Goal: Task Accomplishment & Management: Complete application form

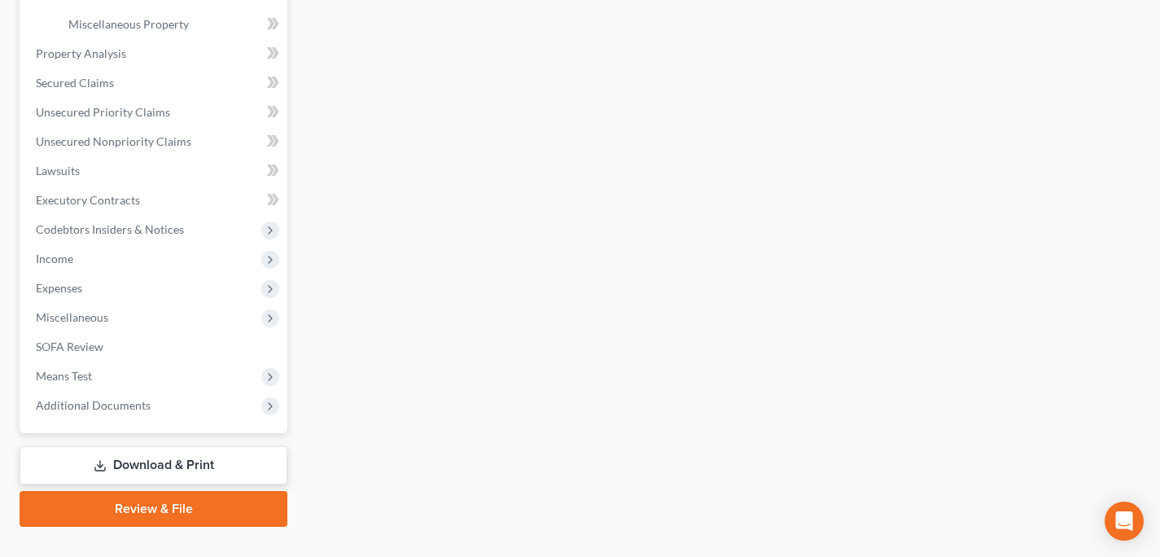
scroll to position [601, 0]
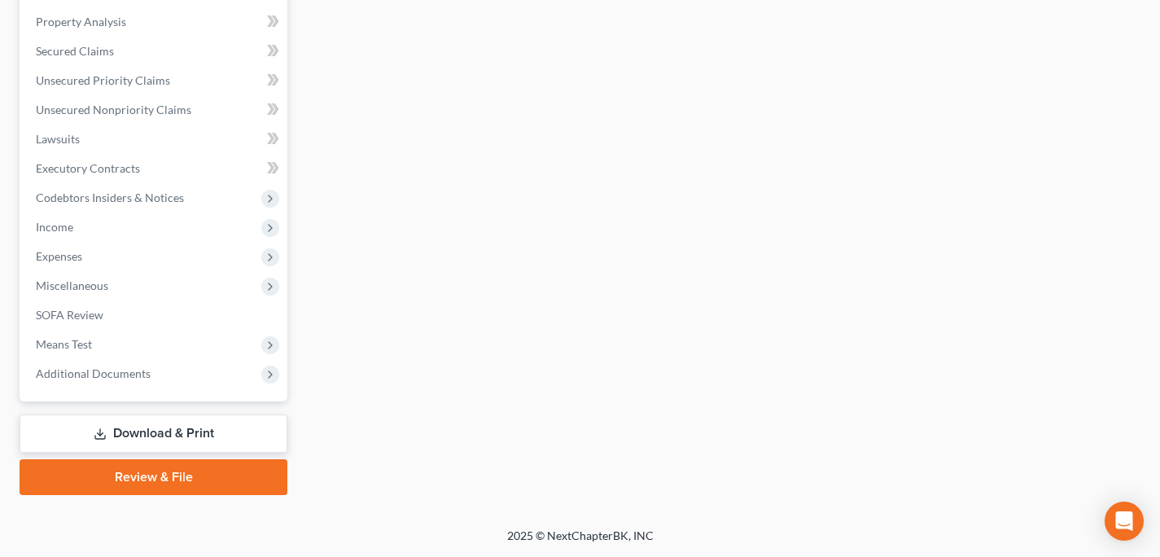
click at [144, 426] on link "Download & Print" at bounding box center [154, 433] width 268 height 38
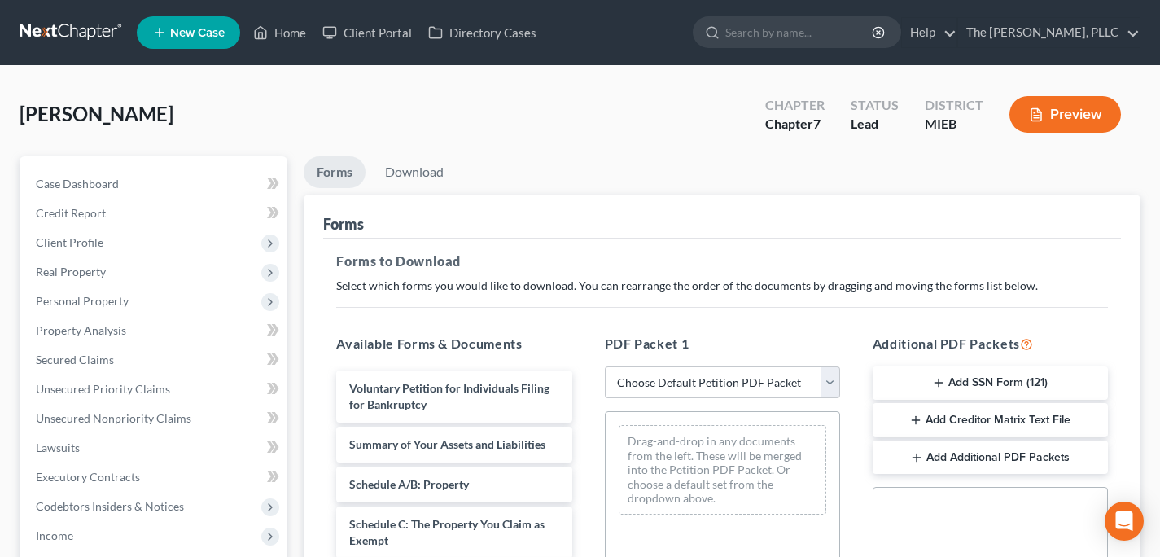
click at [765, 396] on select "Choose Default Petition PDF Packet Complete Bankruptcy Petition (all forms and …" at bounding box center [722, 382] width 235 height 33
select select "0"
click at [610, 366] on select "Choose Default Petition PDF Packet Complete Bankruptcy Petition (all forms and …" at bounding box center [722, 382] width 235 height 33
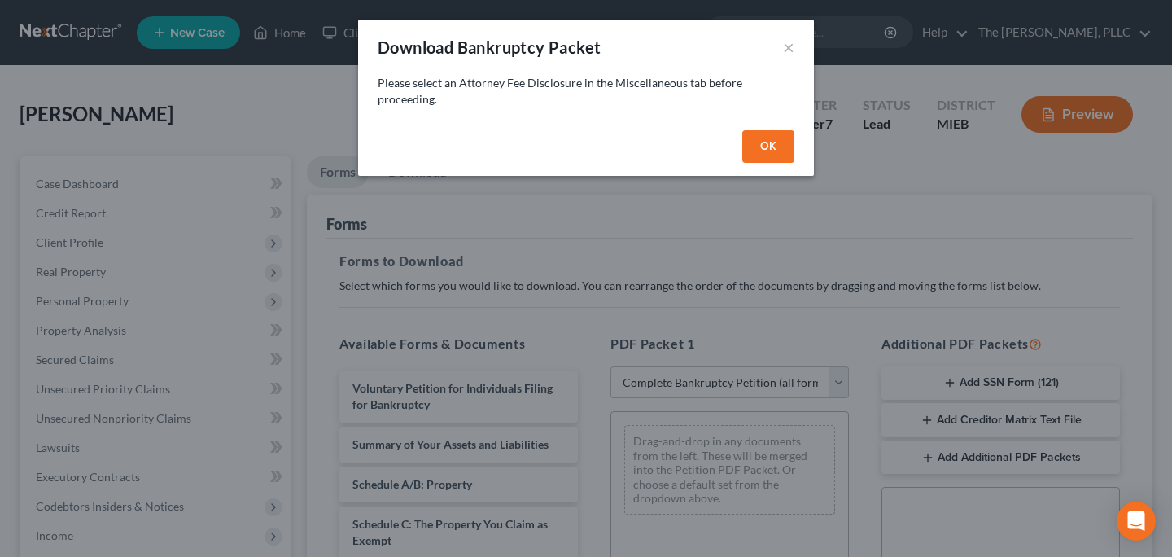
click at [776, 145] on button "OK" at bounding box center [768, 146] width 52 height 33
select select
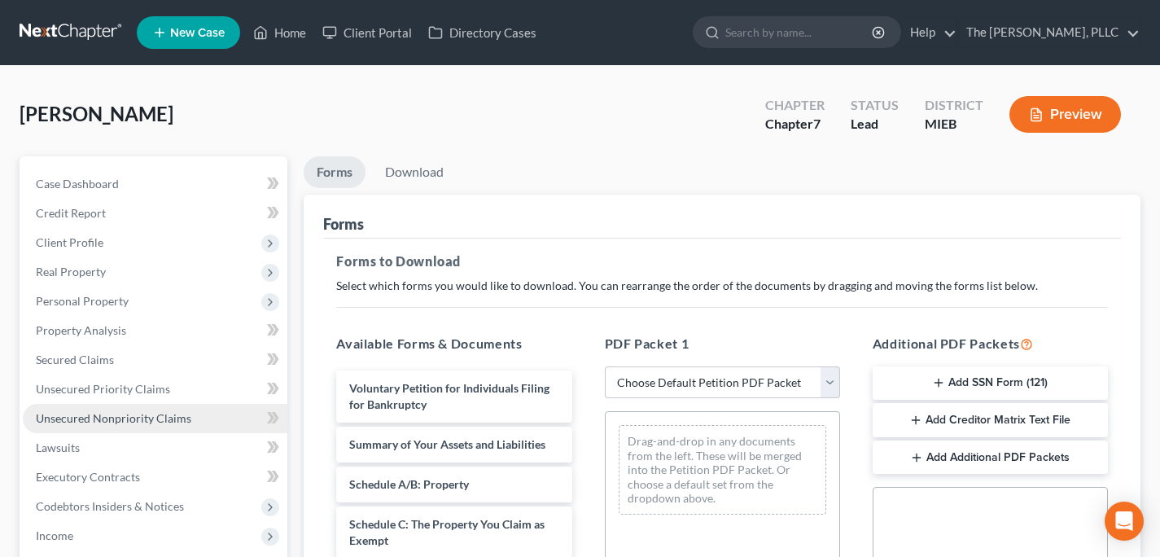
scroll to position [448, 0]
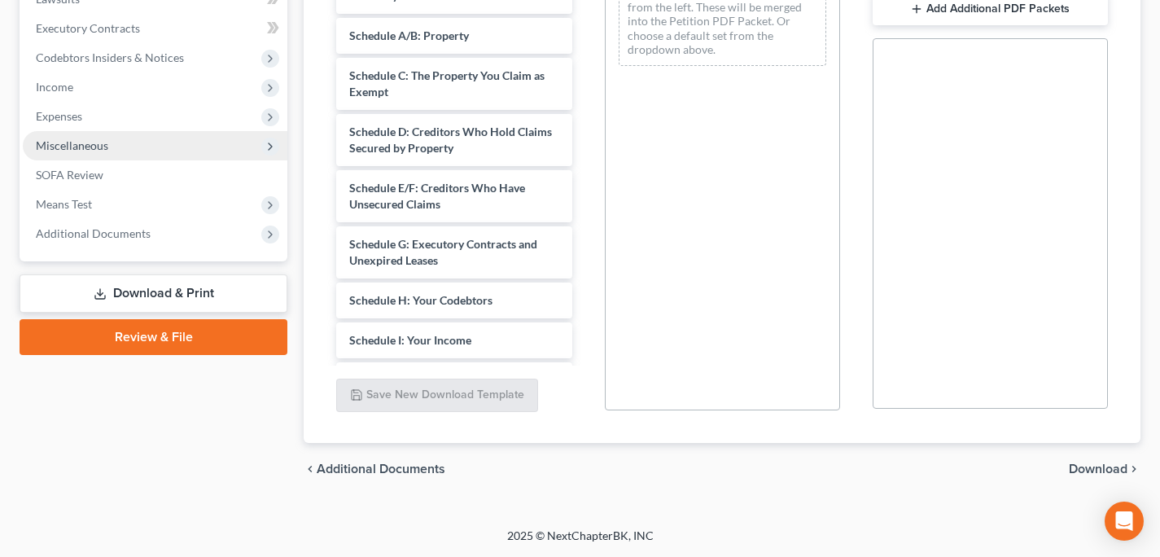
click at [97, 134] on span "Miscellaneous" at bounding box center [155, 145] width 265 height 29
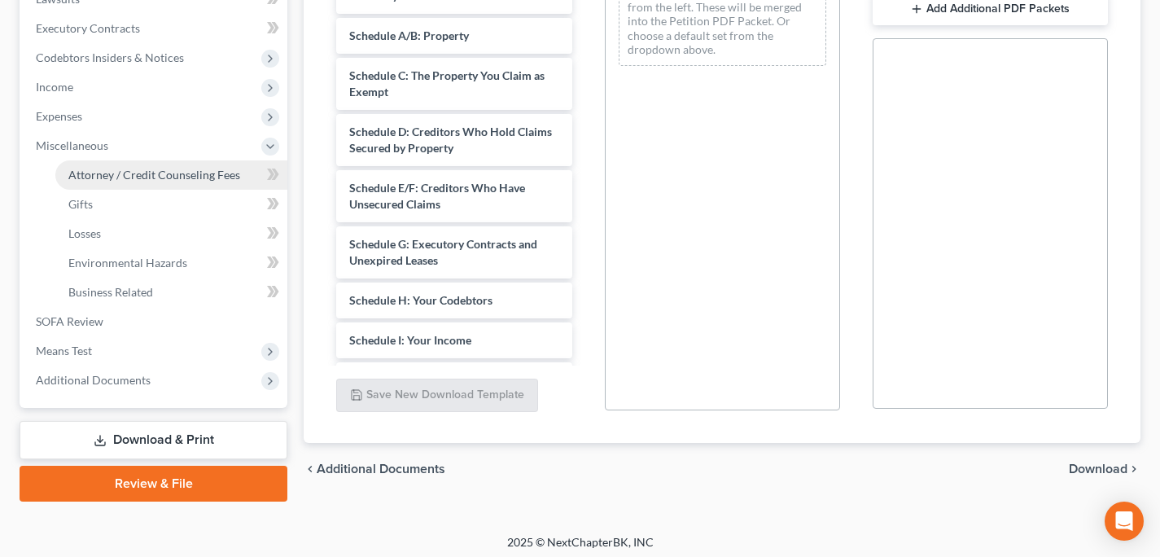
click at [169, 175] on span "Attorney / Credit Counseling Fees" at bounding box center [154, 175] width 172 height 14
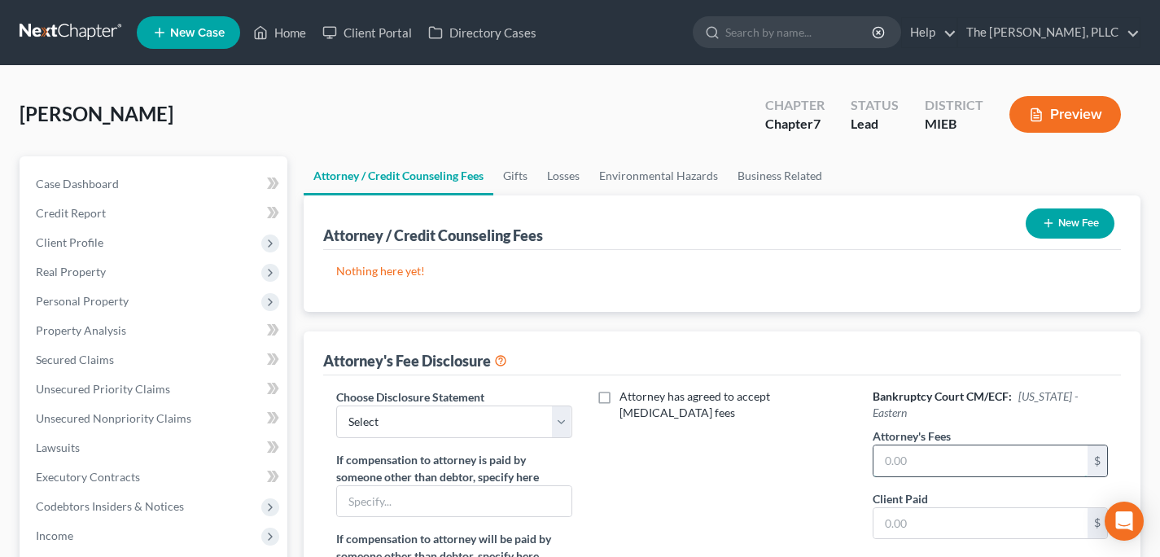
click at [905, 448] on input "text" at bounding box center [980, 460] width 214 height 31
type input "1,125"
click at [904, 508] on input "text" at bounding box center [980, 523] width 214 height 31
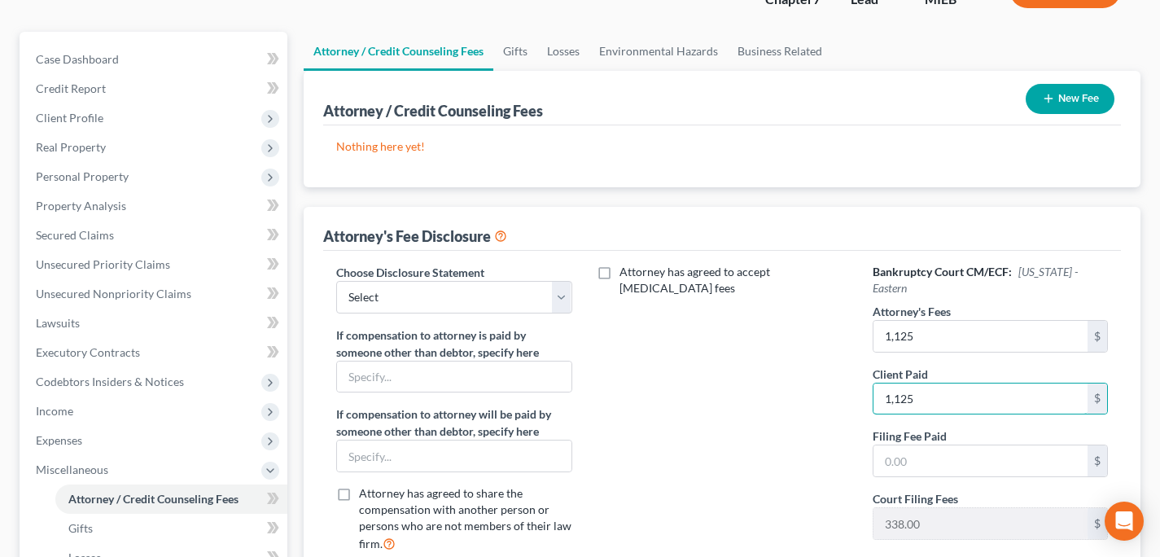
scroll to position [127, 0]
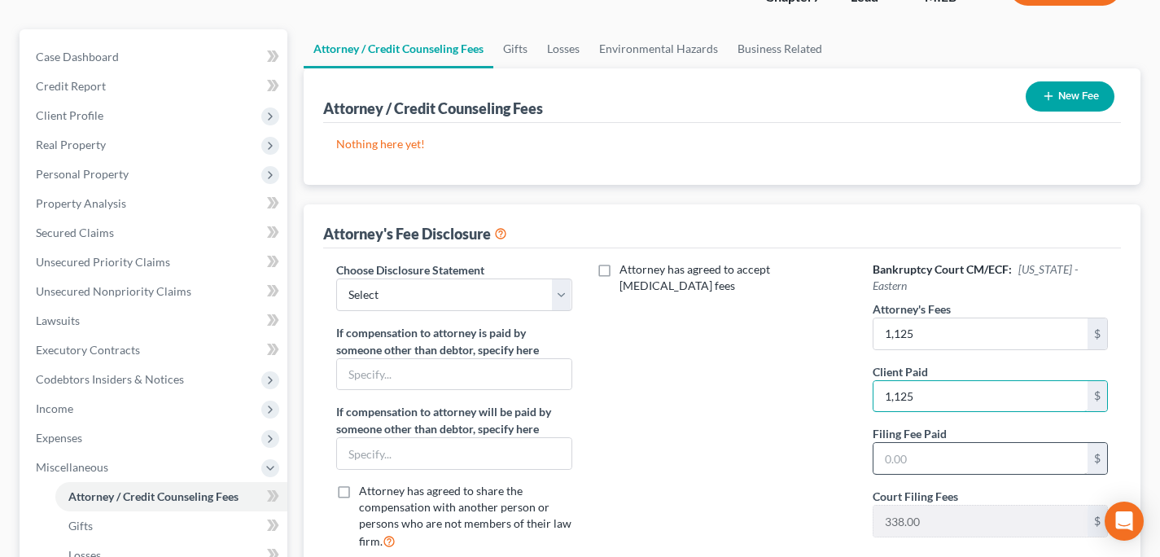
type input "1,125"
click at [900, 448] on input "text" at bounding box center [980, 458] width 214 height 31
type input "338"
click at [932, 381] on input "1,125" at bounding box center [980, 396] width 214 height 31
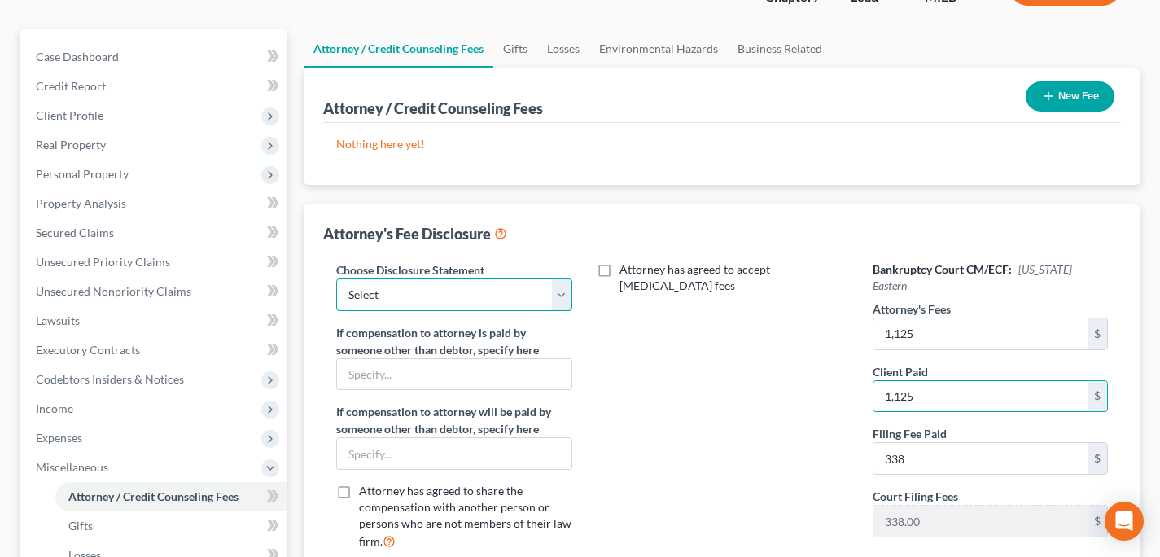
click at [559, 303] on select "Select Attorney" at bounding box center [453, 294] width 235 height 33
select select "0"
click at [336, 278] on select "Select Attorney" at bounding box center [453, 294] width 235 height 33
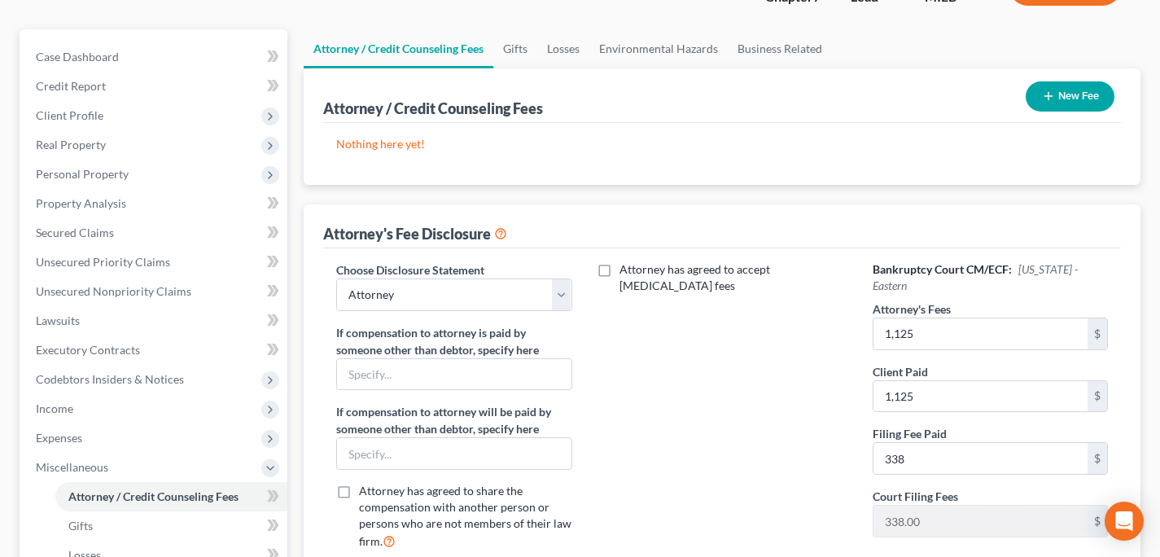
click at [1069, 96] on button "New Fee" at bounding box center [1069, 96] width 89 height 30
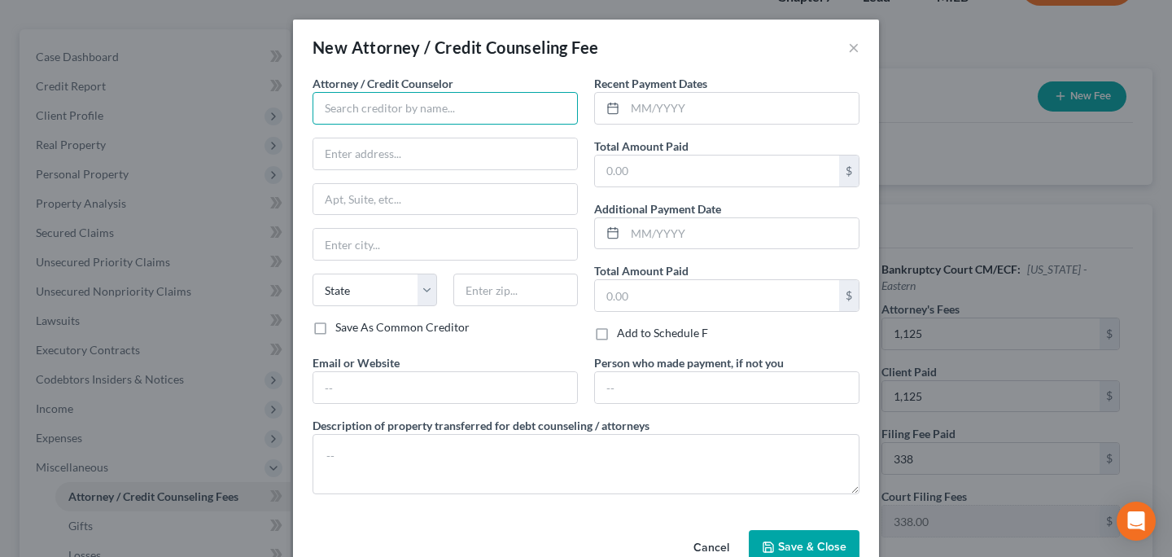
click at [417, 106] on input "text" at bounding box center [445, 108] width 265 height 33
type input "Debtor CC"
click at [755, 166] on input "text" at bounding box center [717, 170] width 244 height 31
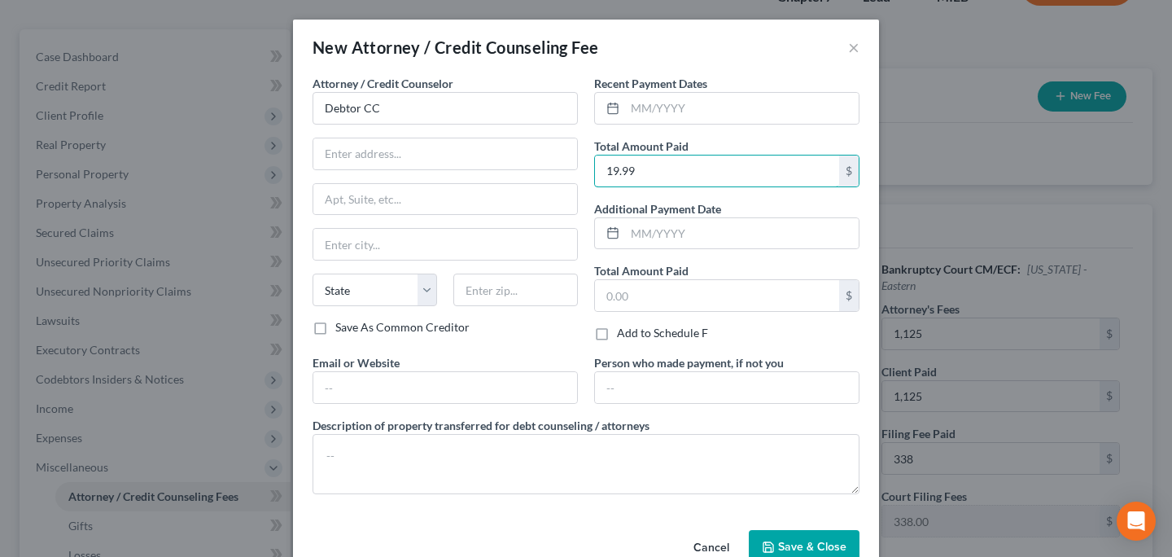
type input "19.99"
click at [776, 273] on div "Total Amount Paid $" at bounding box center [726, 287] width 265 height 50
click at [767, 301] on input "text" at bounding box center [717, 295] width 244 height 31
type input "19.99"
click at [761, 303] on input "19.99" at bounding box center [717, 295] width 244 height 31
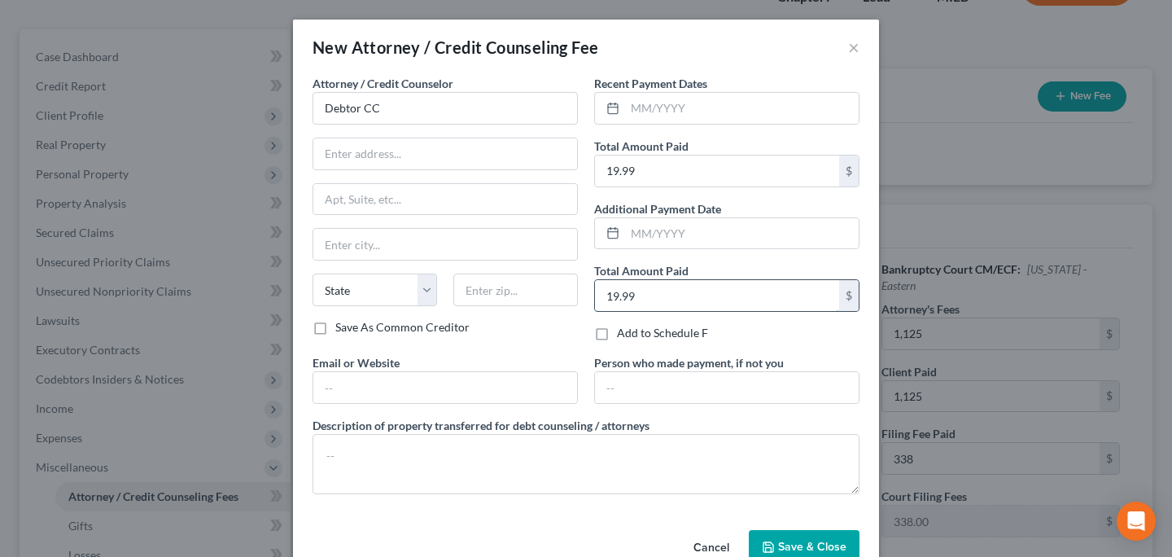
click at [761, 303] on input "19.99" at bounding box center [717, 295] width 244 height 31
click at [811, 536] on button "Save & Close" at bounding box center [804, 547] width 111 height 34
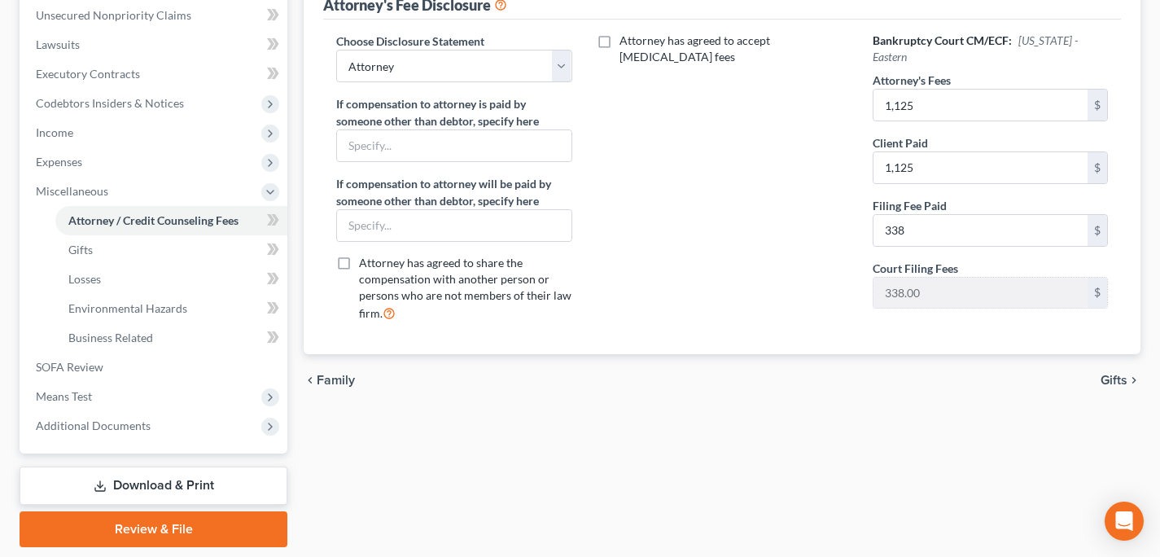
scroll to position [454, 0]
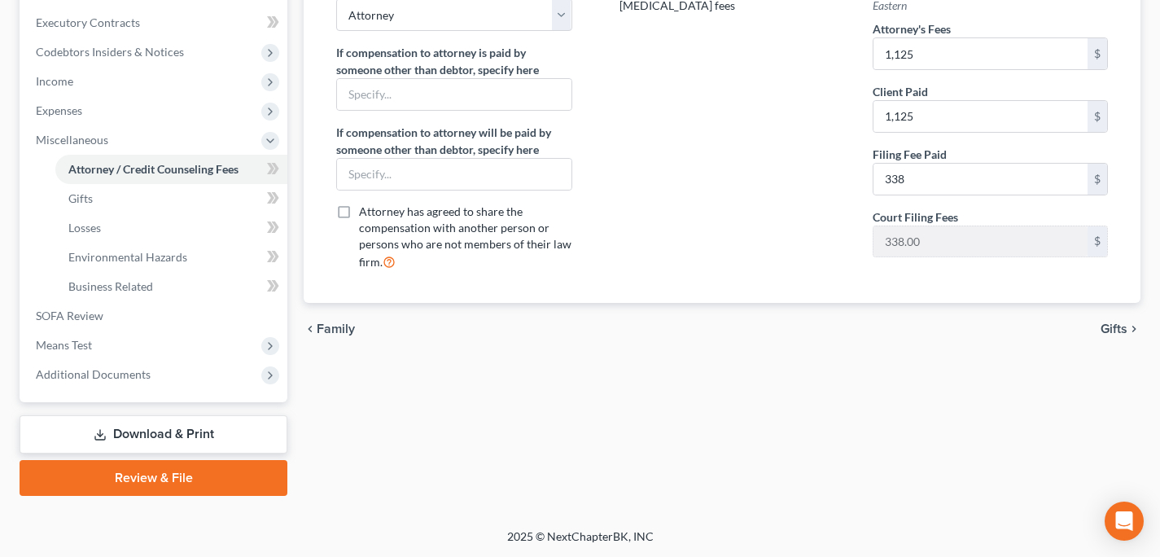
click at [217, 470] on link "Review & File" at bounding box center [154, 478] width 268 height 36
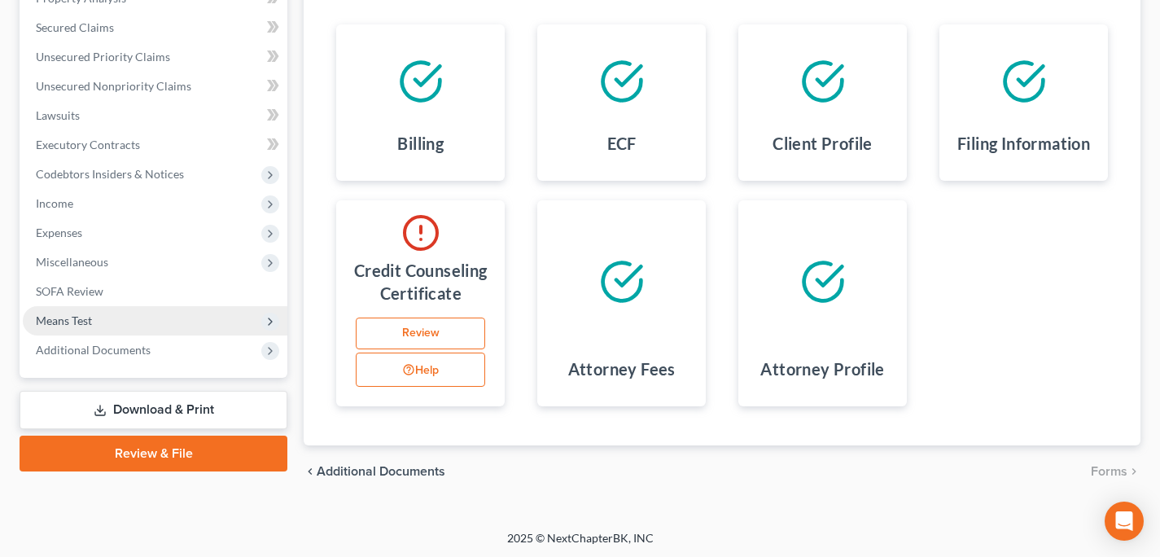
scroll to position [334, 0]
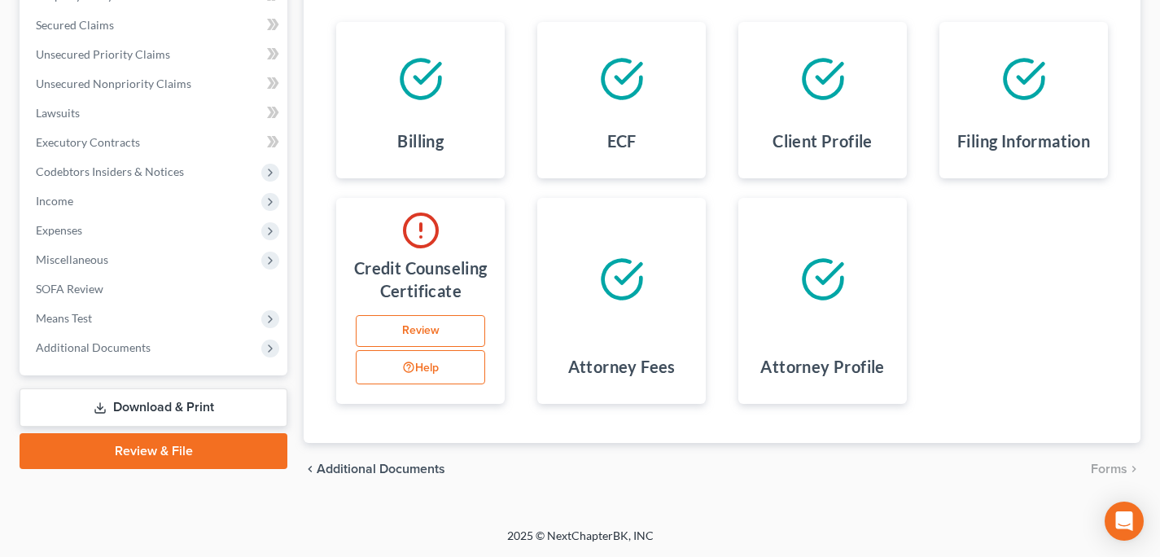
click at [145, 399] on link "Download & Print" at bounding box center [154, 407] width 268 height 38
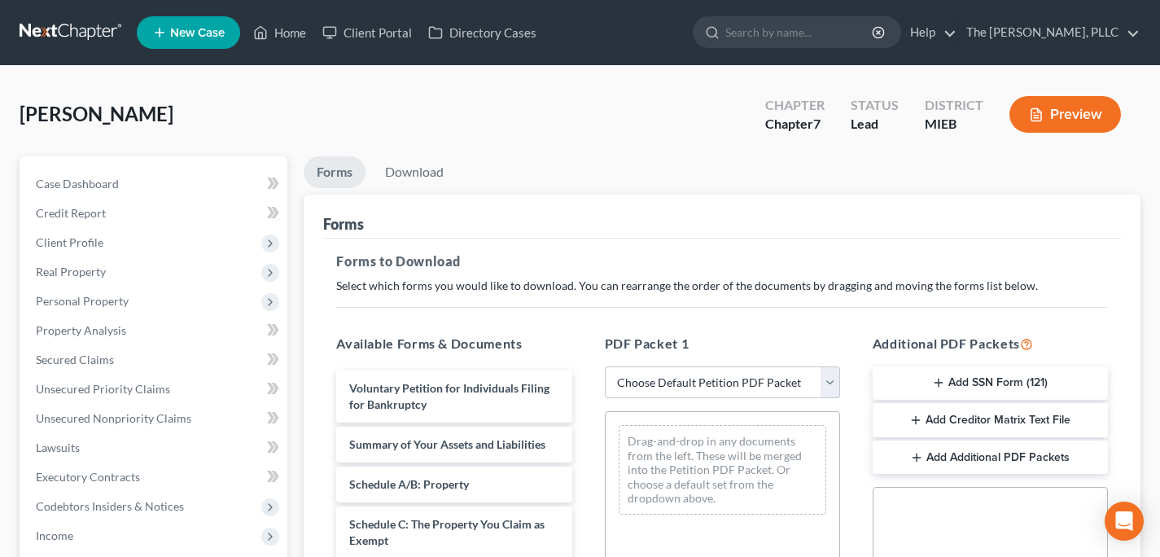
click at [645, 373] on select "Choose Default Petition PDF Packet Complete Bankruptcy Petition (all forms and …" at bounding box center [722, 382] width 235 height 33
select select "0"
click at [605, 366] on select "Choose Default Petition PDF Packet Complete Bankruptcy Petition (all forms and …" at bounding box center [722, 382] width 235 height 33
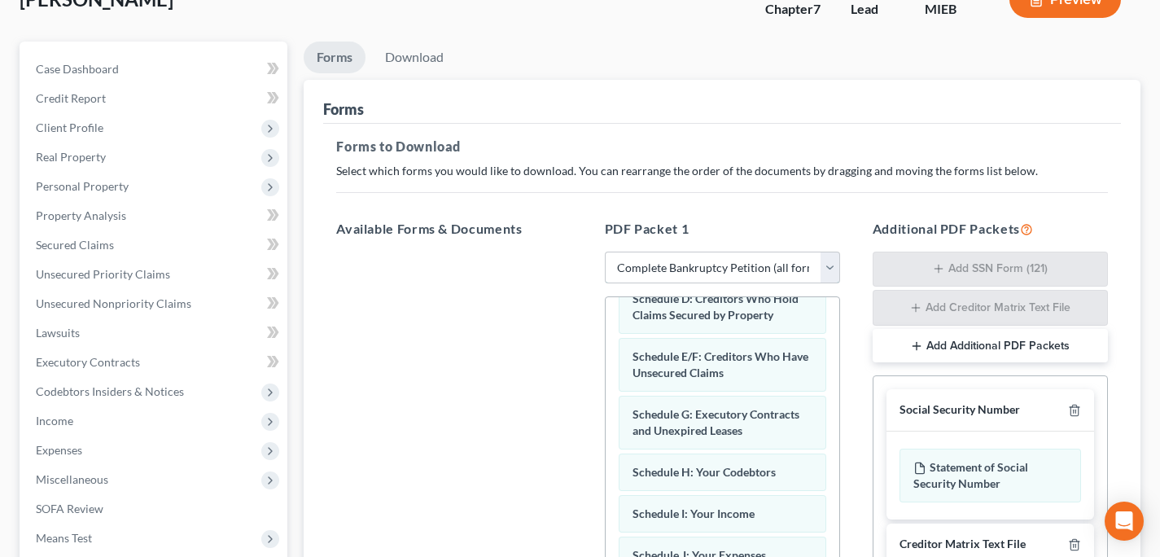
scroll to position [450, 0]
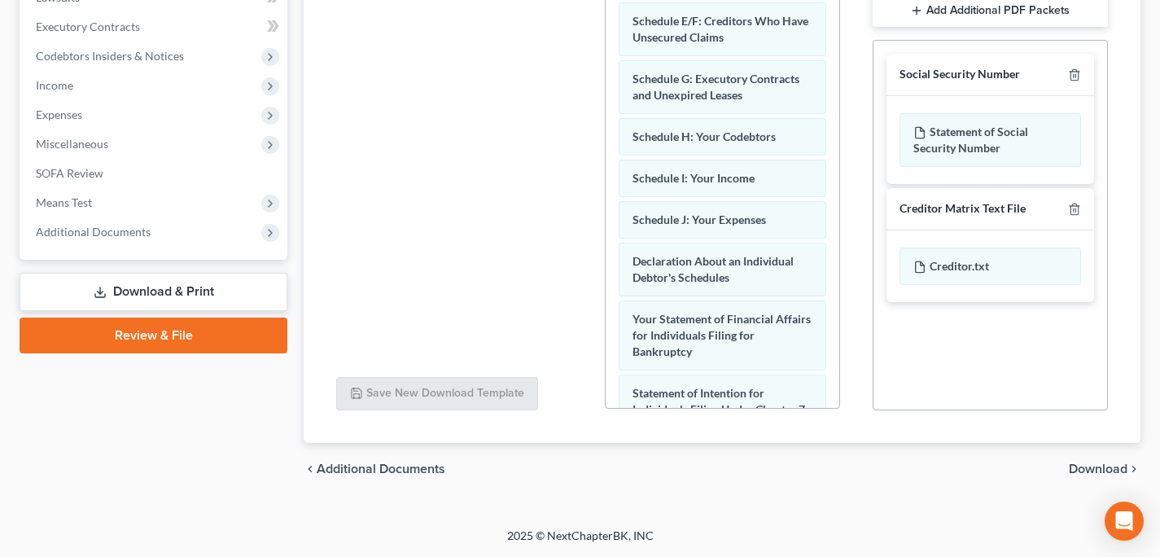
click at [1089, 466] on span "Download" at bounding box center [1098, 468] width 59 height 13
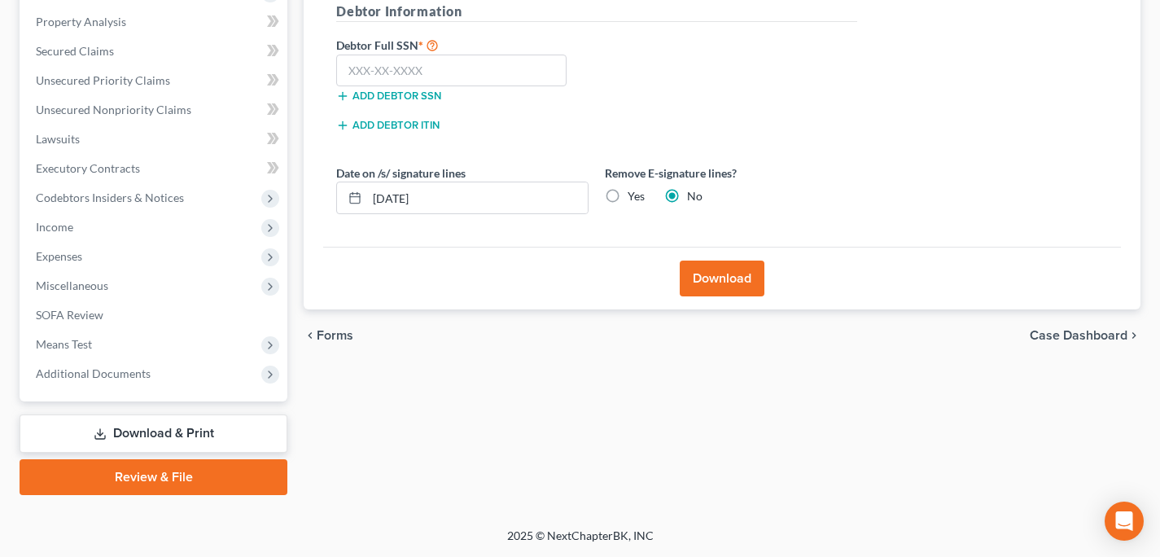
scroll to position [308, 0]
click at [422, 68] on input "text" at bounding box center [451, 71] width 230 height 33
type input "380-29-6725"
click at [763, 279] on button "Download" at bounding box center [722, 278] width 85 height 36
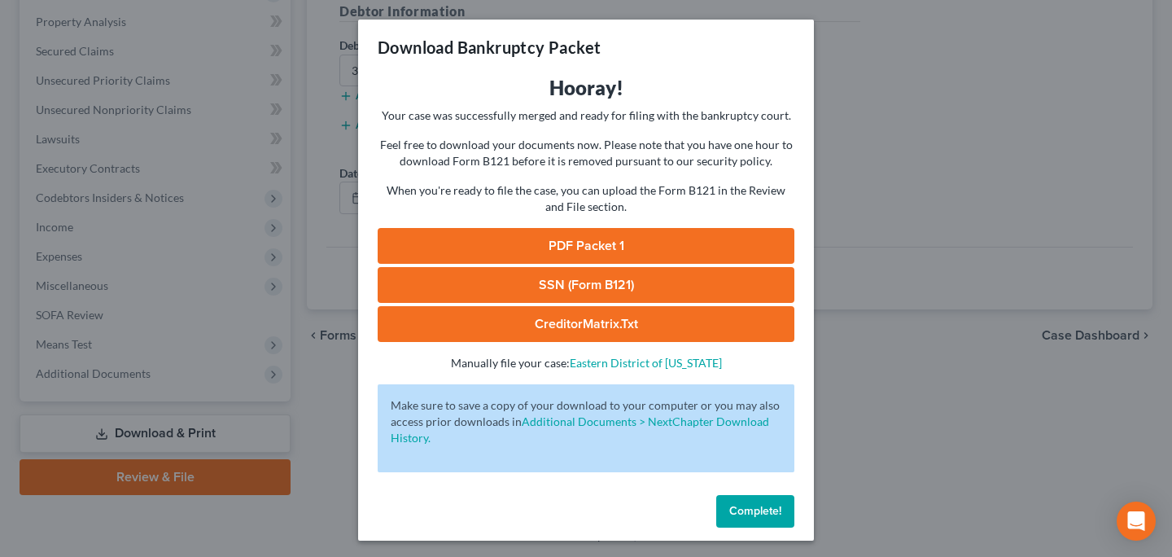
click at [587, 238] on link "PDF Packet 1" at bounding box center [586, 246] width 417 height 36
click at [589, 276] on link "SSN (Form B121)" at bounding box center [586, 285] width 417 height 36
click at [567, 338] on link "CreditorMatrix.txt" at bounding box center [586, 324] width 417 height 36
click at [716, 507] on button "Complete!" at bounding box center [755, 511] width 78 height 33
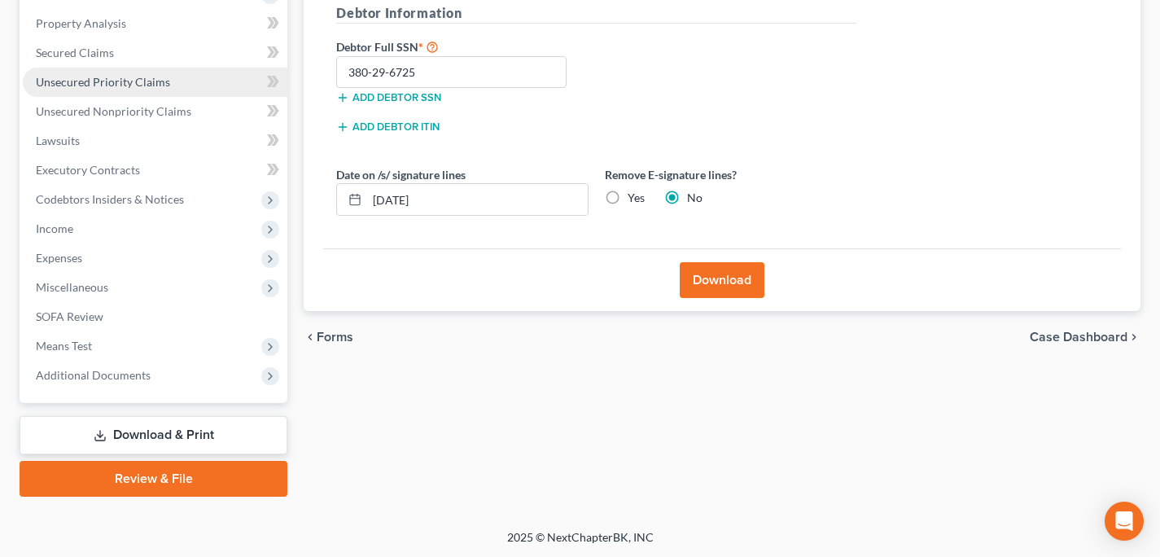
scroll to position [0, 0]
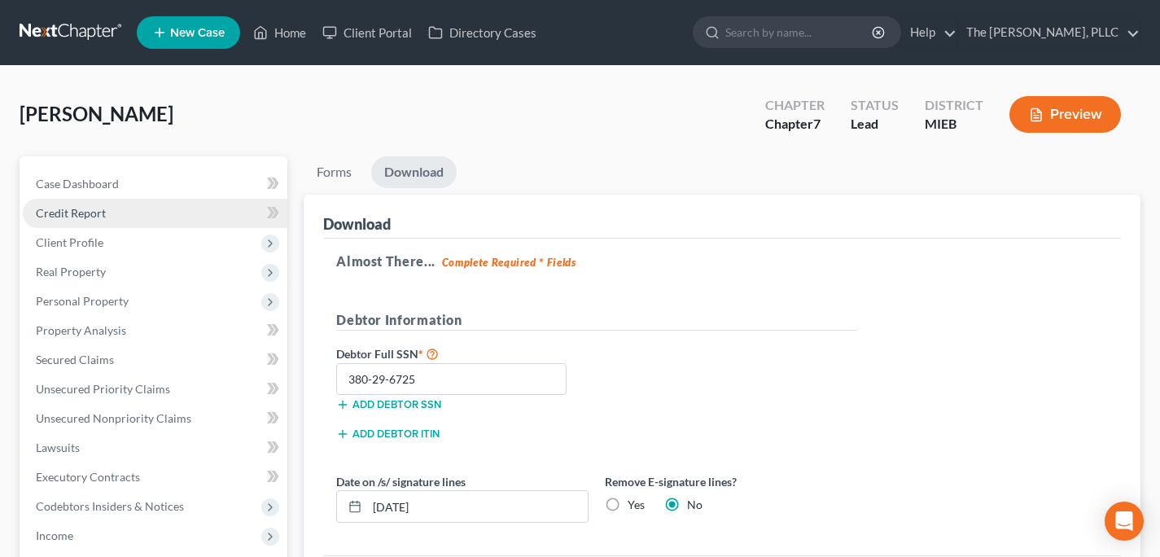
click at [115, 209] on link "Credit Report" at bounding box center [155, 213] width 265 height 29
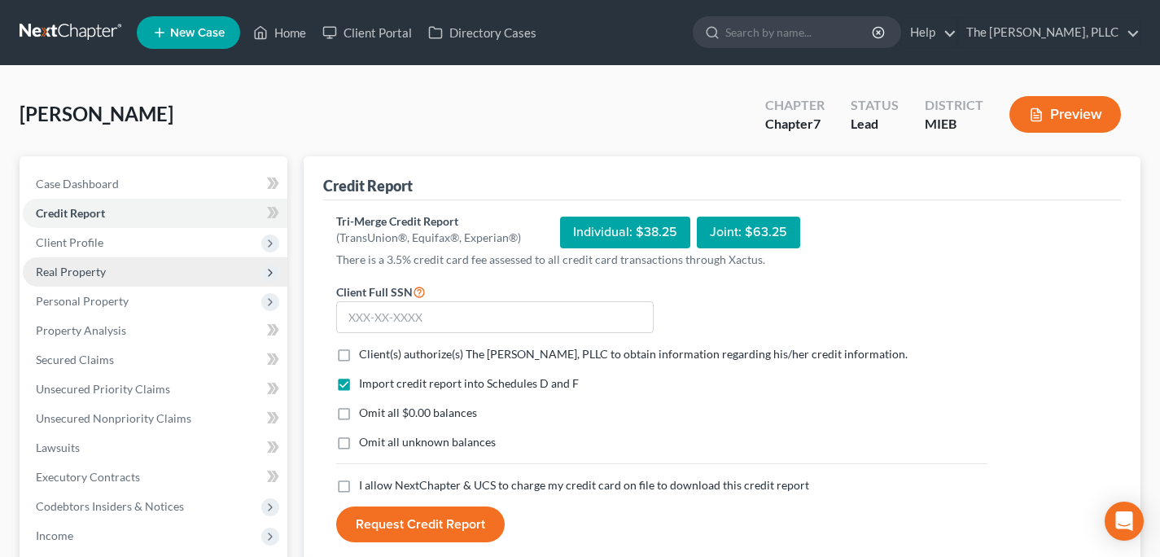
click at [107, 263] on span "Real Property" at bounding box center [155, 271] width 265 height 29
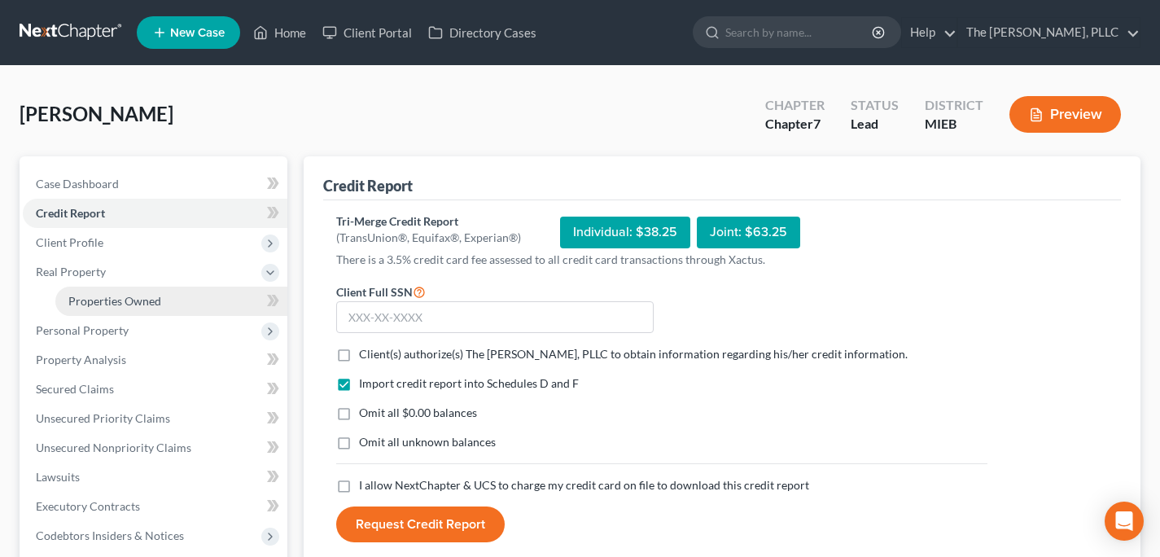
click at [98, 304] on span "Properties Owned" at bounding box center [114, 301] width 93 height 14
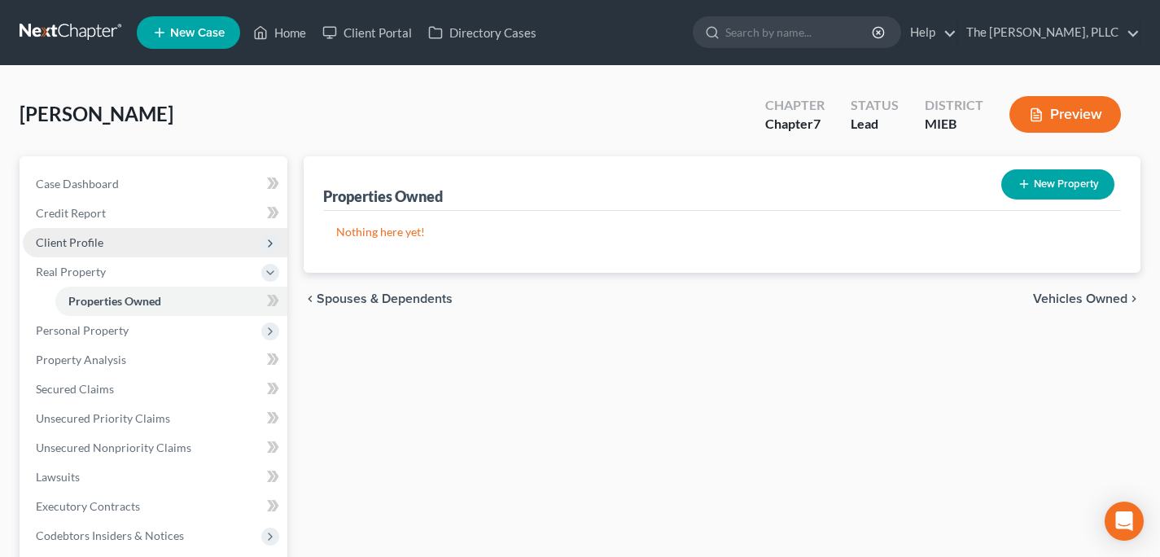
click at [73, 229] on span "Client Profile" at bounding box center [155, 242] width 265 height 29
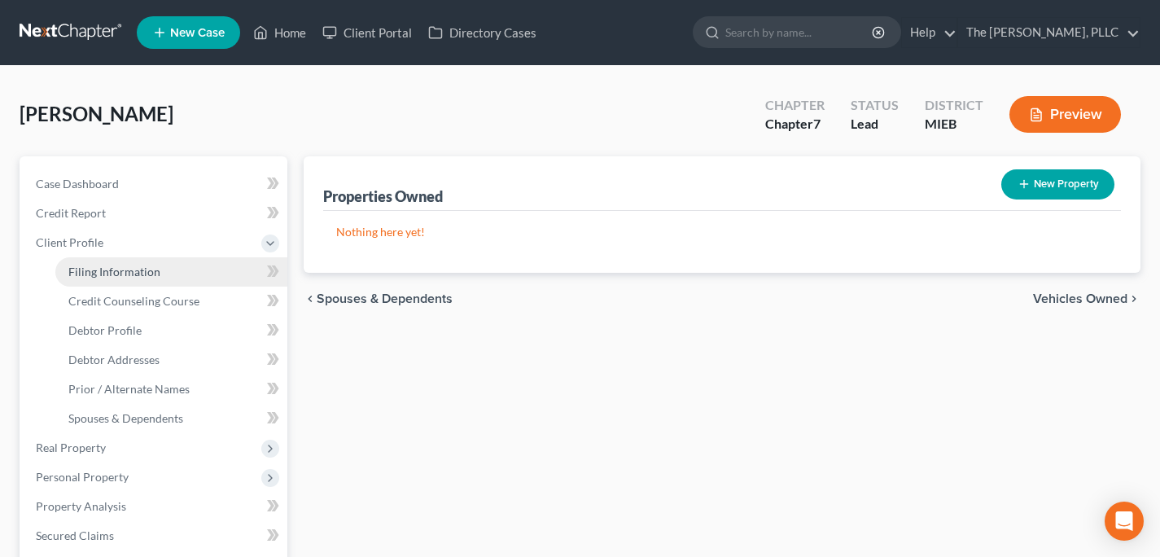
click at [142, 272] on span "Filing Information" at bounding box center [114, 272] width 92 height 14
select select "1"
select select "0"
select select "40"
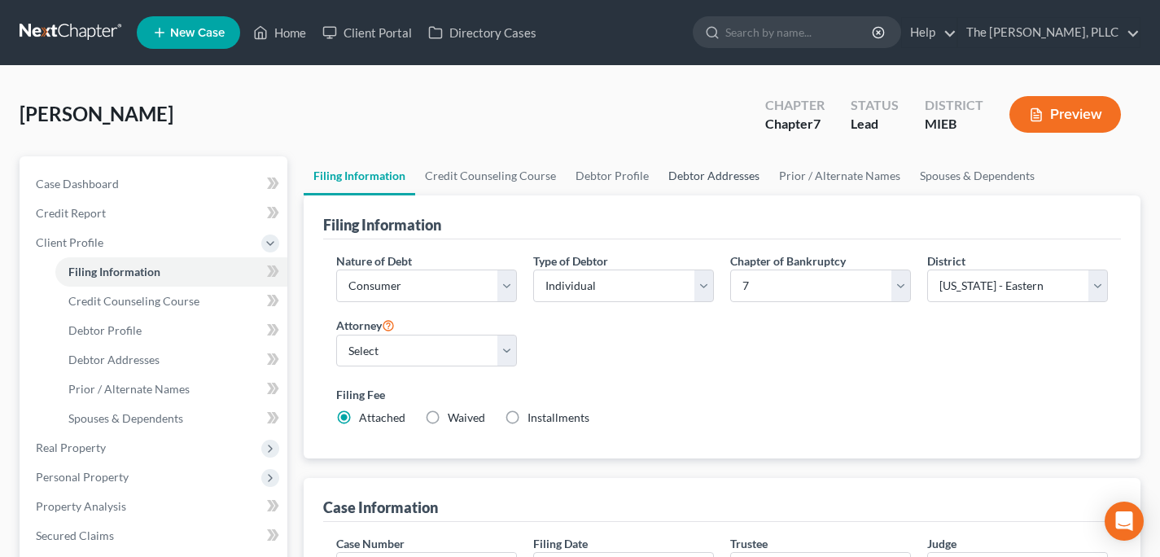
click at [682, 168] on link "Debtor Addresses" at bounding box center [713, 175] width 111 height 39
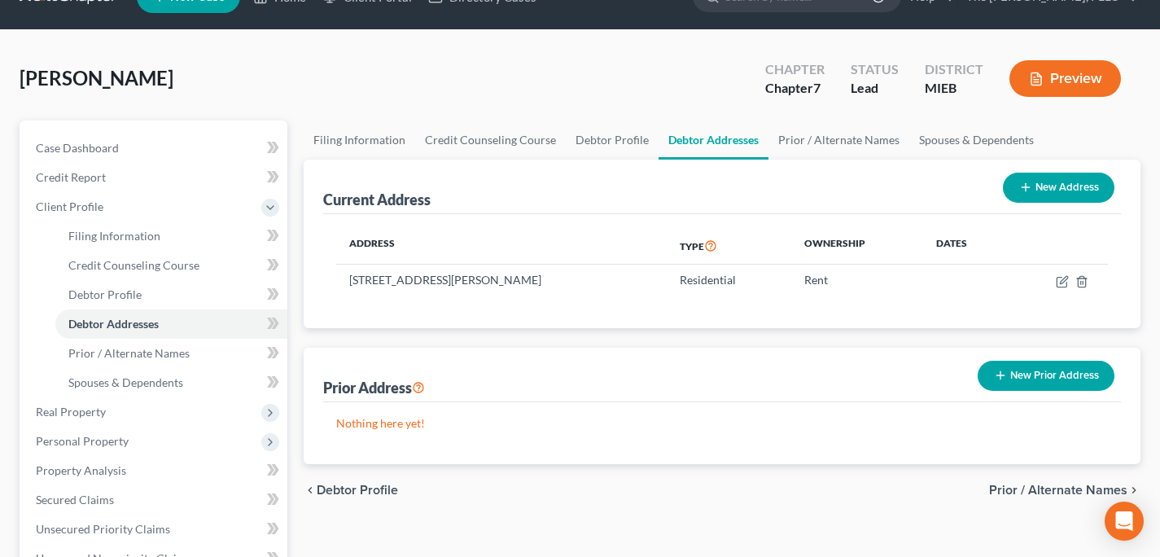
scroll to position [37, 0]
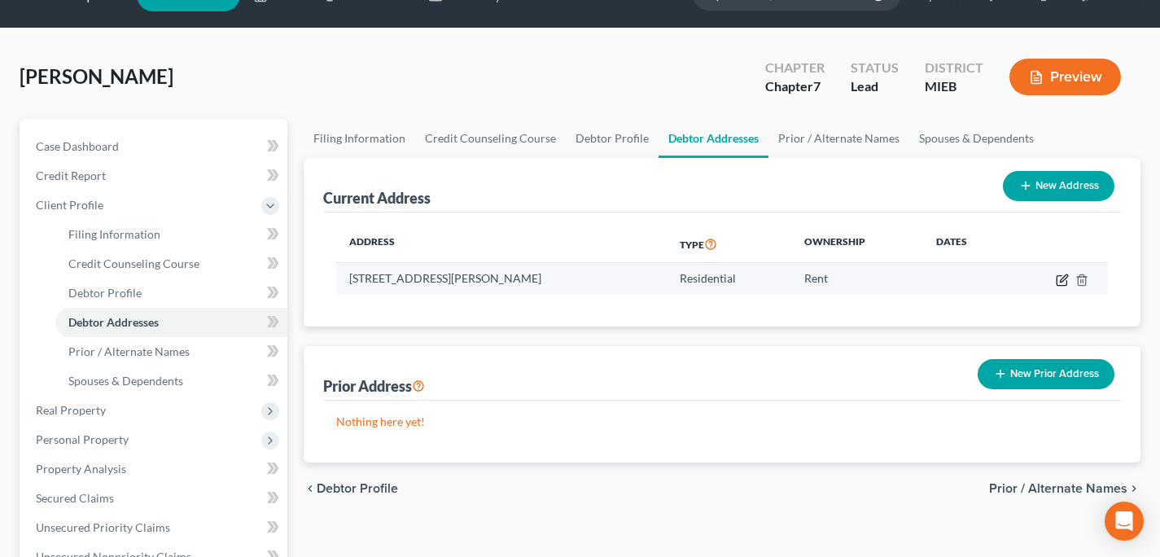
click at [1061, 278] on icon "button" at bounding box center [1062, 279] width 13 height 13
select select "23"
select select "49"
select select "0"
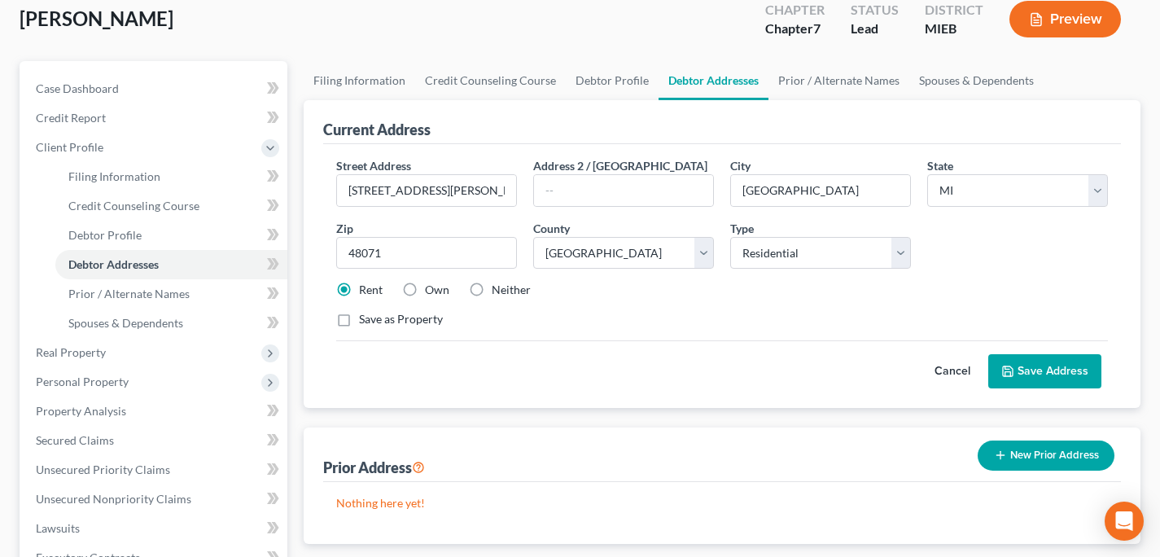
scroll to position [100, 0]
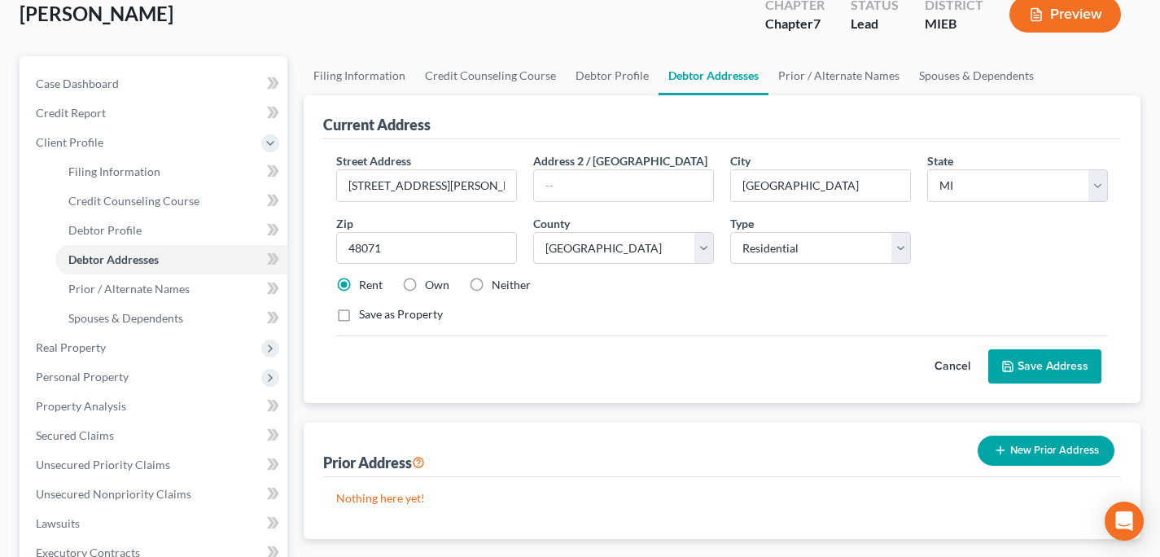
click at [425, 289] on div "Own" at bounding box center [425, 285] width 47 height 16
click at [440, 181] on input "[STREET_ADDRESS][PERSON_NAME]" at bounding box center [426, 185] width 179 height 31
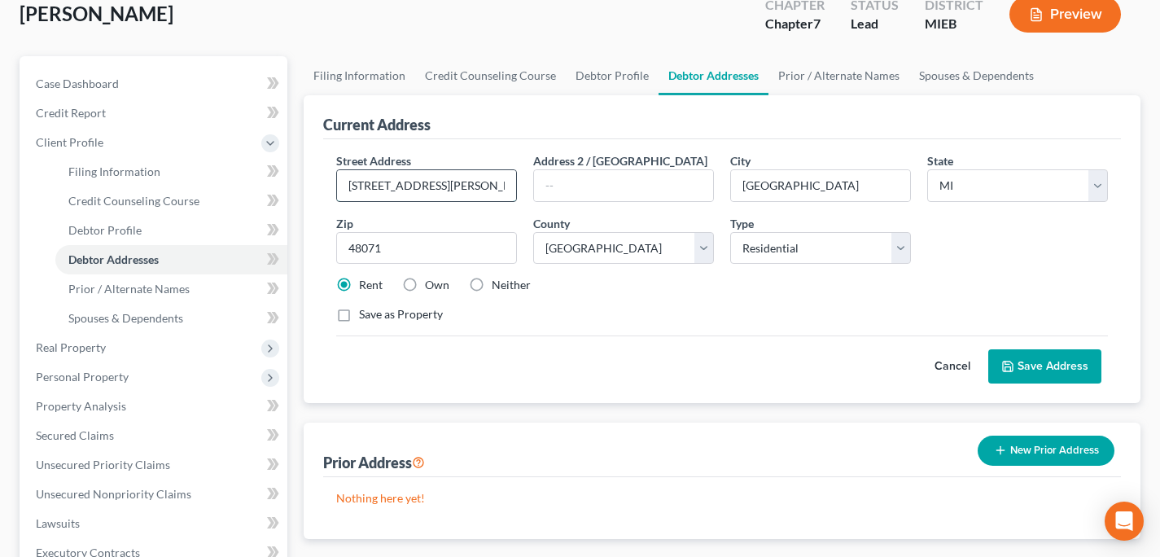
click at [440, 181] on input "[STREET_ADDRESS][PERSON_NAME]" at bounding box center [426, 185] width 179 height 31
type input "9582 [GEOGRAPHIC_DATA]"
type input "[GEOGRAPHIC_DATA]"
select select "24"
select select
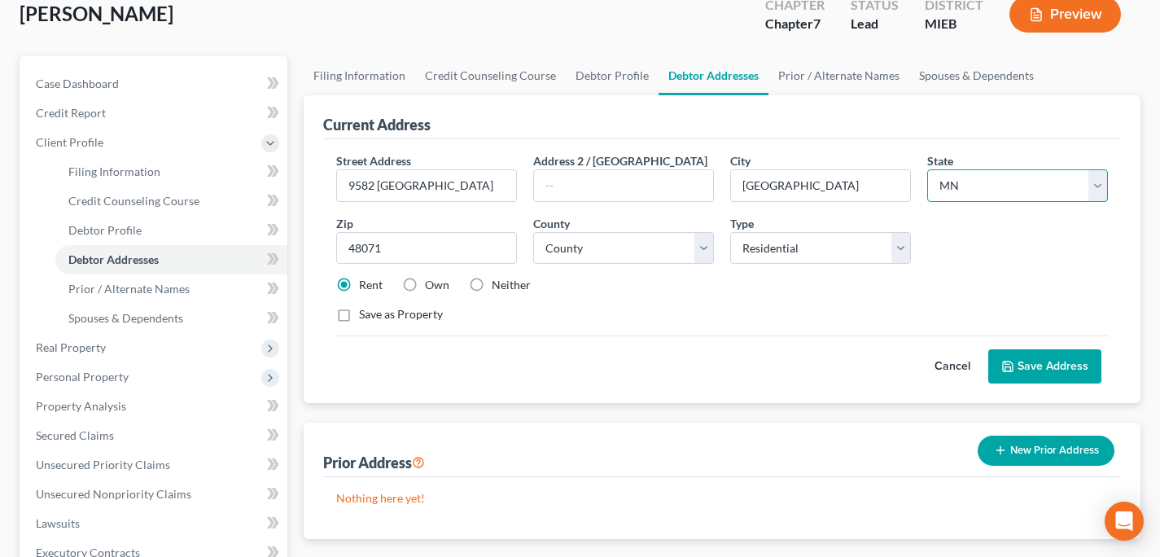
click at [963, 178] on select "State [US_STATE] AK AR AZ CA CO CT DE DC [GEOGRAPHIC_DATA] [GEOGRAPHIC_DATA] GU…" at bounding box center [1017, 185] width 181 height 33
select select "23"
click at [927, 169] on select "State [US_STATE] AK AR AZ CA CO CT DE DC [GEOGRAPHIC_DATA] [GEOGRAPHIC_DATA] GU…" at bounding box center [1017, 185] width 181 height 33
click at [483, 257] on input "48071" at bounding box center [426, 248] width 181 height 33
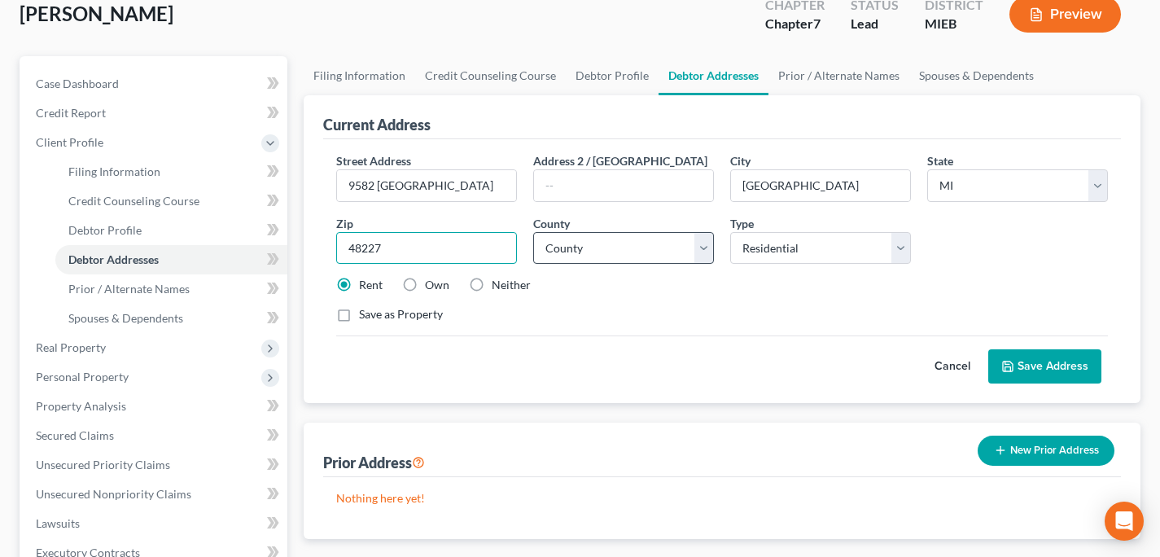
type input "48227"
click at [667, 243] on select "[GEOGRAPHIC_DATA] [GEOGRAPHIC_DATA] [GEOGRAPHIC_DATA] [GEOGRAPHIC_DATA] [GEOGRA…" at bounding box center [623, 248] width 181 height 33
select select "81"
click at [533, 232] on select "[GEOGRAPHIC_DATA] [GEOGRAPHIC_DATA] [GEOGRAPHIC_DATA] [GEOGRAPHIC_DATA] [GEOGRA…" at bounding box center [623, 248] width 181 height 33
click at [1065, 354] on button "Save Address" at bounding box center [1044, 366] width 113 height 34
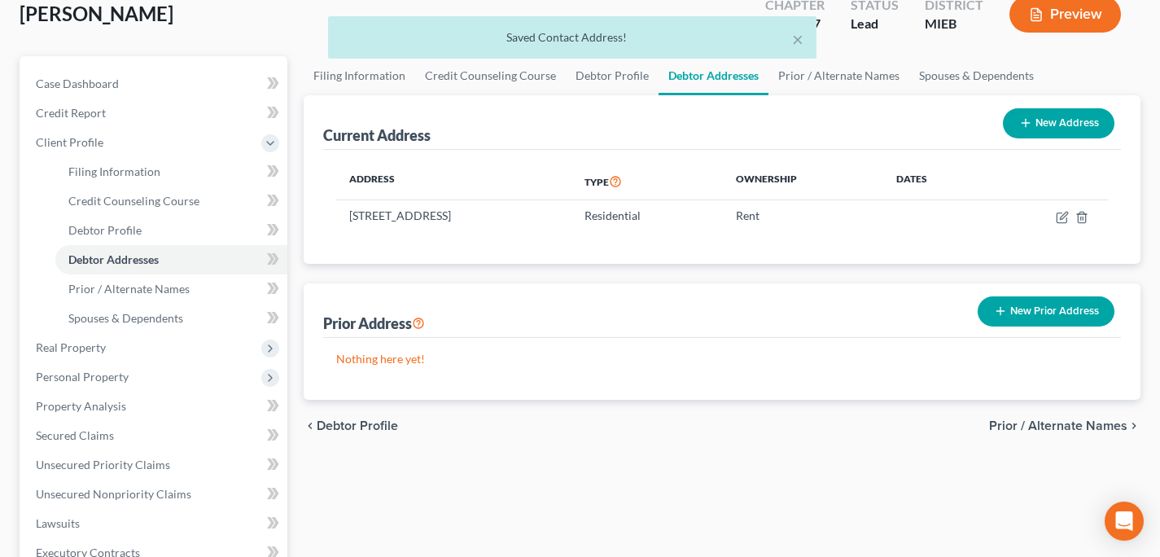
click at [1056, 312] on button "New Prior Address" at bounding box center [1045, 311] width 137 height 30
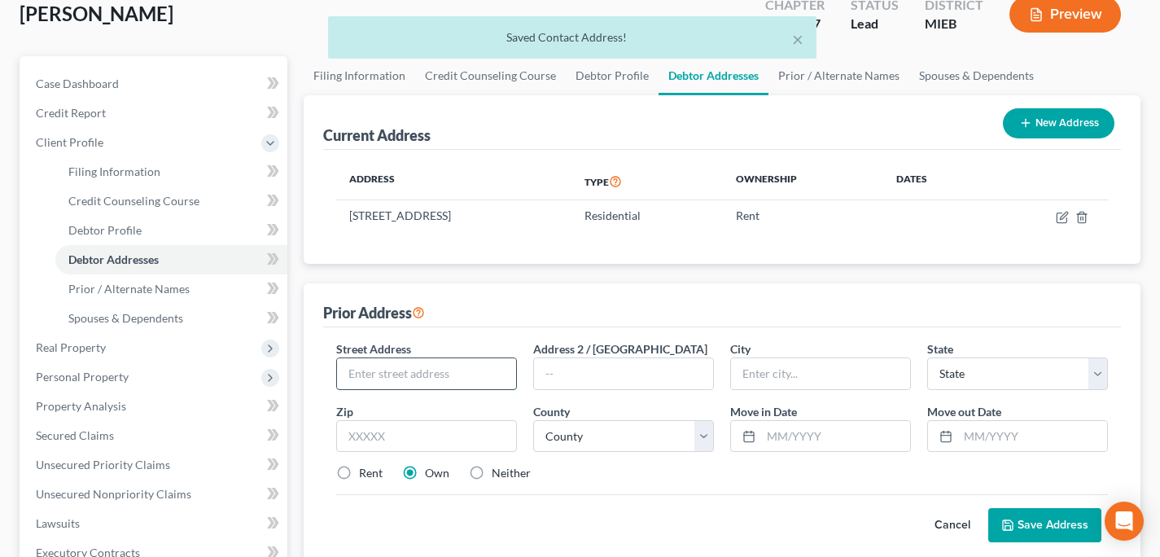
click at [464, 378] on input "text" at bounding box center [426, 373] width 179 height 31
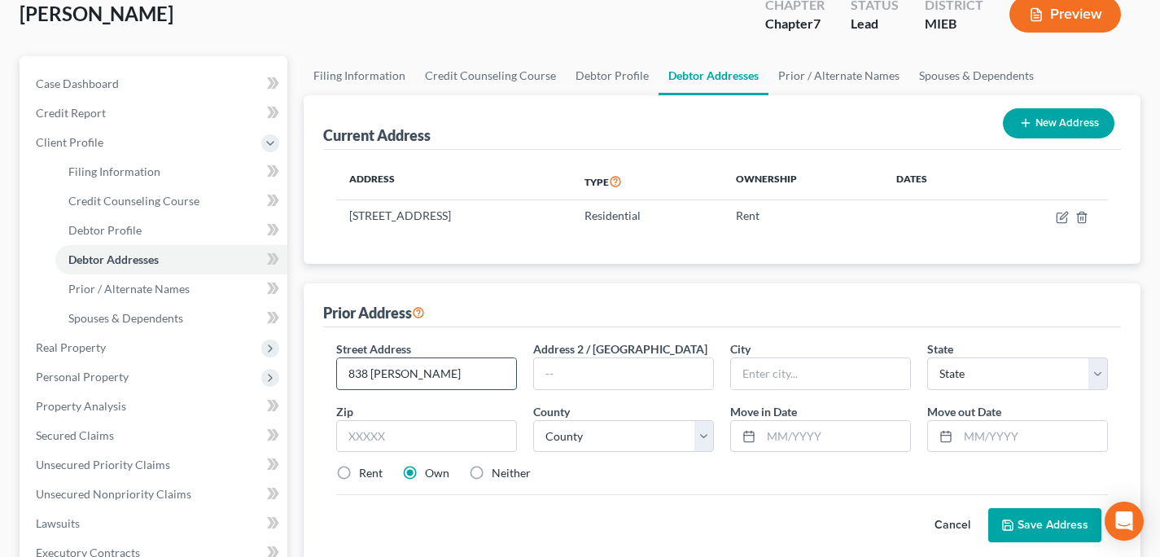
type input "[STREET_ADDRESS][PERSON_NAME]"
click at [790, 364] on input "text" at bounding box center [820, 373] width 179 height 31
type input "[GEOGRAPHIC_DATA]"
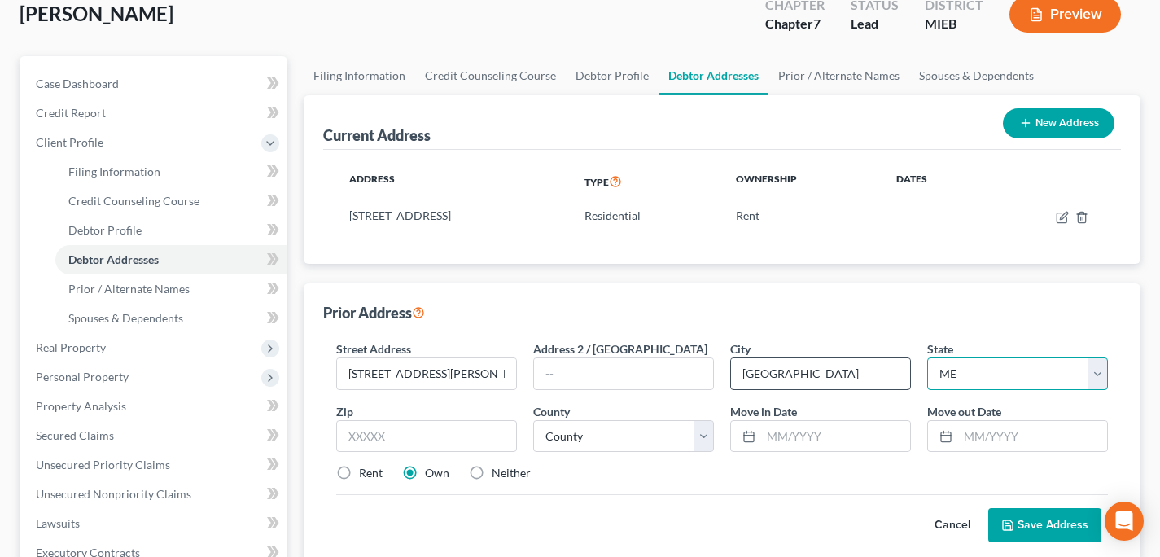
select select "23"
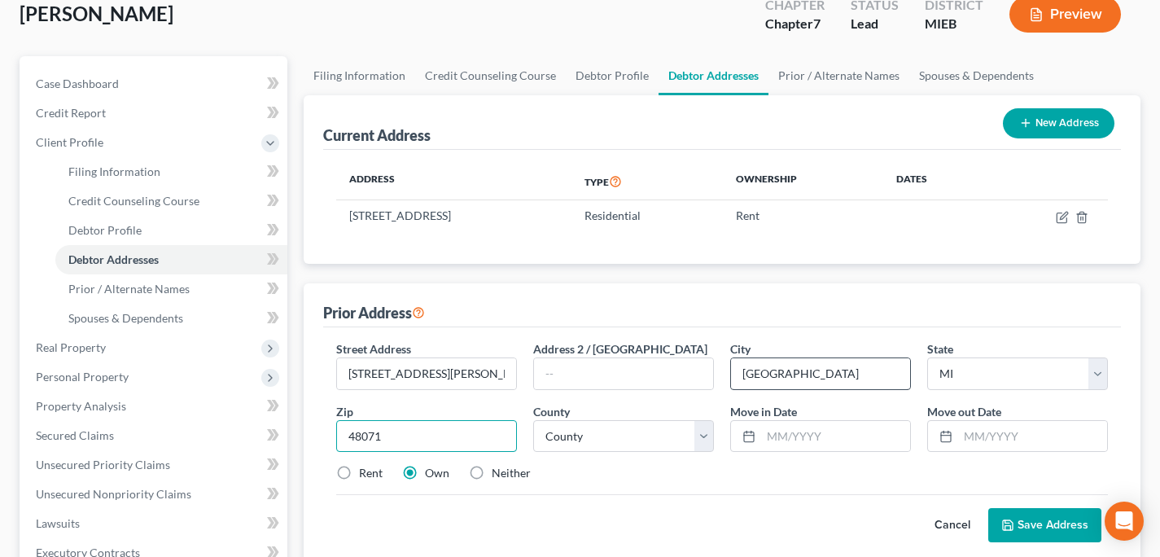
type input "48071"
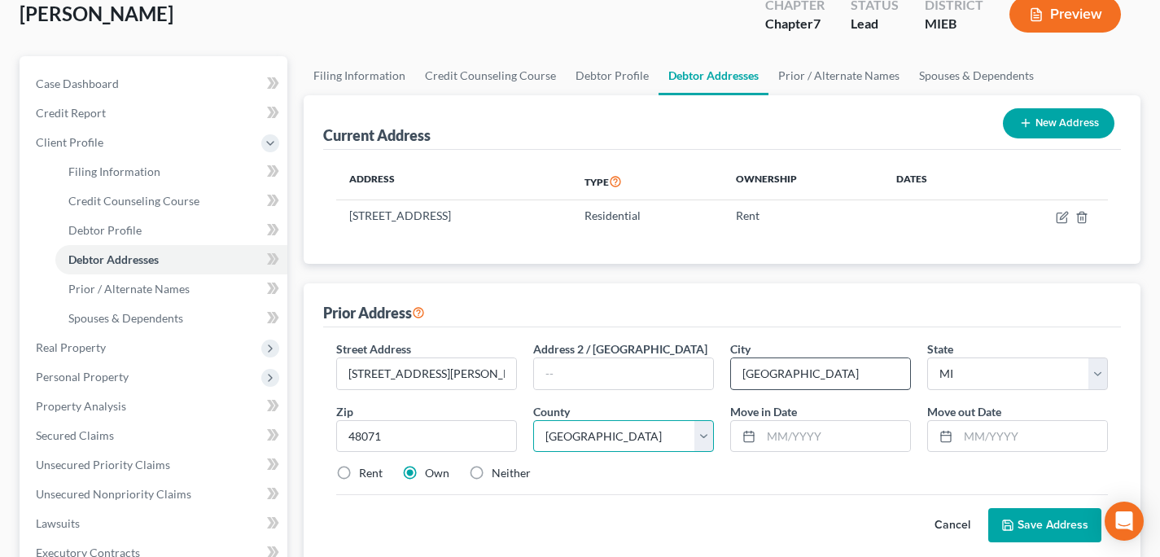
select select "49"
click at [373, 477] on label "Rent" at bounding box center [371, 473] width 24 height 16
click at [373, 475] on input "Rent" at bounding box center [370, 470] width 11 height 11
radio input "true"
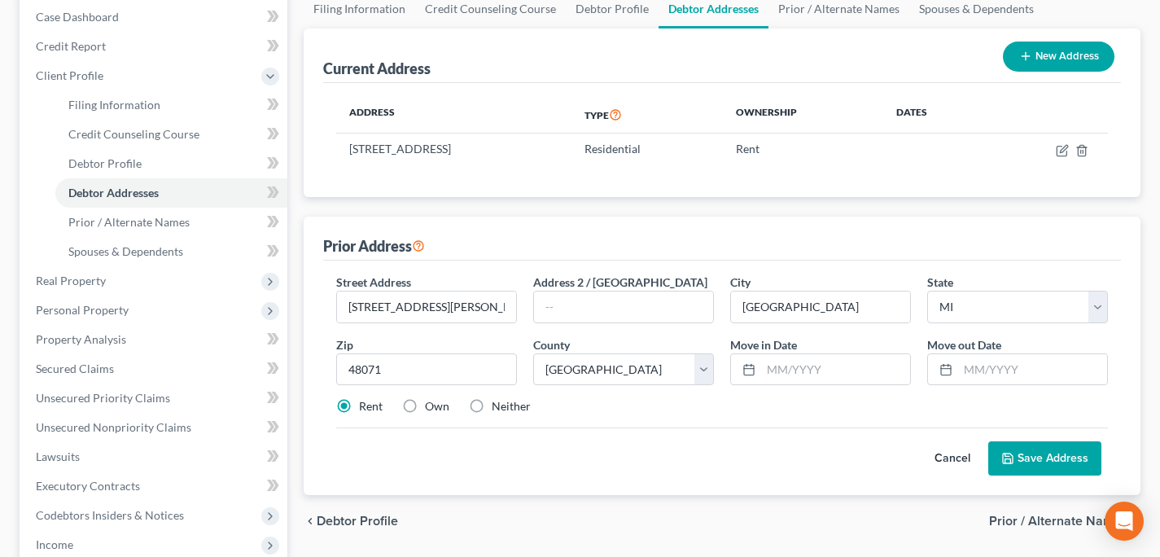
scroll to position [175, 0]
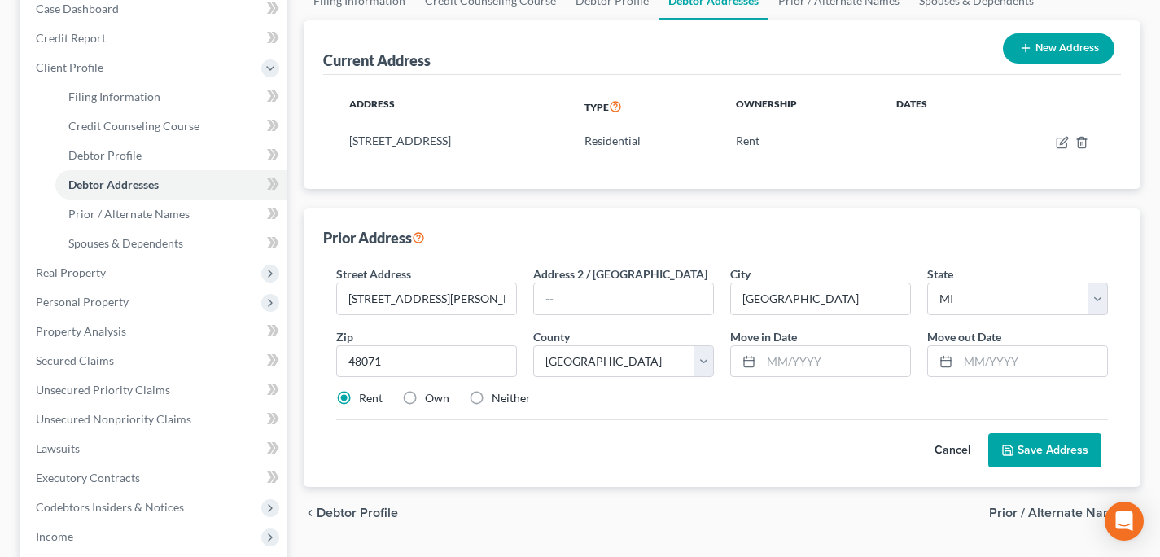
click at [581, 431] on div "Cancel Save Address" at bounding box center [722, 443] width 772 height 48
click at [492, 396] on label "Neither" at bounding box center [511, 398] width 39 height 16
click at [498, 396] on input "Neither" at bounding box center [503, 395] width 11 height 11
radio input "true"
click at [1078, 447] on button "Save Address" at bounding box center [1044, 450] width 113 height 34
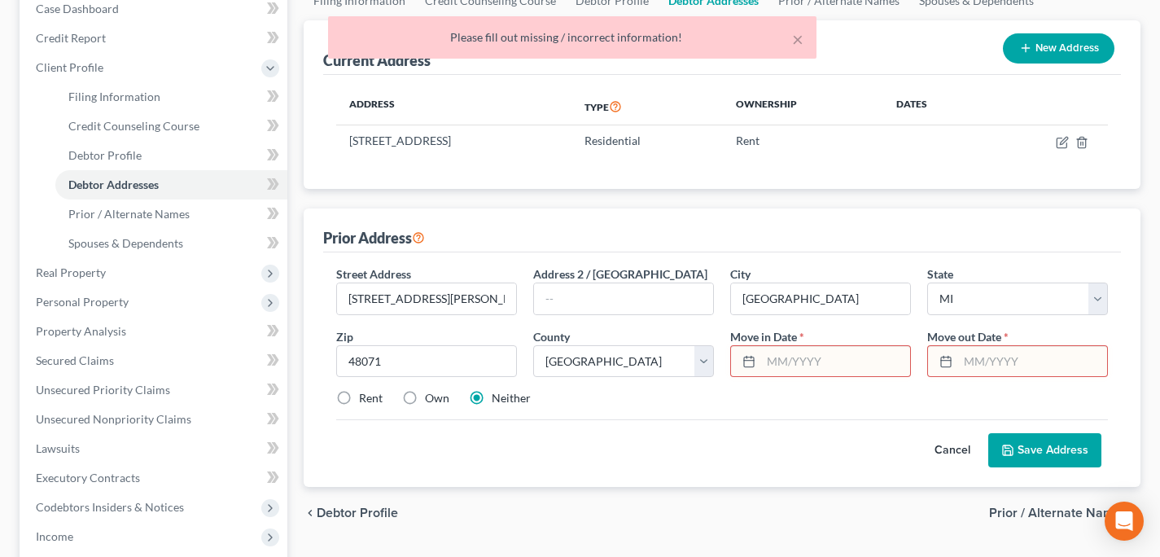
click at [793, 364] on input "text" at bounding box center [835, 361] width 149 height 31
type input "[DATE]"
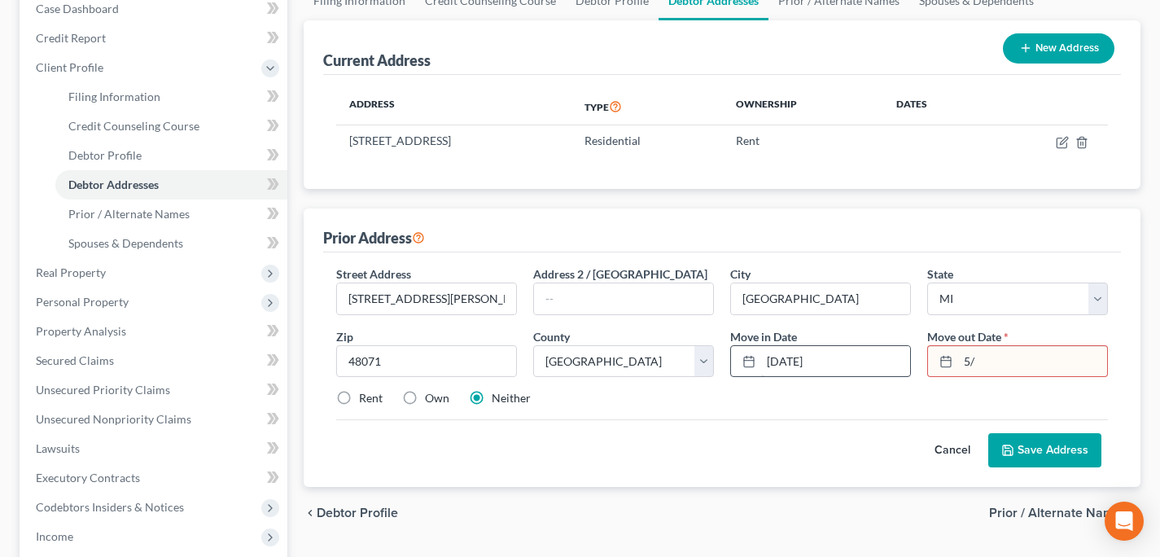
type input "5"
type input "[DATE]"
click at [1016, 447] on button "Save Address" at bounding box center [1044, 450] width 113 height 34
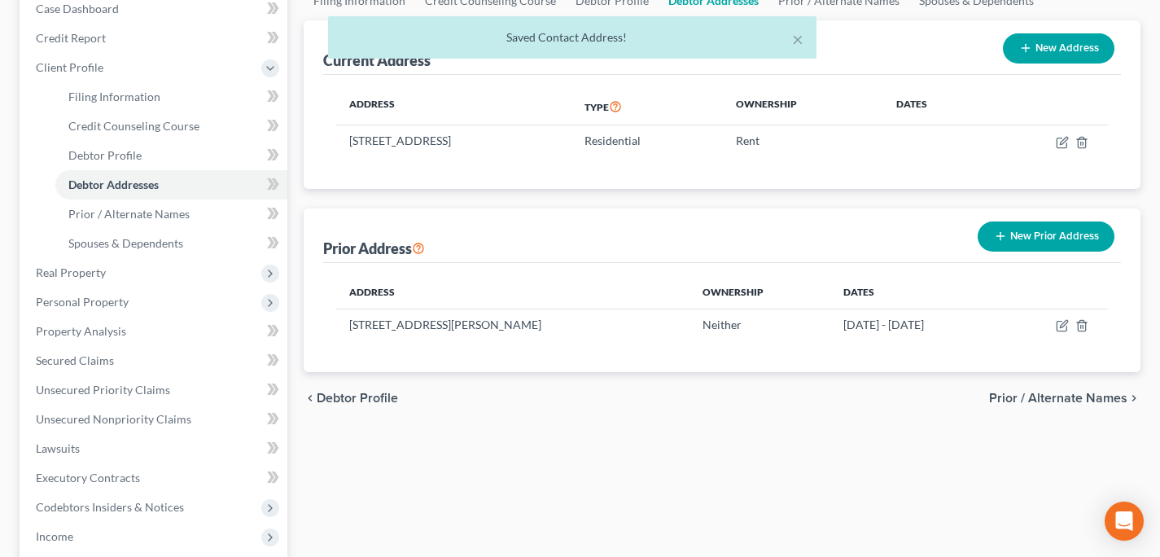
click at [1019, 229] on button "New Prior Address" at bounding box center [1045, 236] width 137 height 30
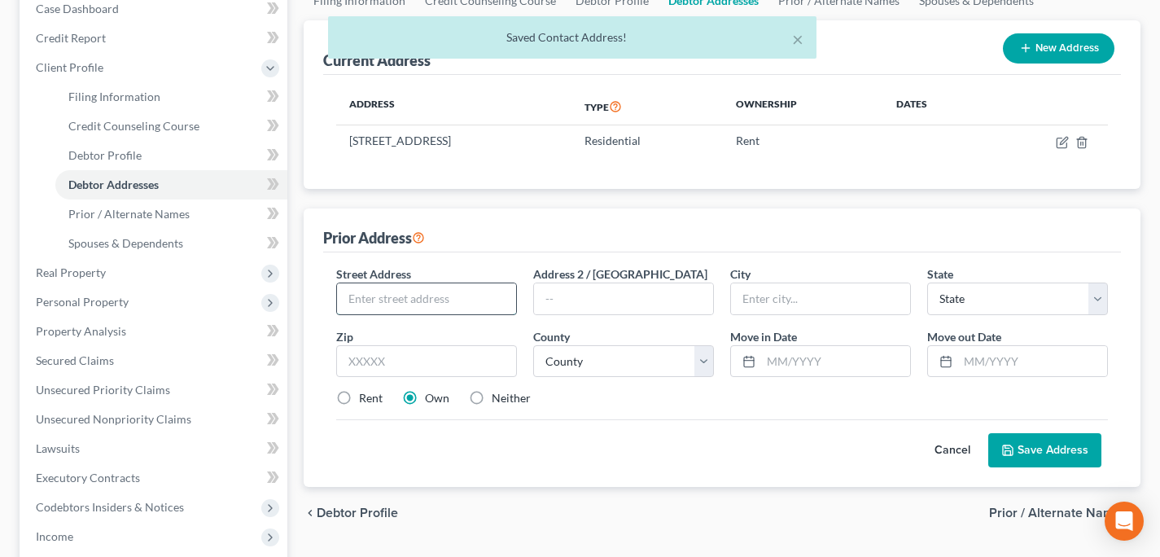
click at [440, 307] on input "text" at bounding box center [426, 298] width 179 height 31
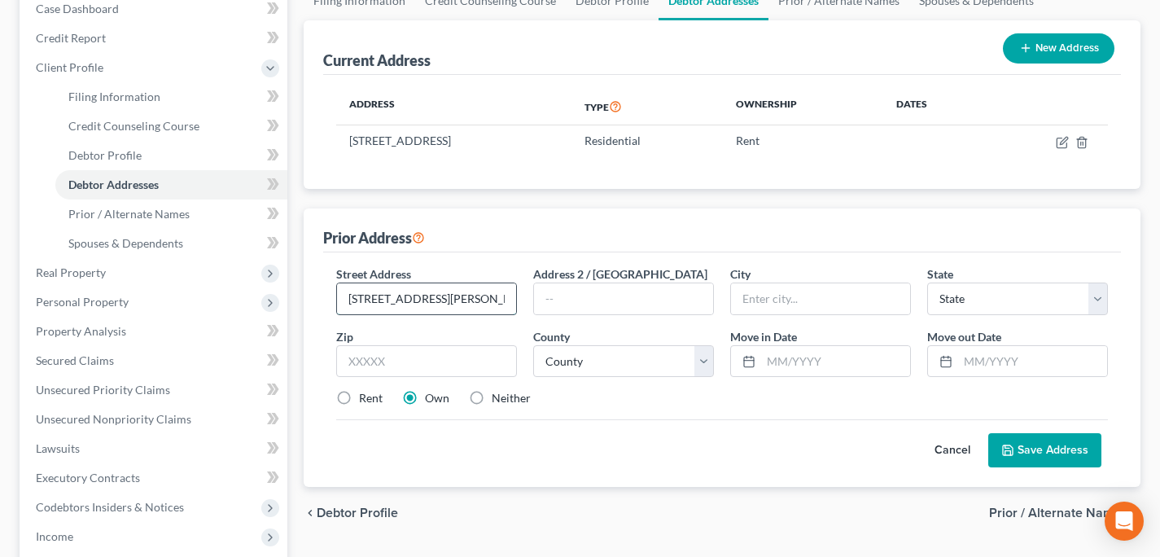
type input "[STREET_ADDRESS][PERSON_NAME]"
type input "[GEOGRAPHIC_DATA]"
select select "23"
type input "48071"
click at [365, 388] on div "Street Address * [STREET_ADDRESS][PERSON_NAME] * [GEOGRAPHIC_DATA] * State [US_…" at bounding box center [722, 342] width 788 height 155
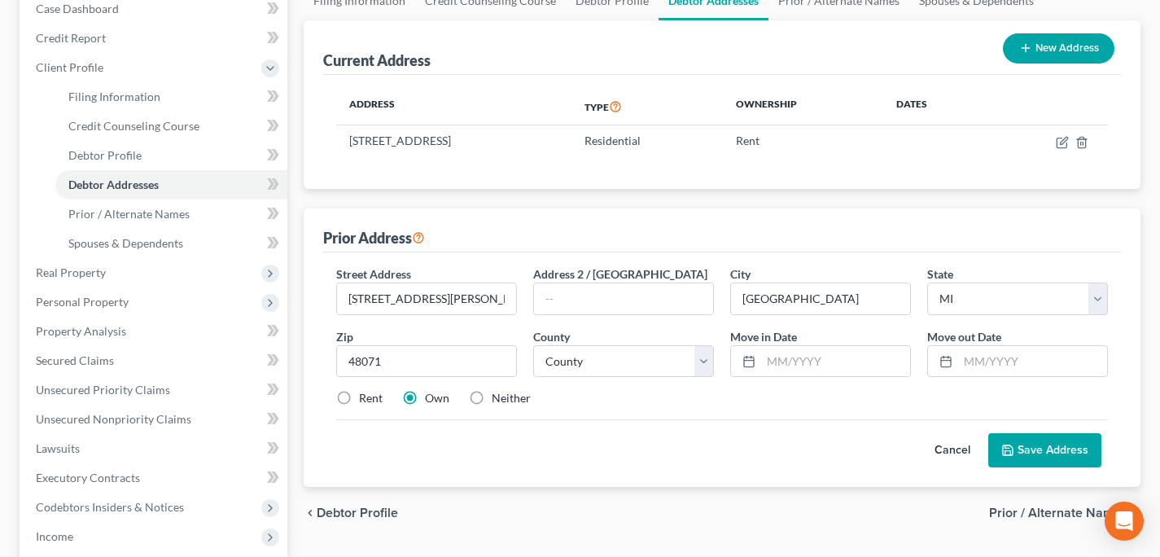
click at [369, 396] on label "Rent" at bounding box center [371, 398] width 24 height 16
click at [369, 396] on input "Rent" at bounding box center [370, 395] width 11 height 11
radio input "true"
click at [1047, 455] on button "Save Address" at bounding box center [1044, 450] width 113 height 34
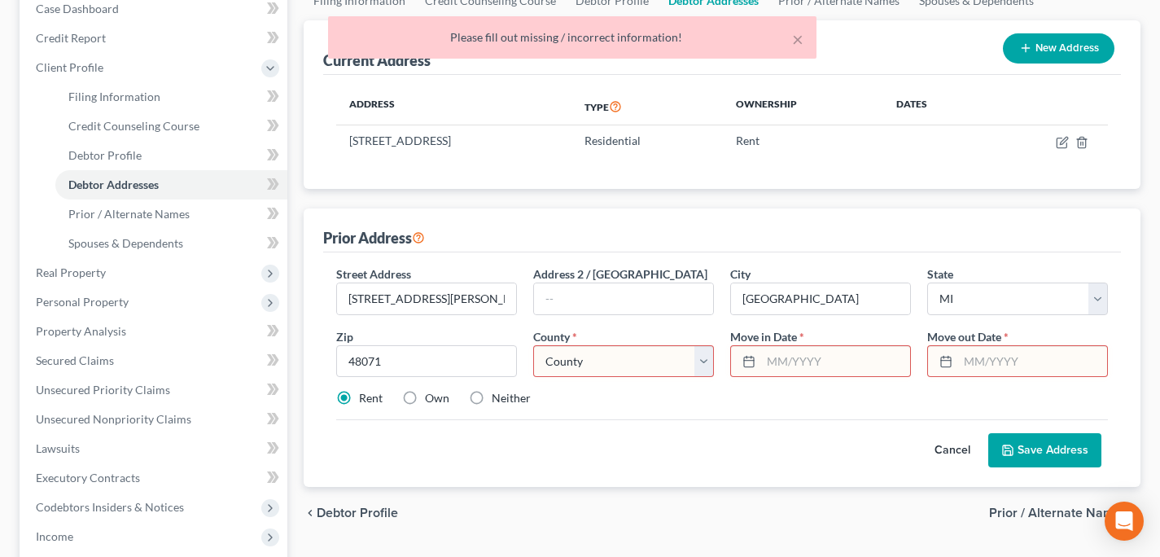
click at [798, 367] on input "text" at bounding box center [835, 361] width 149 height 31
click at [625, 373] on select "[GEOGRAPHIC_DATA] [GEOGRAPHIC_DATA] [GEOGRAPHIC_DATA] [GEOGRAPHIC_DATA] [GEOGRA…" at bounding box center [623, 361] width 181 height 33
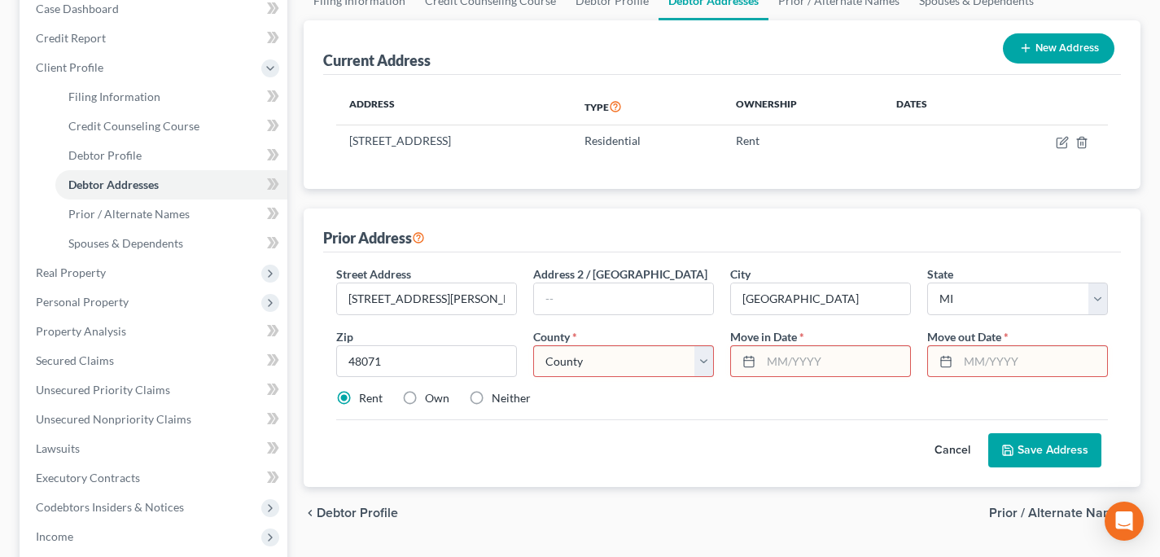
select select "49"
click at [533, 345] on select "[GEOGRAPHIC_DATA] [GEOGRAPHIC_DATA] [GEOGRAPHIC_DATA] [GEOGRAPHIC_DATA] [GEOGRA…" at bounding box center [623, 361] width 181 height 33
click at [774, 358] on input "text" at bounding box center [835, 361] width 149 height 31
type input "[DATE]"
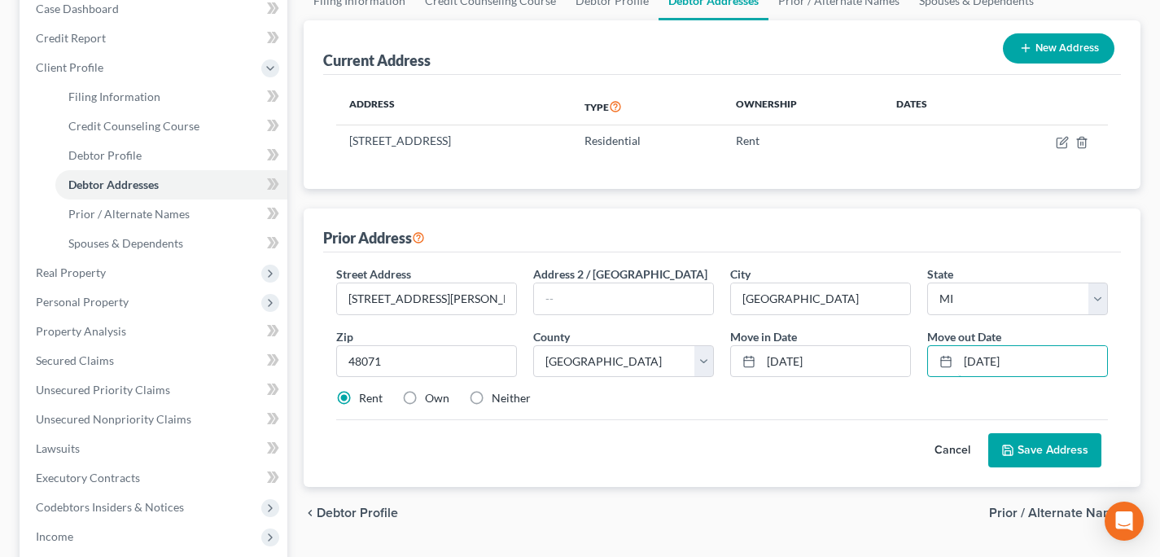
type input "[DATE]"
click at [1047, 438] on button "Save Address" at bounding box center [1044, 450] width 113 height 34
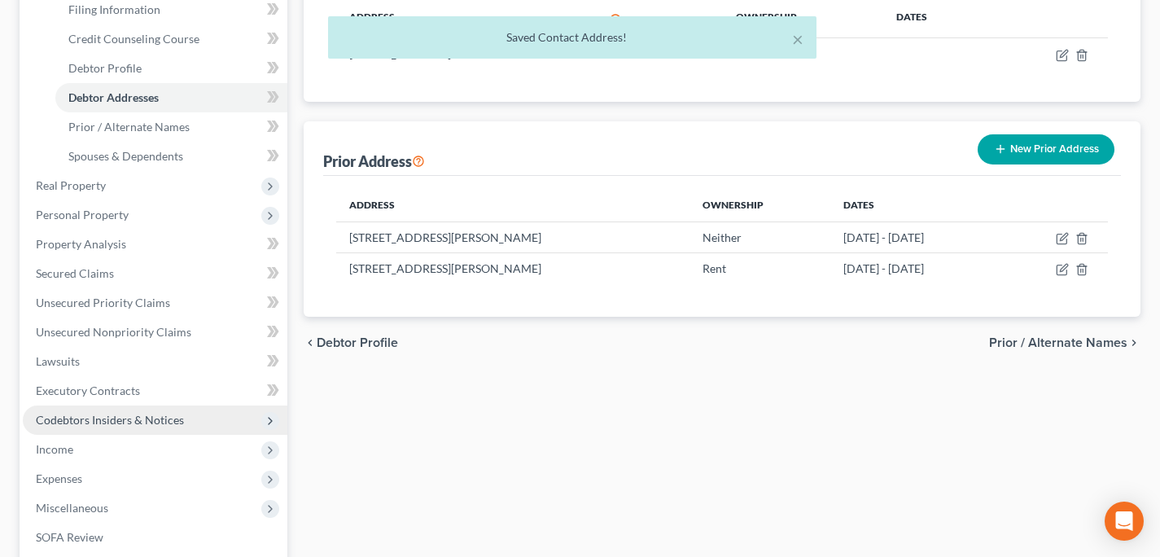
scroll to position [270, 0]
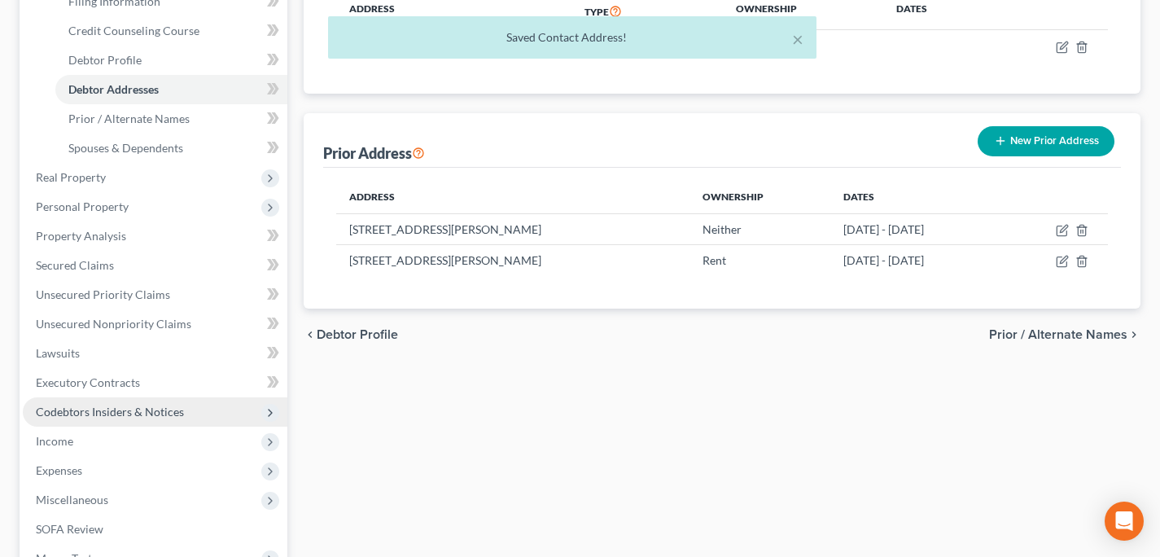
click at [114, 439] on span "Income" at bounding box center [155, 440] width 265 height 29
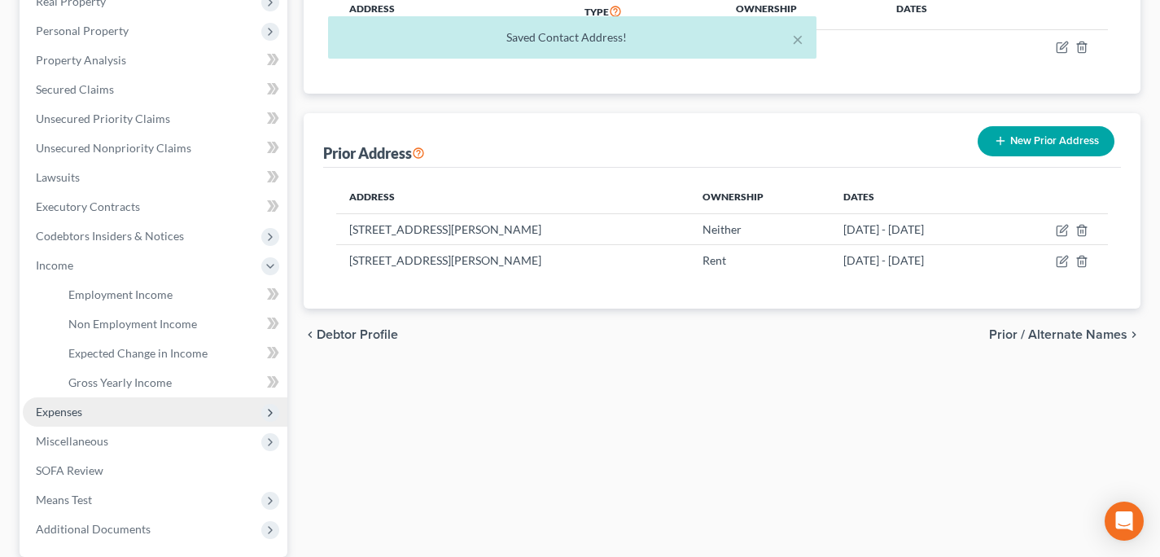
click at [103, 421] on span "Expenses" at bounding box center [155, 411] width 265 height 29
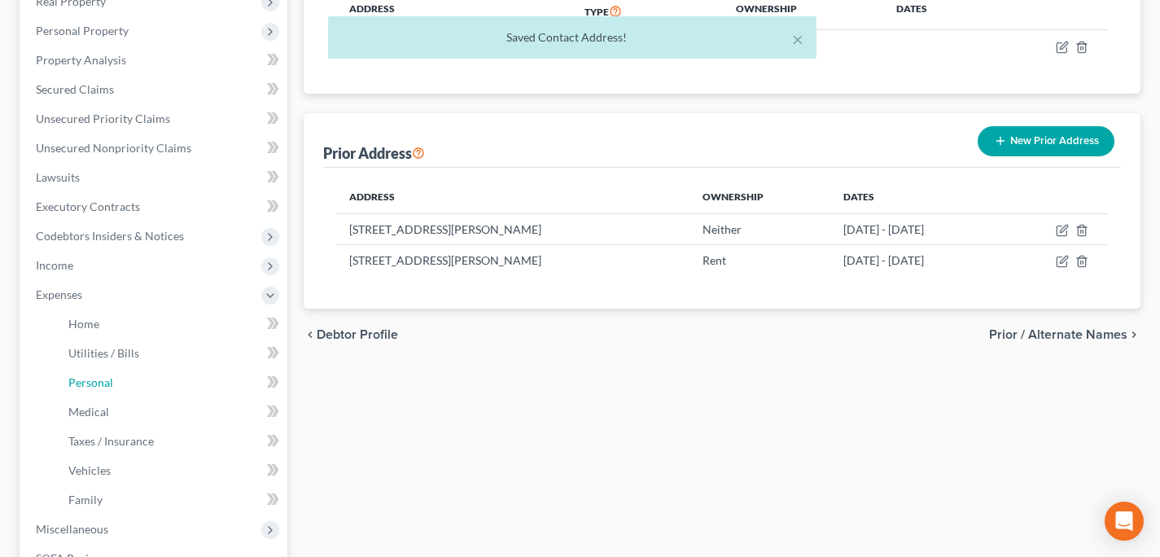
click at [107, 425] on ul "Home Utilities / Bills Personal Medical" at bounding box center [155, 411] width 265 height 205
click at [115, 334] on link "Home" at bounding box center [171, 323] width 232 height 29
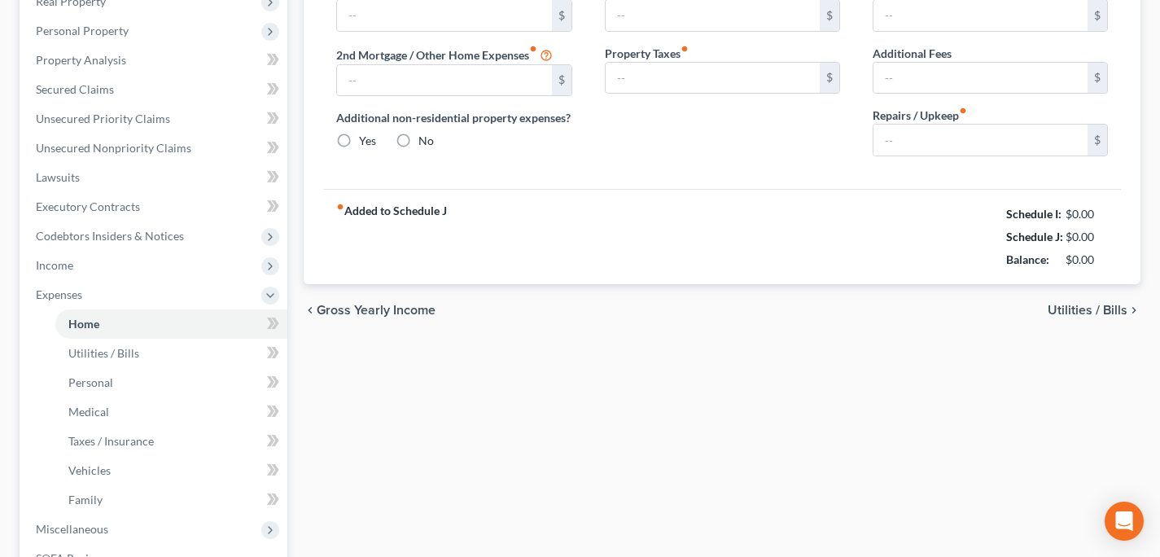
type input "0.00"
radio input "true"
type input "0.00"
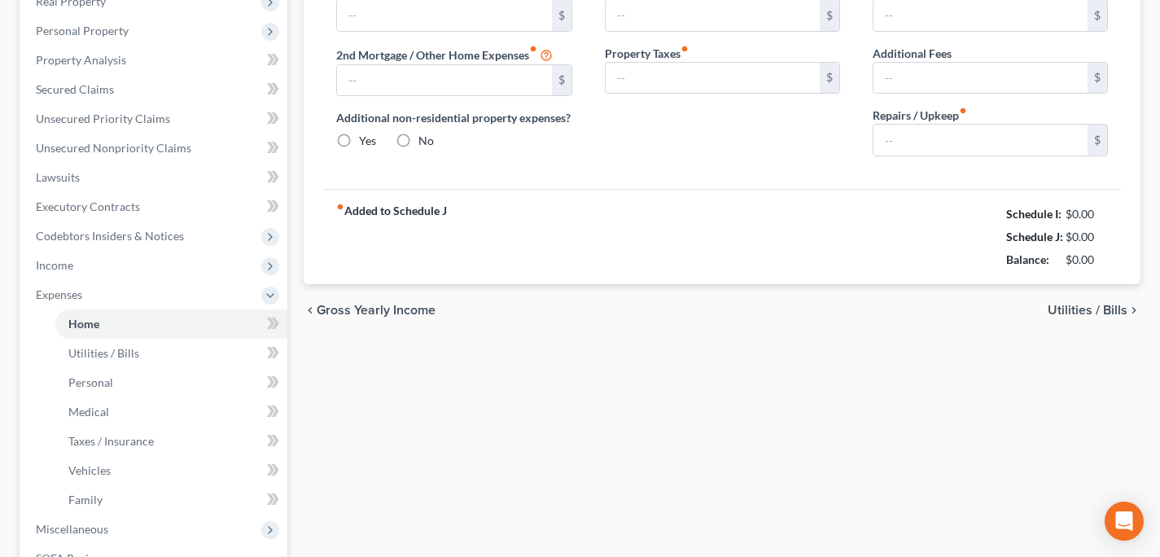
type input "0.00"
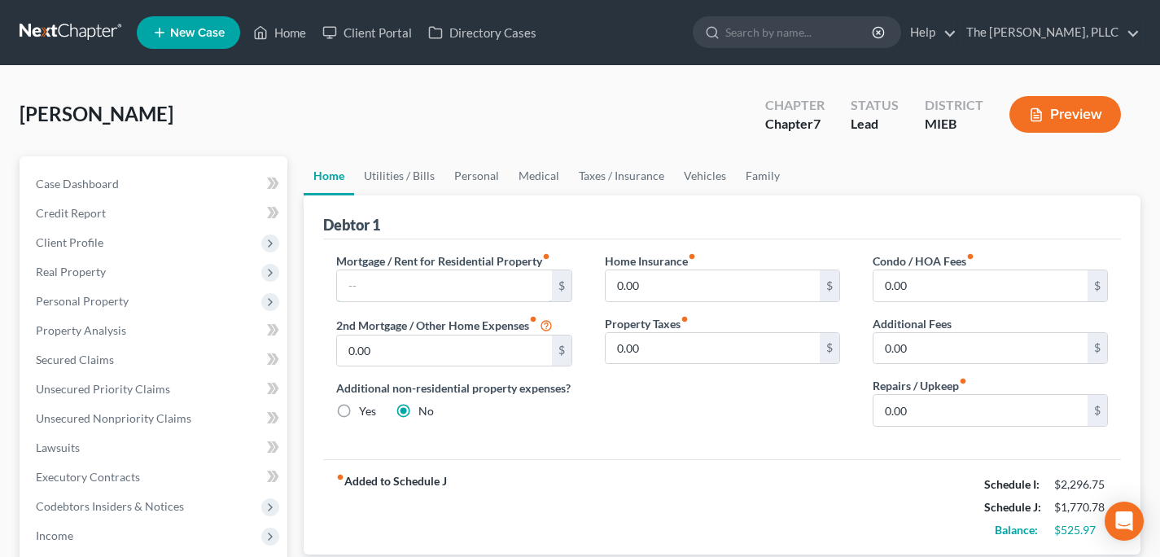
click at [348, 274] on input "text" at bounding box center [444, 285] width 214 height 31
type input "1,200"
click at [728, 285] on input "0.00" at bounding box center [713, 285] width 214 height 31
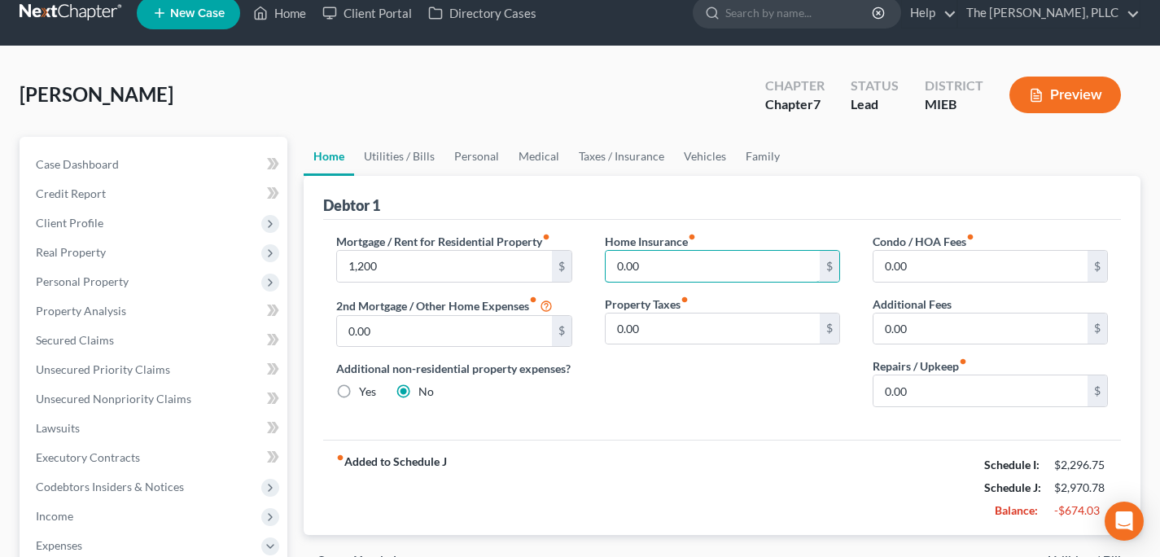
scroll to position [33, 0]
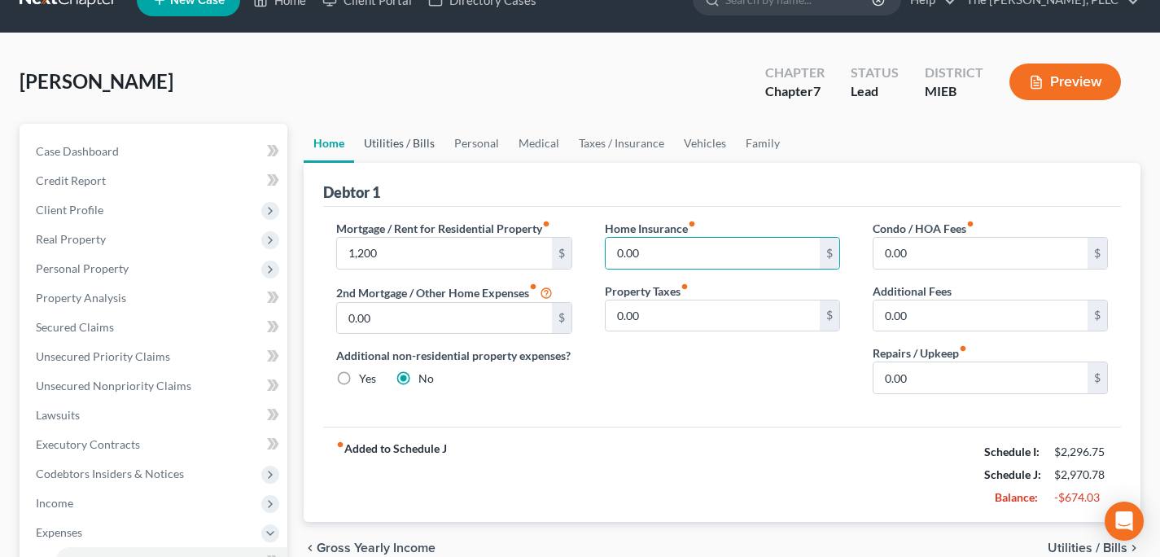
click at [419, 138] on link "Utilities / Bills" at bounding box center [399, 143] width 90 height 39
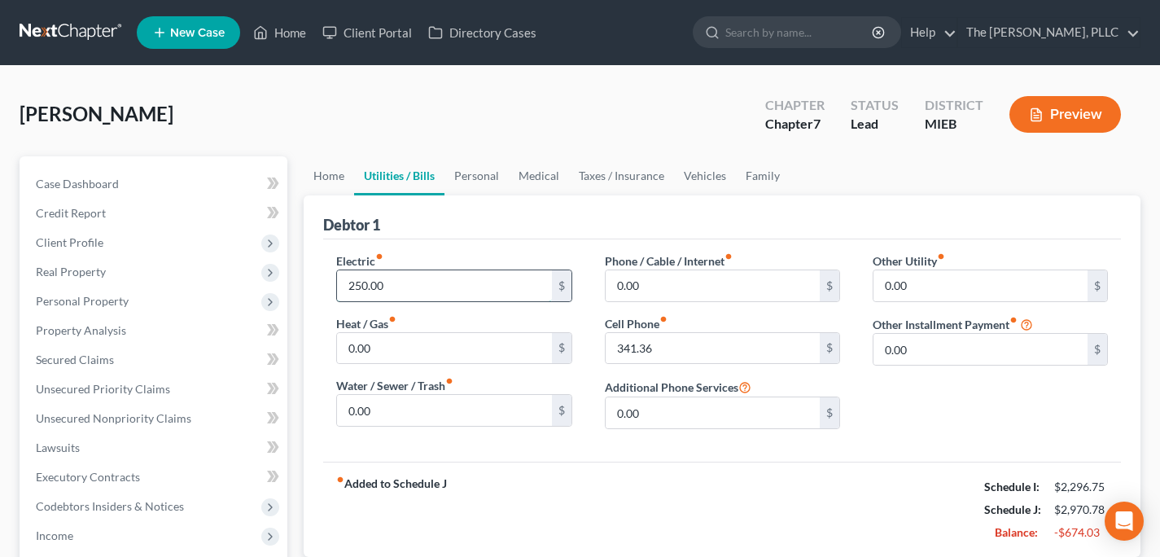
click at [486, 285] on input "250.00" at bounding box center [444, 285] width 214 height 31
type input "2"
type input "0"
type input "200"
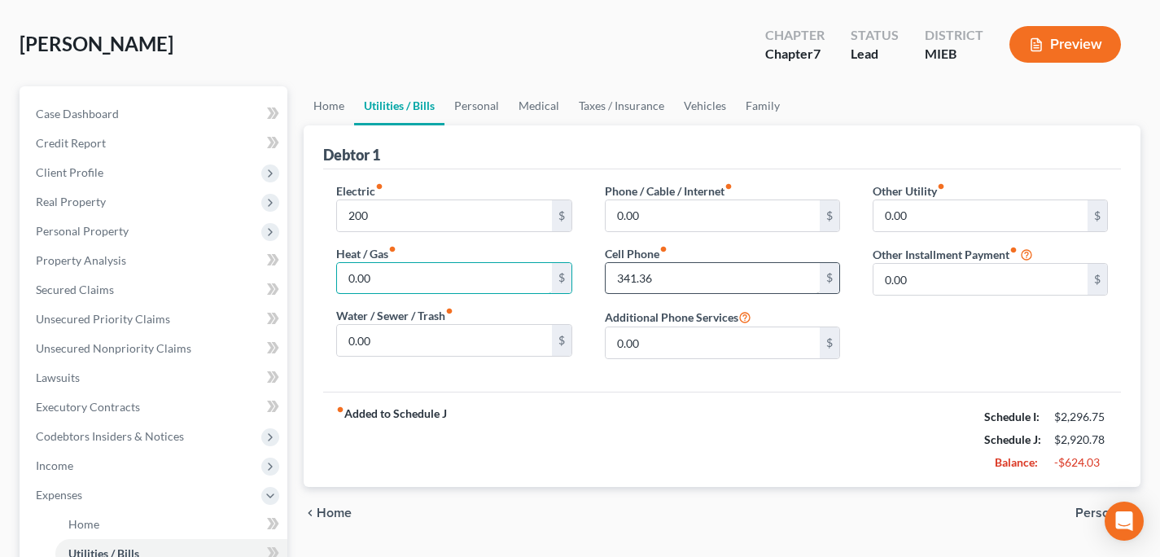
scroll to position [75, 0]
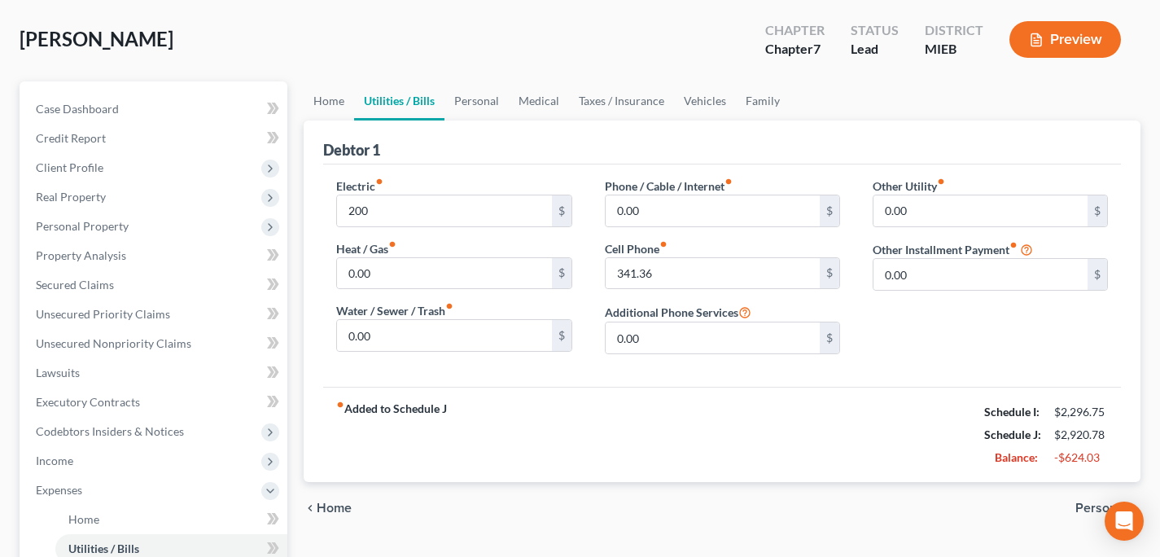
click at [1091, 510] on span "Personal" at bounding box center [1101, 507] width 52 height 13
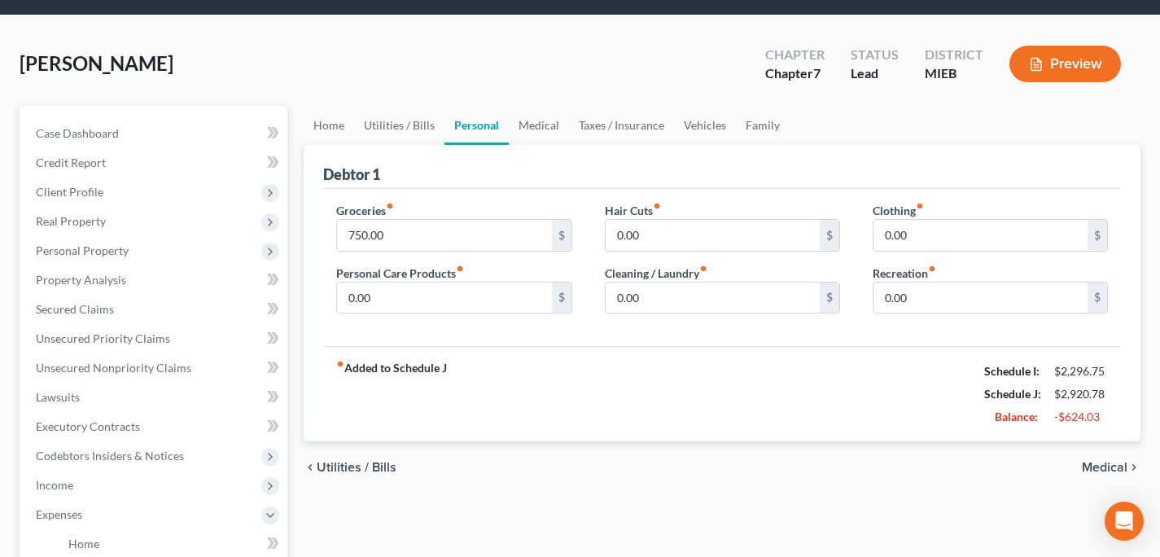
scroll to position [79, 0]
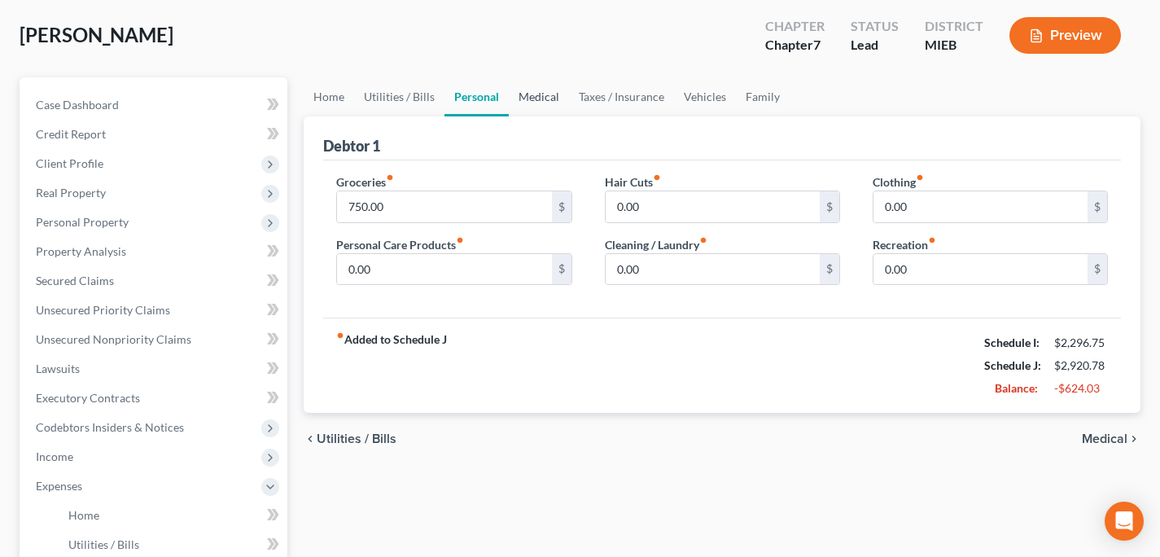
click at [531, 106] on link "Medical" at bounding box center [539, 96] width 60 height 39
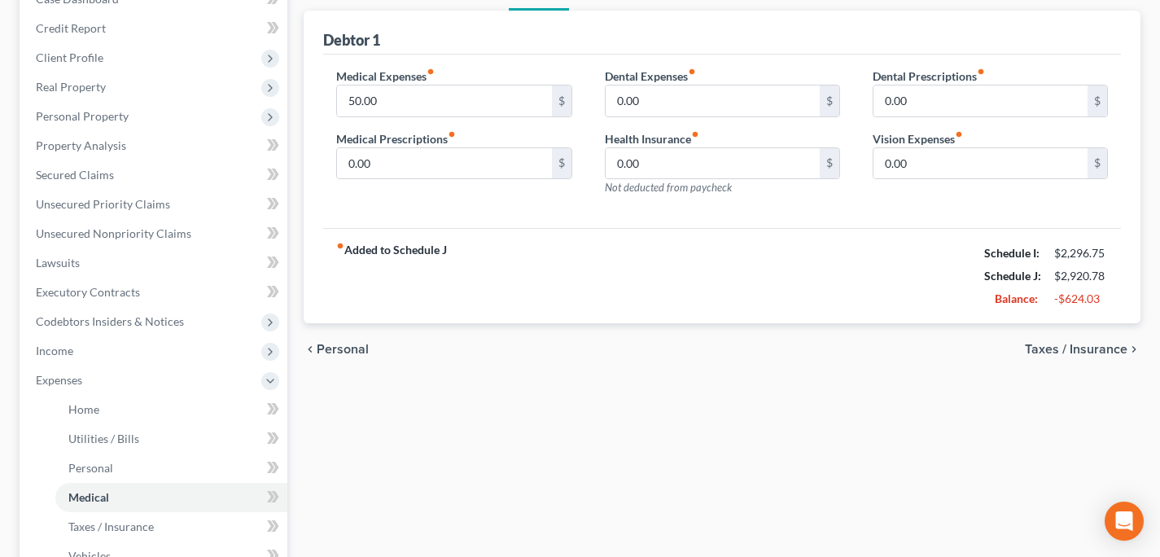
scroll to position [188, 0]
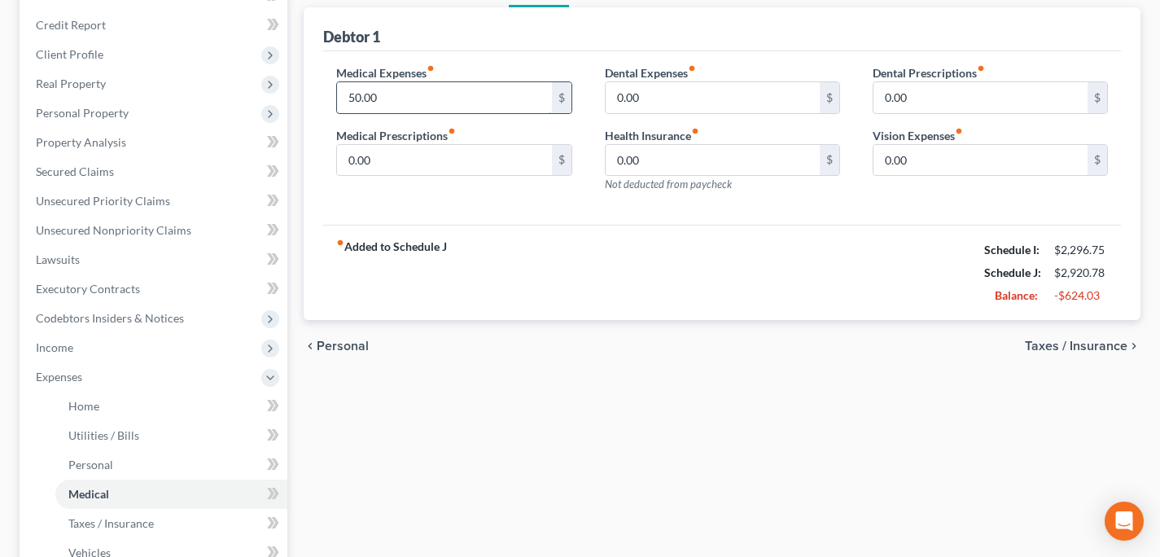
click at [404, 96] on input "50.00" at bounding box center [444, 97] width 214 height 31
click at [562, 198] on div "Medical Expenses fiber_manual_record $ Medical Prescriptions fiber_manual_recor…" at bounding box center [454, 135] width 268 height 142
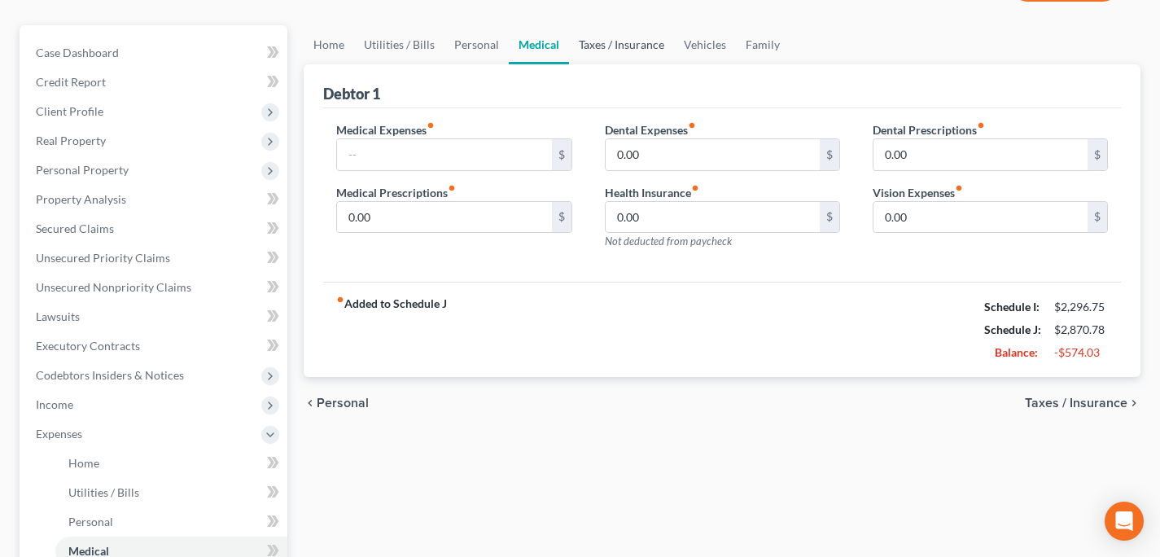
click at [627, 42] on link "Taxes / Insurance" at bounding box center [621, 44] width 105 height 39
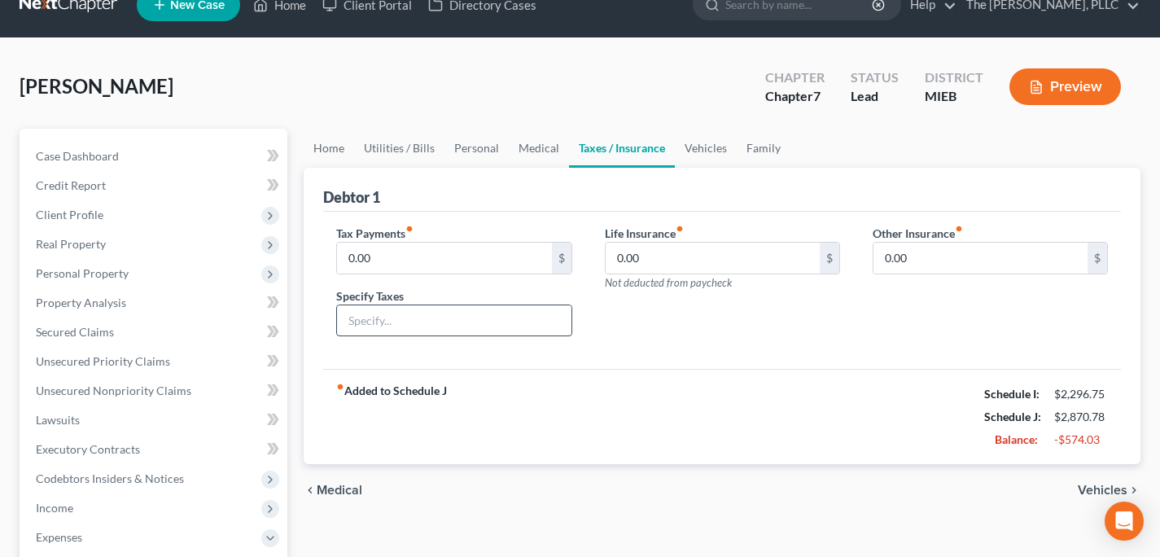
scroll to position [30, 0]
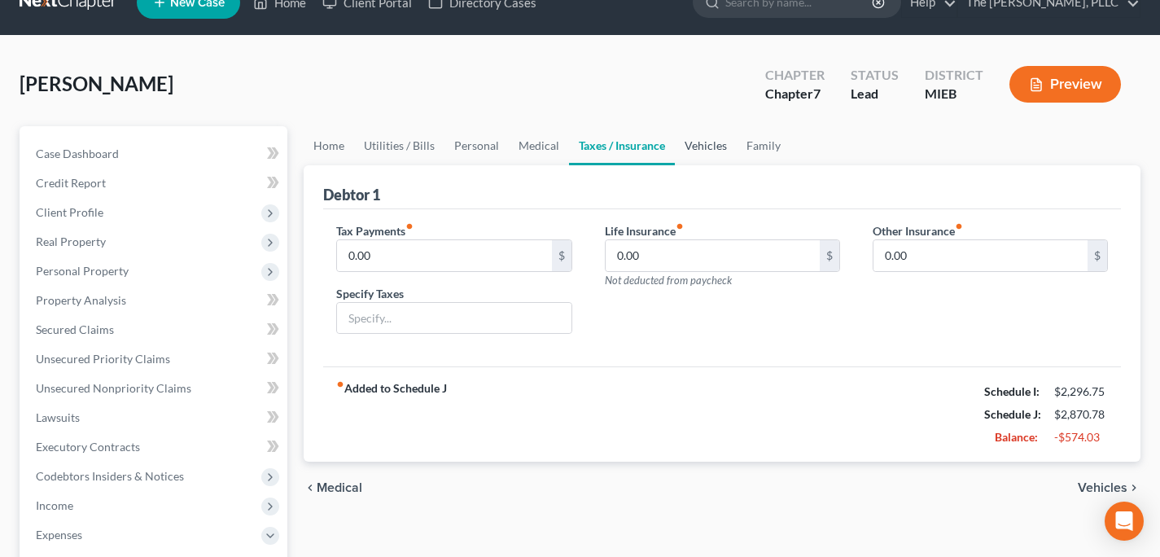
click at [703, 155] on link "Vehicles" at bounding box center [706, 145] width 62 height 39
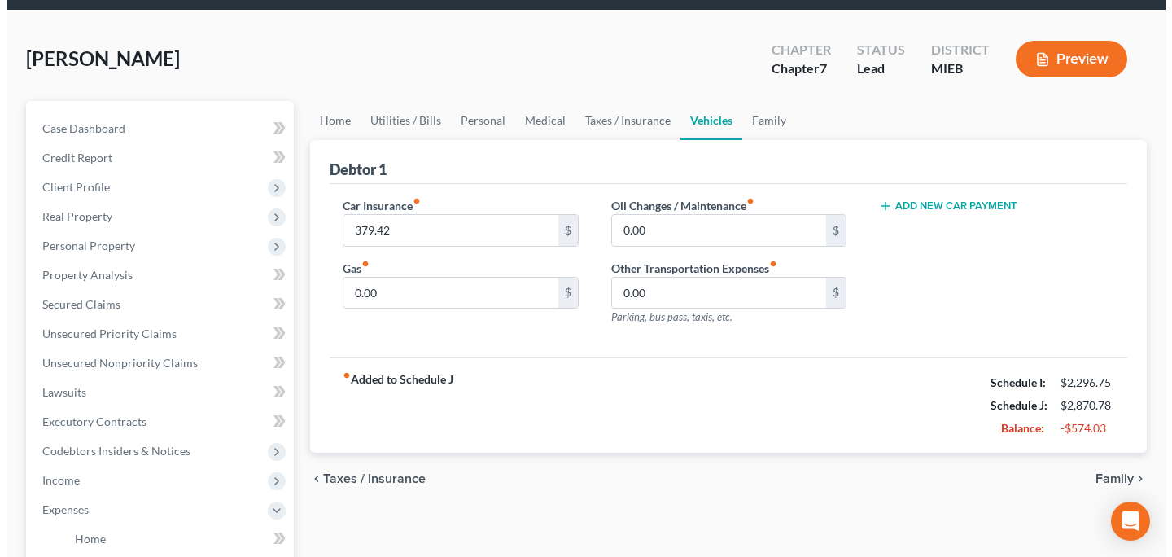
scroll to position [56, 0]
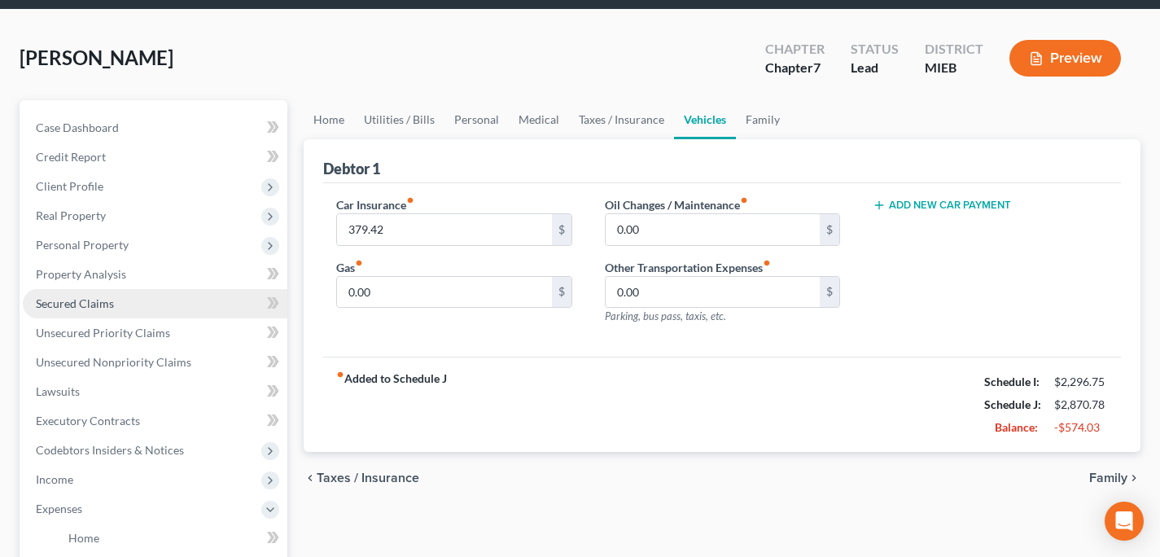
click at [125, 300] on link "Secured Claims" at bounding box center [155, 303] width 265 height 29
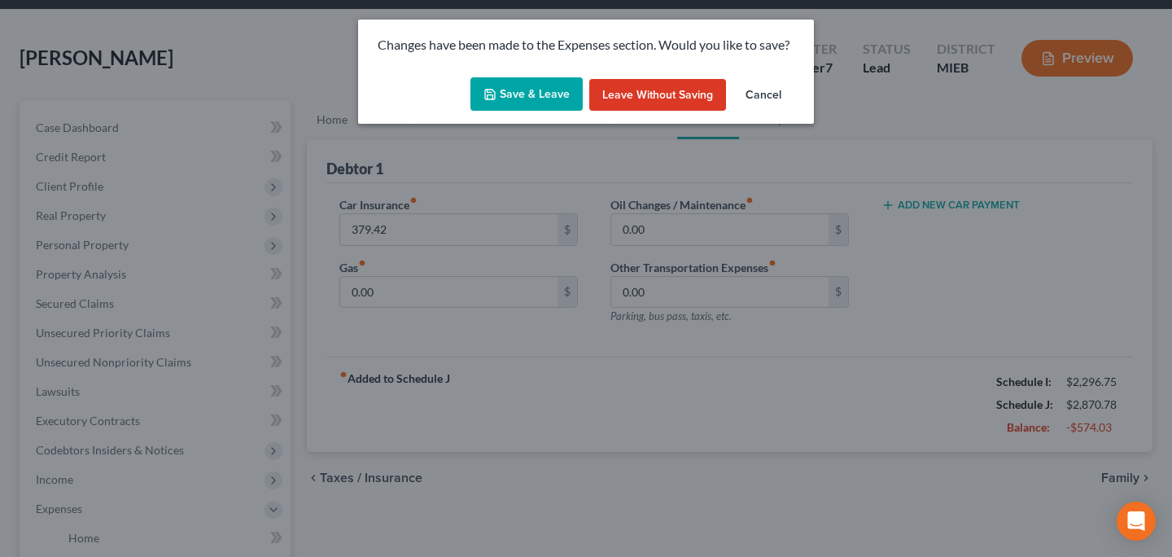
click at [518, 107] on button "Save & Leave" at bounding box center [526, 94] width 112 height 34
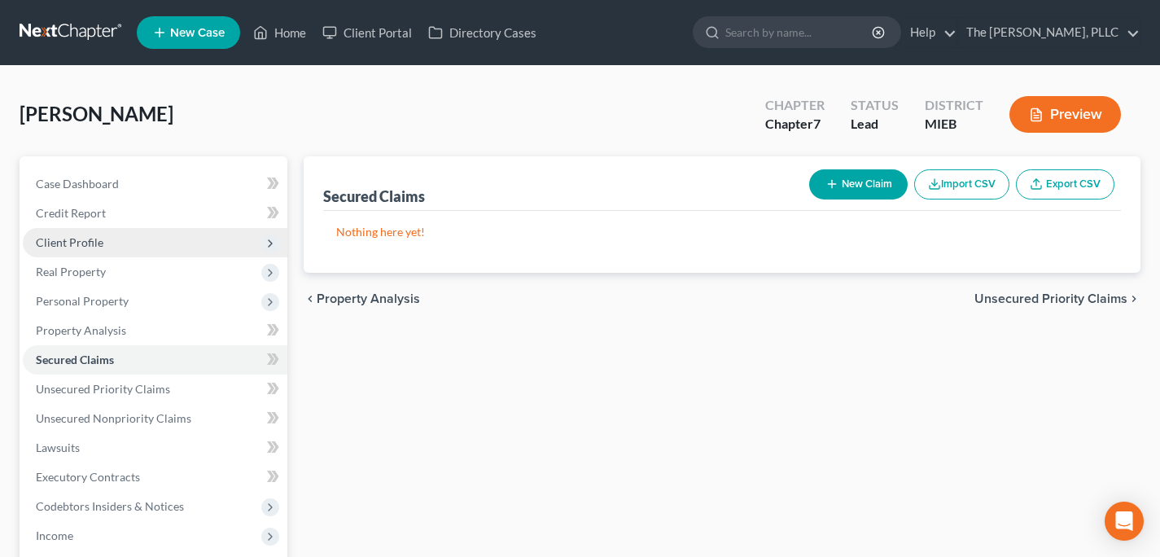
click at [149, 245] on span "Client Profile" at bounding box center [155, 242] width 265 height 29
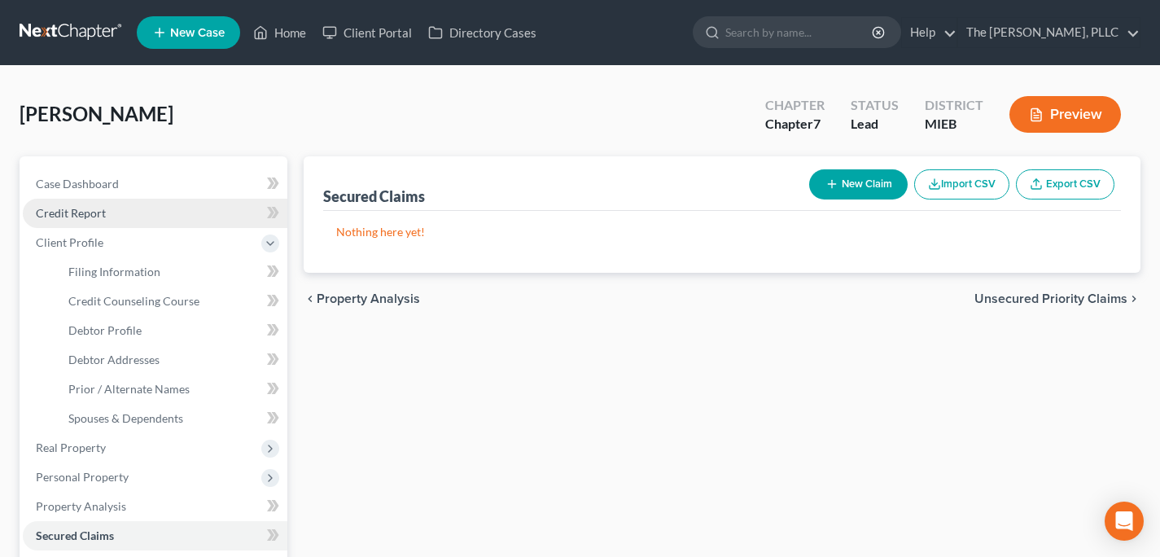
click at [151, 216] on link "Credit Report" at bounding box center [155, 213] width 265 height 29
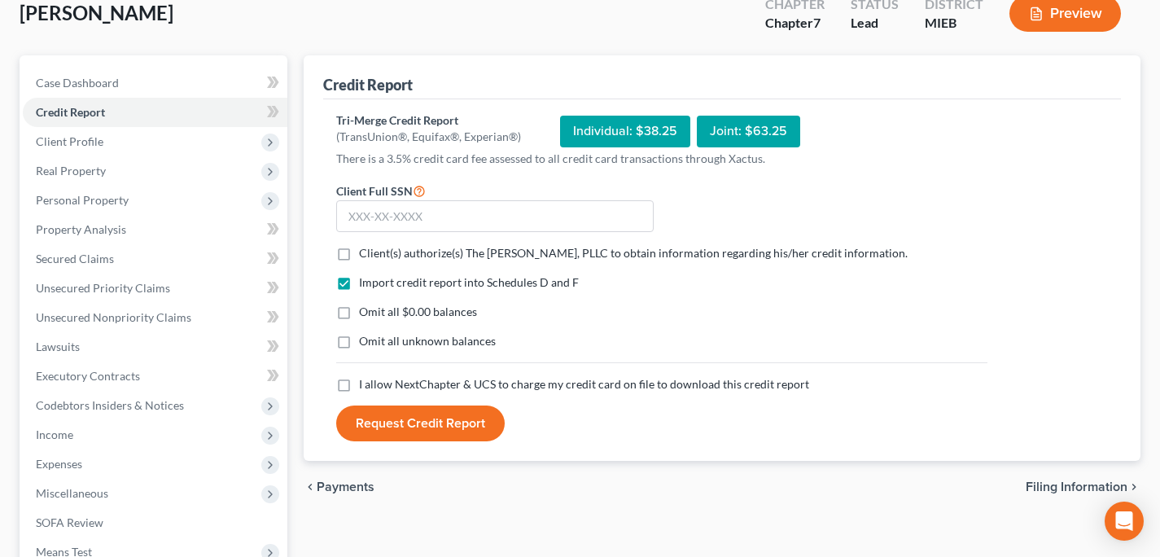
scroll to position [116, 0]
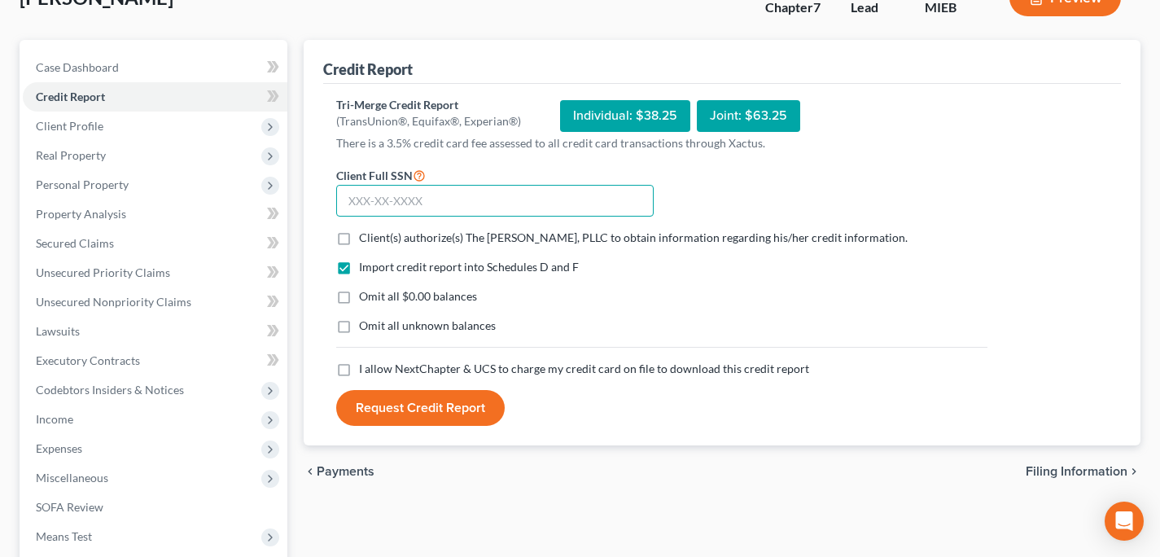
click at [409, 200] on input "text" at bounding box center [494, 201] width 317 height 33
type input "380-29-6725"
click at [400, 237] on span "Client(s) authorize(s) The [PERSON_NAME], PLLC to obtain information regarding …" at bounding box center [633, 237] width 549 height 14
click at [376, 237] on input "Client(s) authorize(s) The [PERSON_NAME], PLLC to obtain information regarding …" at bounding box center [370, 235] width 11 height 11
checkbox input "true"
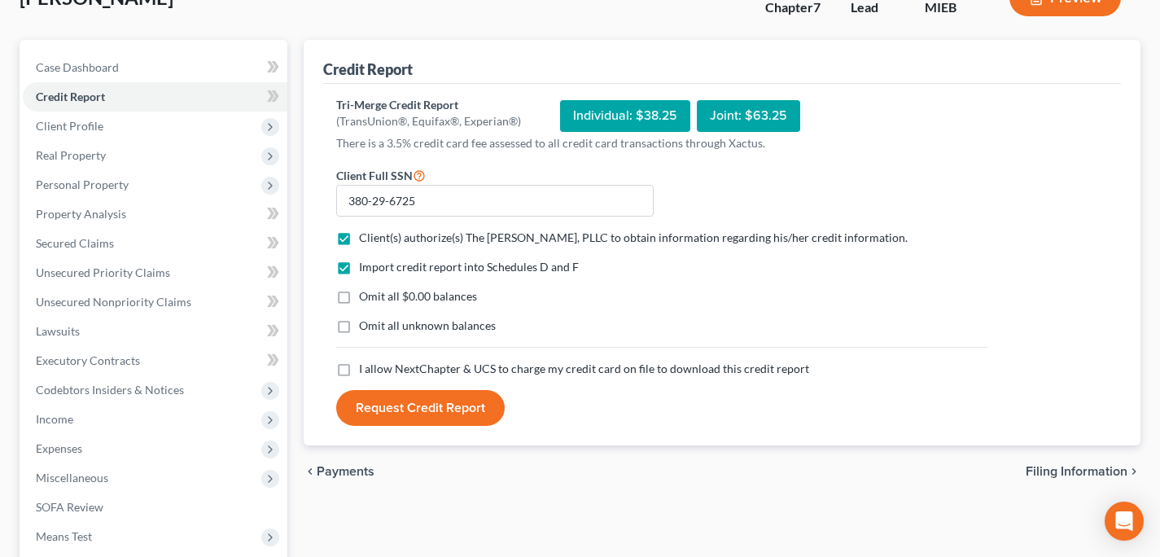
click at [388, 302] on span "Omit all $0.00 balances" at bounding box center [418, 296] width 118 height 14
click at [376, 299] on input "Omit all $0.00 balances" at bounding box center [370, 293] width 11 height 11
checkbox input "true"
click at [392, 362] on span "I allow NextChapter & UCS to charge my credit card on file to download this cre…" at bounding box center [584, 368] width 450 height 14
click at [376, 362] on input "I allow NextChapter & UCS to charge my credit card on file to download this cre…" at bounding box center [370, 366] width 11 height 11
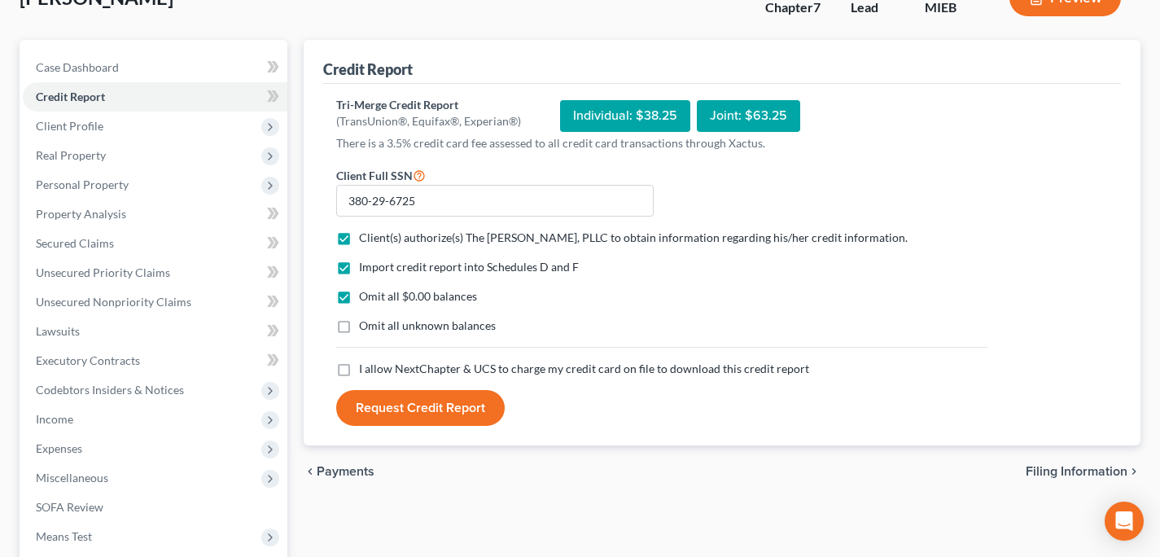
checkbox input "true"
click at [400, 407] on button "Request Credit Report" at bounding box center [420, 408] width 168 height 36
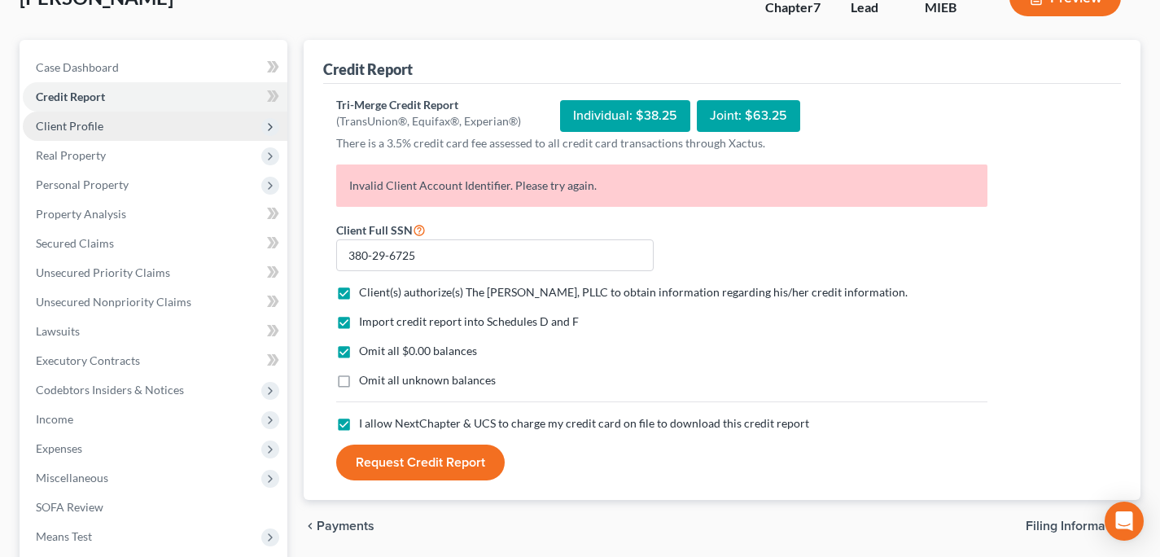
click at [111, 132] on span "Client Profile" at bounding box center [155, 125] width 265 height 29
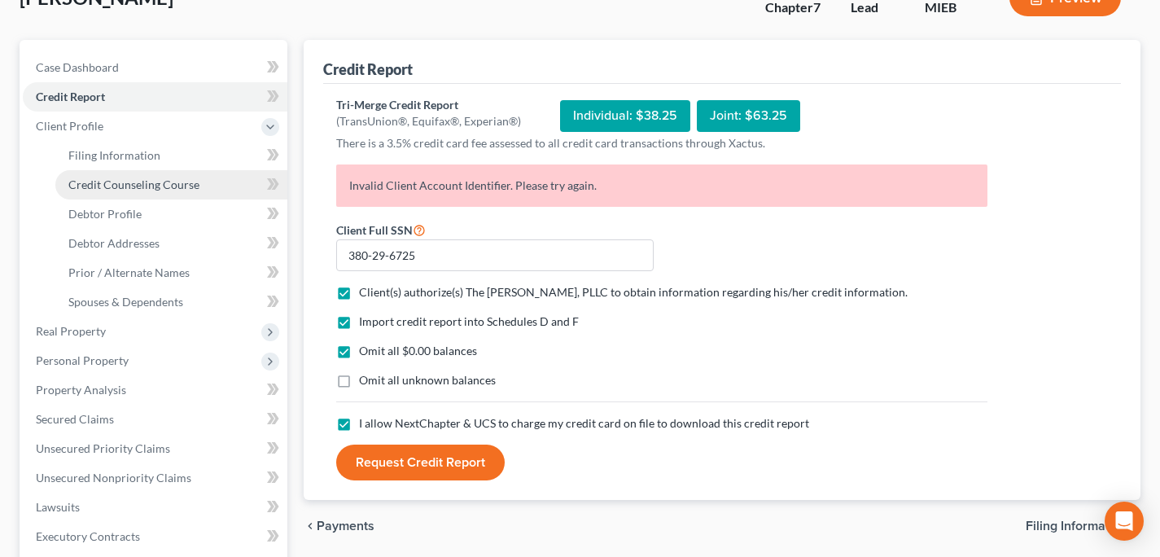
click at [77, 173] on link "Credit Counseling Course" at bounding box center [171, 184] width 232 height 29
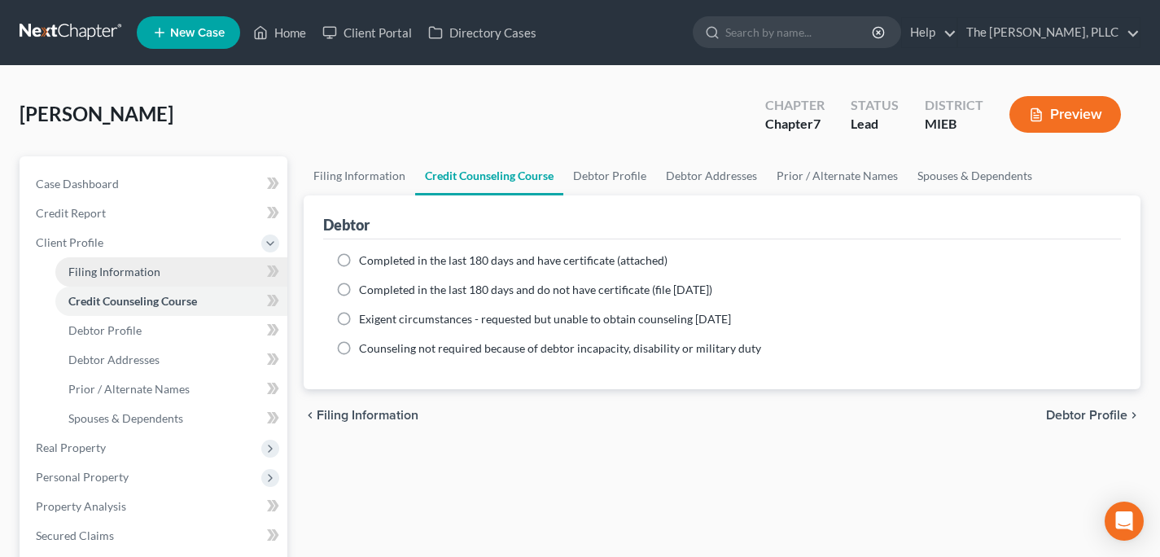
click at [138, 284] on link "Filing Information" at bounding box center [171, 271] width 232 height 29
select select "1"
select select "0"
select select "40"
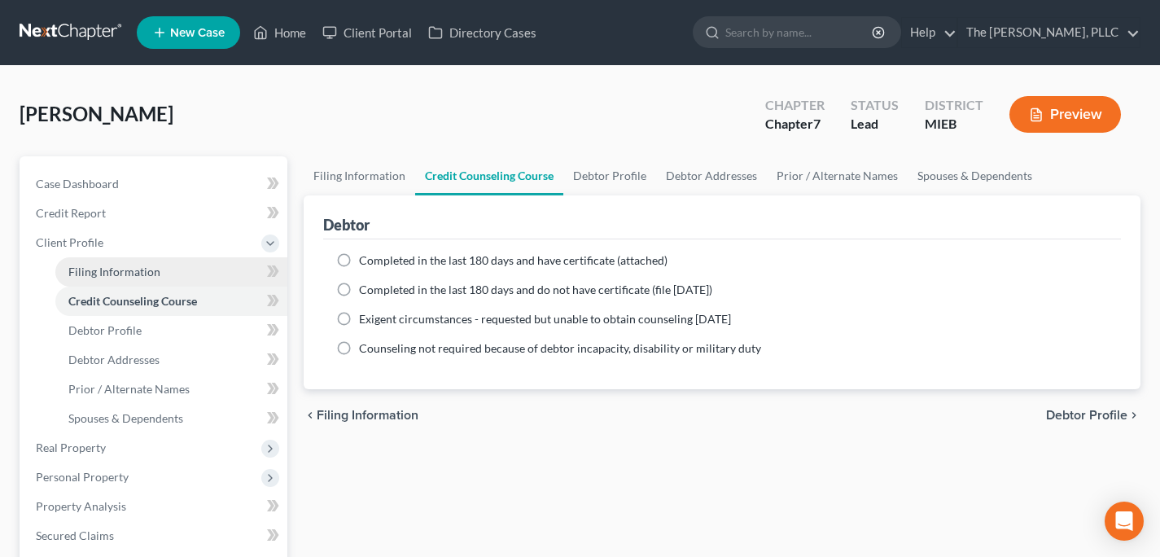
select select "0"
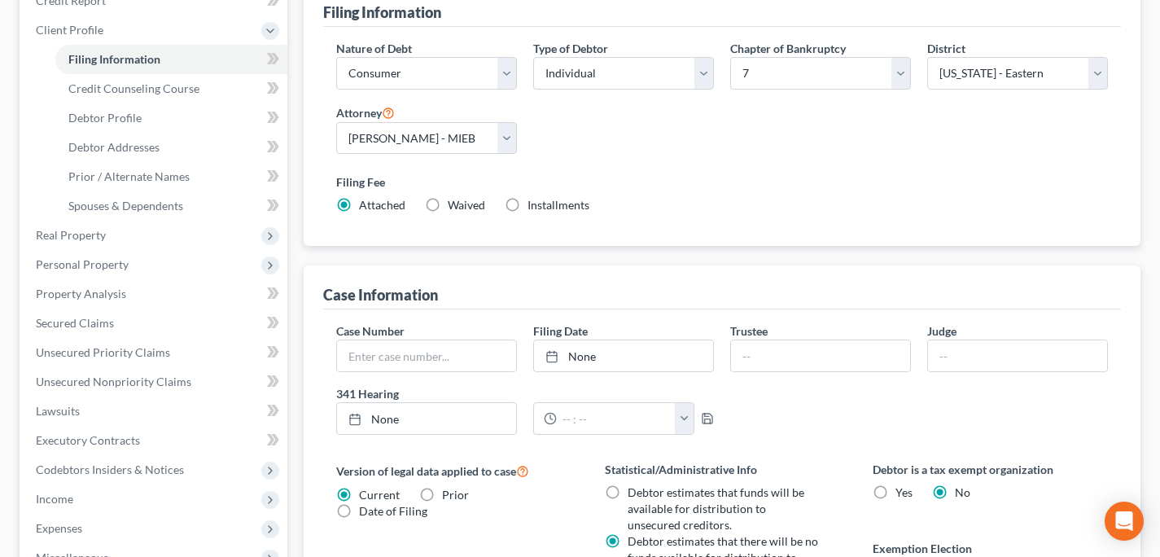
scroll to position [212, 0]
click at [162, 82] on span "Credit Counseling Course" at bounding box center [133, 89] width 131 height 14
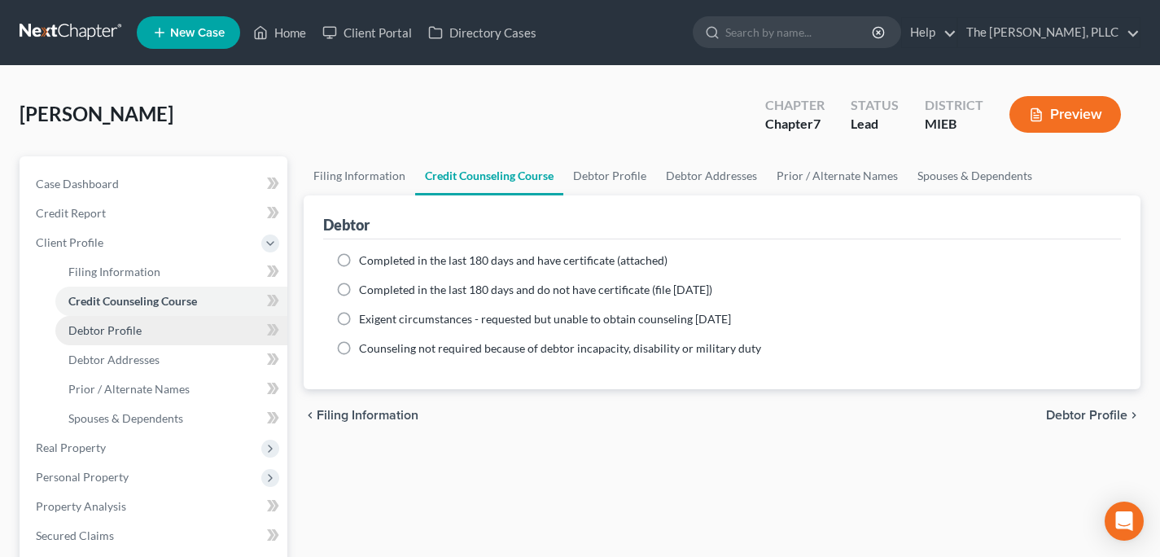
click at [177, 338] on link "Debtor Profile" at bounding box center [171, 330] width 232 height 29
select select "0"
select select "1"
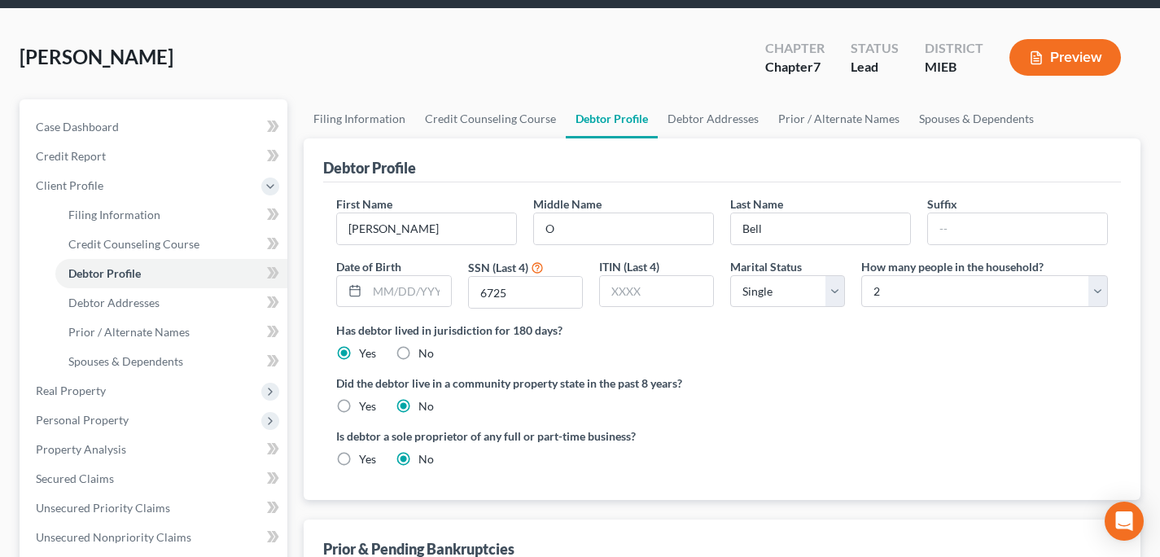
scroll to position [59, 0]
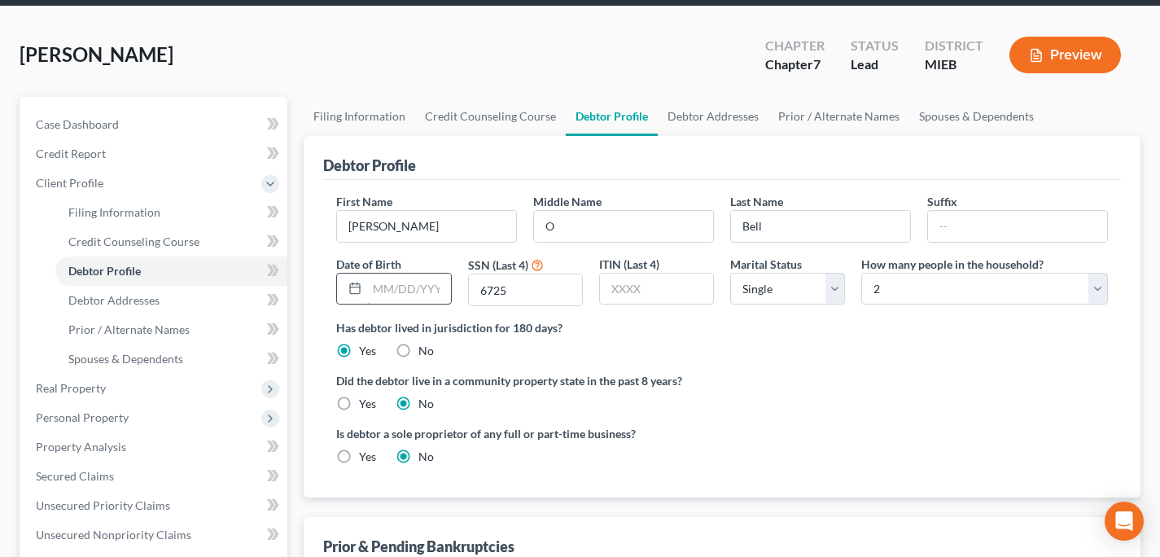
click at [426, 289] on input "text" at bounding box center [408, 288] width 83 height 31
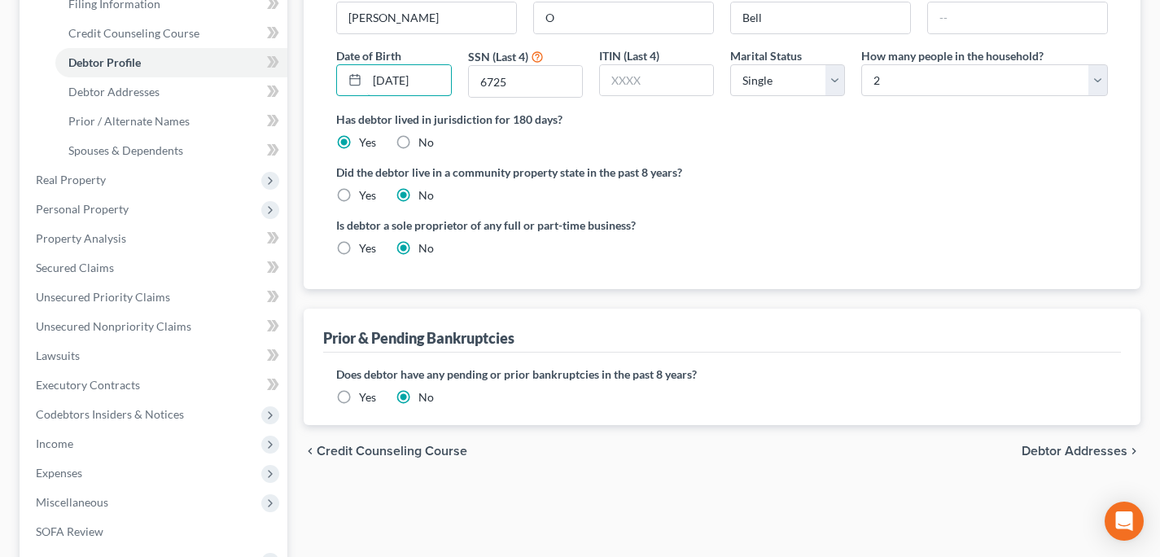
type input "[DATE]"
click at [1062, 455] on span "Debtor Addresses" at bounding box center [1074, 450] width 106 height 13
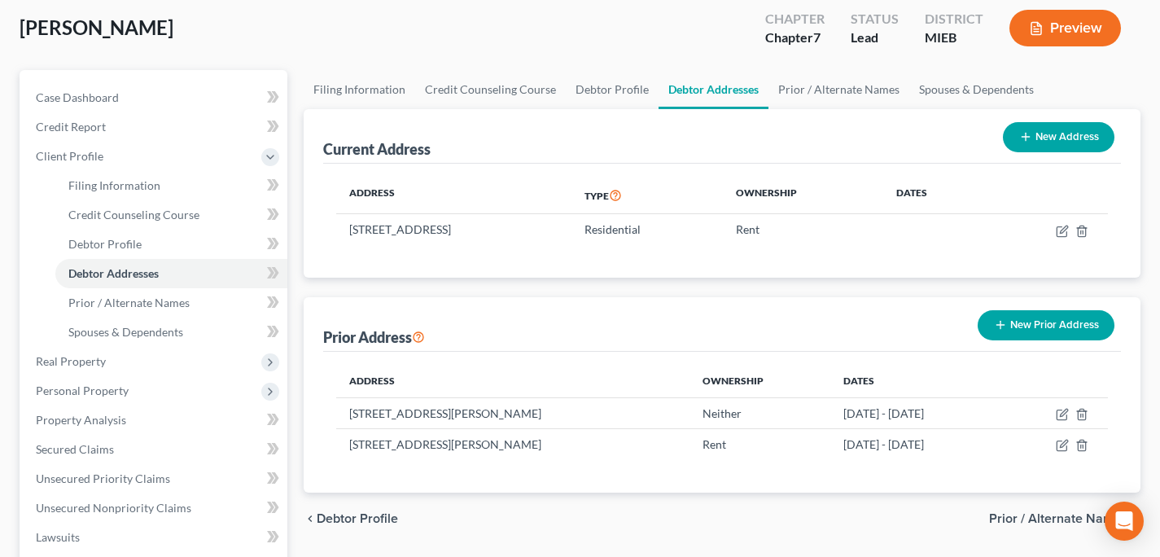
scroll to position [90, 0]
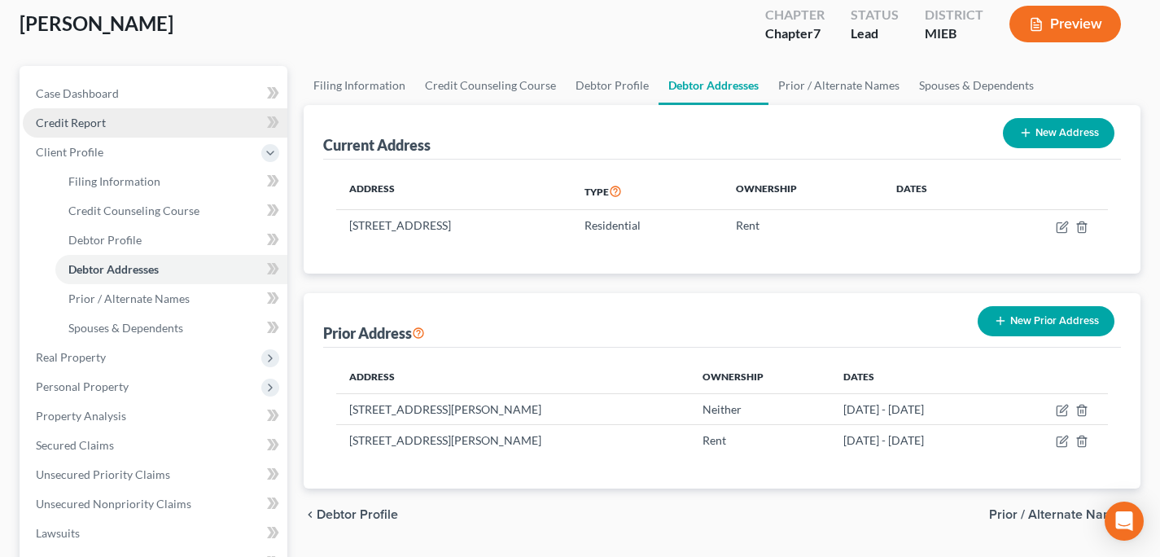
click at [125, 126] on link "Credit Report" at bounding box center [155, 122] width 265 height 29
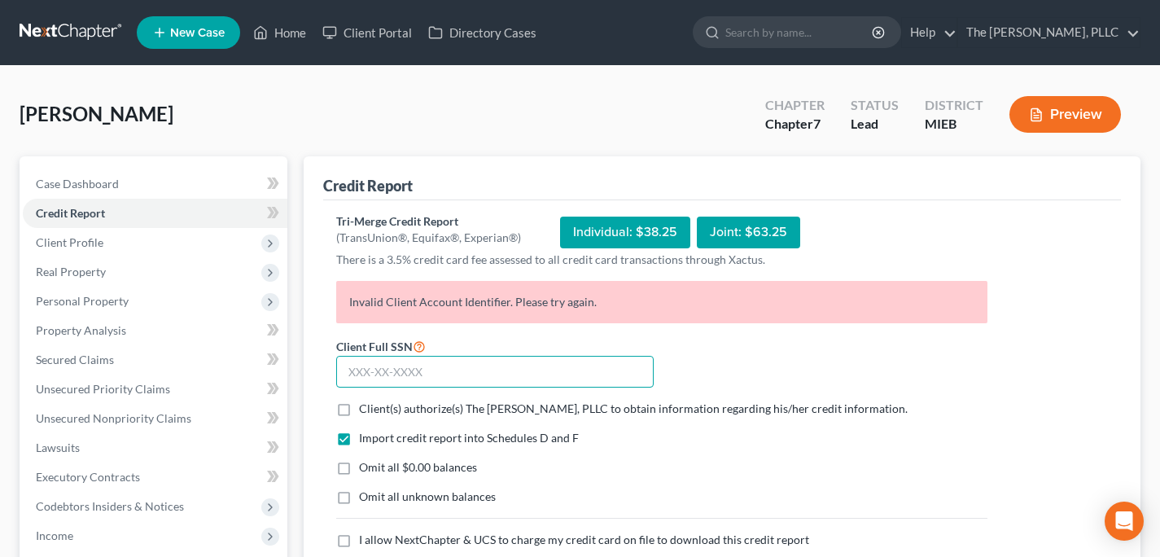
click at [459, 379] on input "text" at bounding box center [494, 372] width 317 height 33
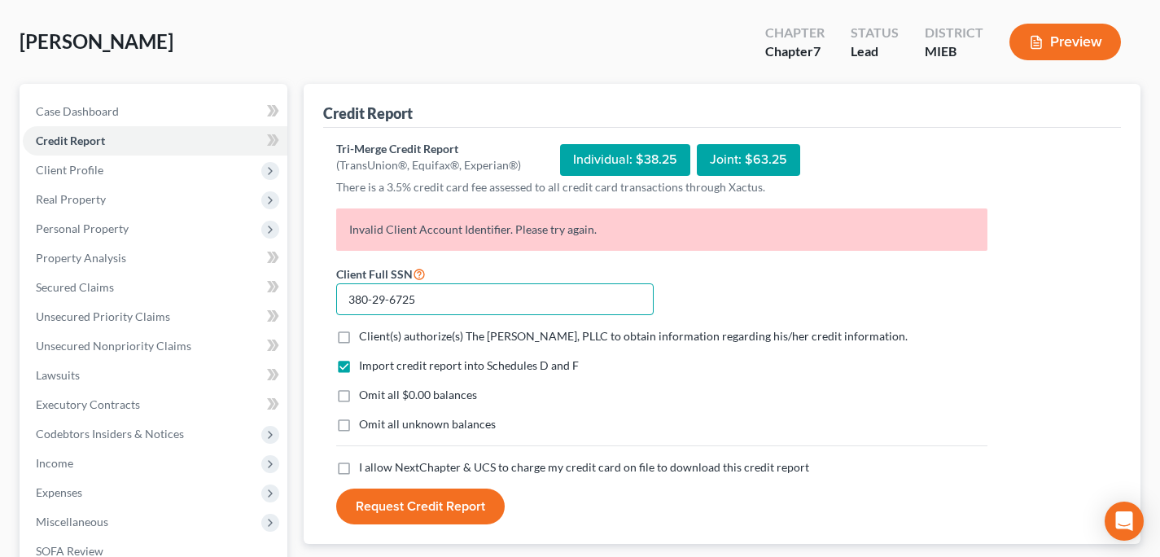
scroll to position [72, 0]
type input "380-29-6725"
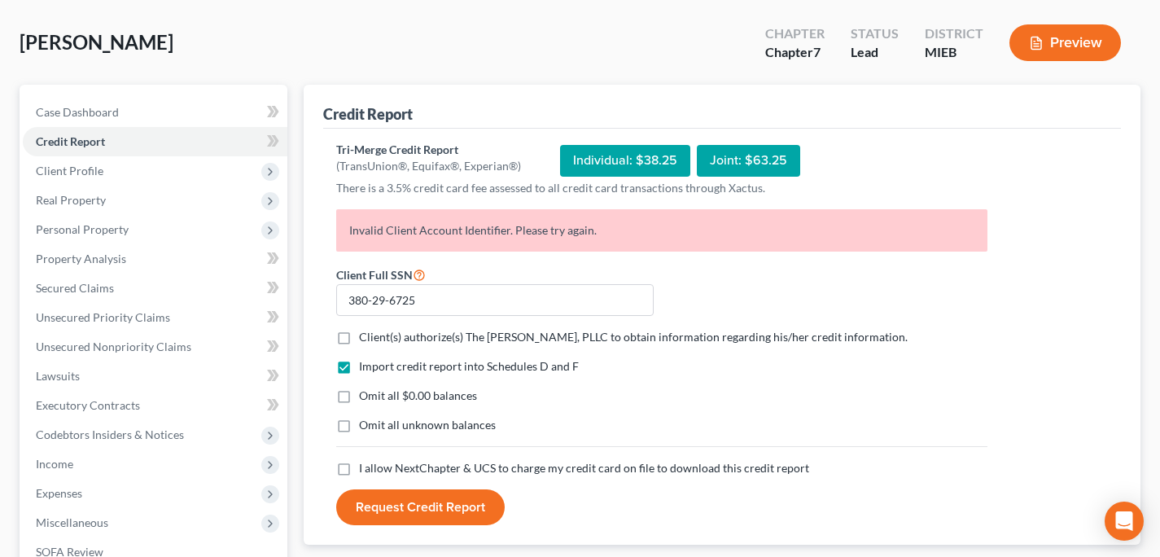
click at [425, 336] on span "Client(s) authorize(s) The [PERSON_NAME], PLLC to obtain information regarding …" at bounding box center [633, 337] width 549 height 14
click at [376, 336] on input "Client(s) authorize(s) The [PERSON_NAME], PLLC to obtain information regarding …" at bounding box center [370, 334] width 11 height 11
checkbox input "true"
click at [420, 400] on span "Omit all $0.00 balances" at bounding box center [418, 395] width 118 height 14
click at [376, 398] on input "Omit all $0.00 balances" at bounding box center [370, 392] width 11 height 11
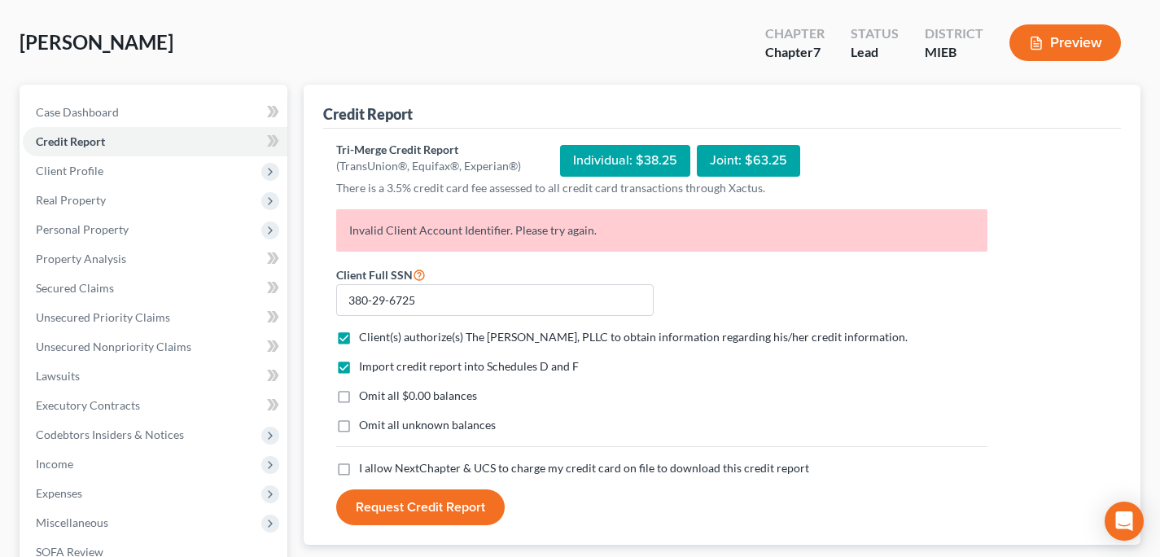
checkbox input "true"
click at [420, 457] on div "Import credit report into Schedules D and F Omit all $0.00 balances Omit all un…" at bounding box center [661, 409] width 667 height 102
click at [411, 460] on label "I allow NextChapter & UCS to charge my credit card on file to download this cre…" at bounding box center [584, 468] width 450 height 16
click at [376, 460] on input "I allow NextChapter & UCS to charge my credit card on file to download this cre…" at bounding box center [370, 465] width 11 height 11
checkbox input "true"
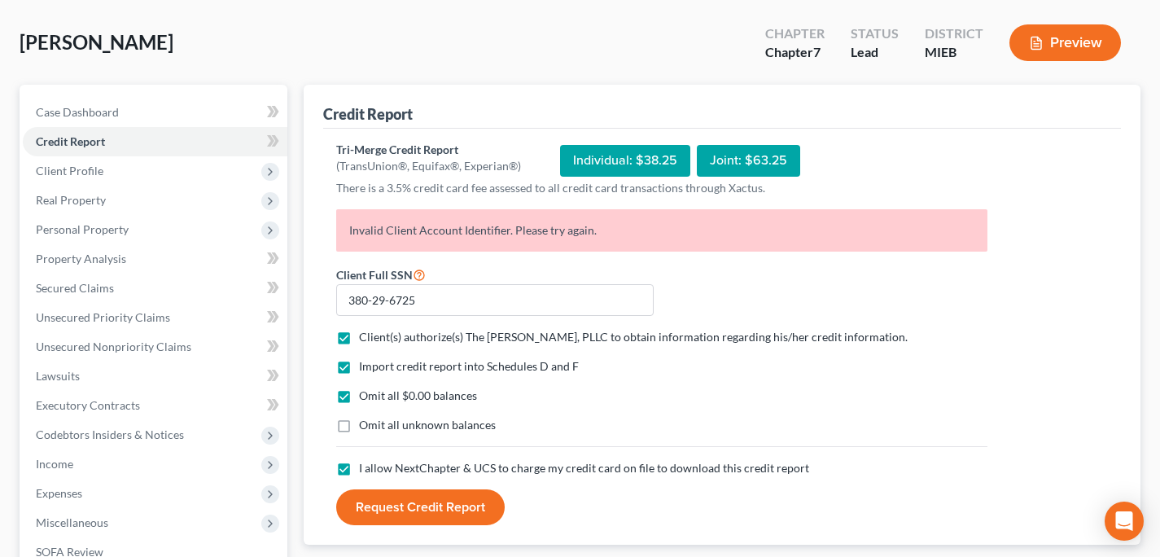
click at [411, 505] on button "Request Credit Report" at bounding box center [420, 507] width 168 height 36
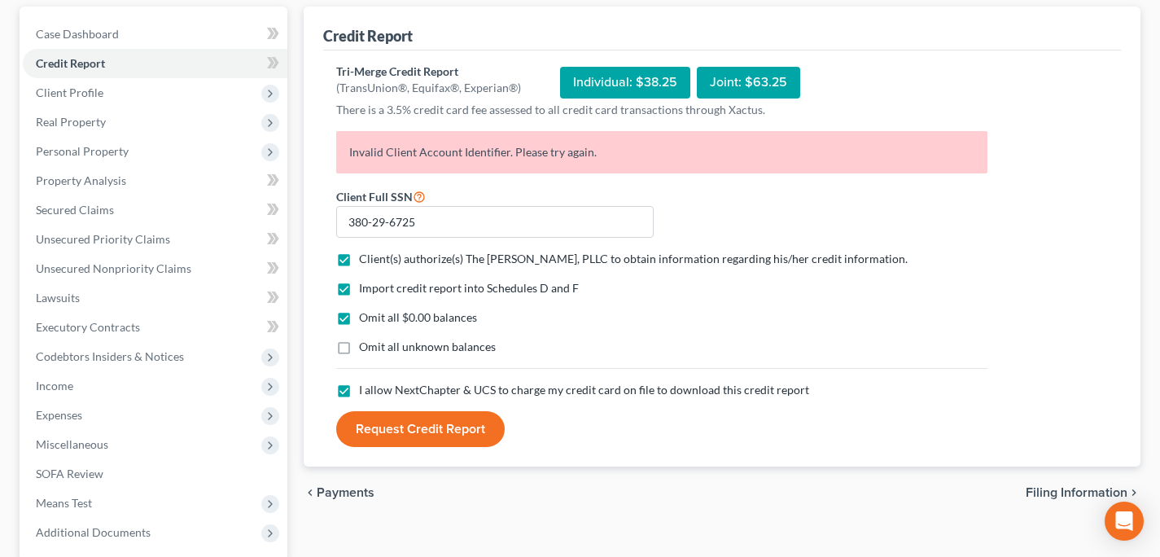
scroll to position [154, 0]
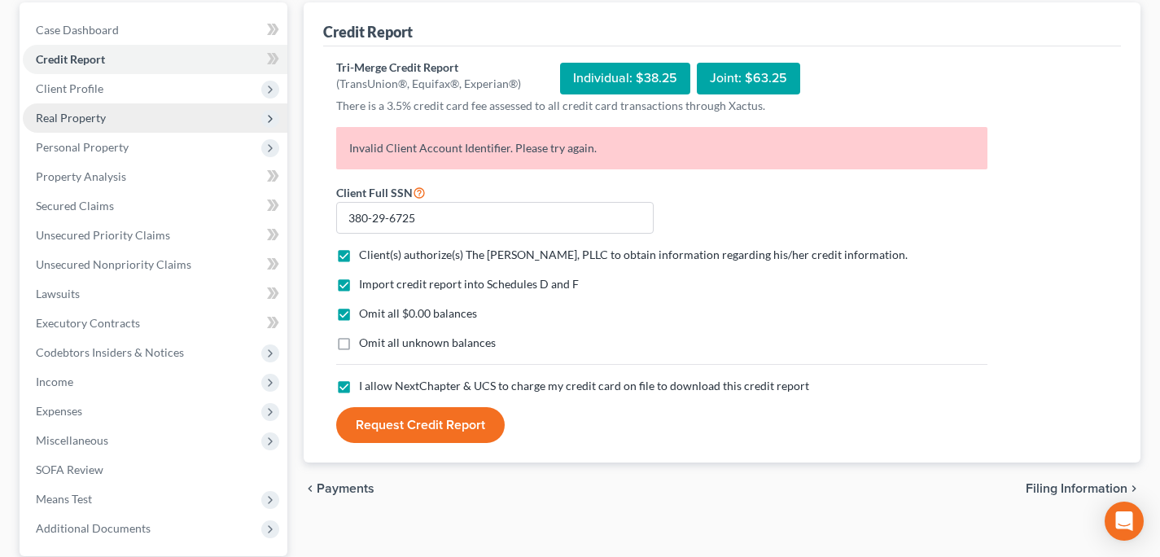
click at [115, 121] on span "Real Property" at bounding box center [155, 117] width 265 height 29
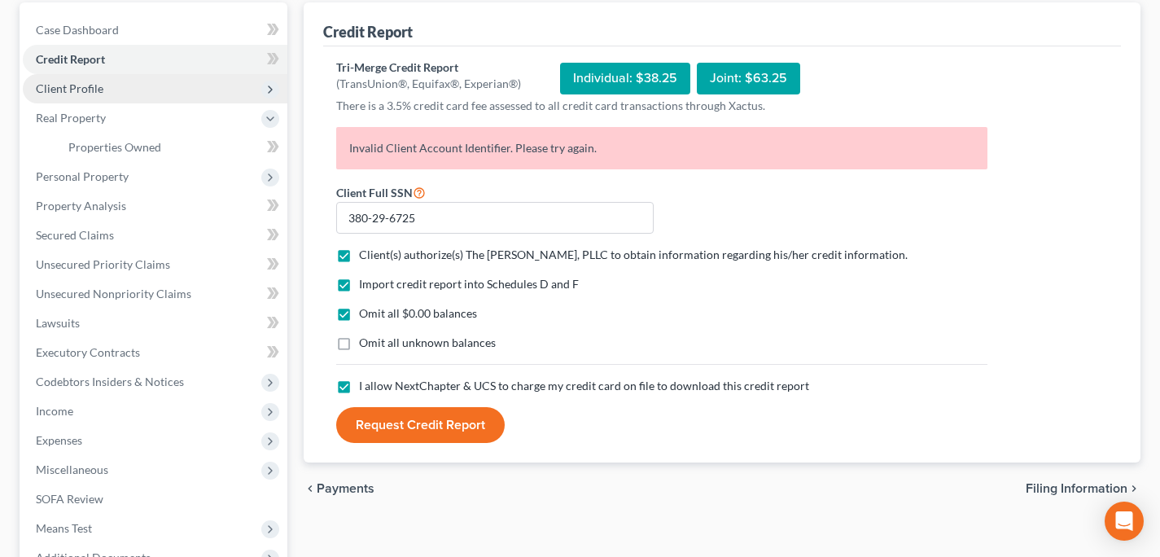
click at [100, 88] on span "Client Profile" at bounding box center [70, 88] width 68 height 14
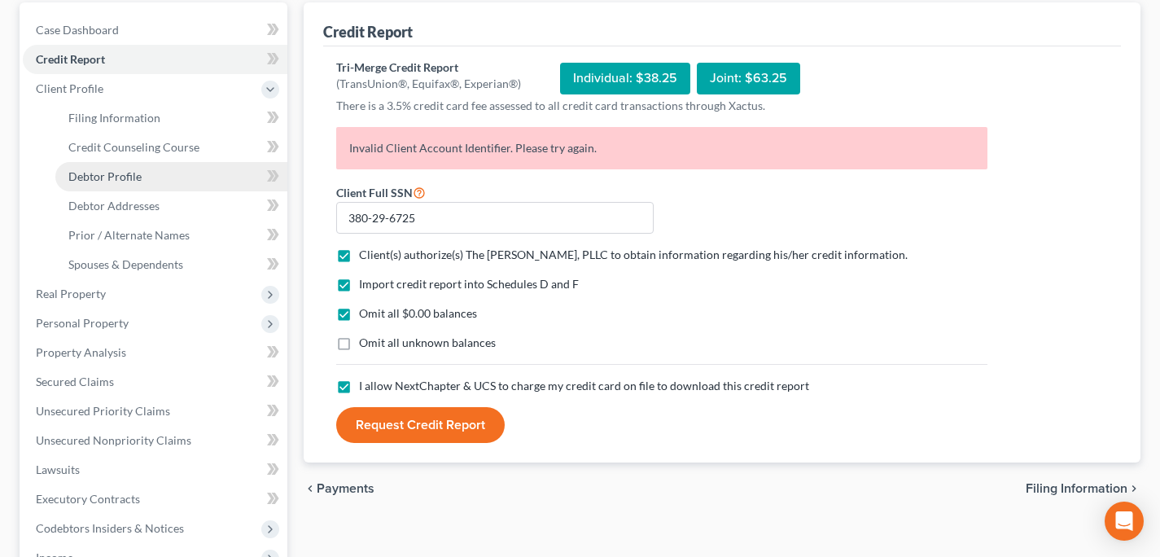
click at [156, 179] on link "Debtor Profile" at bounding box center [171, 176] width 232 height 29
select select "0"
select select "1"
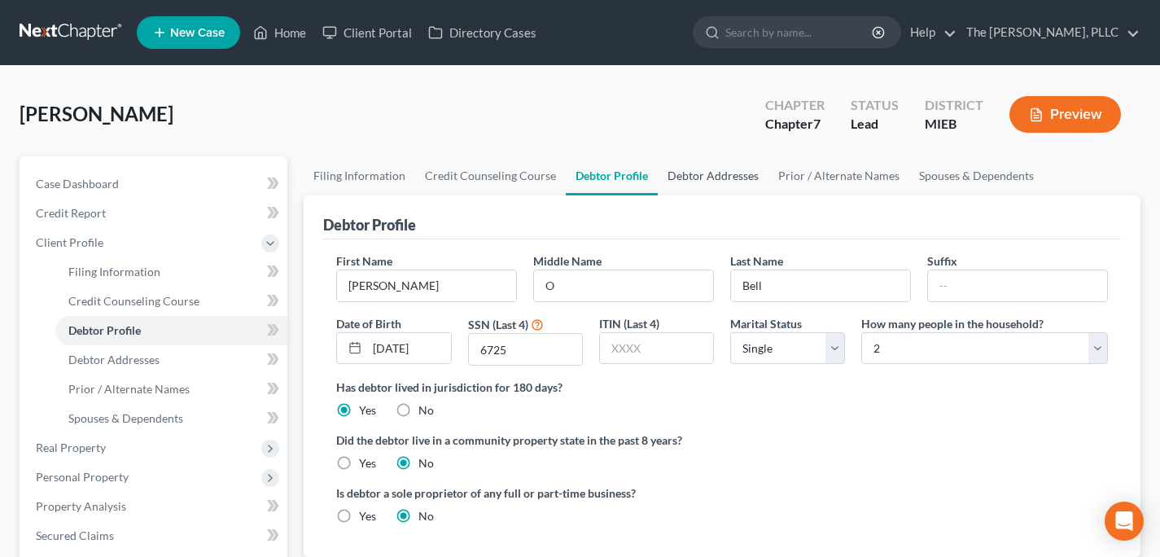
click at [711, 182] on link "Debtor Addresses" at bounding box center [713, 175] width 111 height 39
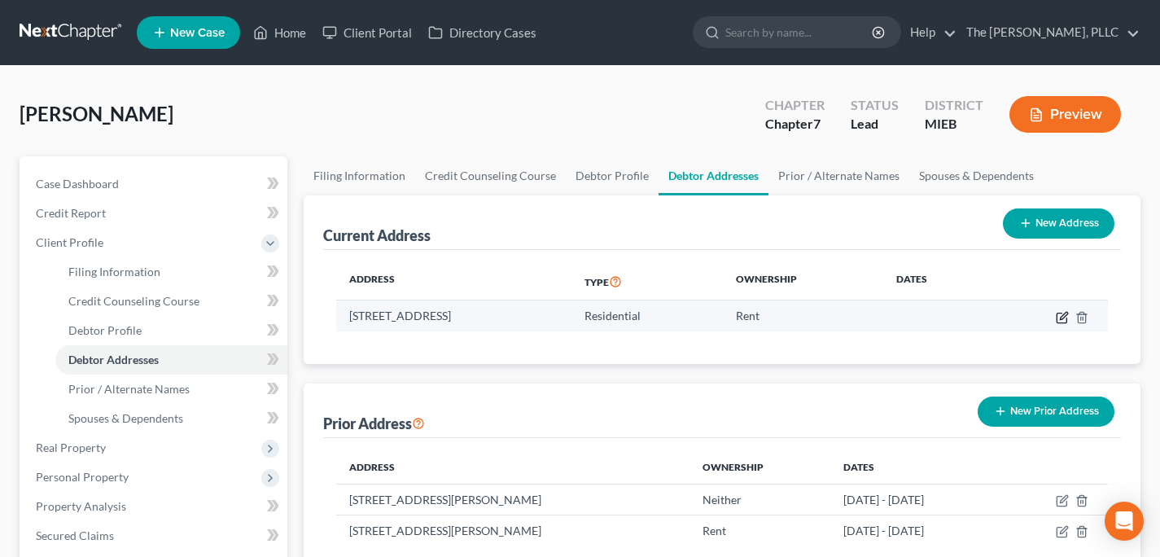
click at [1060, 317] on icon "button" at bounding box center [1062, 317] width 13 height 13
select select "23"
select select "81"
select select "0"
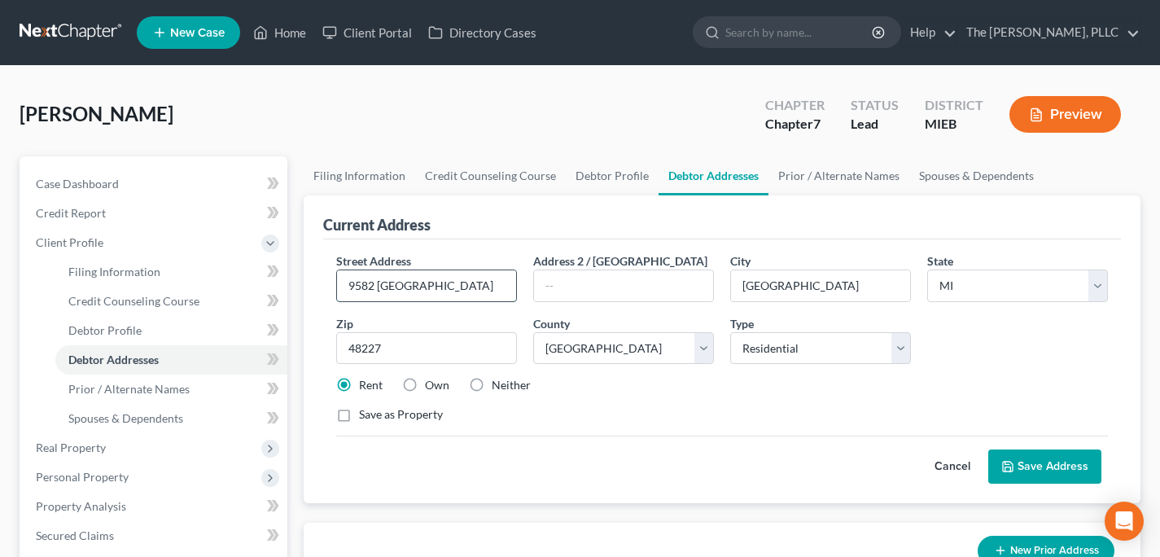
click at [457, 285] on input "9582 [GEOGRAPHIC_DATA]" at bounding box center [426, 285] width 179 height 31
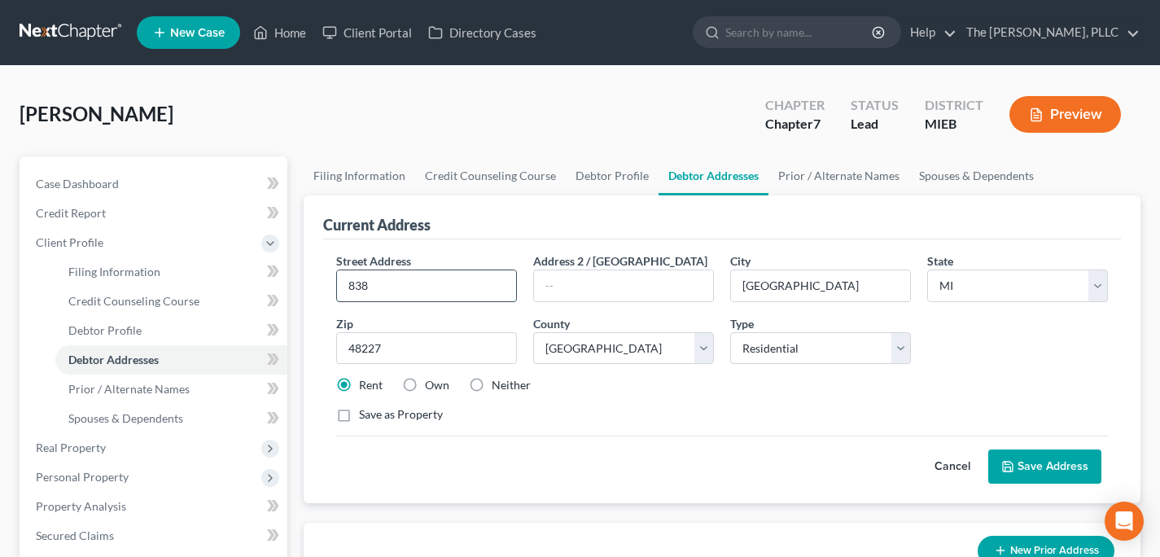
type input "[STREET_ADDRESS][PERSON_NAME]"
click at [770, 285] on input "[GEOGRAPHIC_DATA]" at bounding box center [820, 285] width 179 height 31
type input "[GEOGRAPHIC_DATA]"
click at [418, 355] on input "48227" at bounding box center [426, 348] width 181 height 33
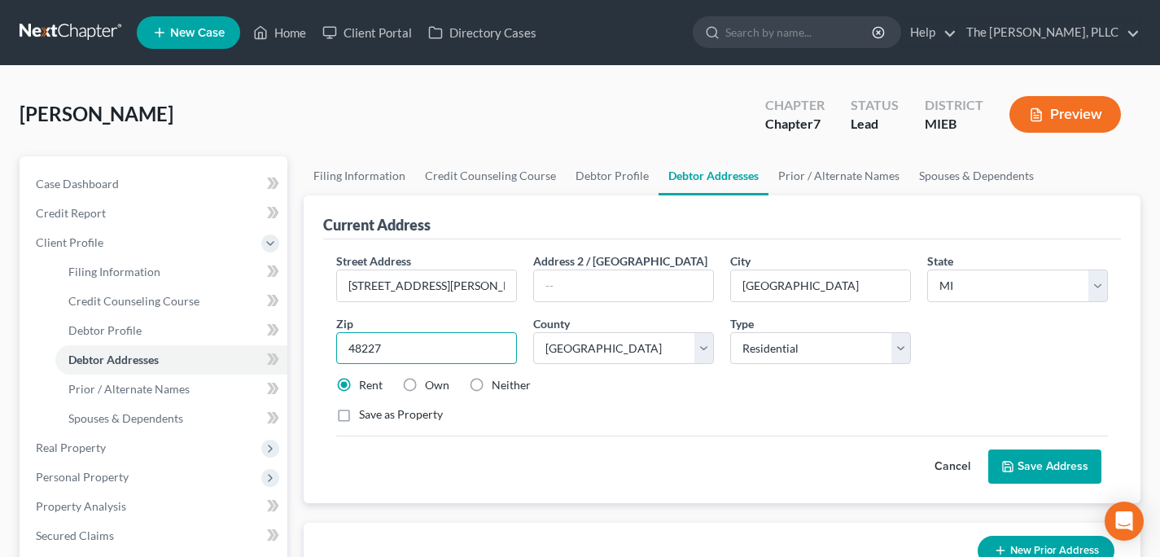
click at [418, 355] on input "48227" at bounding box center [426, 348] width 181 height 33
type input "48071"
click at [549, 349] on select "[GEOGRAPHIC_DATA] [GEOGRAPHIC_DATA] [GEOGRAPHIC_DATA] [GEOGRAPHIC_DATA] [GEOGRA…" at bounding box center [623, 348] width 181 height 33
select select "62"
click at [533, 332] on select "[GEOGRAPHIC_DATA] [GEOGRAPHIC_DATA] [GEOGRAPHIC_DATA] [GEOGRAPHIC_DATA] [GEOGRA…" at bounding box center [623, 348] width 181 height 33
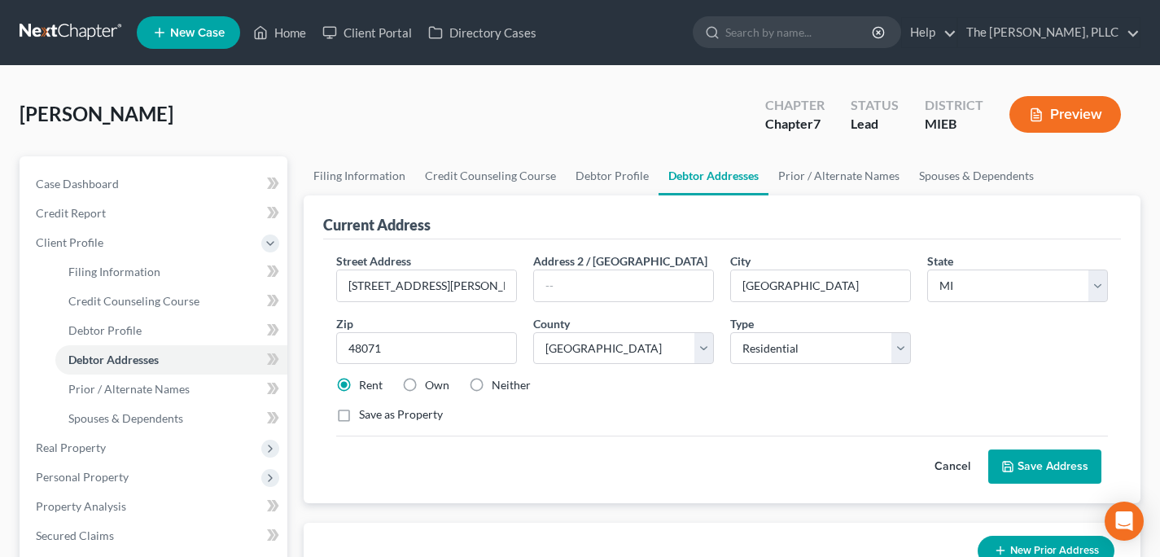
click at [1020, 469] on button "Save Address" at bounding box center [1044, 466] width 113 height 34
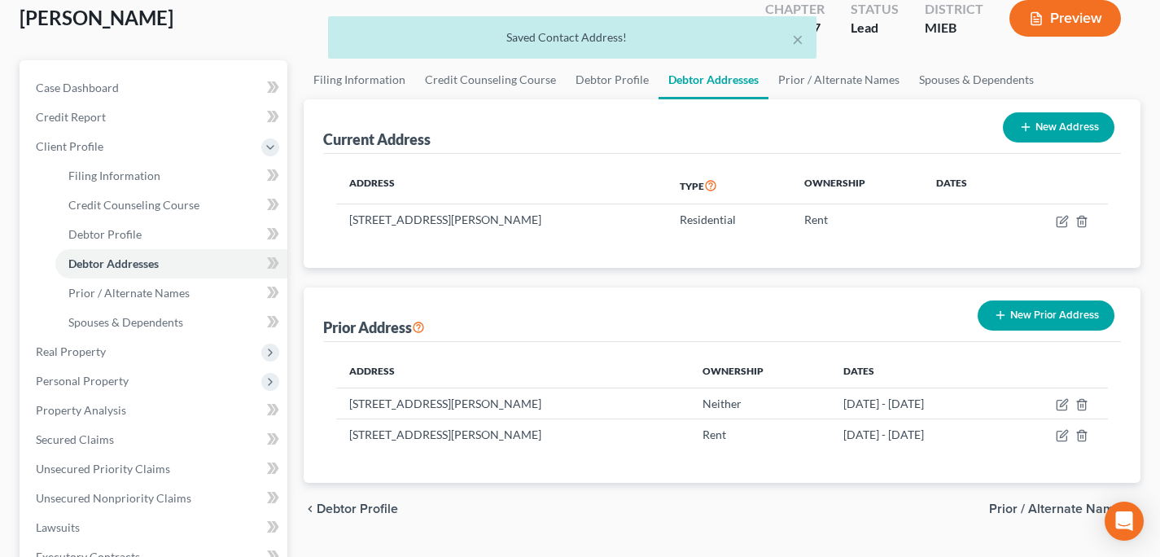
scroll to position [112, 0]
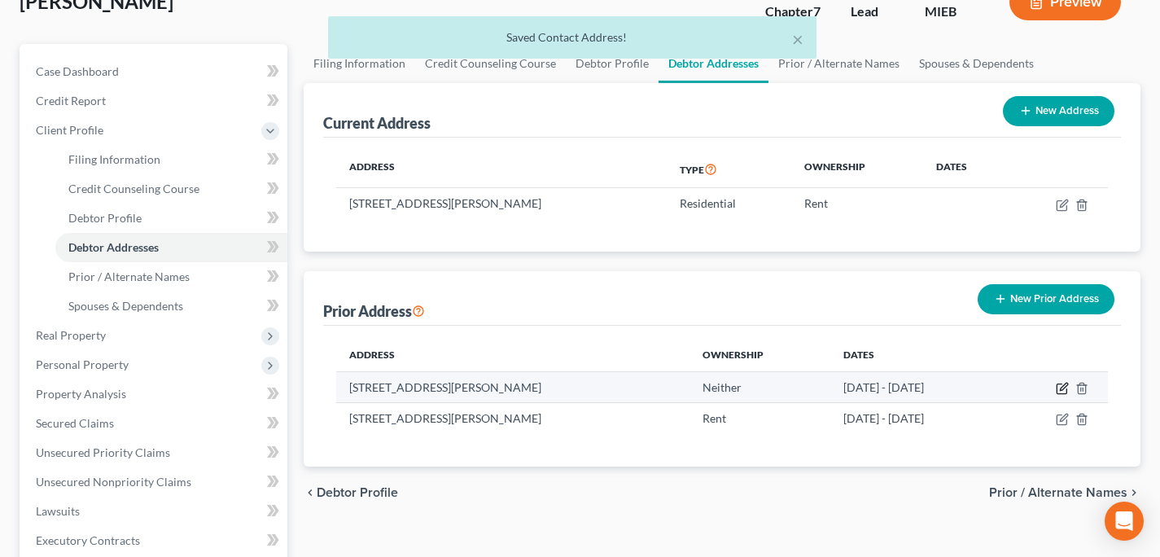
click at [1060, 384] on icon "button" at bounding box center [1062, 388] width 13 height 13
select select "23"
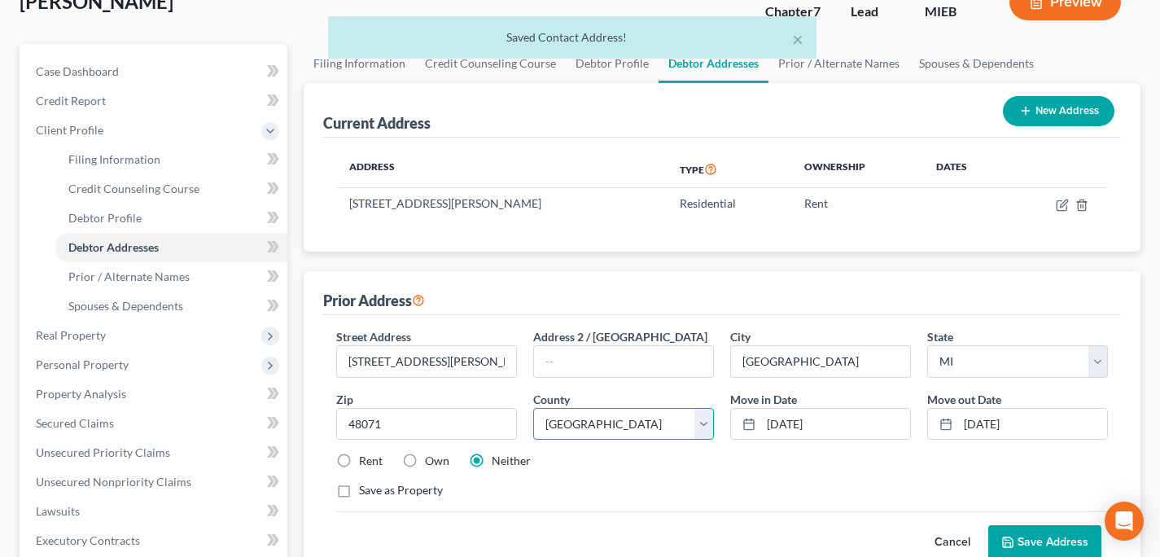
click at [568, 432] on select "[GEOGRAPHIC_DATA] [GEOGRAPHIC_DATA] [GEOGRAPHIC_DATA] [GEOGRAPHIC_DATA] [GEOGRA…" at bounding box center [623, 424] width 181 height 33
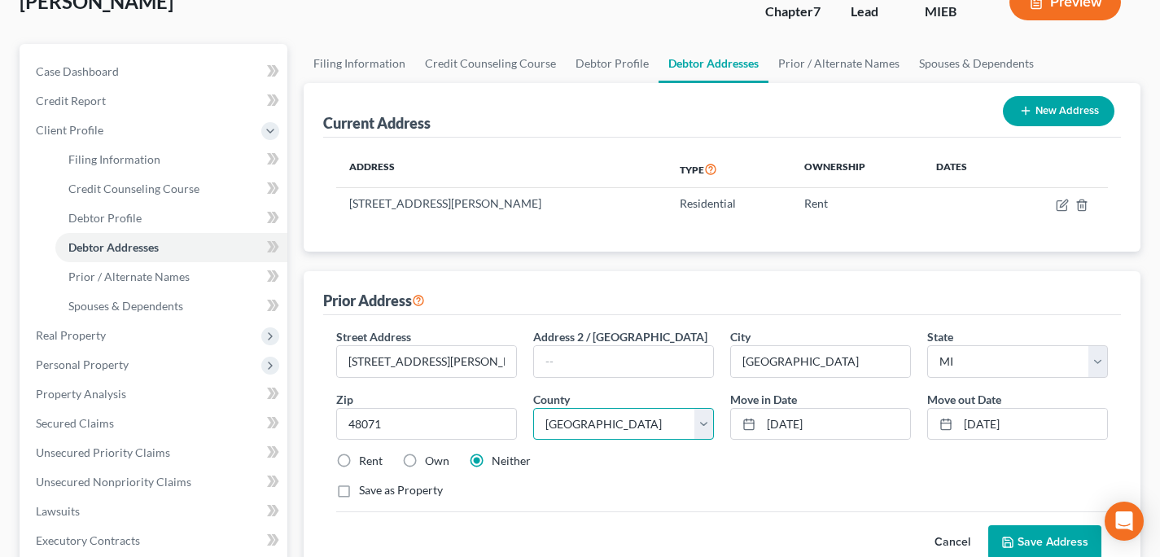
select select "62"
click at [533, 408] on select "[GEOGRAPHIC_DATA] [GEOGRAPHIC_DATA] [GEOGRAPHIC_DATA] [GEOGRAPHIC_DATA] [GEOGRA…" at bounding box center [623, 424] width 181 height 33
click at [1056, 537] on button "Save Address" at bounding box center [1044, 542] width 113 height 34
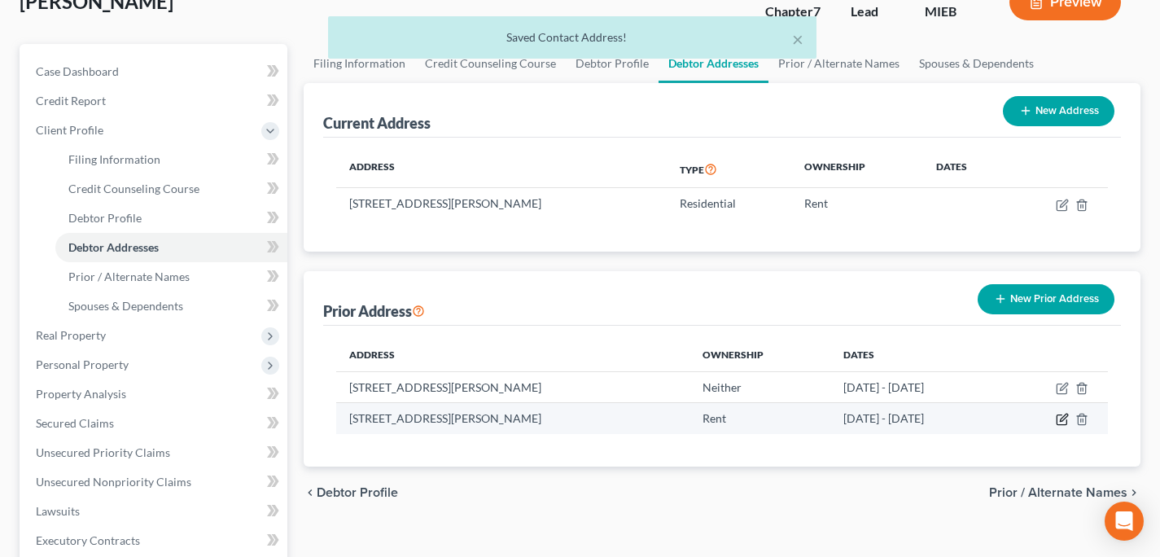
click at [1060, 417] on icon "button" at bounding box center [1062, 419] width 13 height 13
select select "23"
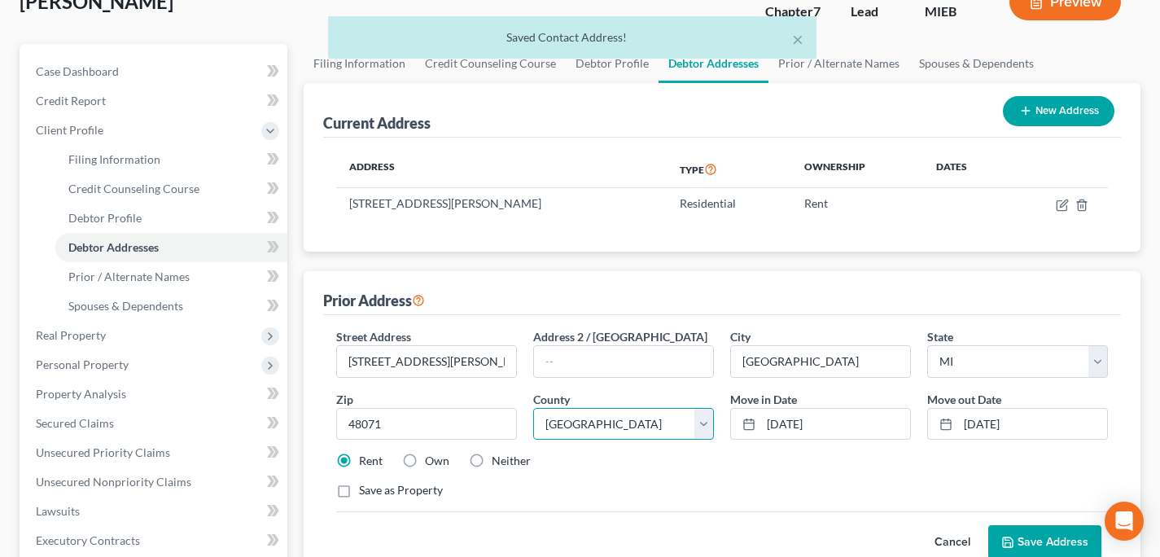
click at [665, 419] on select "[GEOGRAPHIC_DATA] [GEOGRAPHIC_DATA] [GEOGRAPHIC_DATA] [GEOGRAPHIC_DATA] [GEOGRA…" at bounding box center [623, 424] width 181 height 33
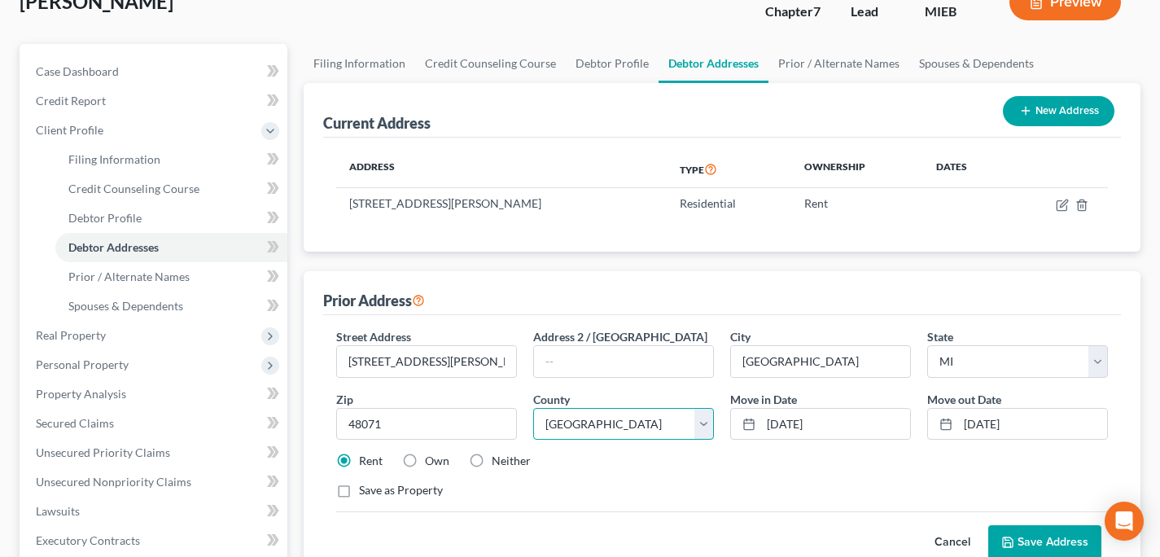
select select "62"
click at [533, 408] on select "[GEOGRAPHIC_DATA] [GEOGRAPHIC_DATA] [GEOGRAPHIC_DATA] [GEOGRAPHIC_DATA] [GEOGRA…" at bounding box center [623, 424] width 181 height 33
click at [1039, 544] on button "Save Address" at bounding box center [1044, 542] width 113 height 34
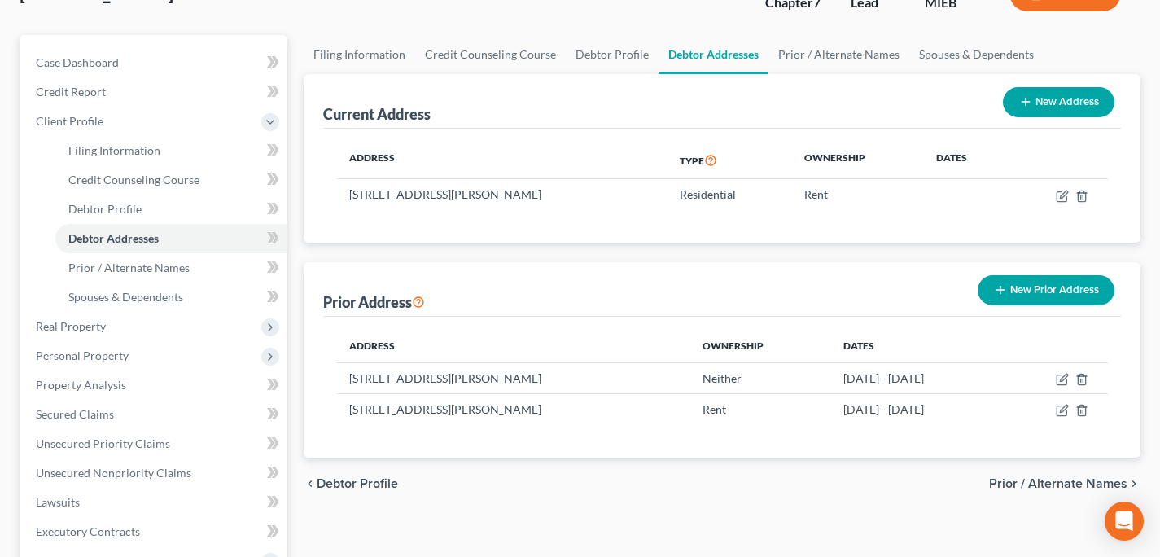
scroll to position [124, 0]
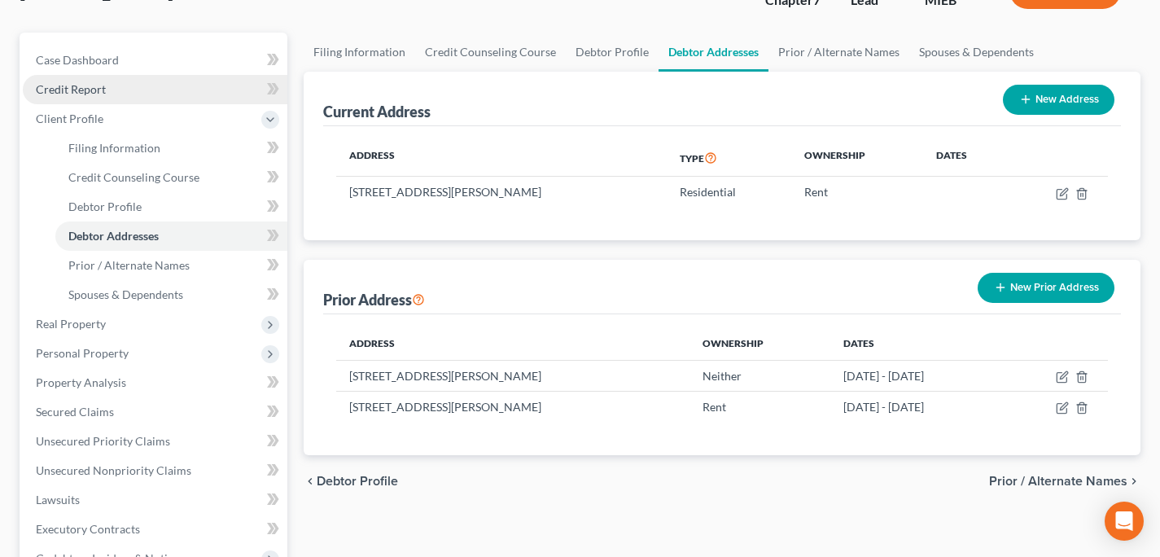
click at [129, 94] on link "Credit Report" at bounding box center [155, 89] width 265 height 29
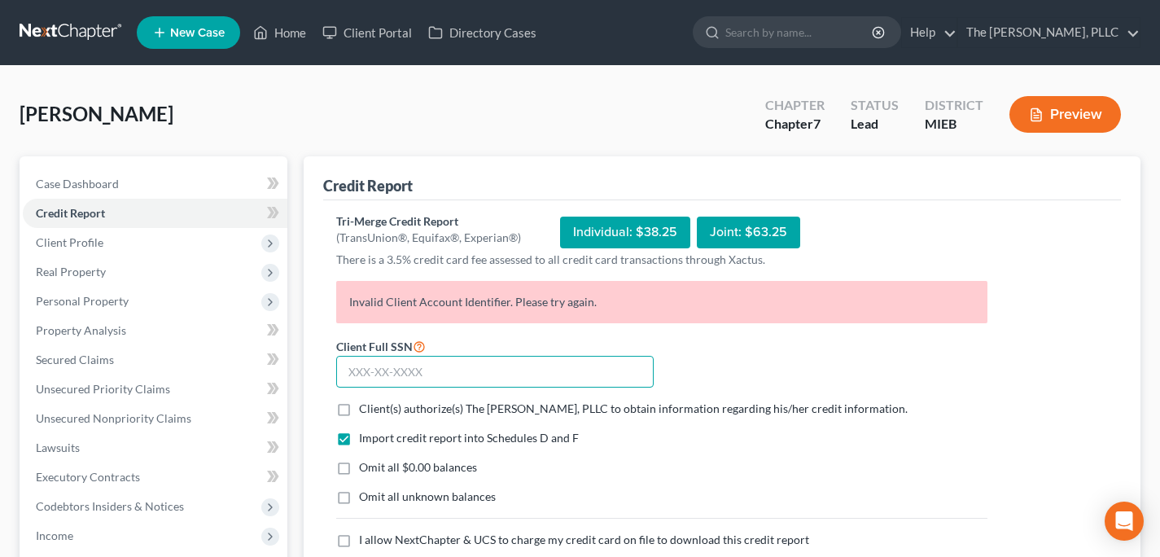
click at [422, 371] on input "text" at bounding box center [494, 372] width 317 height 33
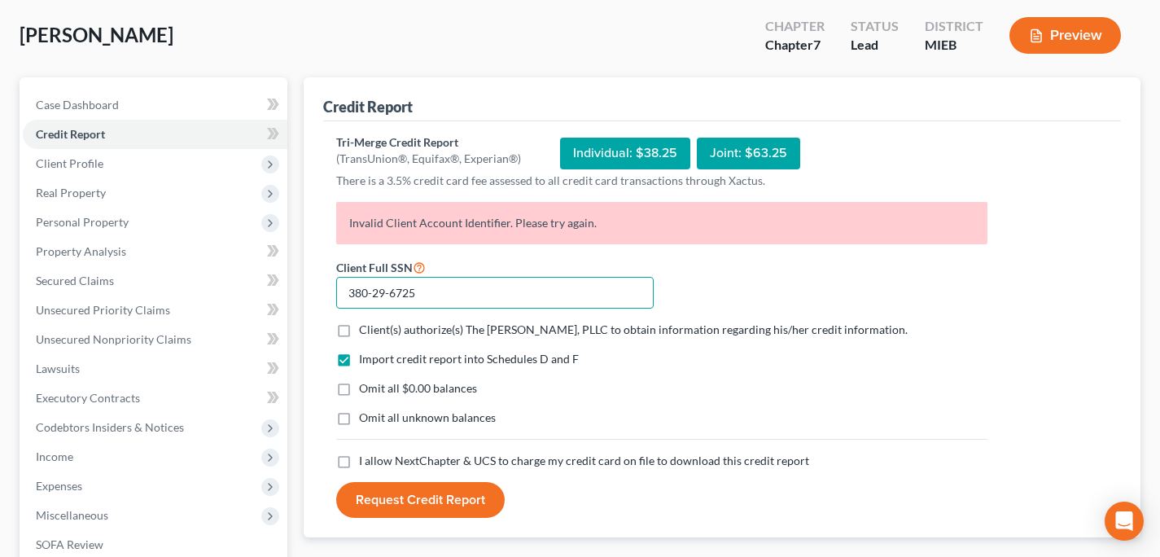
scroll to position [85, 0]
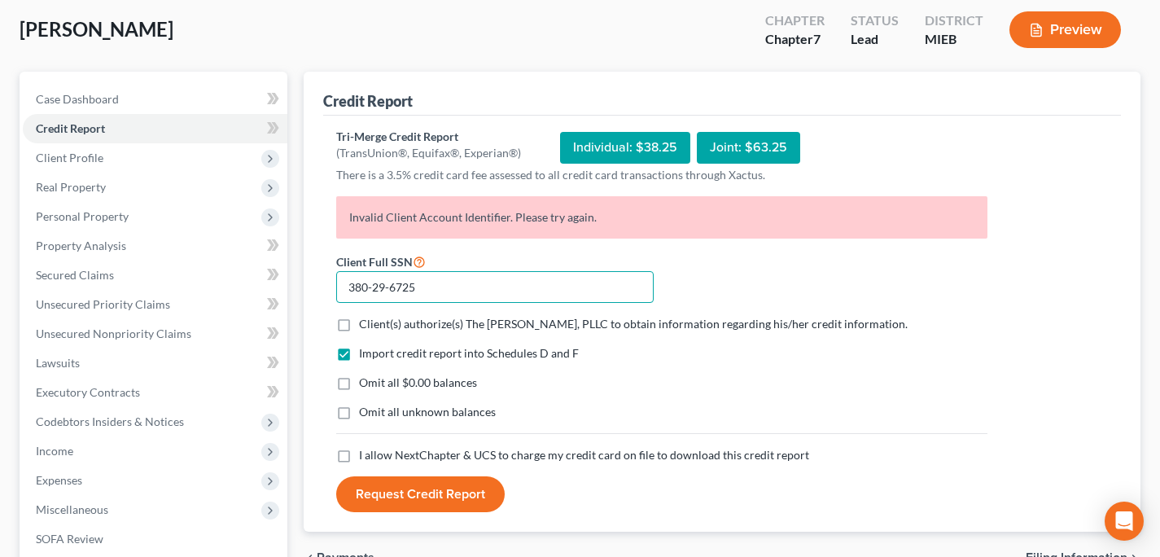
type input "380-29-6725"
click at [391, 328] on span "Client(s) authorize(s) The [PERSON_NAME], PLLC to obtain information regarding …" at bounding box center [633, 324] width 549 height 14
click at [376, 326] on input "Client(s) authorize(s) The [PERSON_NAME], PLLC to obtain information regarding …" at bounding box center [370, 321] width 11 height 11
checkbox input "true"
click at [391, 386] on span "Omit all $0.00 balances" at bounding box center [418, 382] width 118 height 14
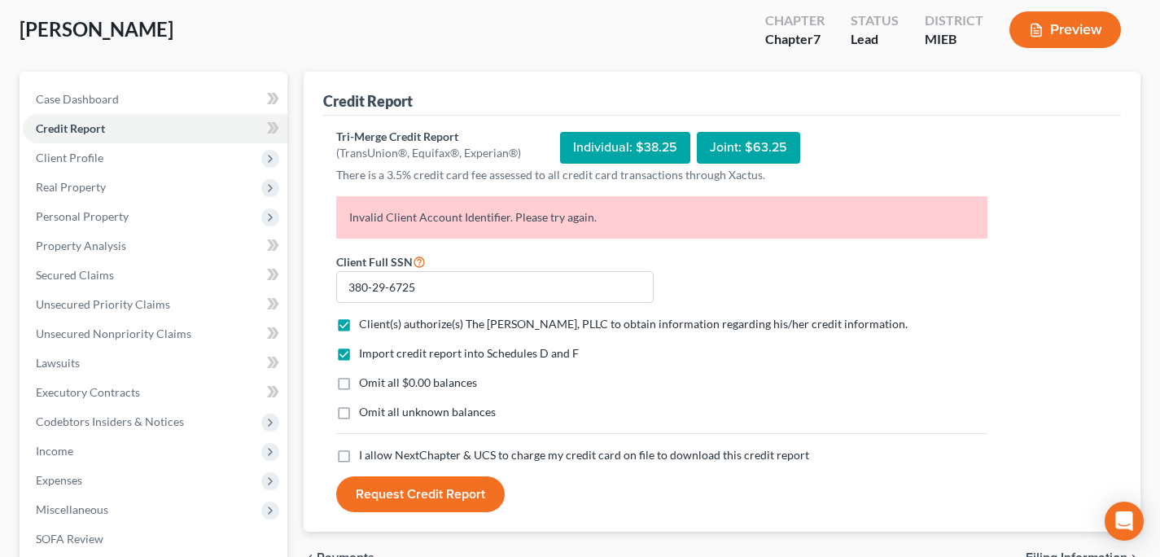
click at [376, 385] on input "Omit all $0.00 balances" at bounding box center [370, 379] width 11 height 11
checkbox input "true"
click at [404, 466] on form "Client Full SSN * 380-29-6725 Client(s) authorize(s) The [PERSON_NAME], PLLC to…" at bounding box center [661, 381] width 667 height 261
click at [397, 444] on div "Import credit report into Schedules D and F Omit all $0.00 balances Omit all un…" at bounding box center [661, 396] width 667 height 102
click at [397, 453] on span "I allow NextChapter & UCS to charge my credit card on file to download this cre…" at bounding box center [584, 455] width 450 height 14
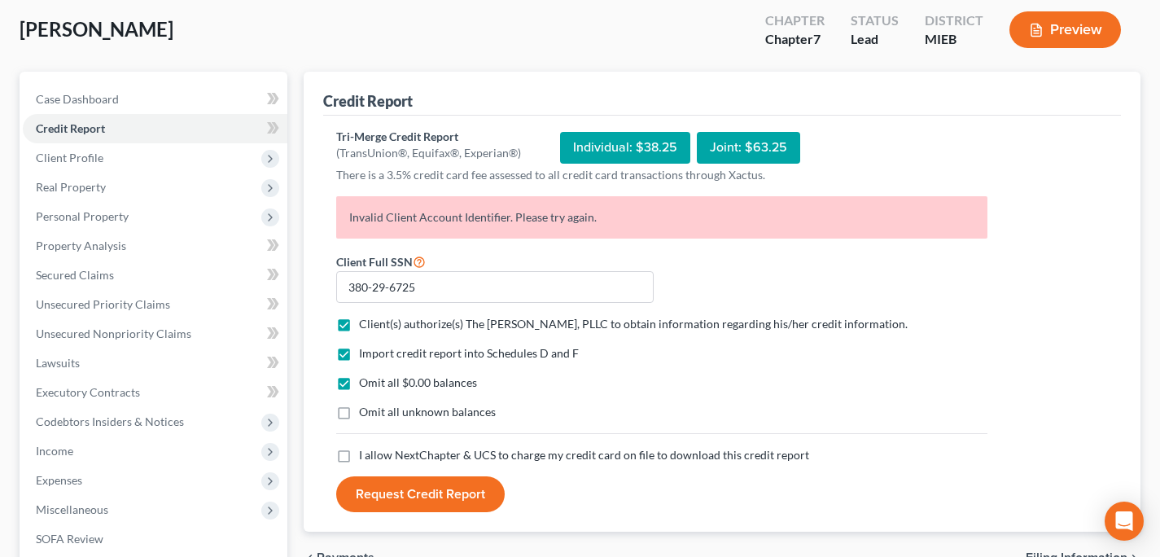
click at [376, 453] on input "I allow NextChapter & UCS to charge my credit card on file to download this cre…" at bounding box center [370, 452] width 11 height 11
checkbox input "true"
click at [403, 497] on button "Request Credit Report" at bounding box center [420, 494] width 168 height 36
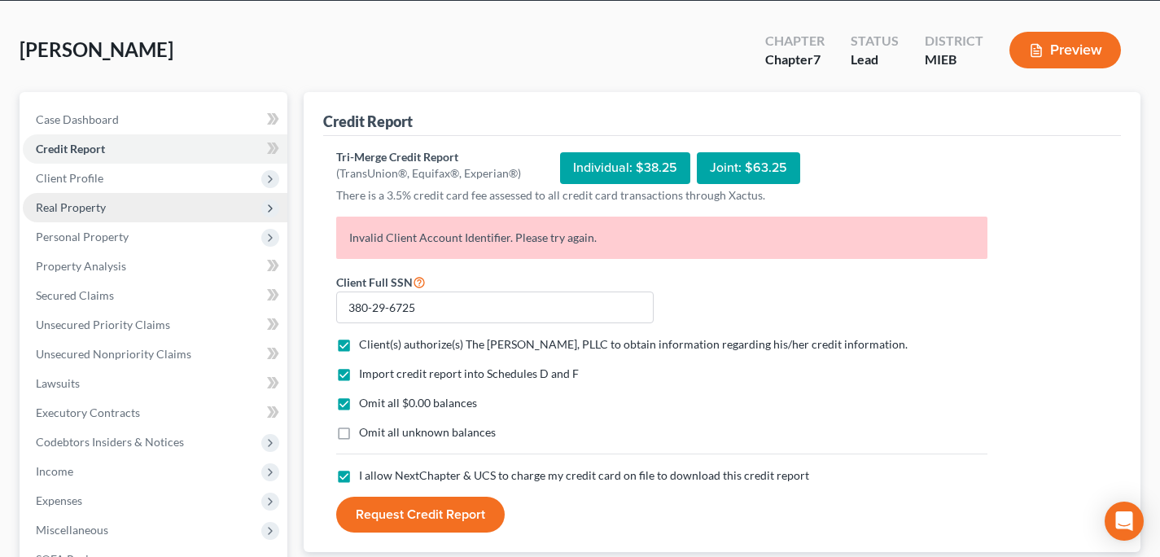
scroll to position [65, 0]
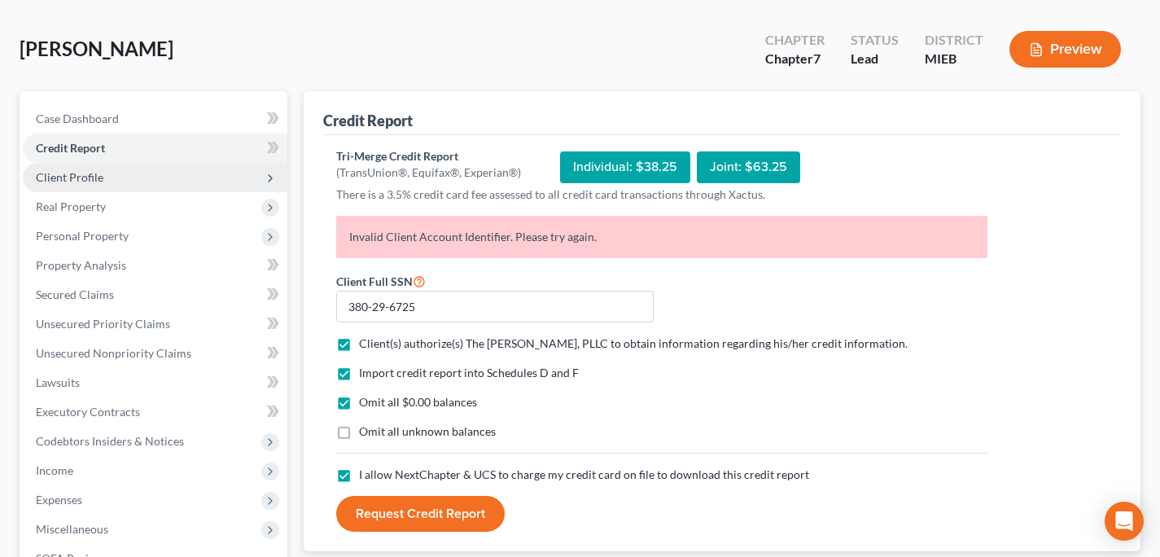
click at [103, 175] on span "Client Profile" at bounding box center [155, 177] width 265 height 29
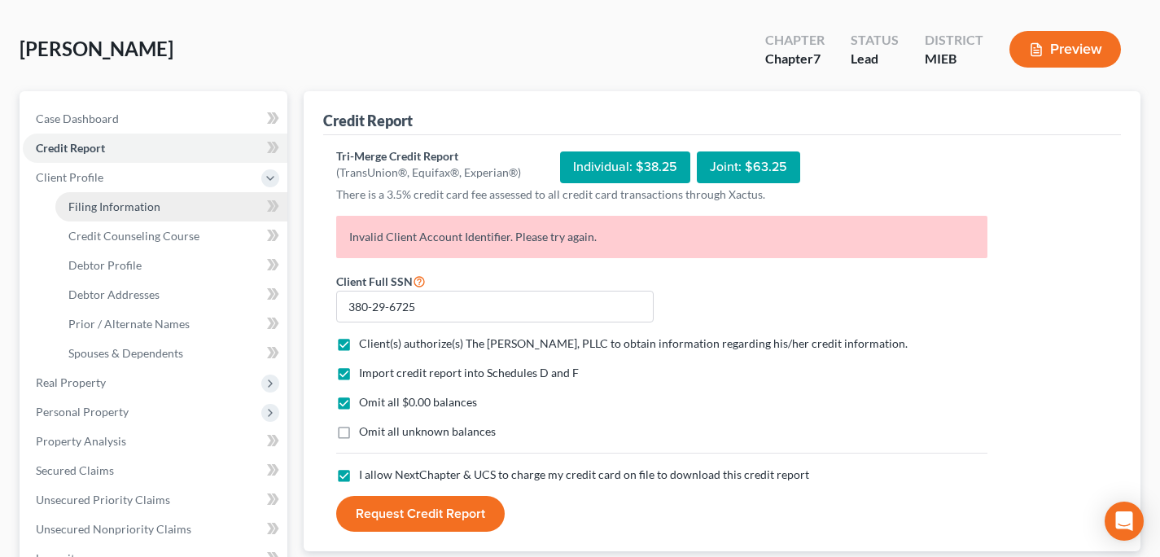
click at [195, 205] on link "Filing Information" at bounding box center [171, 206] width 232 height 29
select select "1"
select select "0"
select select "40"
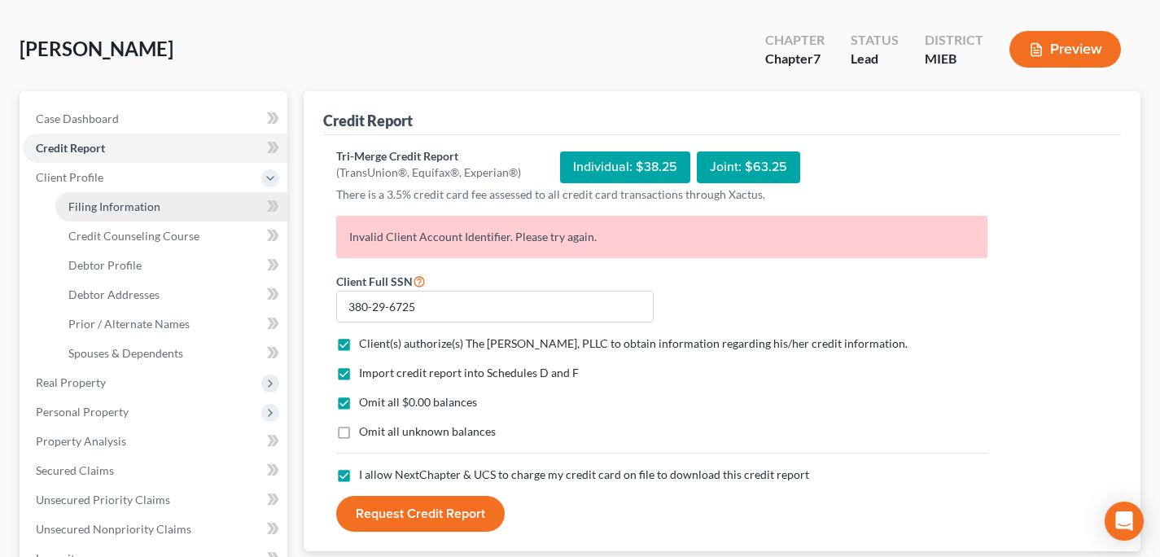
select select "0"
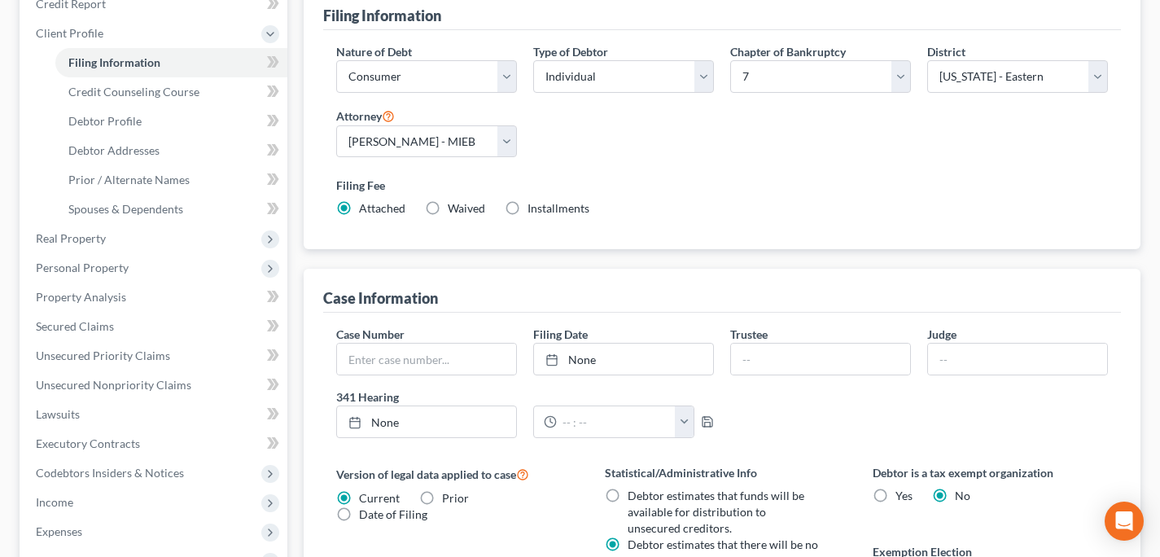
scroll to position [169, 0]
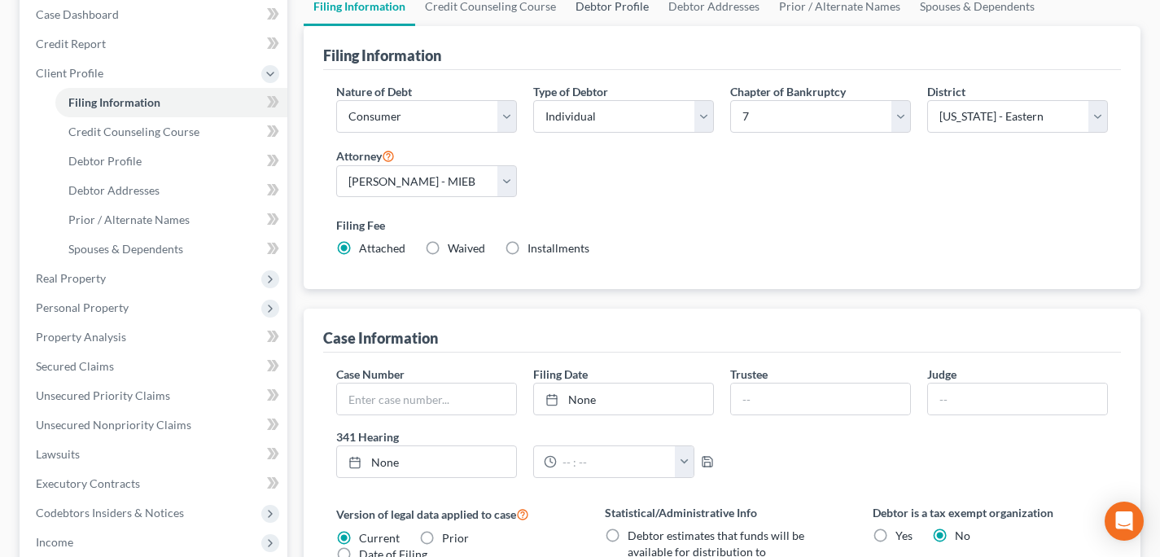
click at [613, 7] on link "Debtor Profile" at bounding box center [612, 6] width 93 height 39
select select "0"
select select "1"
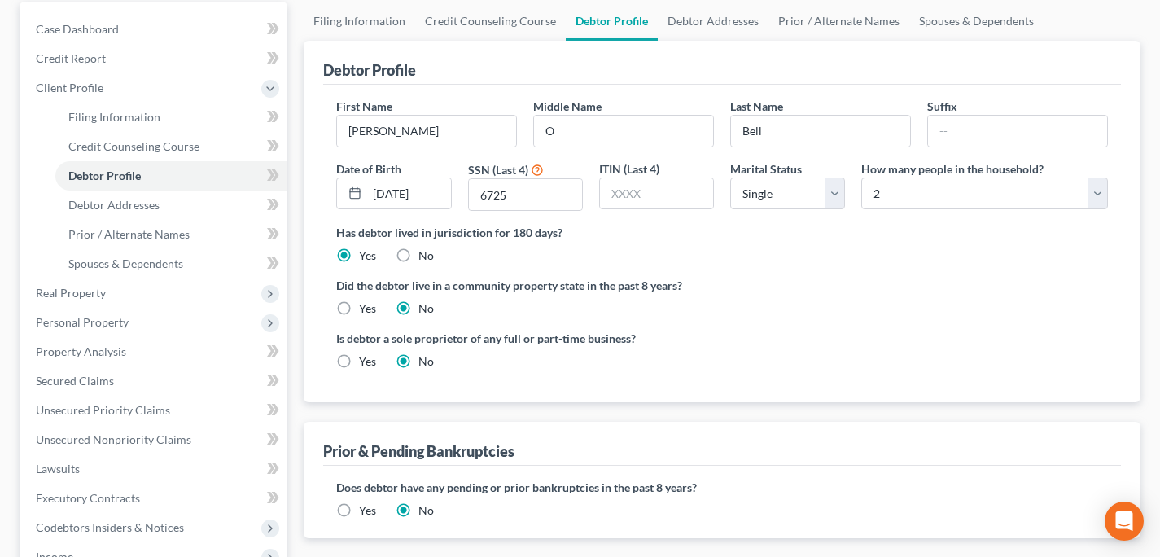
scroll to position [156, 0]
click at [714, 15] on link "Debtor Addresses" at bounding box center [713, 19] width 111 height 39
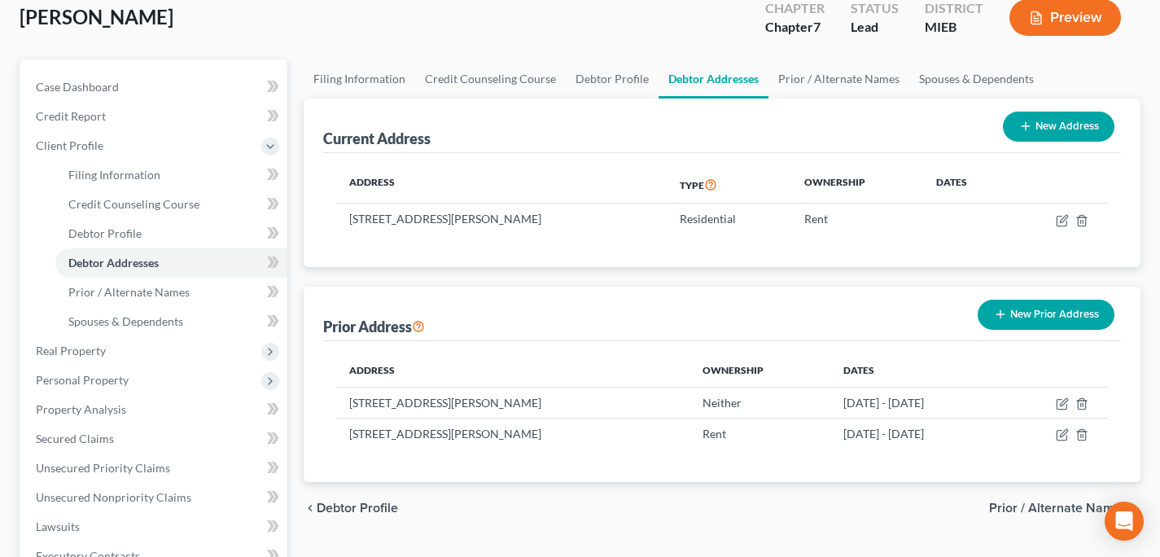
scroll to position [98, 0]
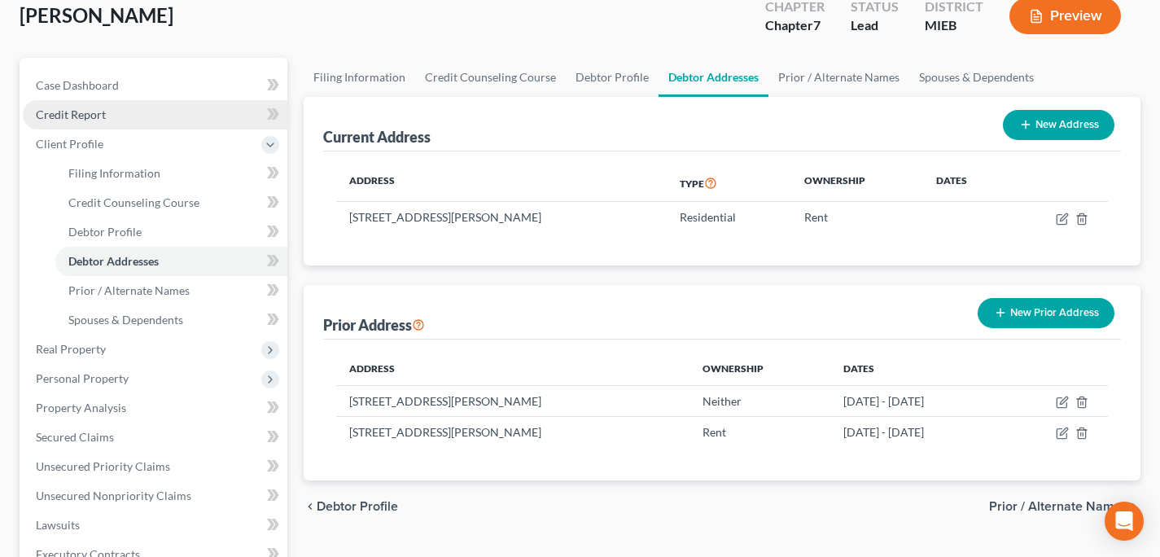
click at [151, 114] on link "Credit Report" at bounding box center [155, 114] width 265 height 29
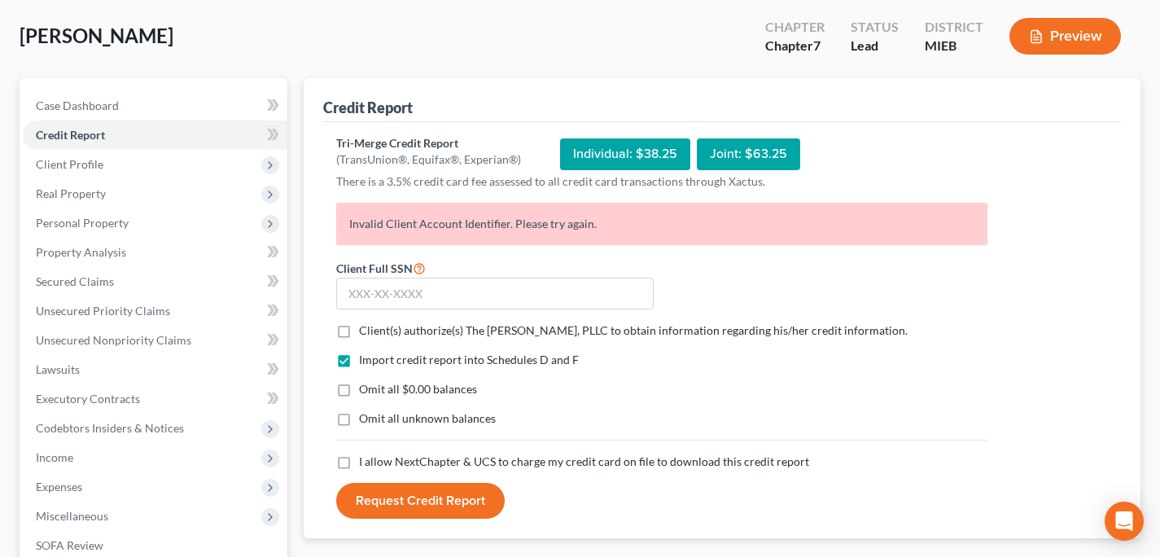
scroll to position [109, 0]
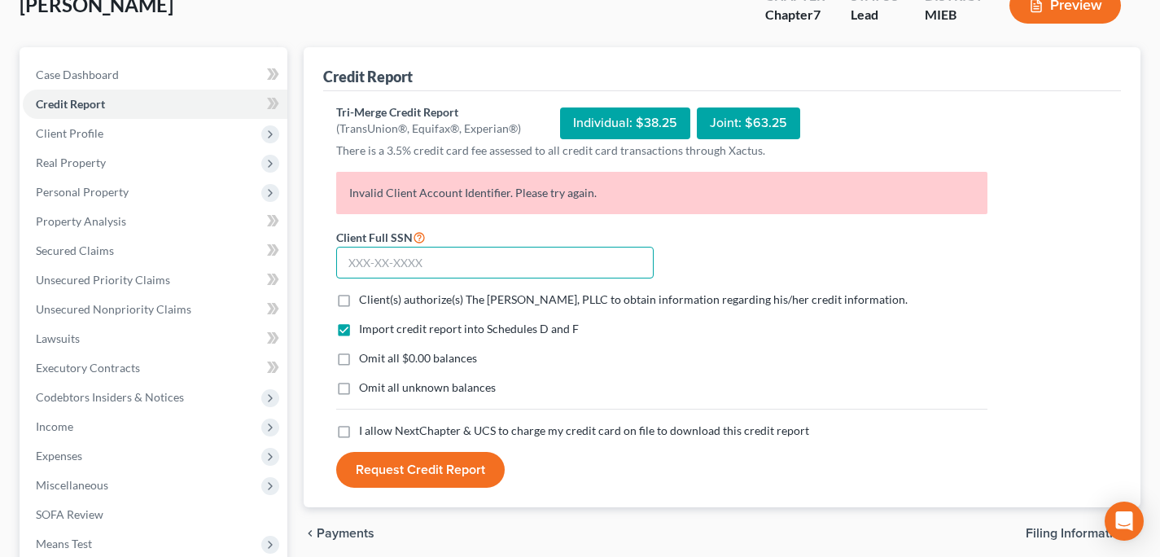
click at [520, 252] on input "text" at bounding box center [494, 263] width 317 height 33
type input "380-29-6725"
click at [507, 300] on span "Client(s) authorize(s) The [PERSON_NAME], PLLC to obtain information regarding …" at bounding box center [633, 299] width 549 height 14
click at [376, 300] on input "Client(s) authorize(s) The [PERSON_NAME], PLLC to obtain information regarding …" at bounding box center [370, 296] width 11 height 11
checkbox input "true"
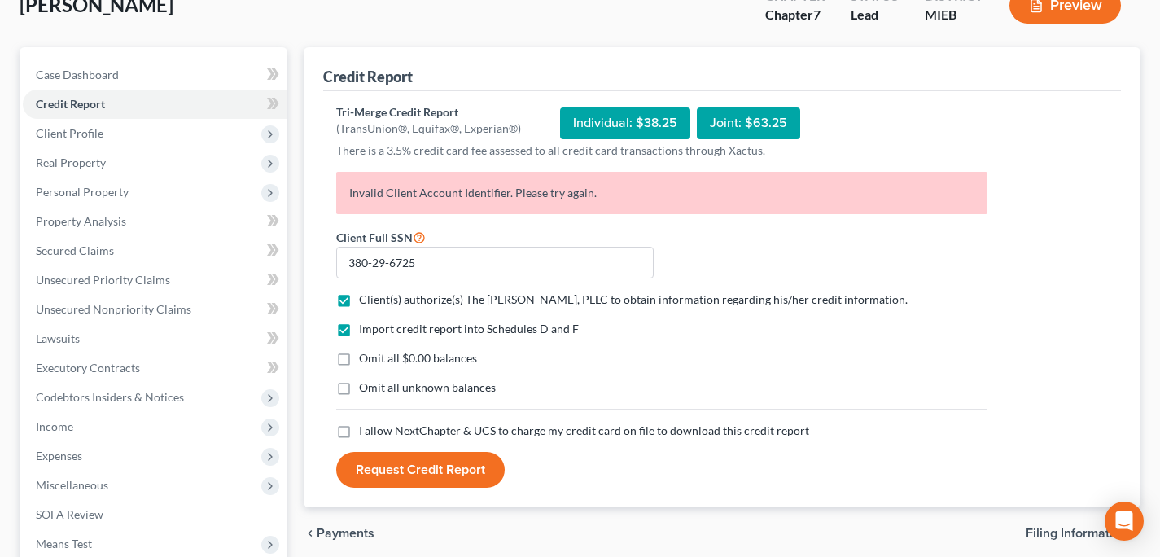
click at [435, 361] on span "Omit all $0.00 balances" at bounding box center [418, 358] width 118 height 14
click at [376, 361] on input "Omit all $0.00 balances" at bounding box center [370, 355] width 11 height 11
checkbox input "true"
click at [435, 431] on span "I allow NextChapter & UCS to charge my credit card on file to download this cre…" at bounding box center [584, 430] width 450 height 14
click at [376, 431] on input "I allow NextChapter & UCS to charge my credit card on file to download this cre…" at bounding box center [370, 427] width 11 height 11
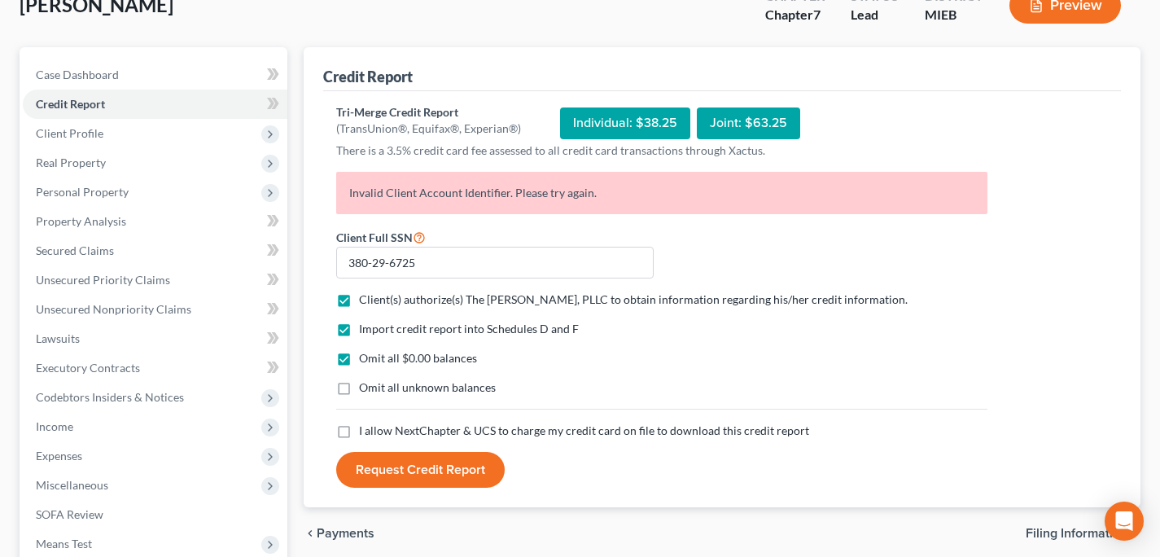
checkbox input "true"
click at [432, 469] on button "Request Credit Report" at bounding box center [420, 470] width 168 height 36
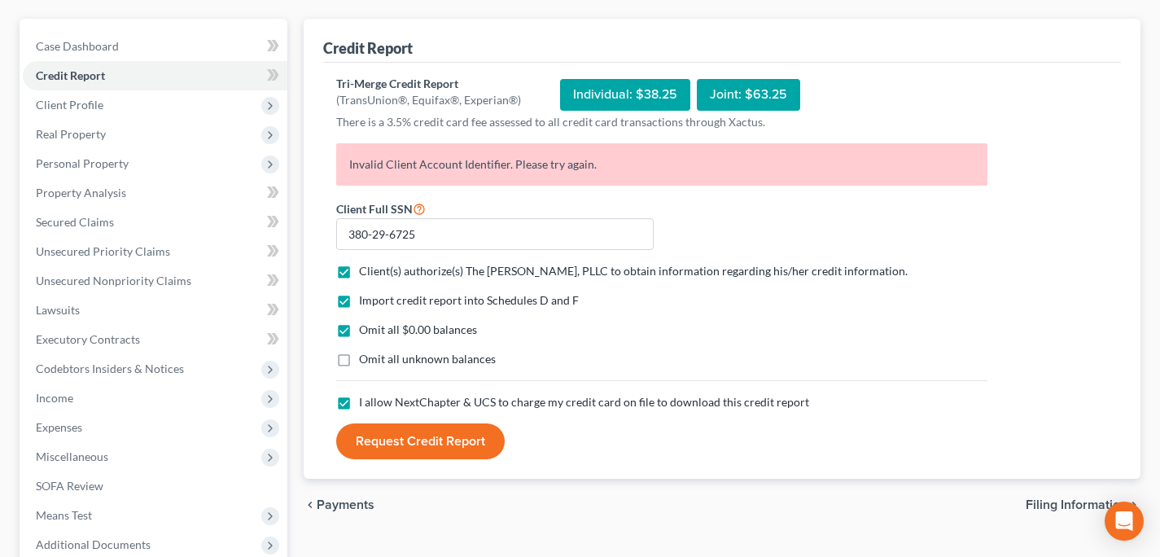
scroll to position [135, 0]
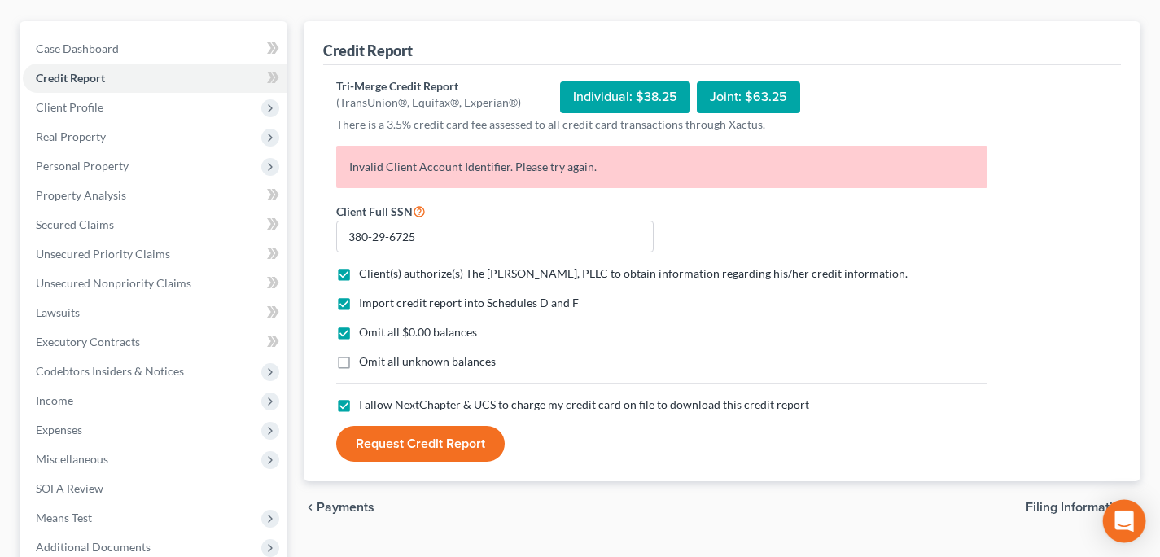
click at [1117, 508] on div "Open Intercom Messenger" at bounding box center [1124, 521] width 43 height 43
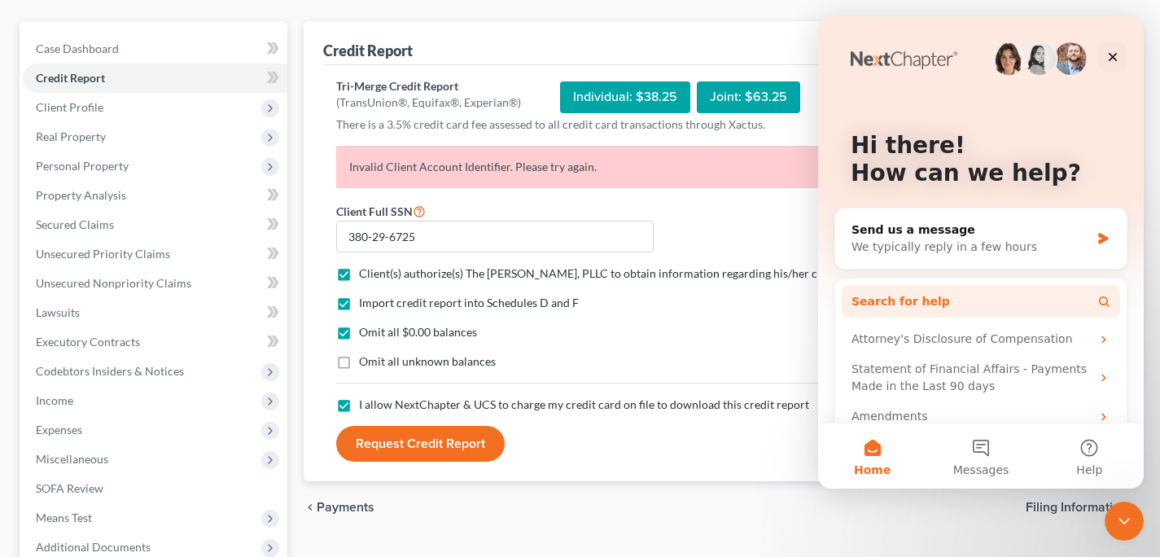
scroll to position [55, 0]
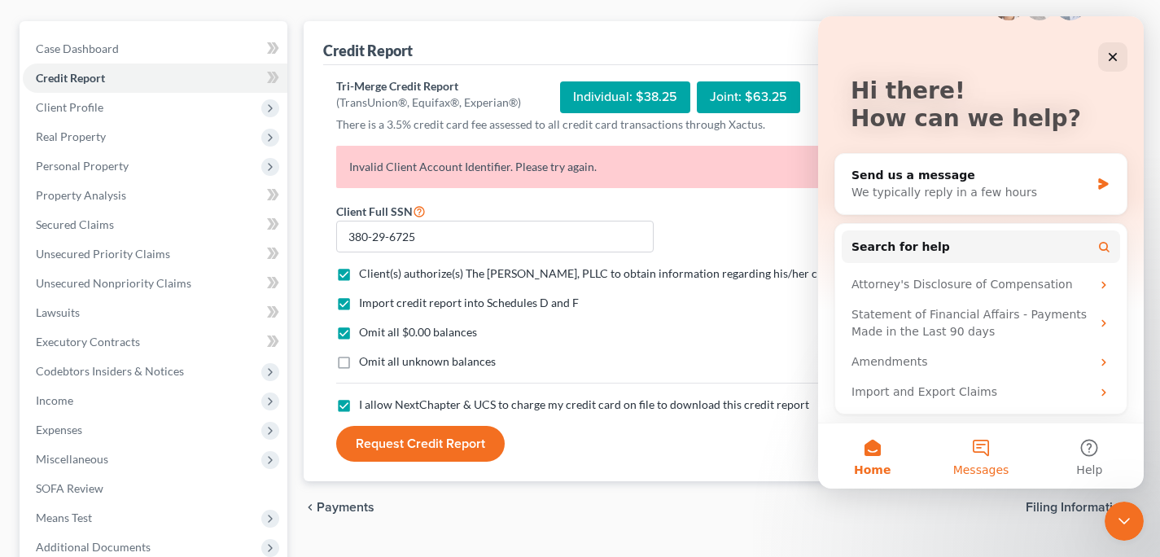
click at [980, 456] on button "Messages" at bounding box center [980, 455] width 108 height 65
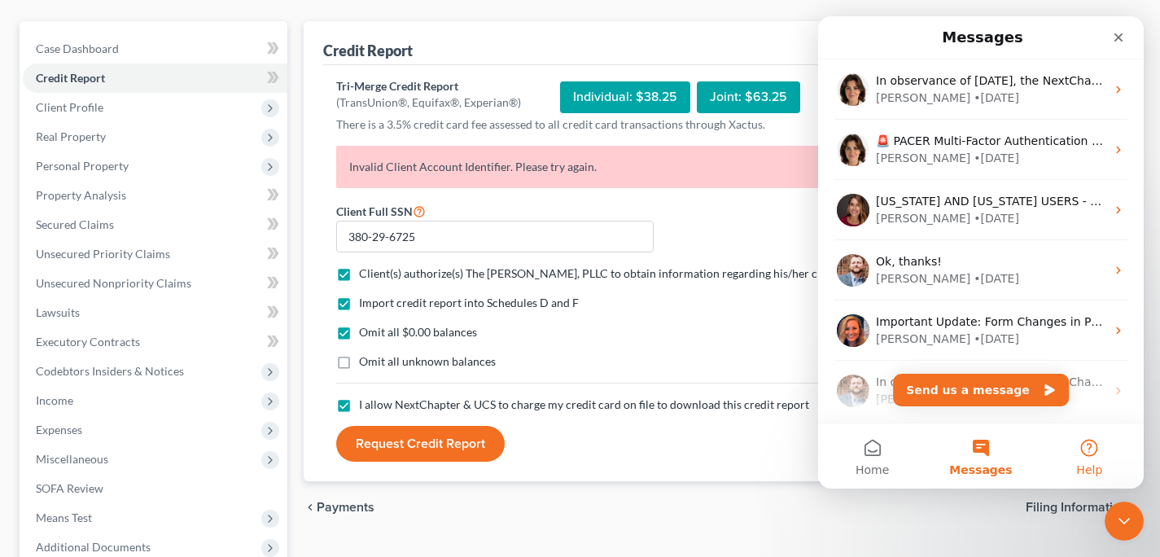
click at [1062, 463] on button "Help" at bounding box center [1089, 455] width 108 height 65
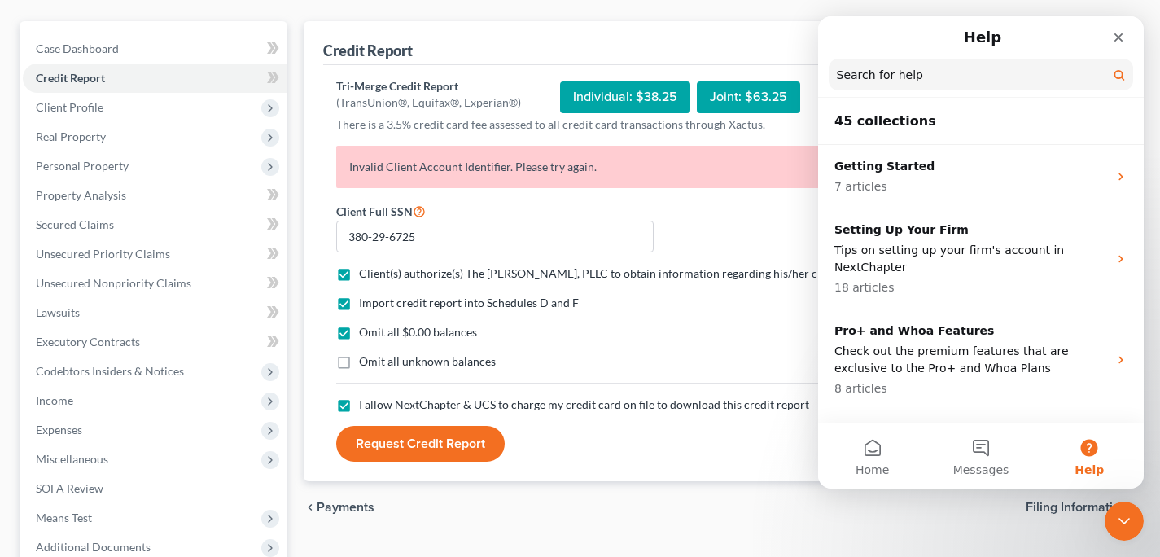
click at [948, 93] on nav "Help Search for help" at bounding box center [981, 56] width 326 height 81
click at [937, 68] on input "Search for help" at bounding box center [981, 75] width 304 height 32
type input "cannot pull credit report"
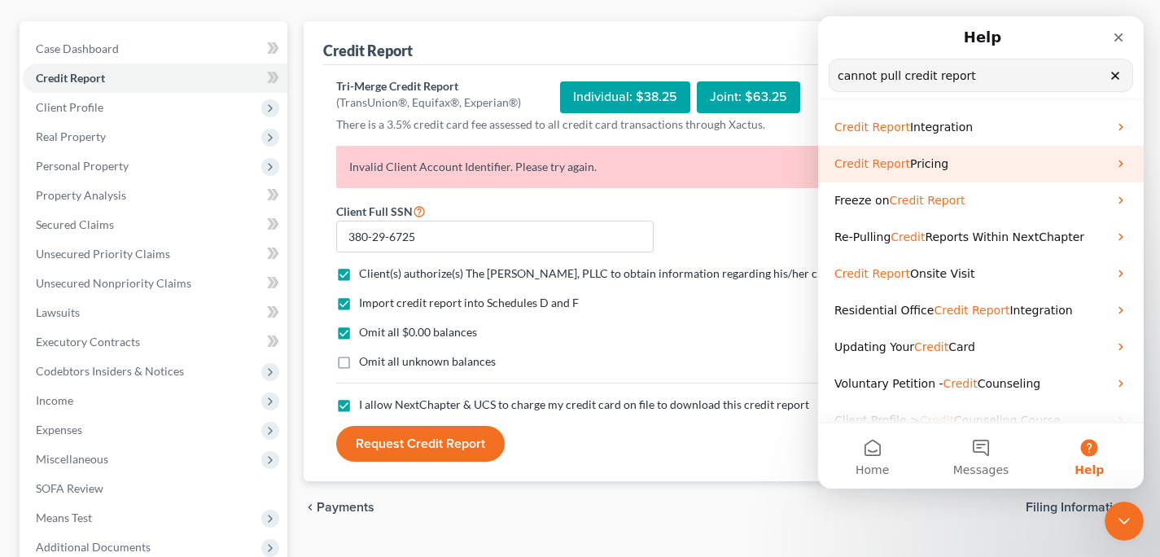
scroll to position [0, 0]
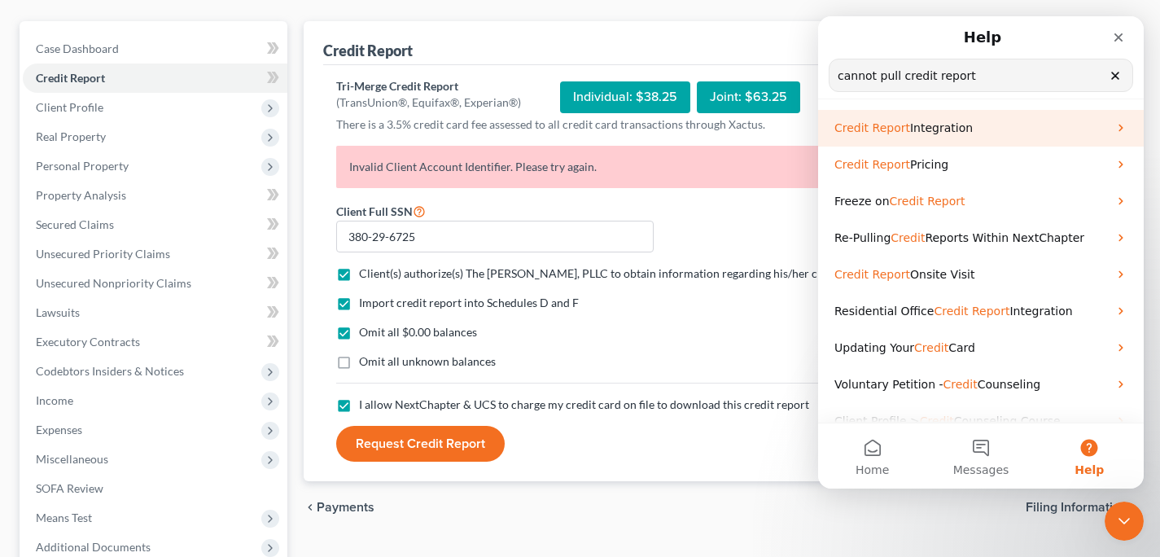
click at [914, 133] on span "Integration" at bounding box center [941, 127] width 63 height 13
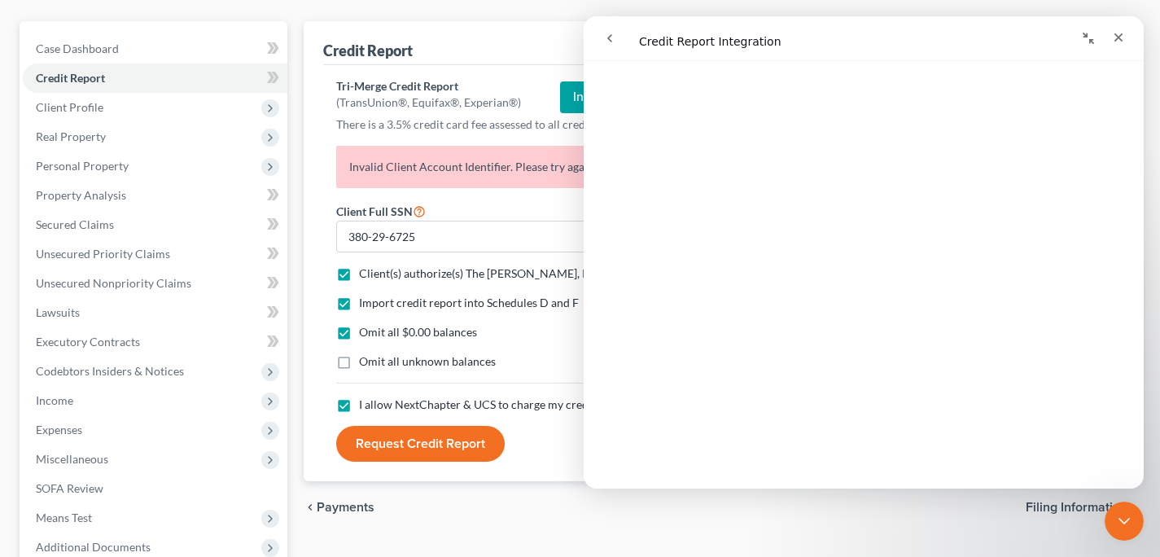
scroll to position [444, 0]
click at [1117, 29] on div "Close" at bounding box center [1118, 37] width 29 height 29
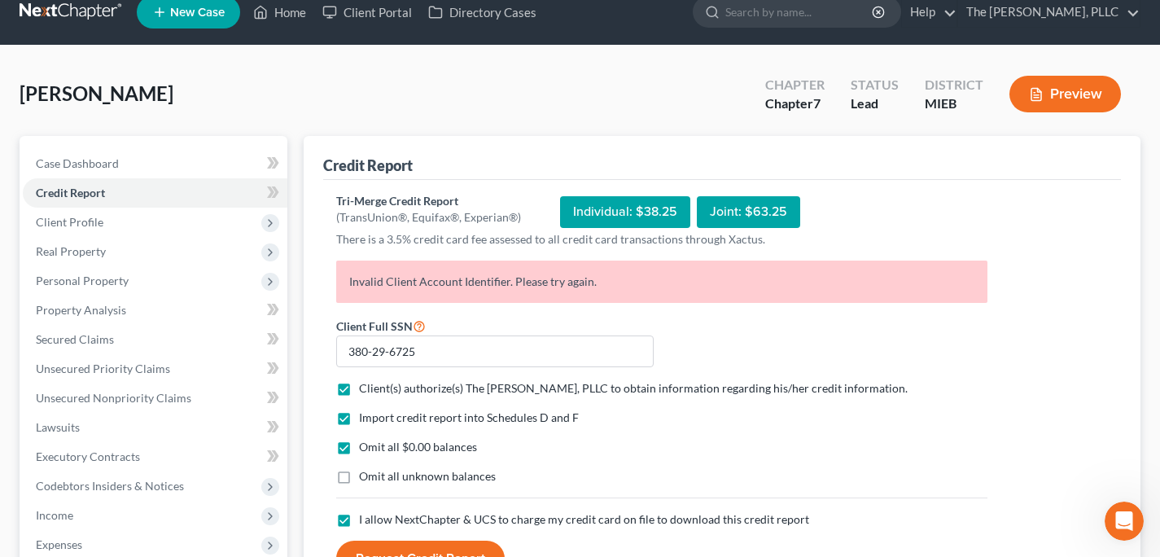
scroll to position [0, 0]
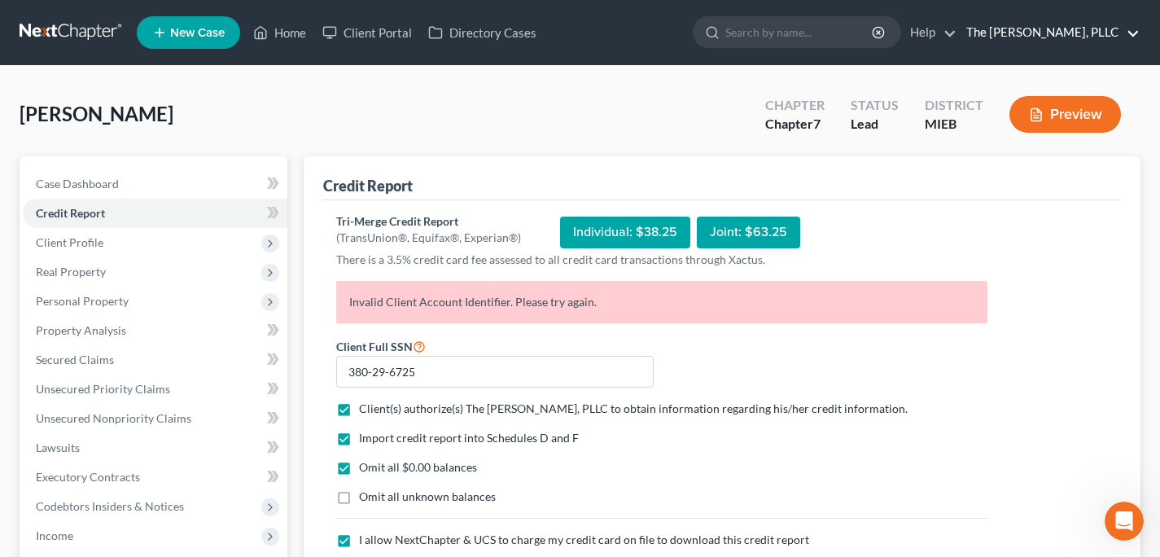
click at [1074, 35] on link "The [PERSON_NAME], PLLC" at bounding box center [1048, 32] width 181 height 29
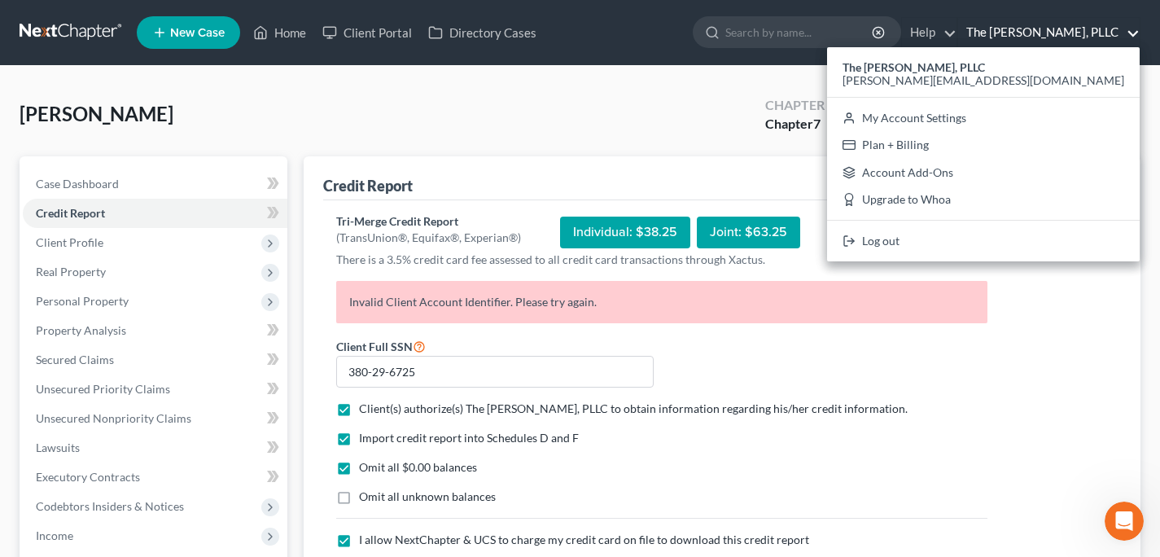
click at [1073, 31] on link "The [PERSON_NAME], PLLC" at bounding box center [1048, 32] width 181 height 29
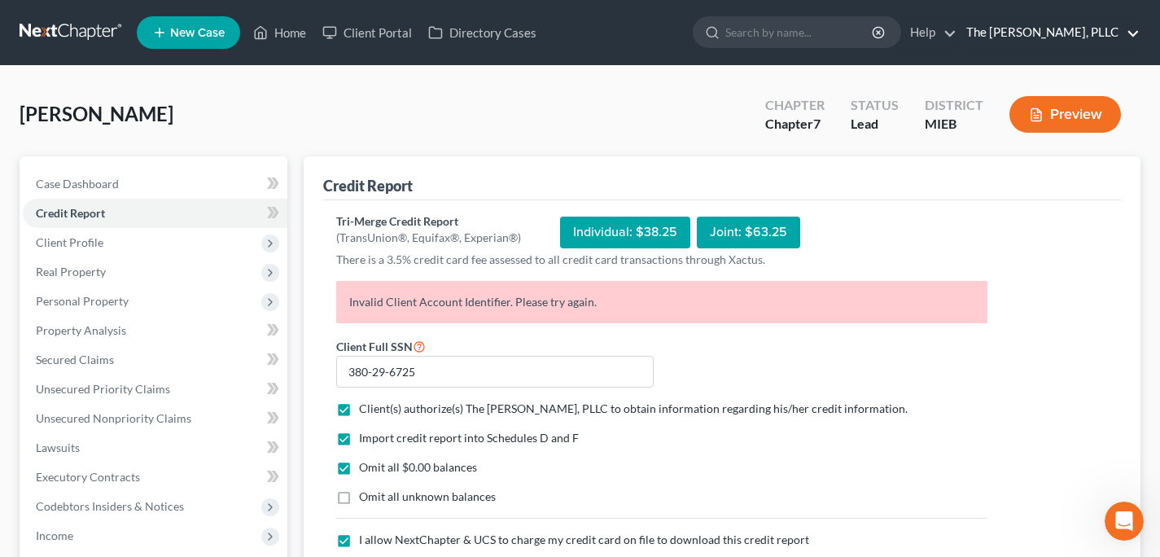
click at [1023, 39] on link "The [PERSON_NAME], PLLC" at bounding box center [1048, 32] width 181 height 29
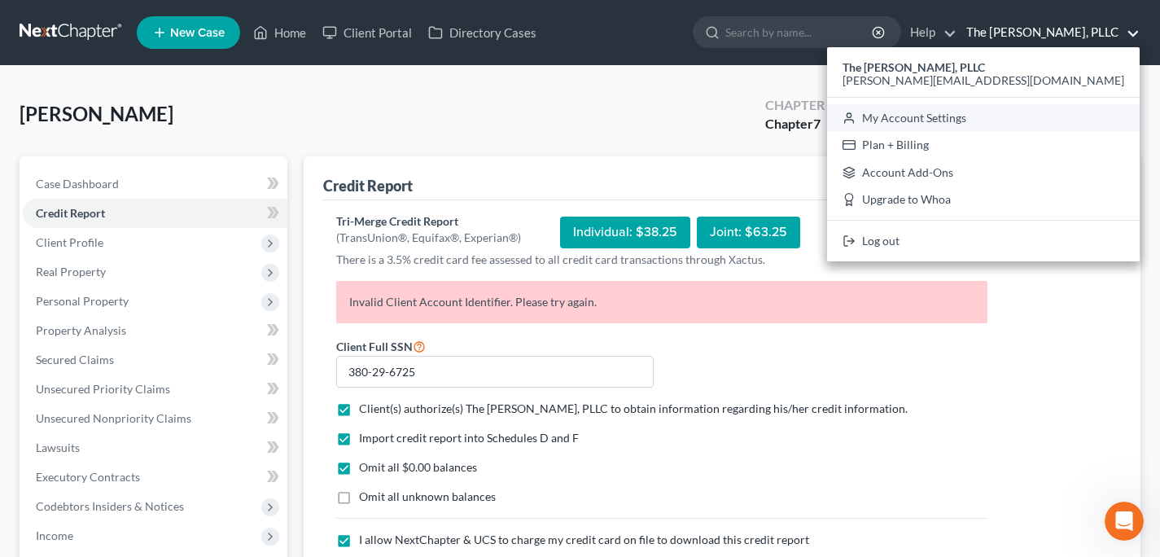
click at [1024, 113] on link "My Account Settings" at bounding box center [983, 118] width 313 height 28
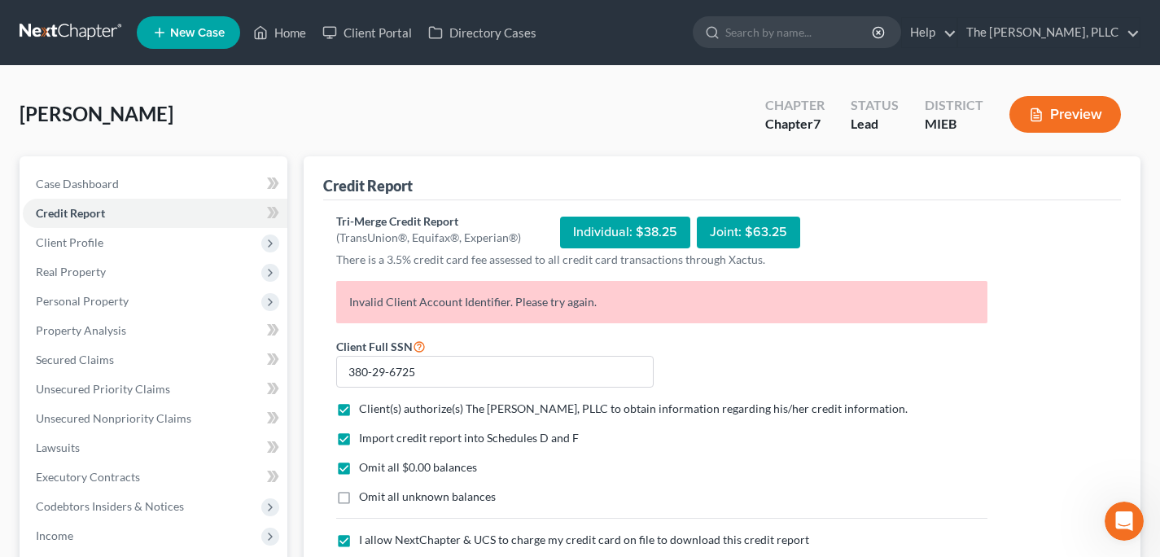
select select "40"
select select "24"
select select "23"
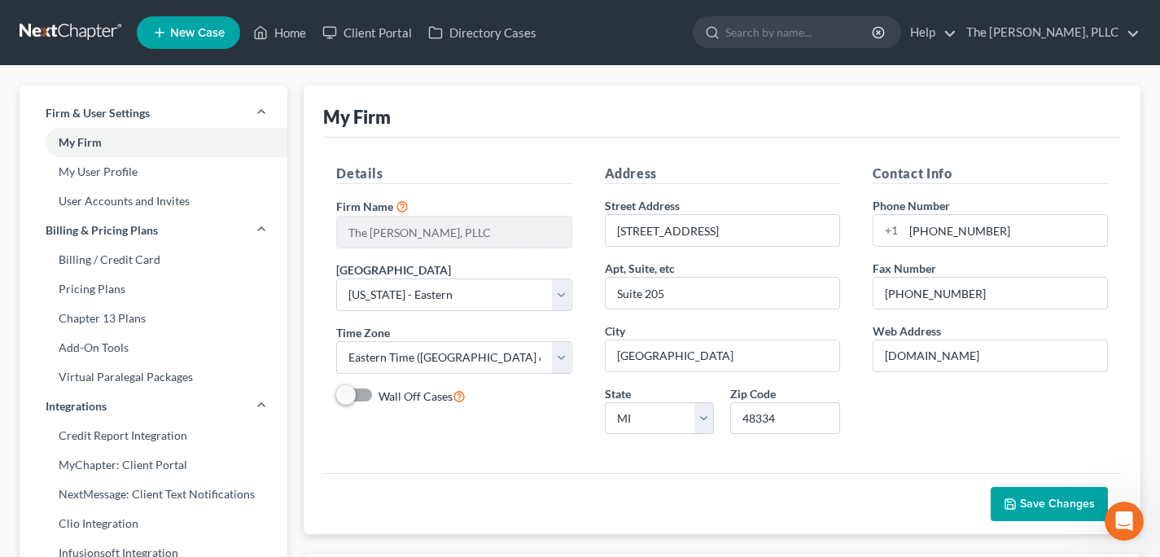
click at [89, 31] on link at bounding box center [72, 32] width 104 height 29
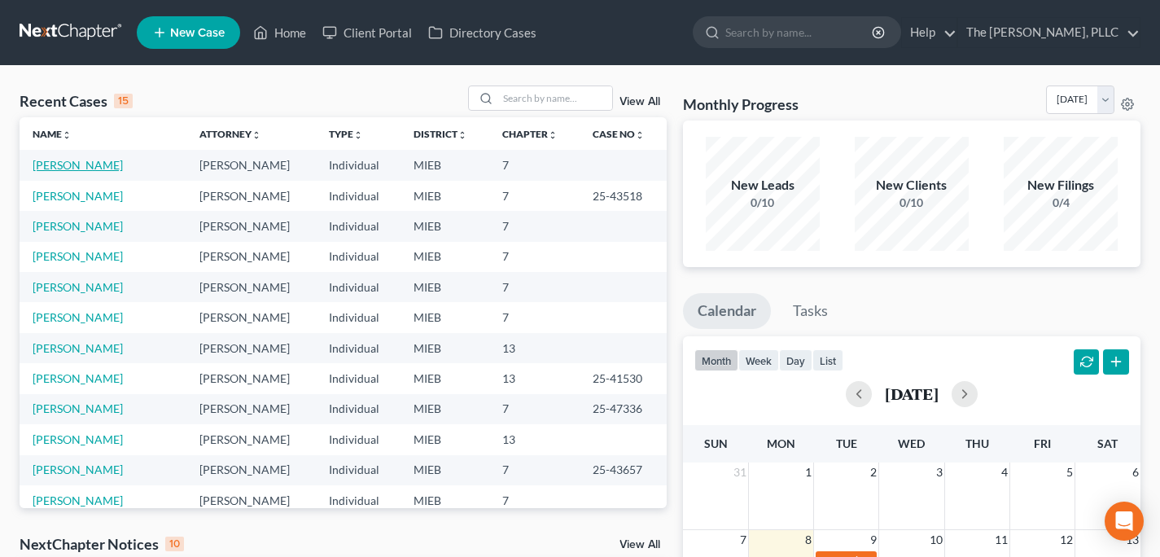
click at [69, 165] on link "[PERSON_NAME]" at bounding box center [78, 165] width 90 height 14
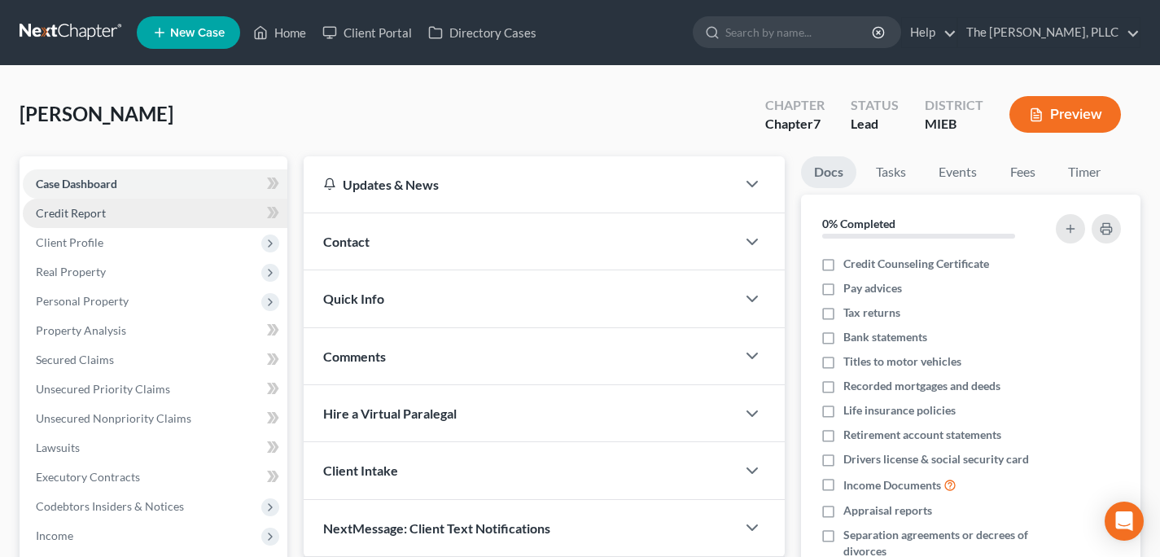
click at [153, 216] on link "Credit Report" at bounding box center [155, 213] width 265 height 29
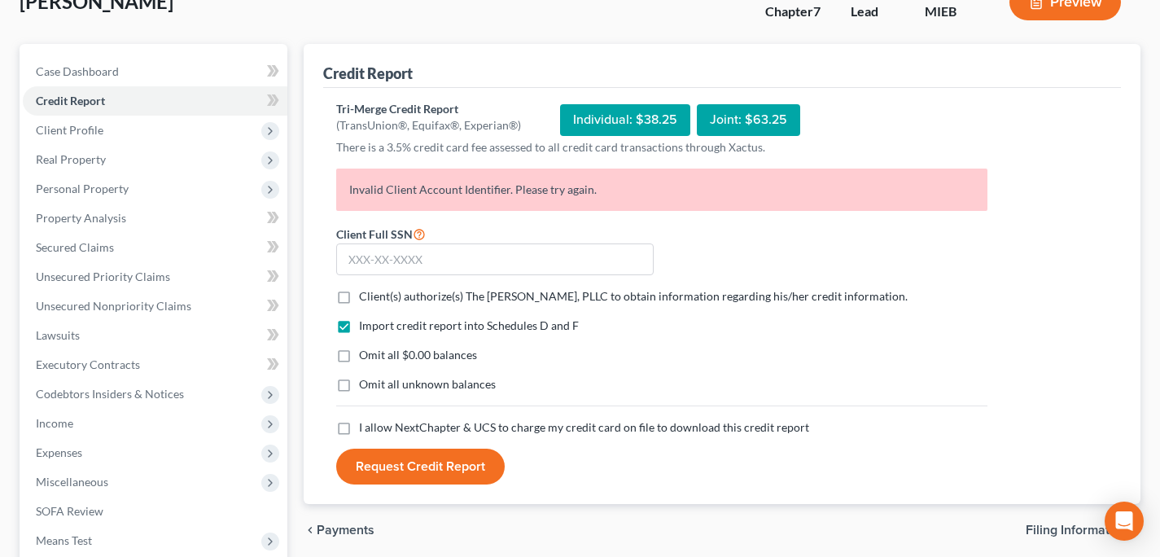
scroll to position [114, 0]
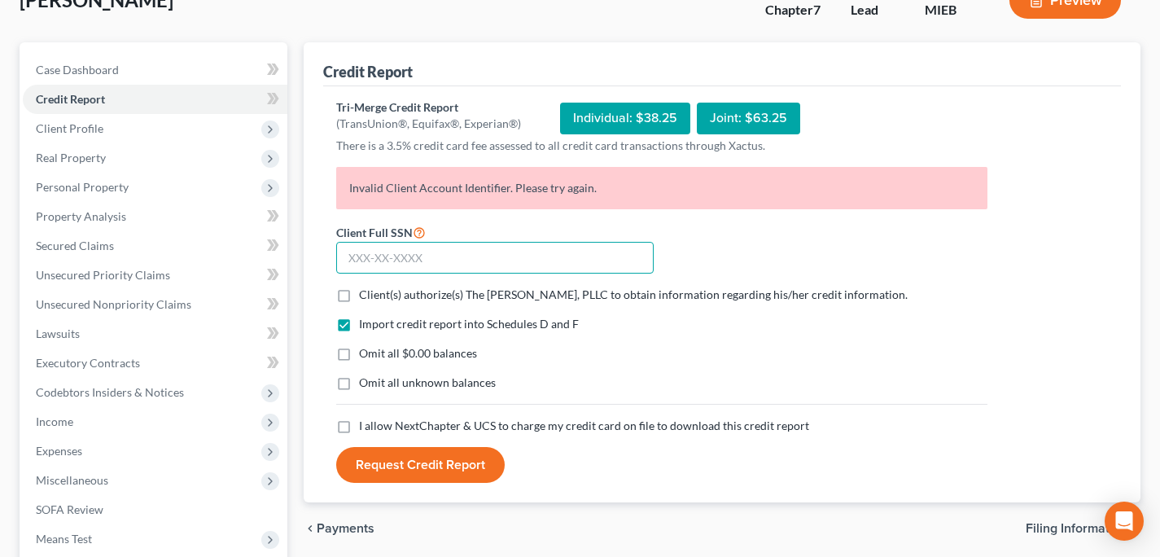
click at [367, 247] on input "text" at bounding box center [494, 258] width 317 height 33
type input "380-29-6725"
click at [359, 292] on label "Client(s) authorize(s) The [PERSON_NAME], PLLC to obtain information regarding …" at bounding box center [633, 294] width 549 height 16
click at [365, 292] on input "Client(s) authorize(s) The [PERSON_NAME], PLLC to obtain information regarding …" at bounding box center [370, 291] width 11 height 11
checkbox input "true"
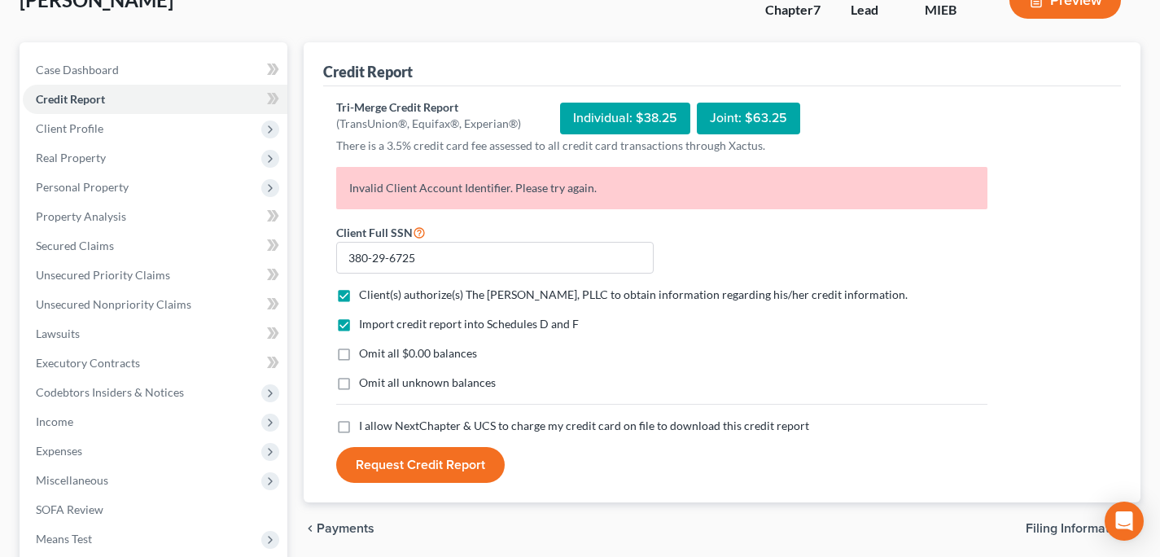
click at [359, 354] on label "Omit all $0.00 balances" at bounding box center [418, 353] width 118 height 16
click at [365, 354] on input "Omit all $0.00 balances" at bounding box center [370, 350] width 11 height 11
checkbox input "true"
click at [359, 424] on label "I allow NextChapter & UCS to charge my credit card on file to download this cre…" at bounding box center [584, 426] width 450 height 16
click at [365, 424] on input "I allow NextChapter & UCS to charge my credit card on file to download this cre…" at bounding box center [370, 423] width 11 height 11
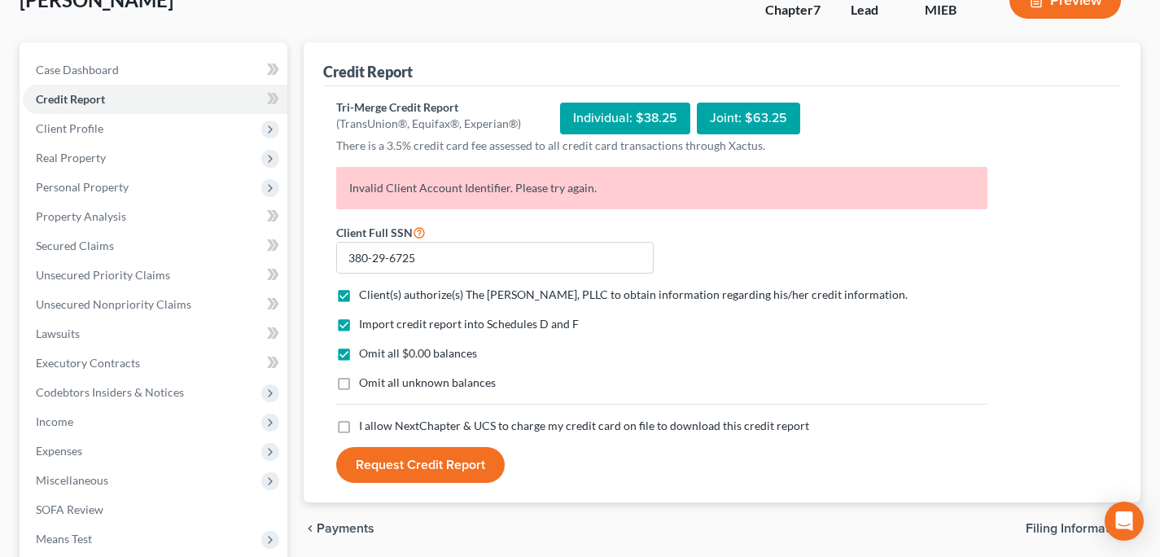
checkbox input "true"
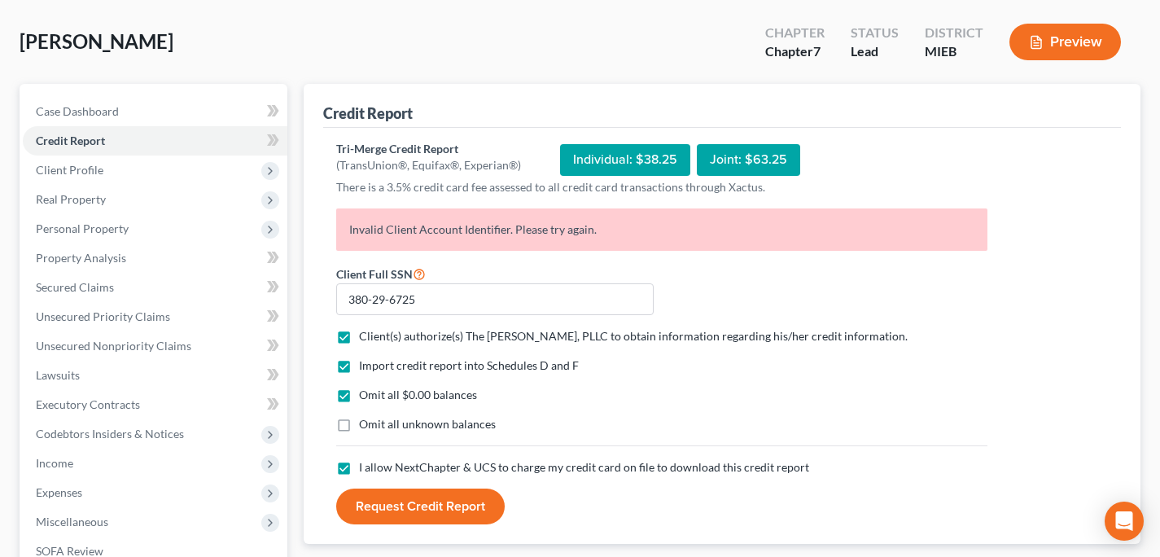
scroll to position [80, 0]
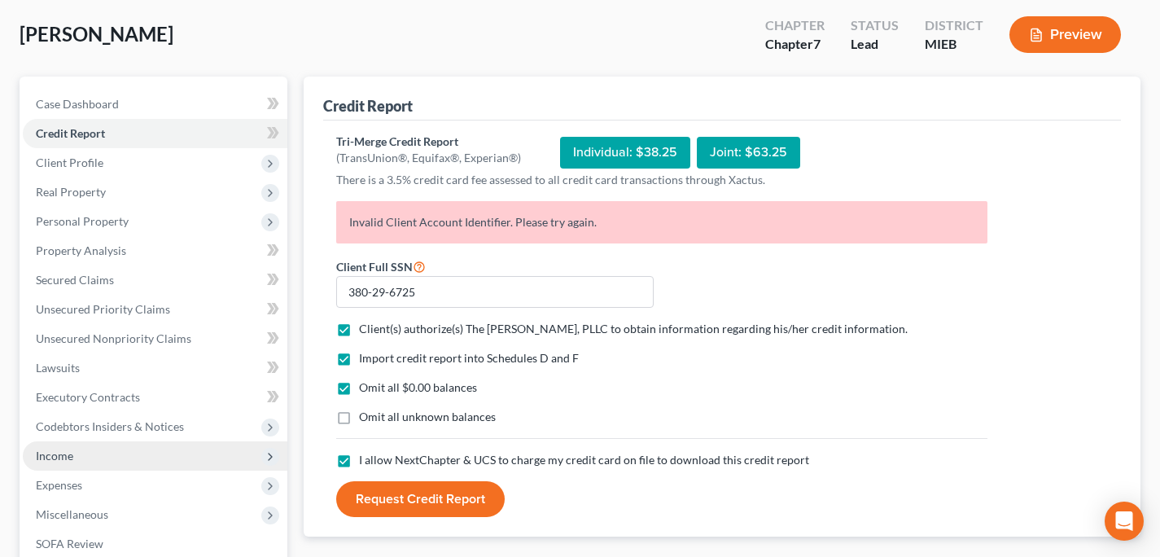
click at [186, 441] on span "Income" at bounding box center [155, 455] width 265 height 29
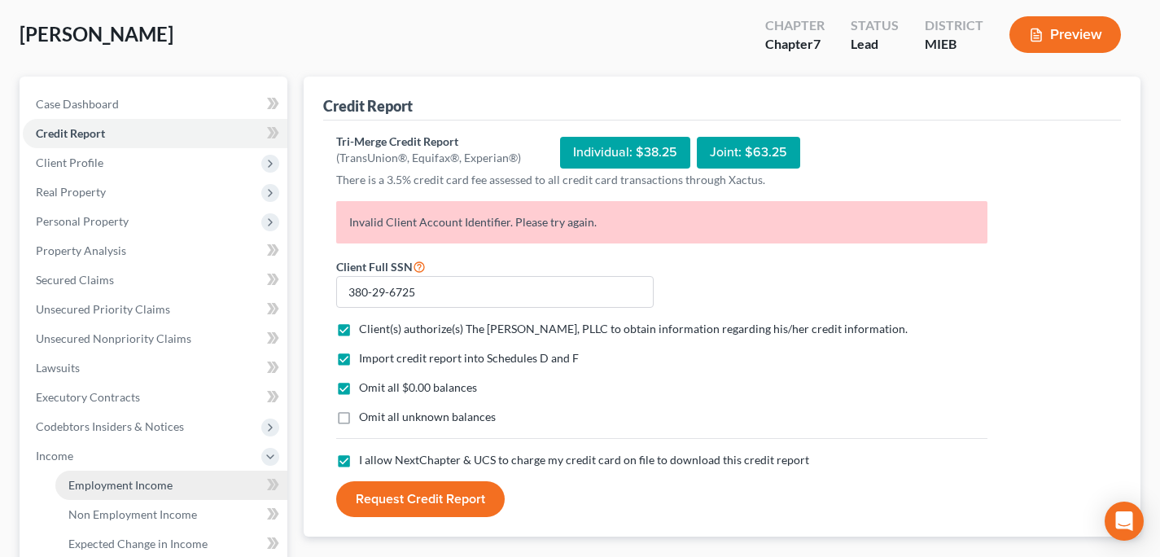
click at [195, 475] on link "Employment Income" at bounding box center [171, 484] width 232 height 29
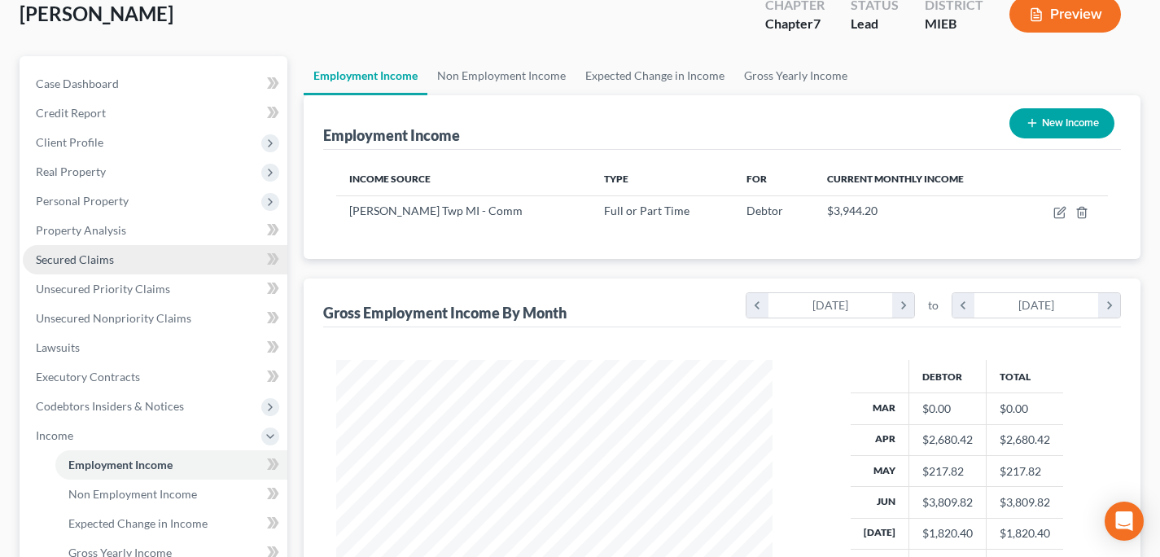
scroll to position [97, 0]
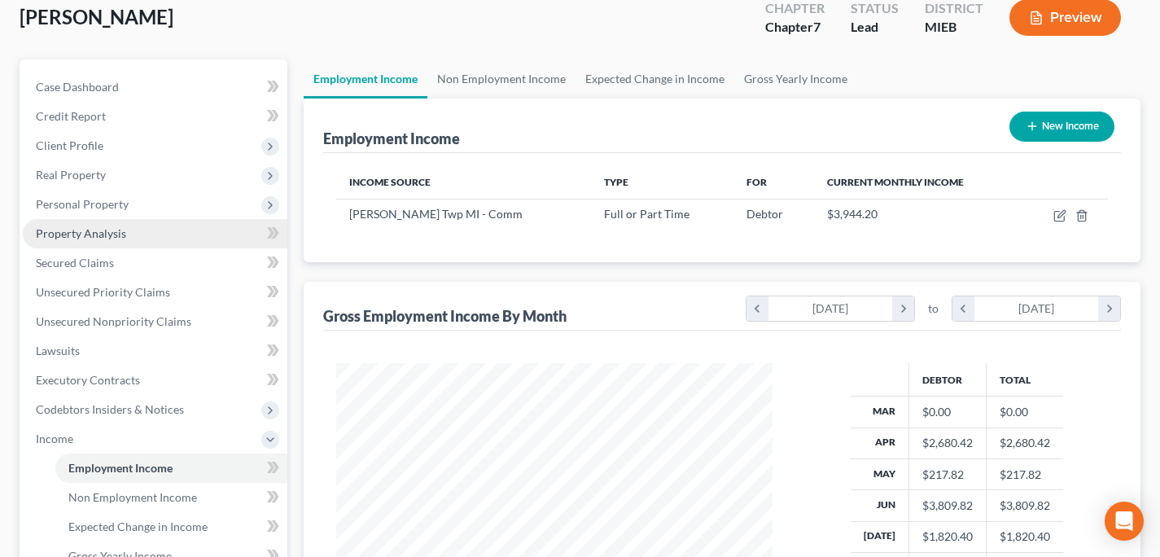
click at [117, 237] on span "Property Analysis" at bounding box center [81, 233] width 90 height 14
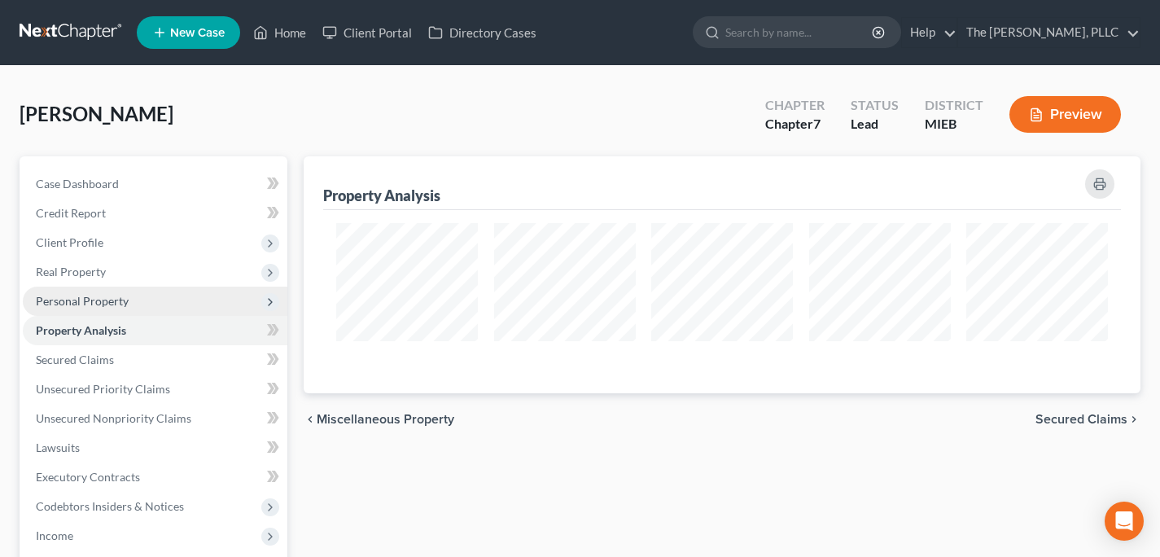
click at [159, 303] on span "Personal Property" at bounding box center [155, 300] width 265 height 29
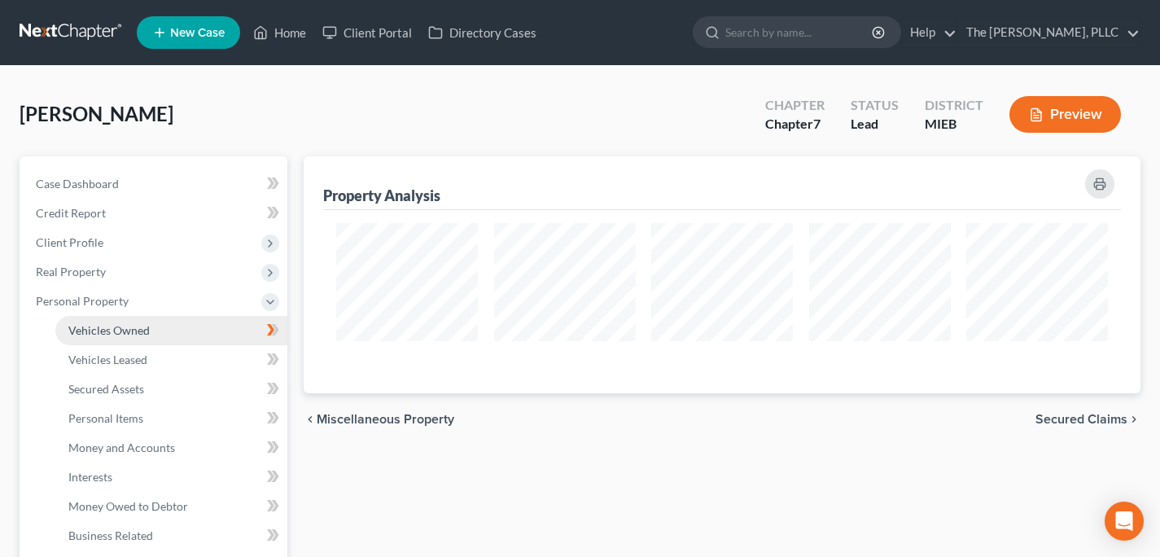
click at [151, 327] on link "Vehicles Owned" at bounding box center [171, 330] width 232 height 29
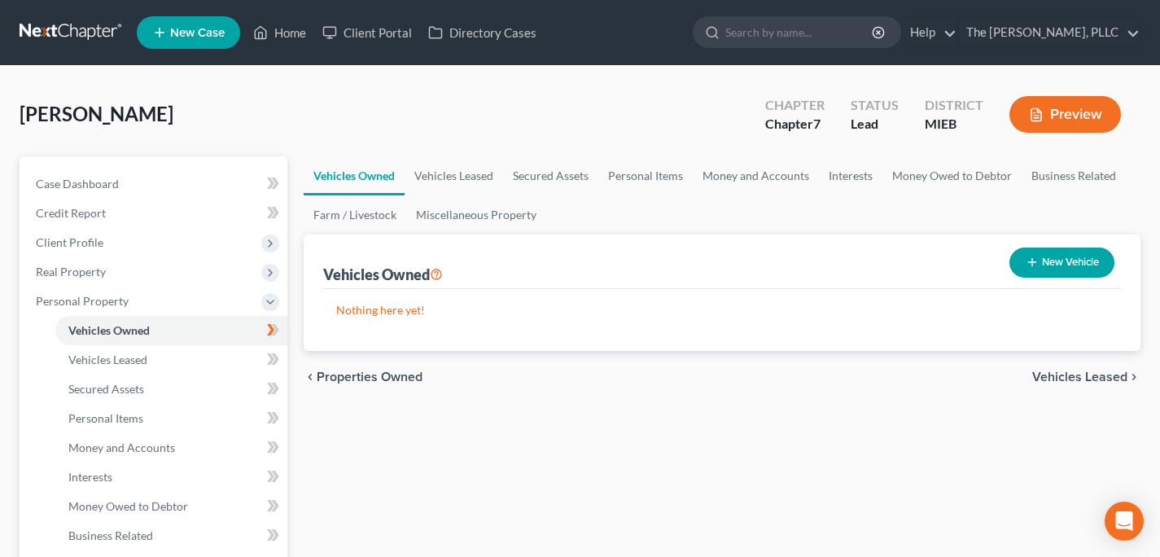
click at [1056, 263] on button "New Vehicle" at bounding box center [1061, 262] width 105 height 30
select select "0"
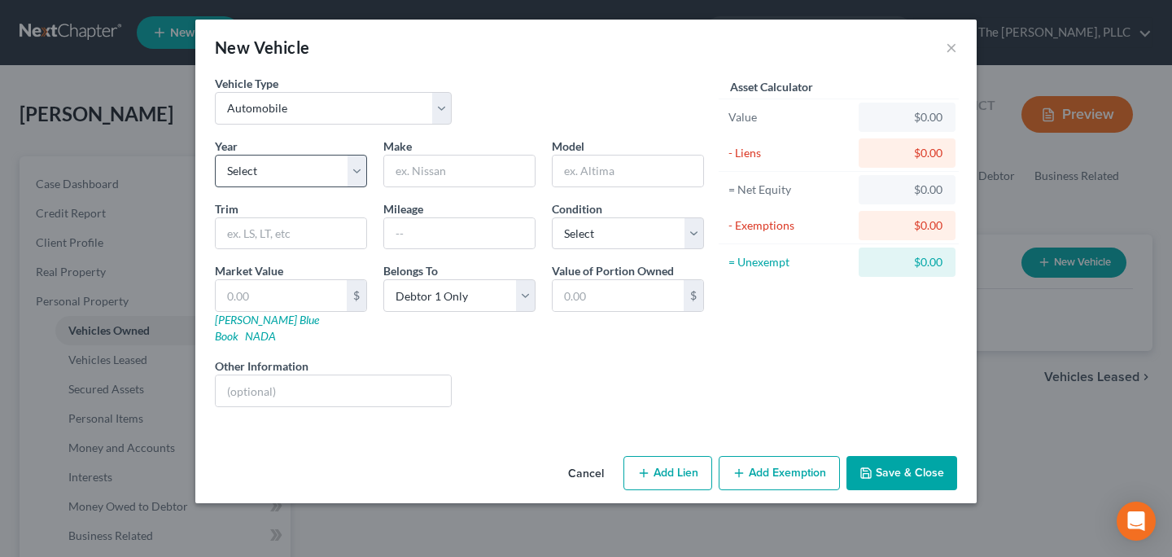
click at [308, 189] on div "Year Select 2026 2025 2024 2023 2022 2021 2020 2019 2018 2017 2016 2015 2014 20…" at bounding box center [459, 279] width 505 height 282
click at [308, 177] on select "Select 2026 2025 2024 2023 2022 2021 2020 2019 2018 2017 2016 2015 2014 2013 20…" at bounding box center [291, 171] width 152 height 33
select select "8"
click at [215, 155] on select "Select 2026 2025 2024 2023 2022 2021 2020 2019 2018 2017 2016 2015 2014 2013 20…" at bounding box center [291, 171] width 152 height 33
click at [461, 155] on input "text" at bounding box center [459, 170] width 151 height 31
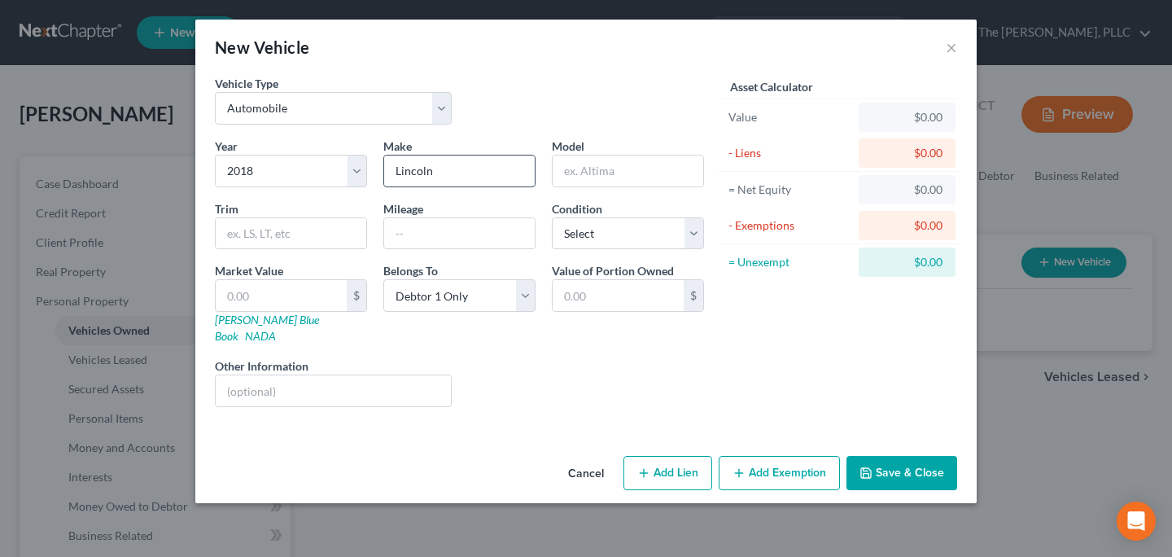
type input "Lincoln"
type input "MKC"
click at [575, 236] on select "Select Excellent Very Good Good Fair Poor" at bounding box center [628, 233] width 152 height 33
select select "3"
click at [552, 217] on select "Select Excellent Very Good Good Fair Poor" at bounding box center [628, 233] width 152 height 33
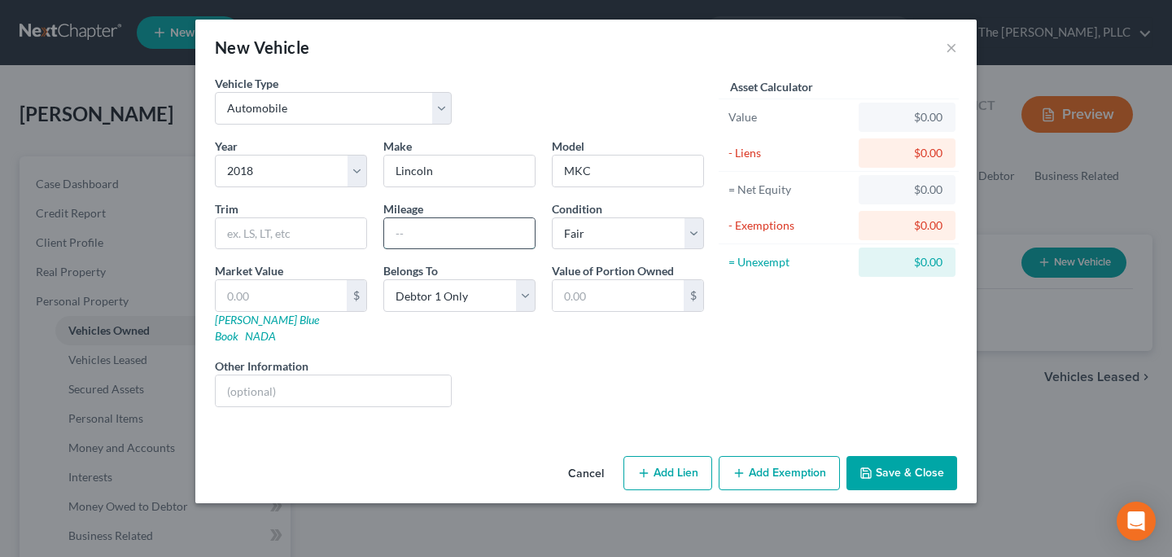
click at [460, 247] on input "text" at bounding box center [459, 233] width 151 height 31
type input "84000"
click at [566, 299] on input "text" at bounding box center [618, 295] width 131 height 31
type input "4,000"
click at [898, 456] on button "Save & Close" at bounding box center [901, 473] width 111 height 34
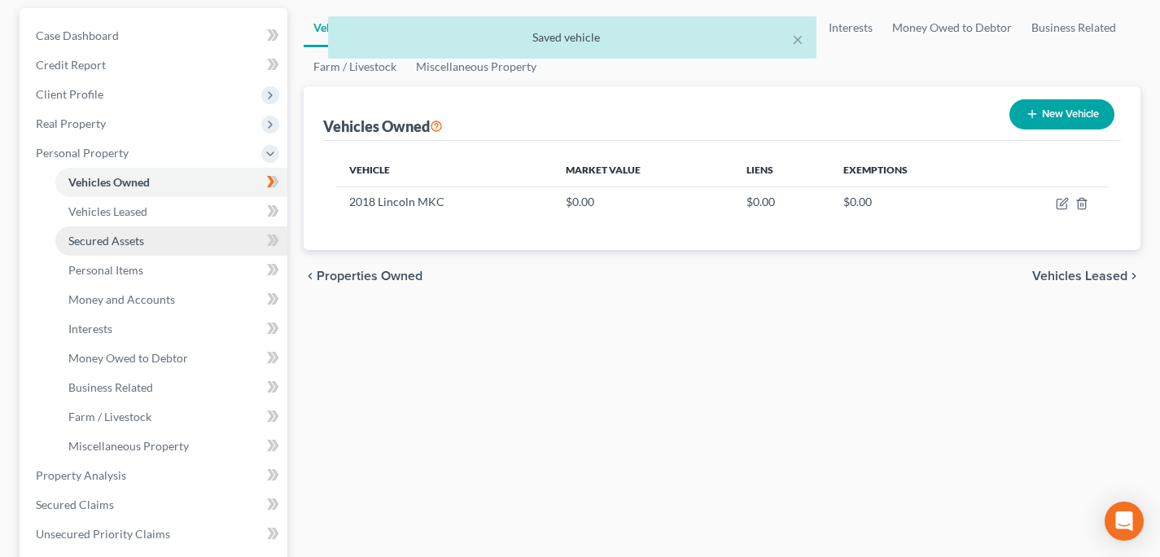
scroll to position [156, 0]
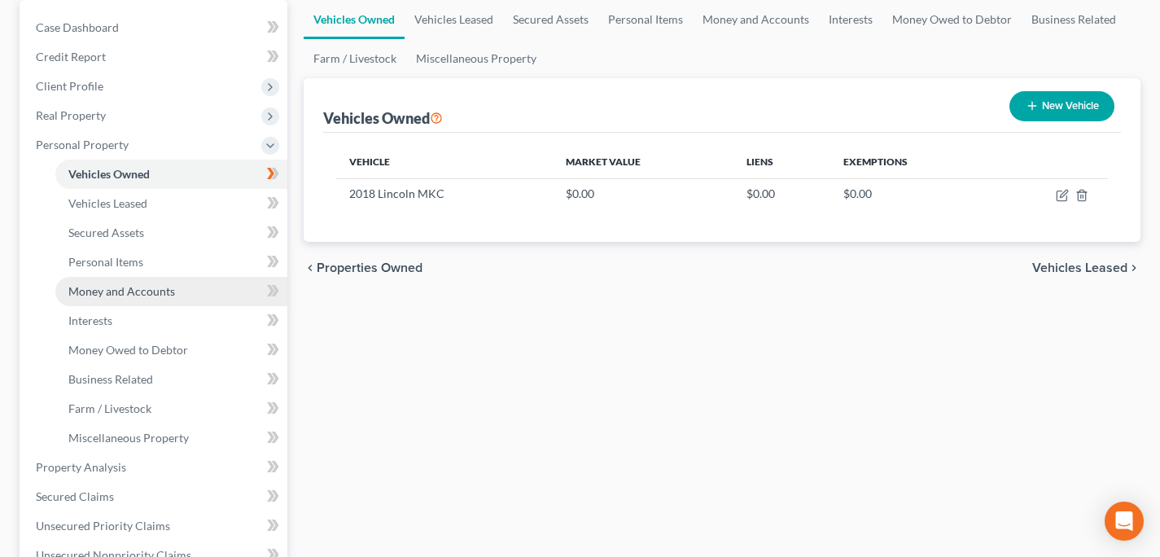
click at [171, 282] on link "Money and Accounts" at bounding box center [171, 291] width 232 height 29
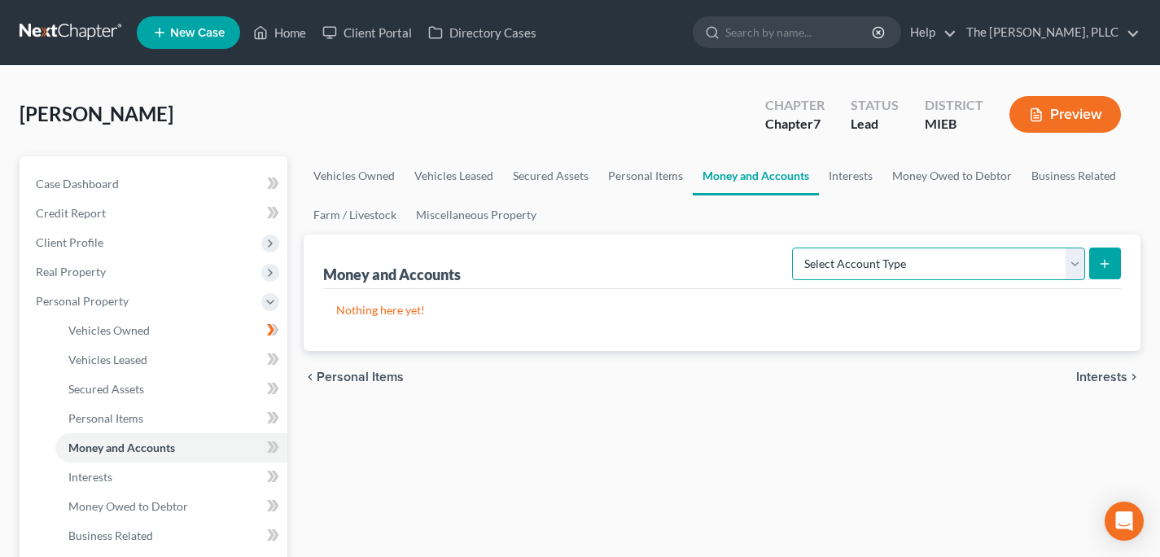
click at [929, 265] on select "Select Account Type Brokerage Cash on Hand Certificates of Deposit Checking Acc…" at bounding box center [938, 263] width 293 height 33
select select "checking"
click at [795, 247] on select "Select Account Type Brokerage Cash on Hand Certificates of Deposit Checking Acc…" at bounding box center [938, 263] width 293 height 33
click at [1113, 256] on button "submit" at bounding box center [1105, 263] width 32 height 32
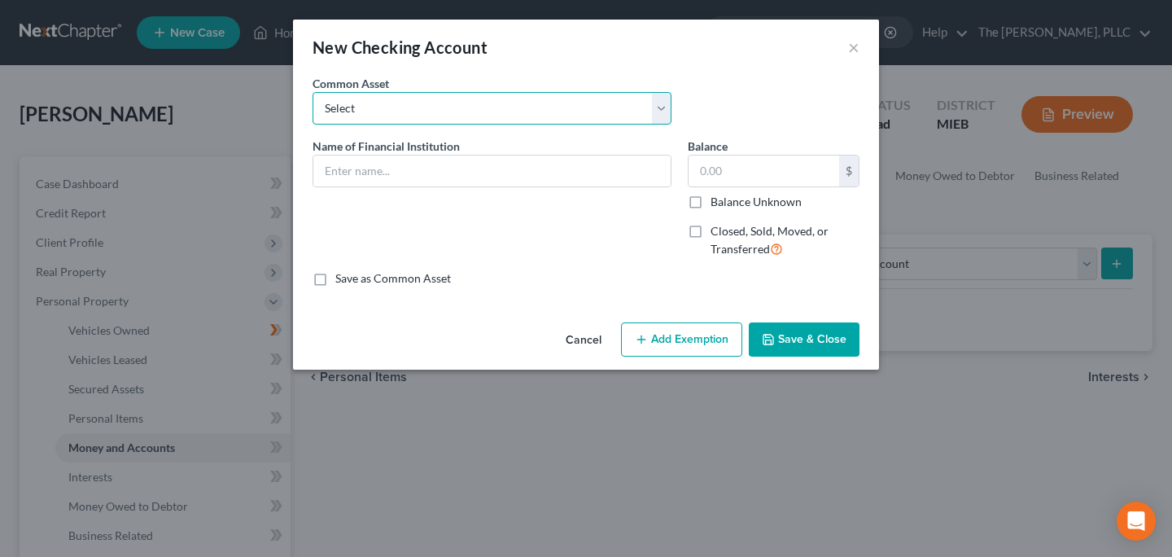
click at [400, 107] on select "Select Huntington National Bank Genisys Financial Credit Union PNC Bank America…" at bounding box center [492, 108] width 359 height 33
click at [444, 186] on div at bounding box center [492, 171] width 359 height 33
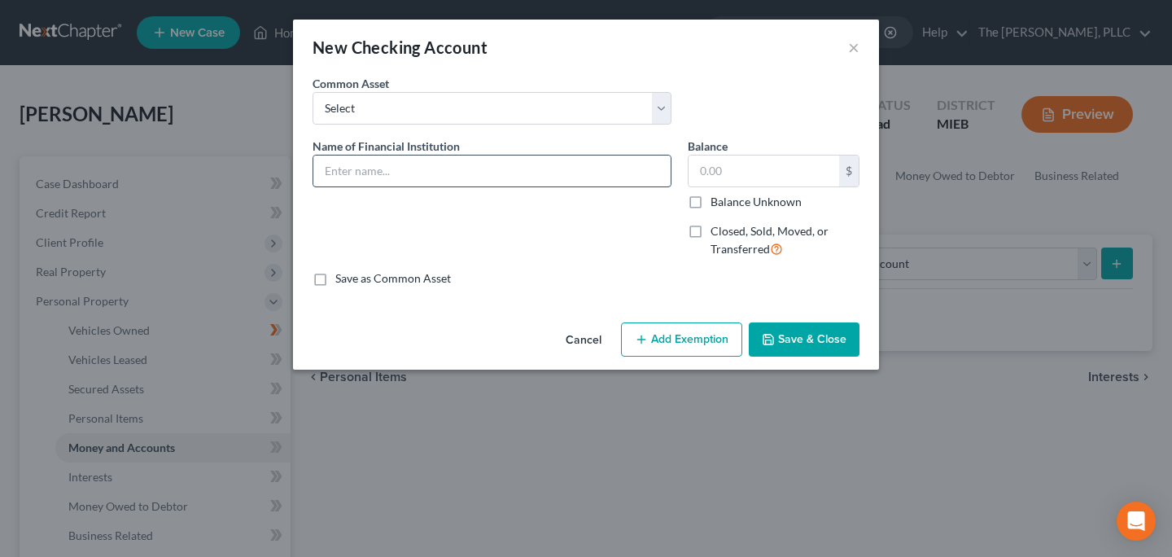
click at [419, 173] on input "text" at bounding box center [491, 170] width 357 height 31
type input "Vibe Credit Union"
click at [711, 203] on label "Balance Unknown" at bounding box center [756, 202] width 91 height 16
click at [717, 203] on input "Balance Unknown" at bounding box center [722, 199] width 11 height 11
checkbox input "true"
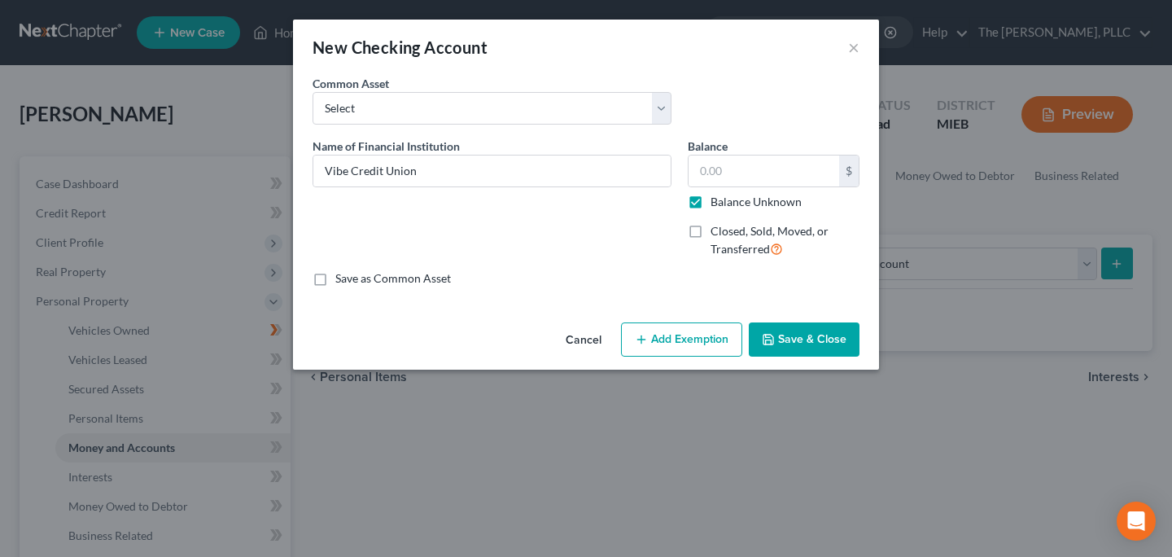
type input "0.00"
click at [814, 345] on button "Save & Close" at bounding box center [804, 339] width 111 height 34
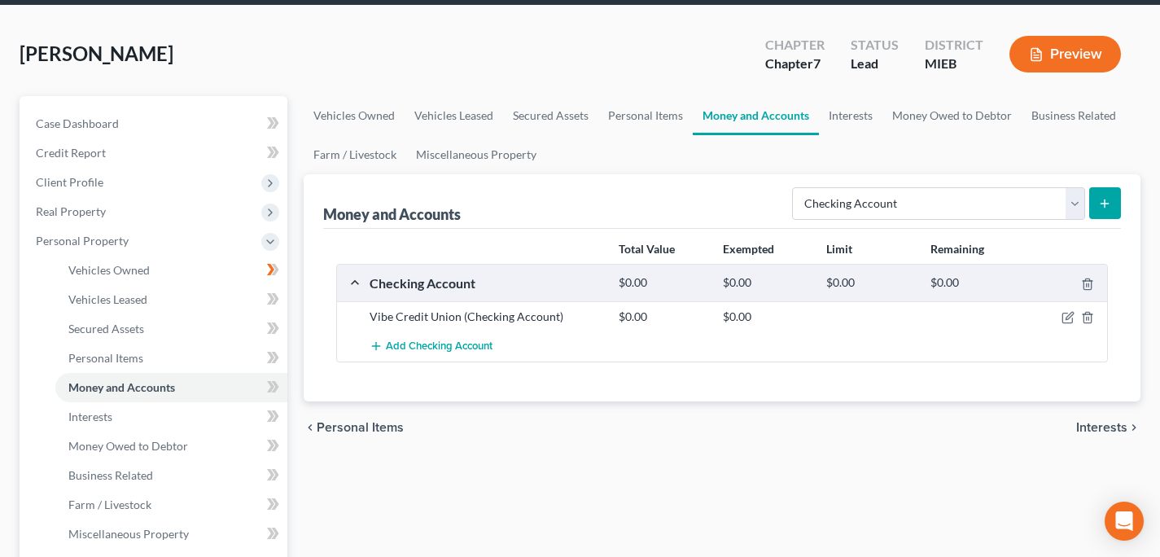
scroll to position [63, 0]
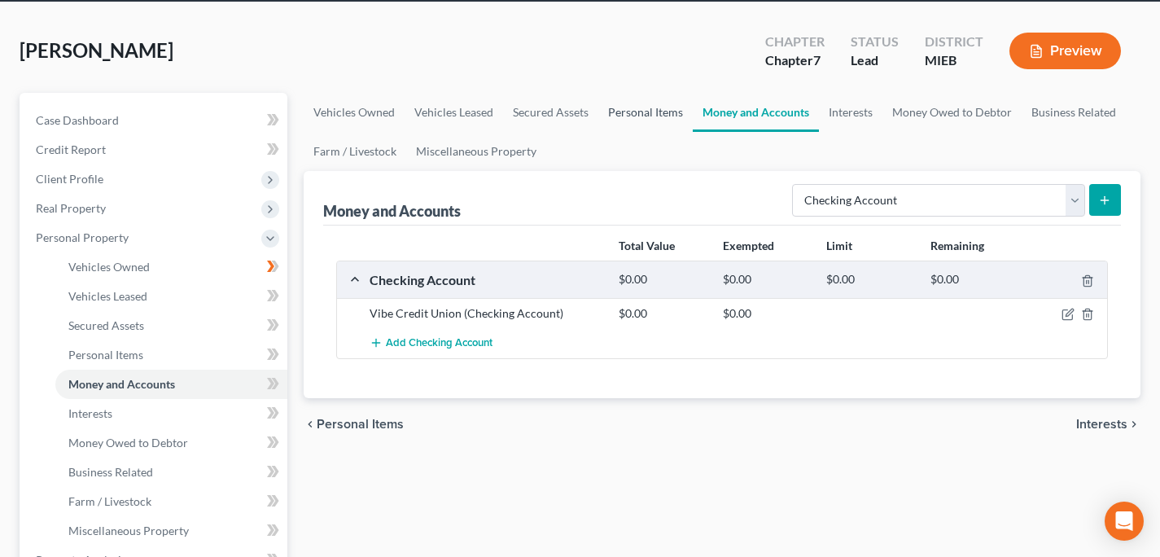
drag, startPoint x: 619, startPoint y: 107, endPoint x: 618, endPoint y: 147, distance: 39.9
click at [619, 107] on link "Personal Items" at bounding box center [645, 112] width 94 height 39
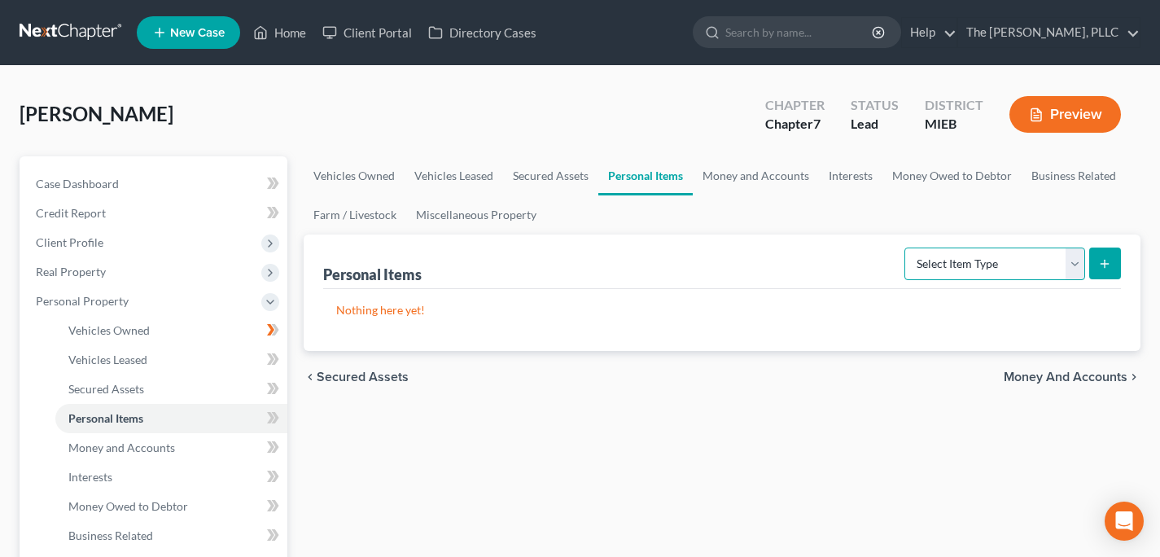
click at [942, 256] on select "Select Item Type Clothing Collectibles Of Value Electronics Firearms Household …" at bounding box center [994, 263] width 181 height 33
select select "household_goods"
click at [906, 247] on select "Select Item Type Clothing Collectibles Of Value Electronics Firearms Household …" at bounding box center [994, 263] width 181 height 33
click at [1091, 269] on button "submit" at bounding box center [1105, 263] width 32 height 32
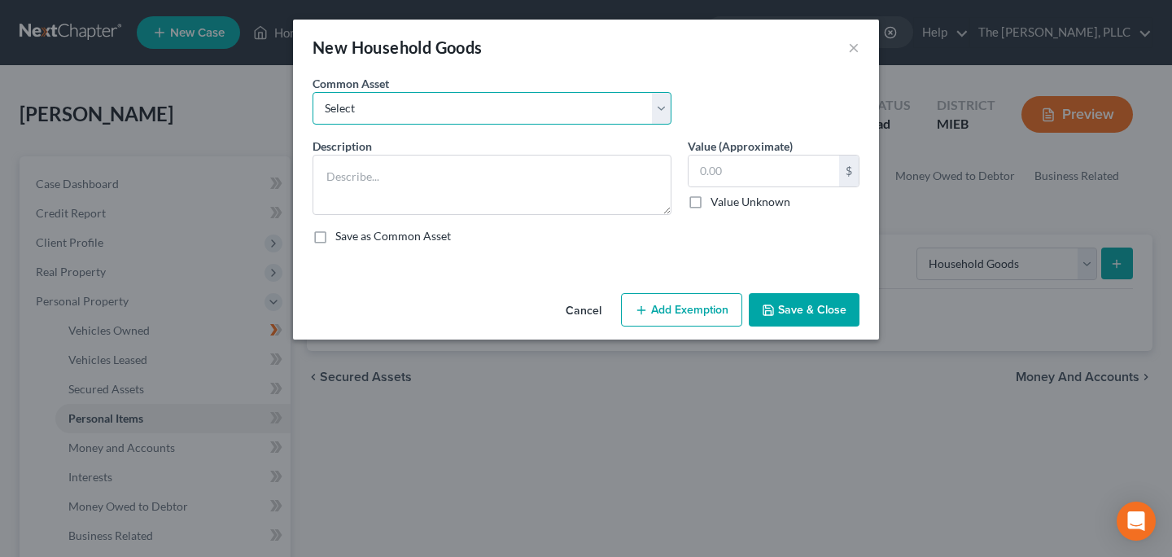
click at [578, 114] on select "Select Miscellaneous household items." at bounding box center [492, 108] width 359 height 33
select select "0"
click at [313, 92] on select "Select Miscellaneous household items." at bounding box center [492, 108] width 359 height 33
type textarea "Miscellaneous household items."
type input "250.00"
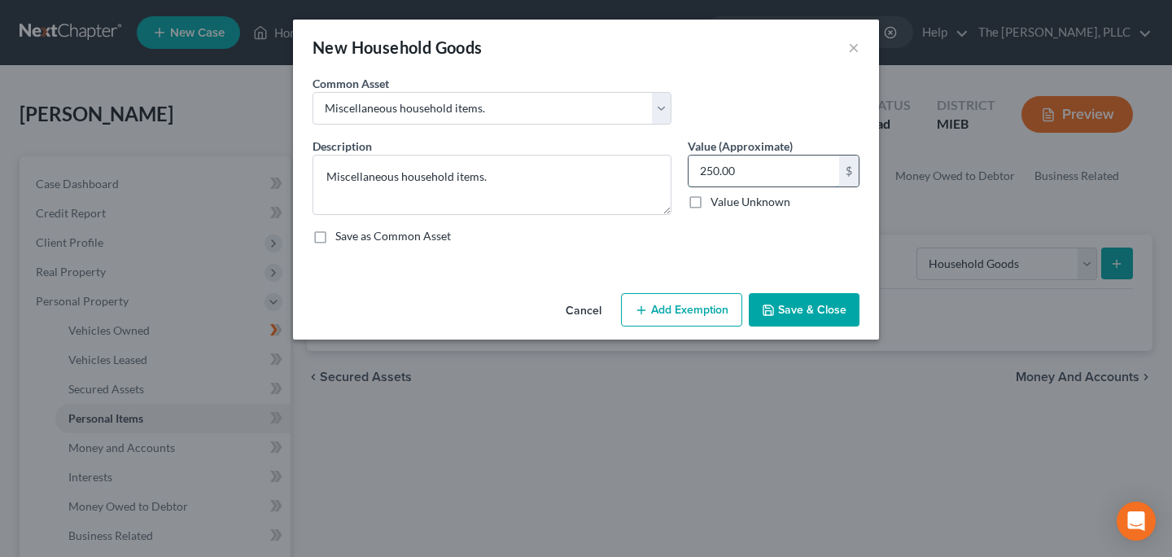
click at [702, 175] on input "250.00" at bounding box center [764, 170] width 151 height 31
click at [733, 313] on button "Add Exemption" at bounding box center [681, 310] width 121 height 34
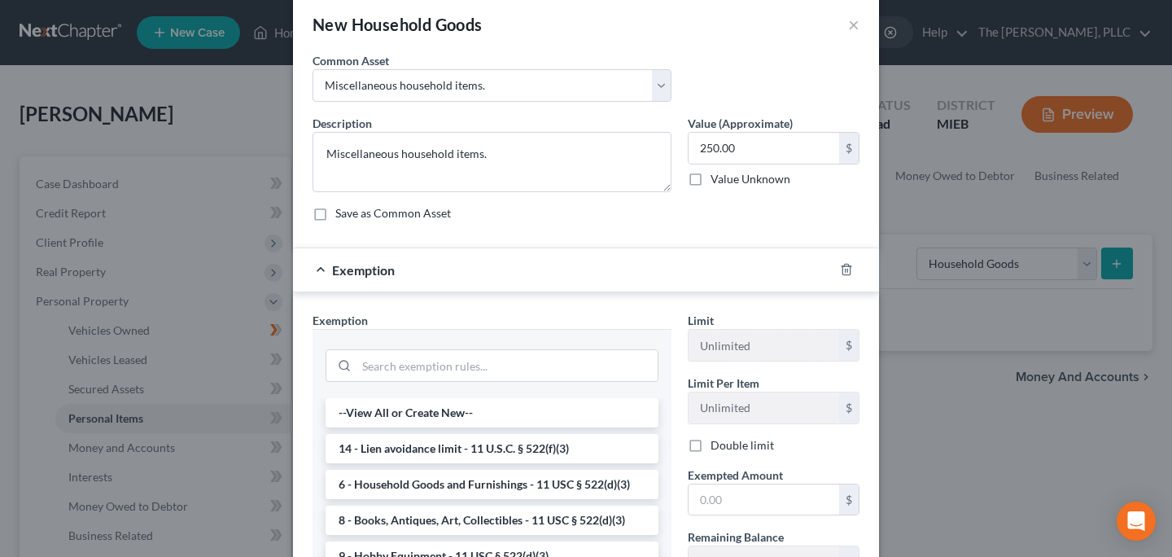
scroll to position [41, 0]
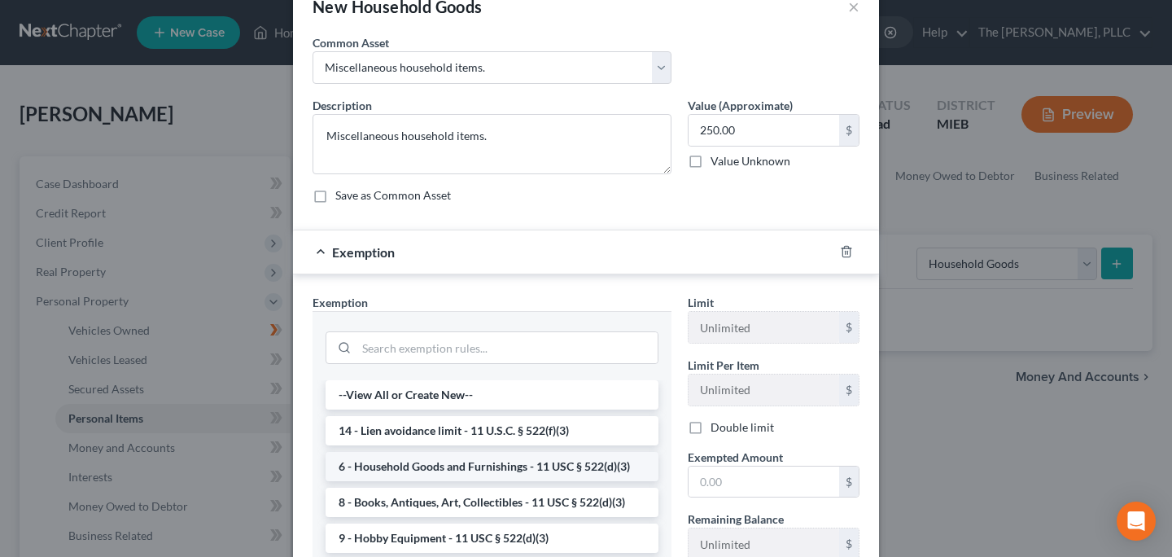
click at [485, 472] on li "6 - Household Goods and Furnishings - 11 USC § 522(d)(3)" at bounding box center [492, 466] width 333 height 29
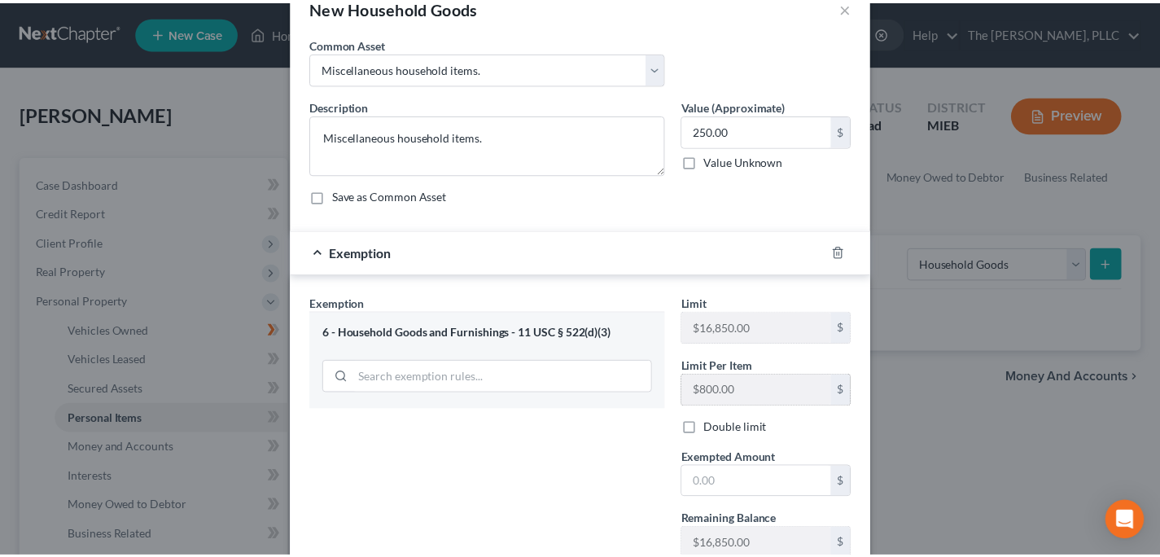
scroll to position [160, 0]
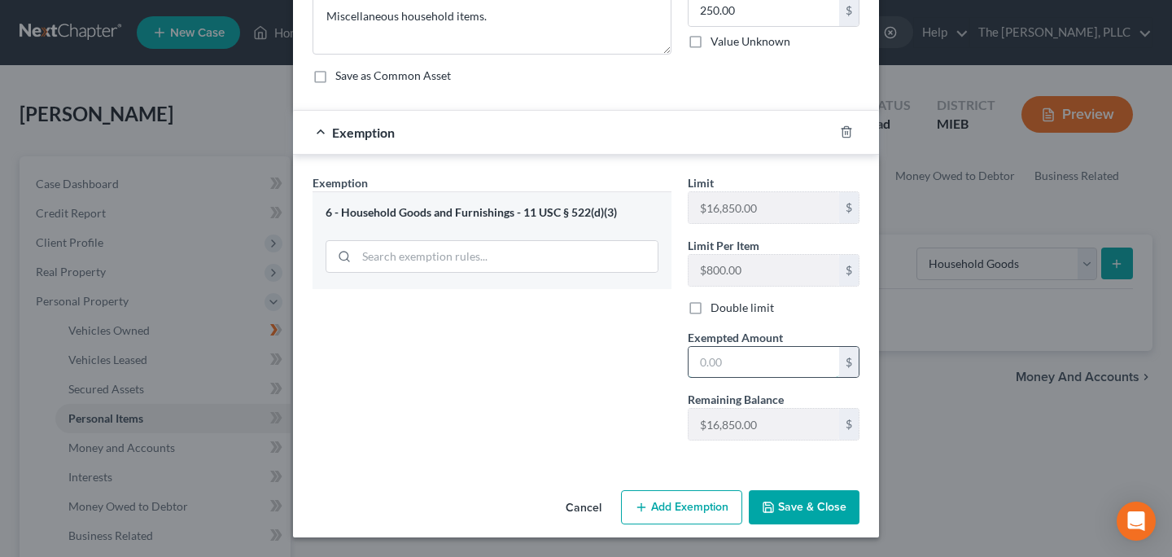
click at [738, 361] on input "text" at bounding box center [764, 362] width 151 height 31
type input "250"
click at [794, 501] on button "Save & Close" at bounding box center [804, 507] width 111 height 34
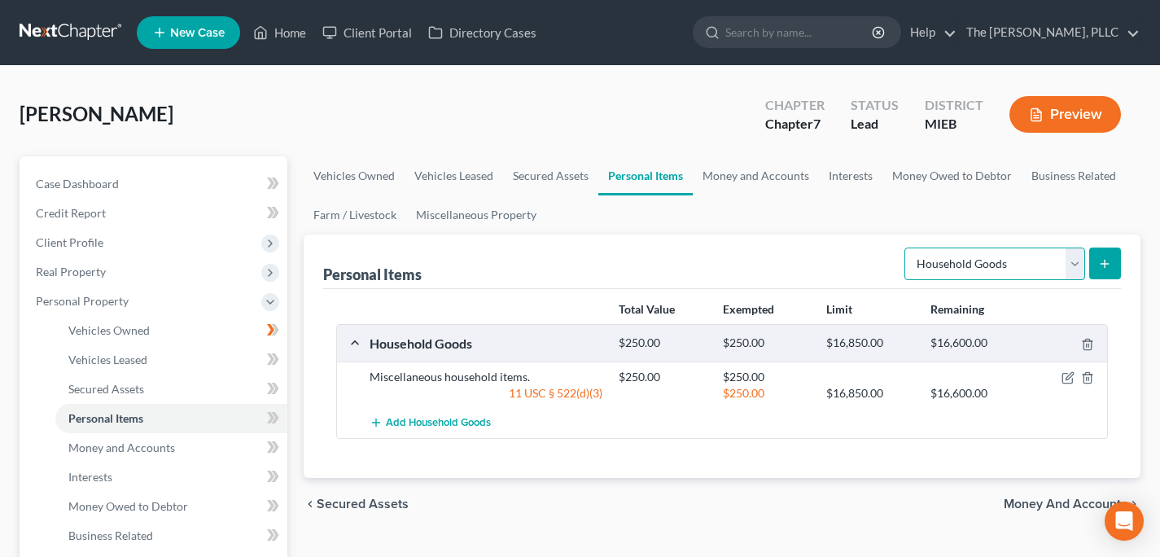
click at [953, 261] on select "Select Item Type Clothing Collectibles Of Value Electronics Firearms Household …" at bounding box center [994, 263] width 181 height 33
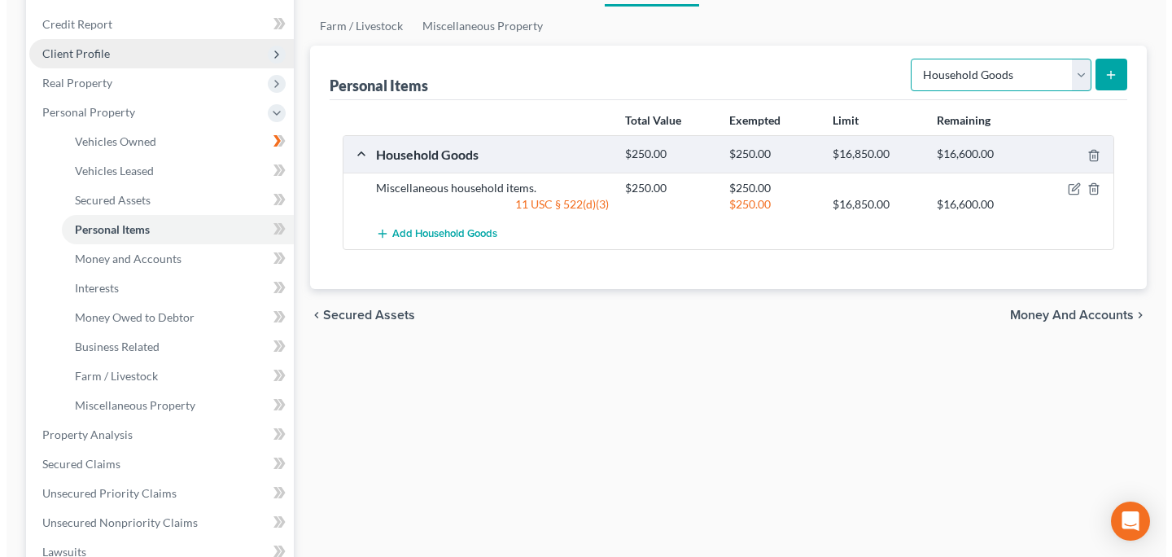
scroll to position [200, 0]
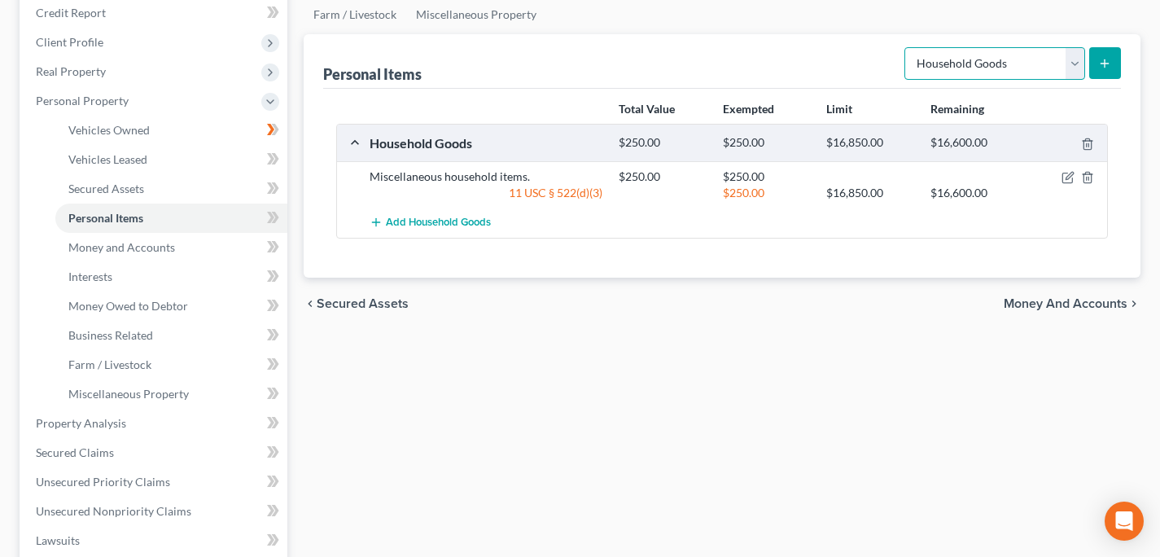
click at [957, 63] on select "Select Item Type Clothing Collectibles Of Value Electronics Firearms Household …" at bounding box center [994, 63] width 181 height 33
select select "jewelry"
click at [906, 47] on select "Select Item Type Clothing Collectibles Of Value Electronics Firearms Household …" at bounding box center [994, 63] width 181 height 33
click at [1115, 72] on button "submit" at bounding box center [1105, 63] width 32 height 32
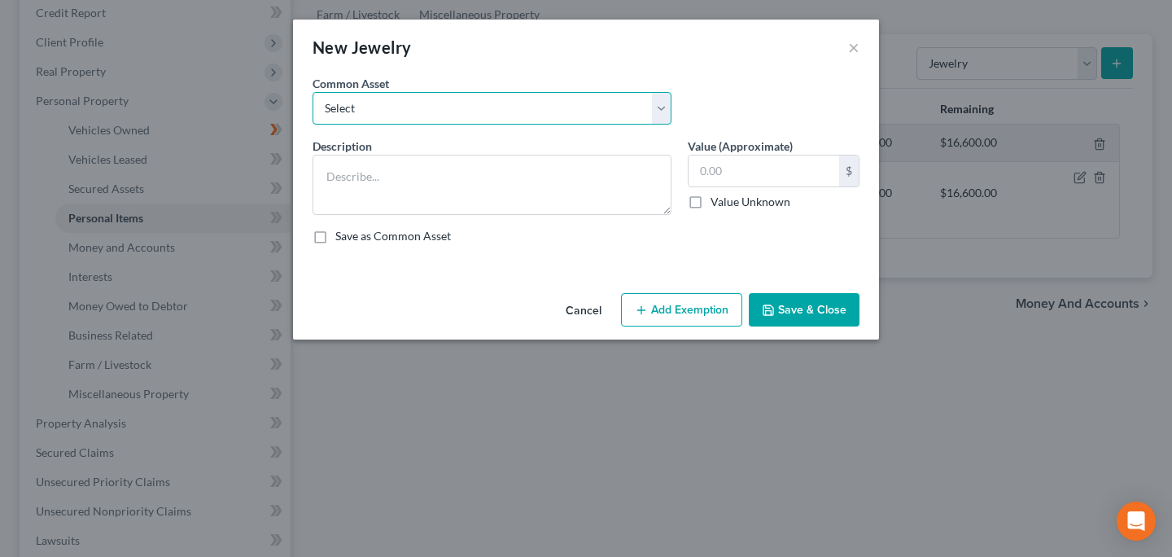
click at [609, 108] on select "Select Miscellaneous jewelry." at bounding box center [492, 108] width 359 height 33
click at [584, 116] on select "Select Miscellaneous jewelry." at bounding box center [492, 108] width 359 height 33
click at [570, 108] on select "Select Miscellaneous jewelry." at bounding box center [492, 108] width 359 height 33
select select "0"
click at [313, 92] on select "Select Miscellaneous jewelry." at bounding box center [492, 108] width 359 height 33
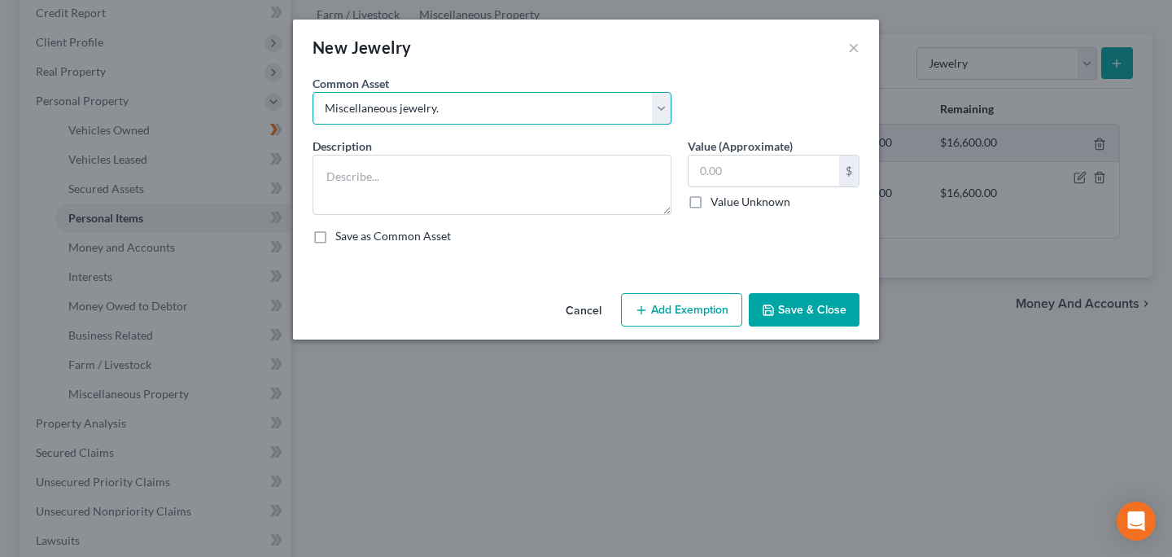
type textarea "Miscellaneous jewelry."
type input "500.00"
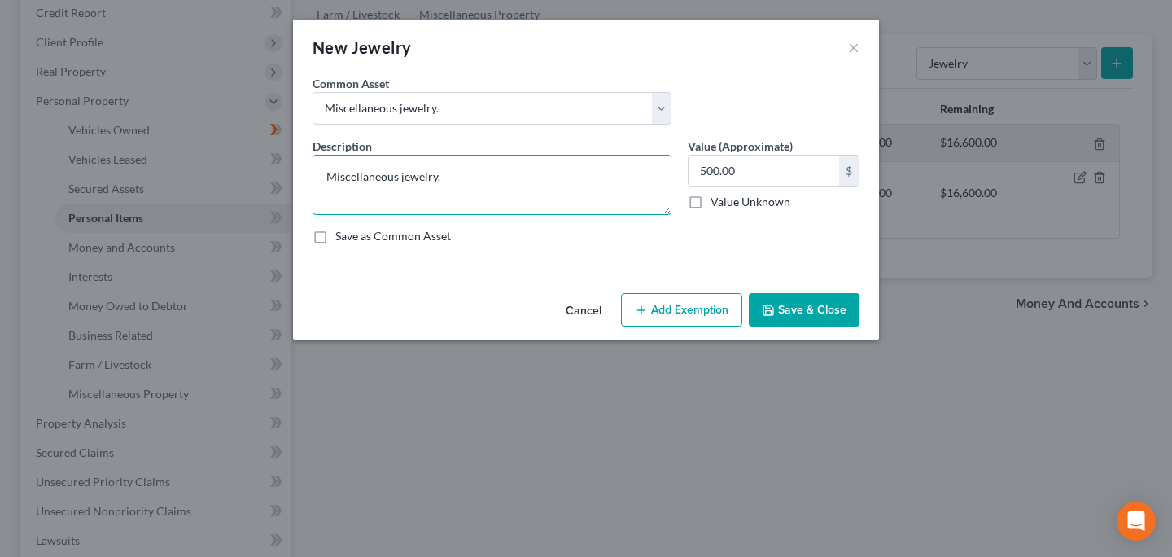
click at [542, 177] on textarea "Miscellaneous jewelry." at bounding box center [492, 185] width 359 height 60
click at [704, 329] on div "Cancel Add Exemption Save & Close" at bounding box center [586, 313] width 586 height 54
click at [704, 308] on button "Add Exemption" at bounding box center [681, 310] width 121 height 34
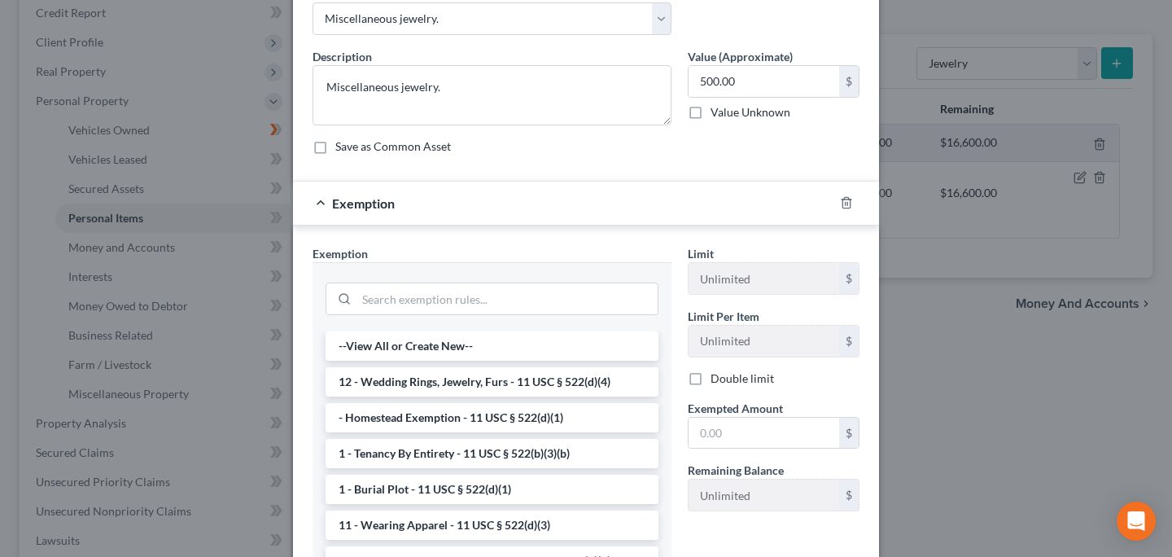
scroll to position [101, 0]
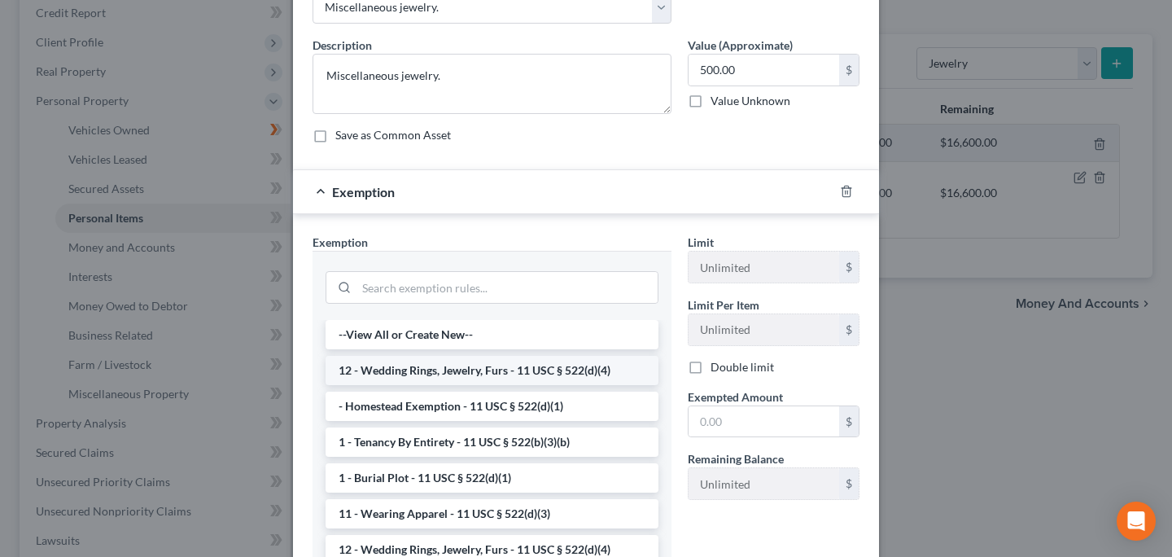
click at [476, 369] on li "12 - Wedding Rings, Jewelry, Furs - 11 USC § 522(d)(4)" at bounding box center [492, 370] width 333 height 29
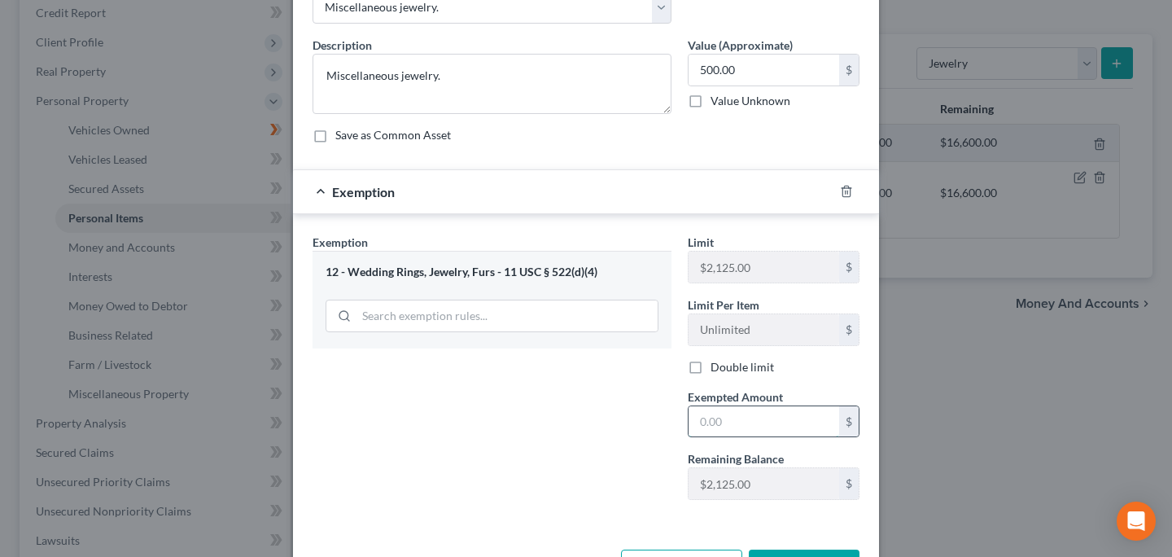
click at [689, 407] on input "text" at bounding box center [764, 421] width 151 height 31
type input "500"
click at [618, 453] on div "Exemption Set must be selected for CA. Exemption * 12 - Wedding Rings, Jewelry,…" at bounding box center [491, 373] width 375 height 279
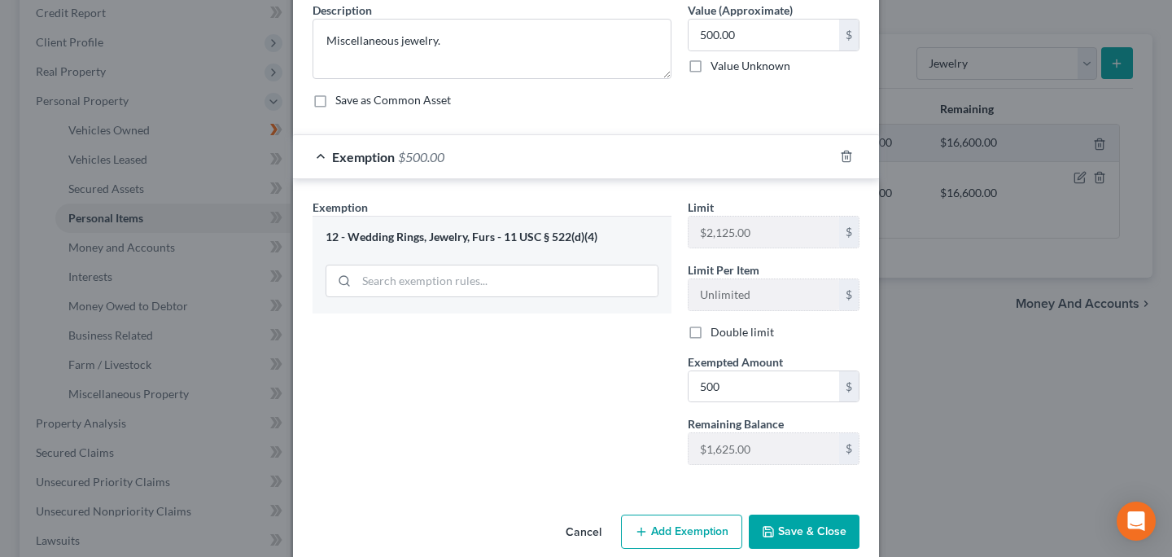
scroll to position [142, 0]
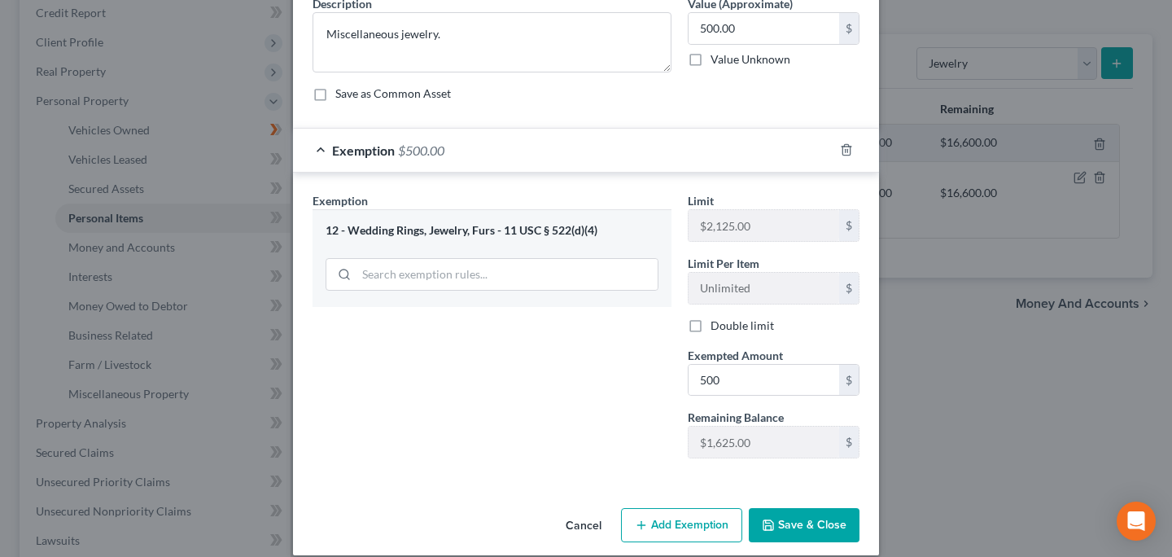
click at [790, 519] on button "Save & Close" at bounding box center [804, 525] width 111 height 34
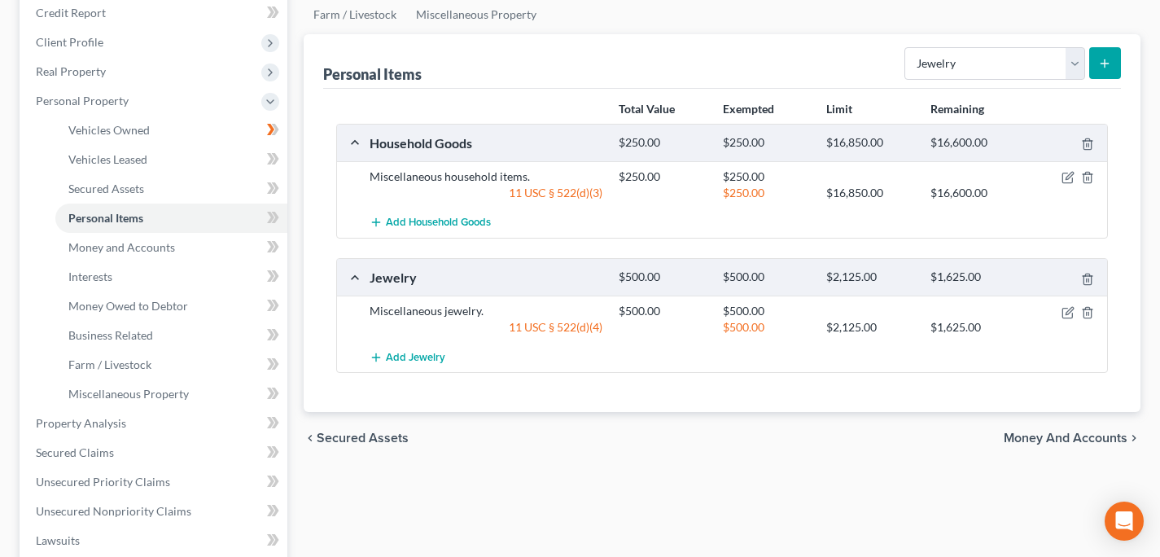
click at [990, 80] on div "Select Item Type Clothing Collectibles Of Value Electronics Firearms Household …" at bounding box center [1009, 62] width 223 height 43
click at [988, 71] on select "Select Item Type Clothing Collectibles Of Value Electronics Firearms Household …" at bounding box center [994, 63] width 181 height 33
select select "electronics"
click at [906, 47] on select "Select Item Type Clothing Collectibles Of Value Electronics Firearms Household …" at bounding box center [994, 63] width 181 height 33
click at [1109, 60] on icon "submit" at bounding box center [1104, 63] width 13 height 13
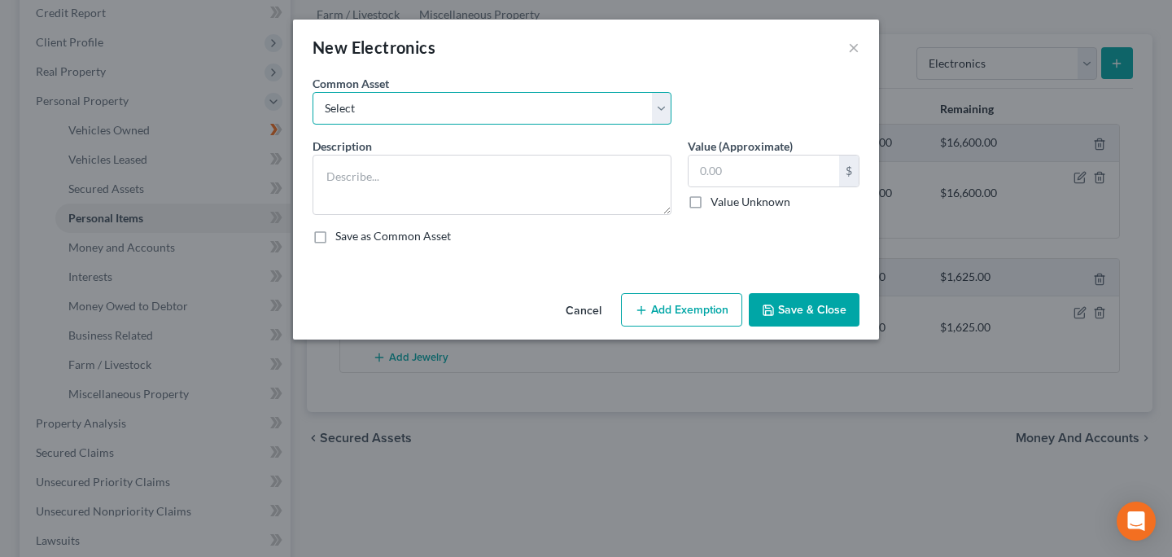
click at [468, 116] on select "Select Miscellaneous electronics." at bounding box center [492, 108] width 359 height 33
select select "0"
click at [313, 92] on select "Select Miscellaneous electronics." at bounding box center [492, 108] width 359 height 33
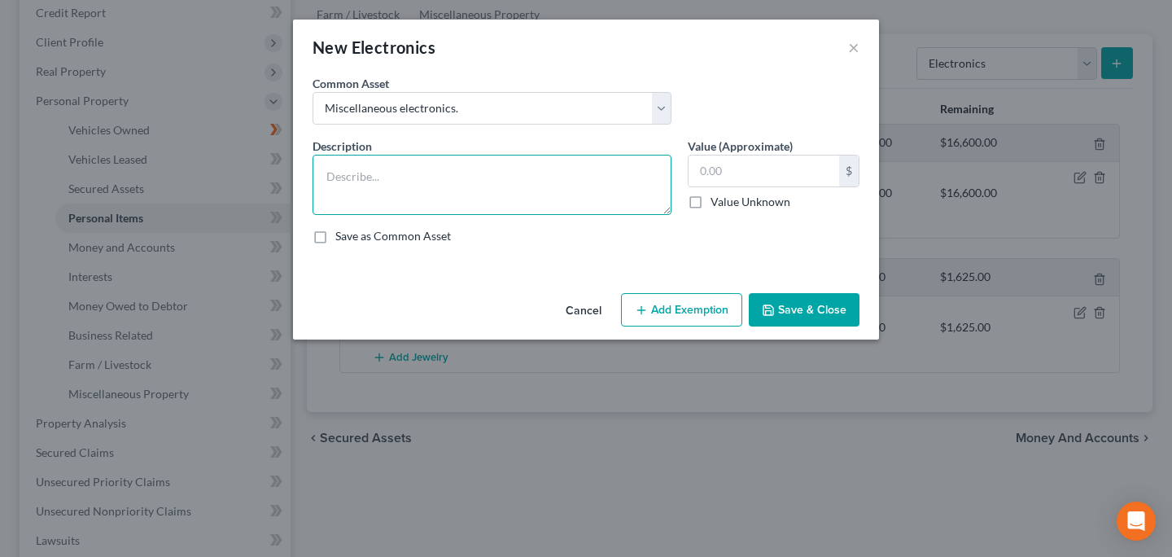
type textarea "Miscellaneous electronics."
type input "2,500.00"
click at [469, 168] on textarea "Miscellaneous electronics." at bounding box center [492, 185] width 359 height 60
click at [466, 168] on textarea "Miscellaneous electronics.T" at bounding box center [492, 185] width 359 height 60
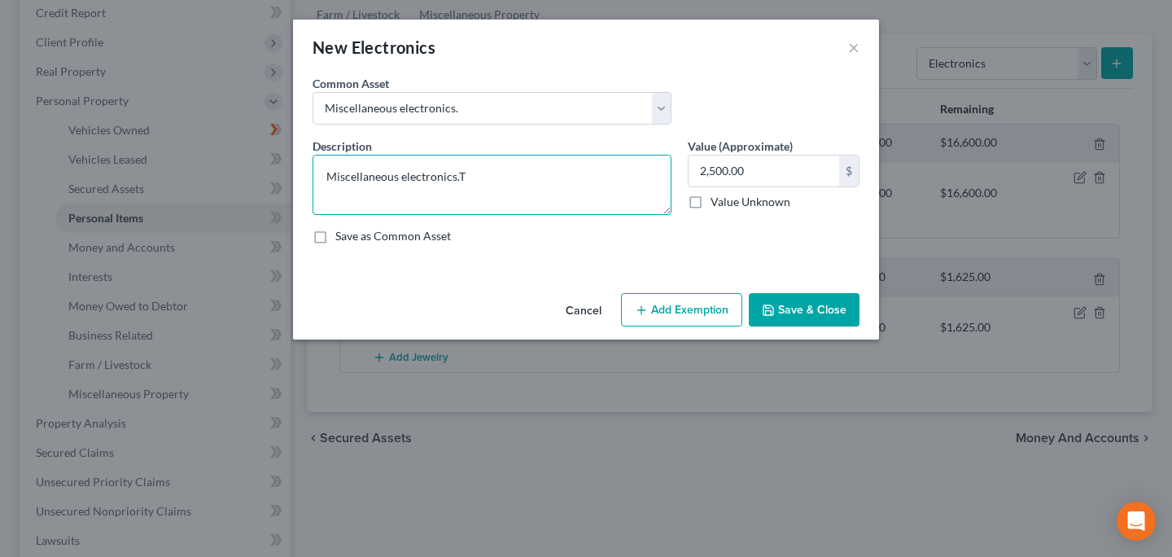
click at [466, 168] on textarea "Miscellaneous electronics.T" at bounding box center [492, 185] width 359 height 60
type textarea "TV, computer, tablet, cell phone"
click at [713, 174] on input "2,500.00" at bounding box center [764, 170] width 151 height 31
click at [727, 176] on input "2,500.00" at bounding box center [764, 170] width 151 height 31
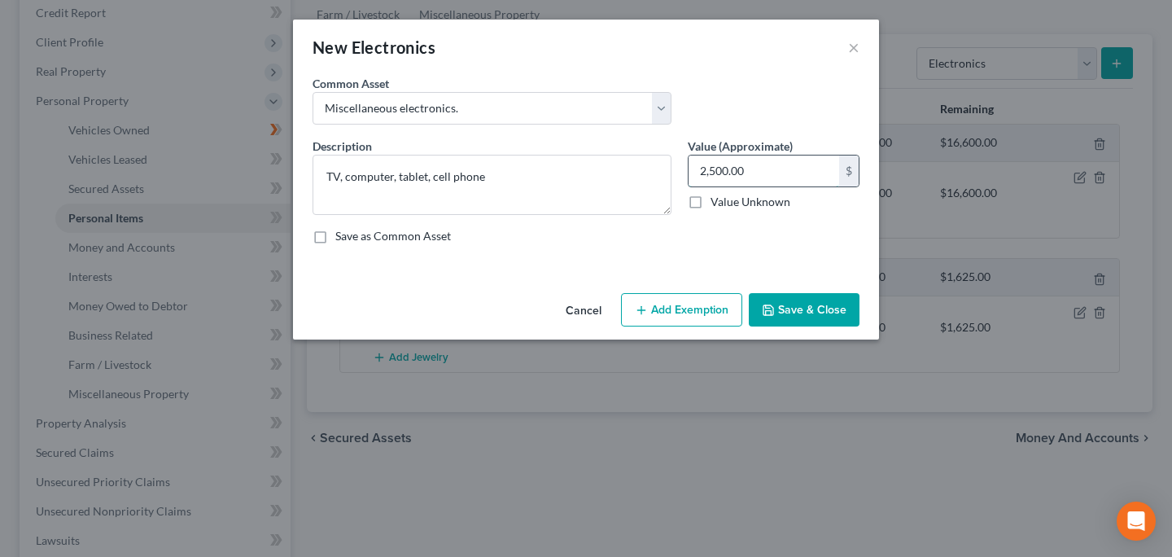
click at [727, 176] on input "2,500.00" at bounding box center [764, 170] width 151 height 31
type input "1,000"
click at [697, 305] on button "Add Exemption" at bounding box center [681, 310] width 121 height 34
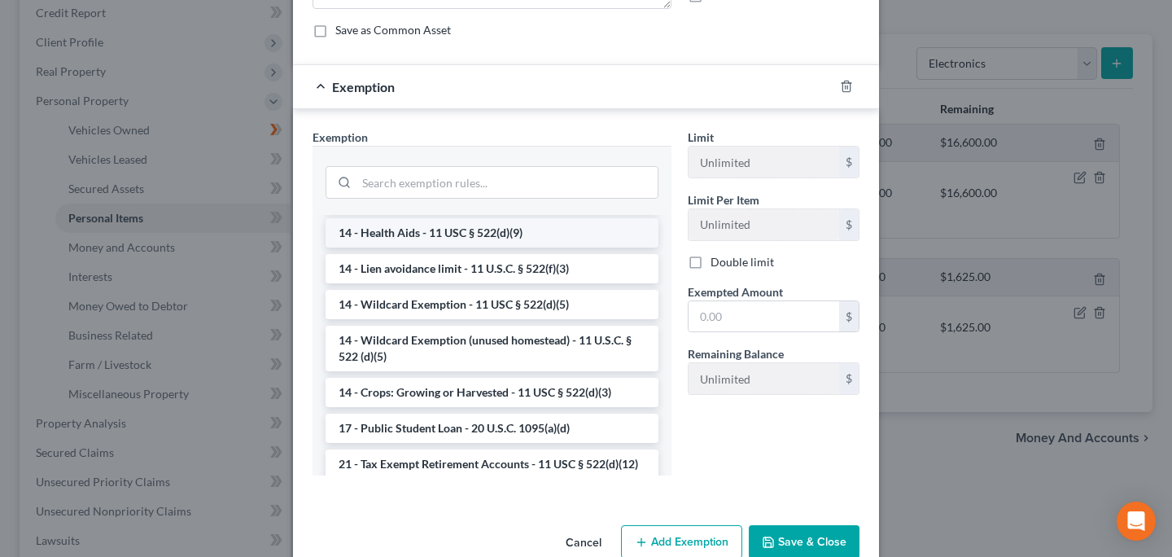
scroll to position [265, 0]
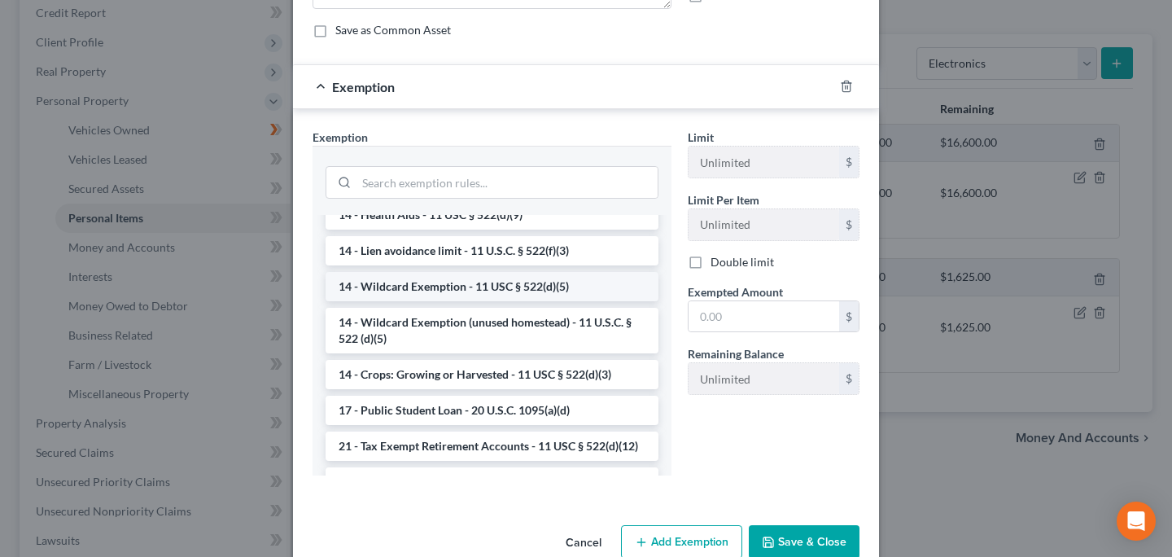
click at [552, 282] on li "14 - Wildcard Exemption - 11 USC § 522(d)(5)" at bounding box center [492, 286] width 333 height 29
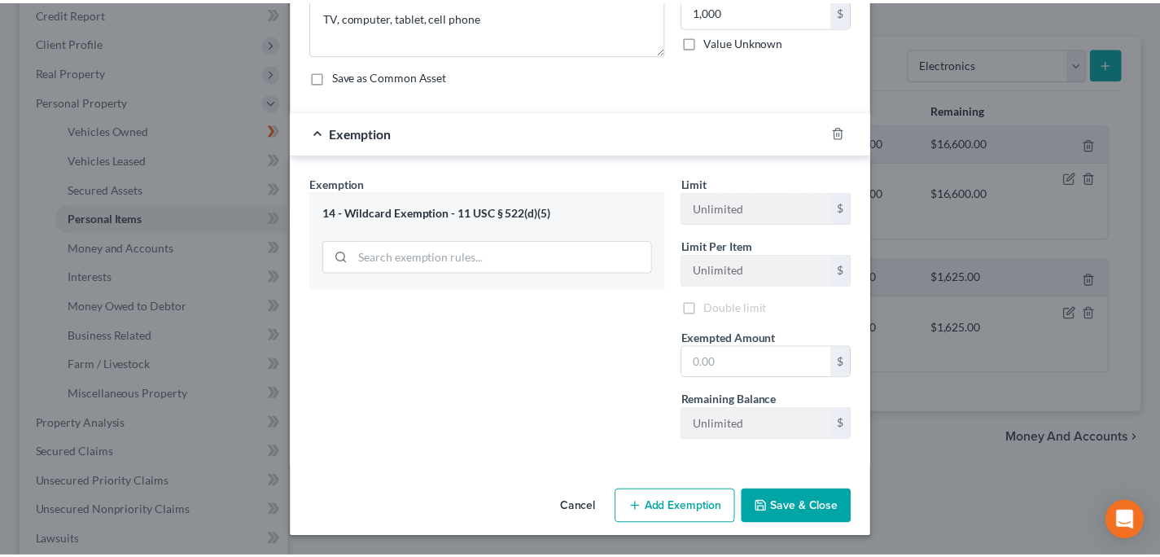
scroll to position [160, 0]
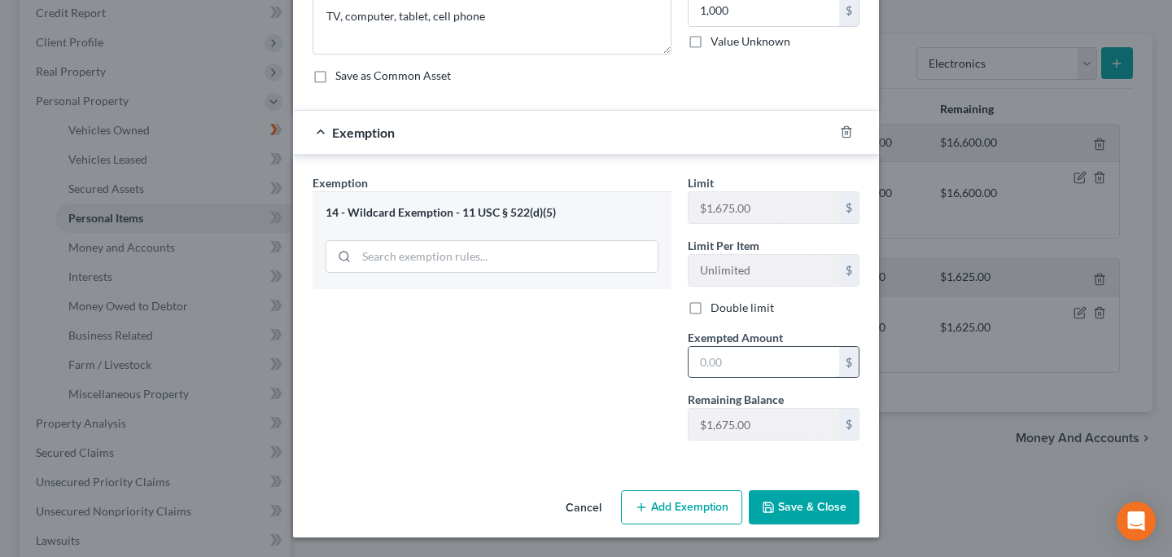
click at [739, 348] on input "text" at bounding box center [764, 362] width 151 height 31
type input "1,000"
click at [836, 497] on button "Save & Close" at bounding box center [804, 507] width 111 height 34
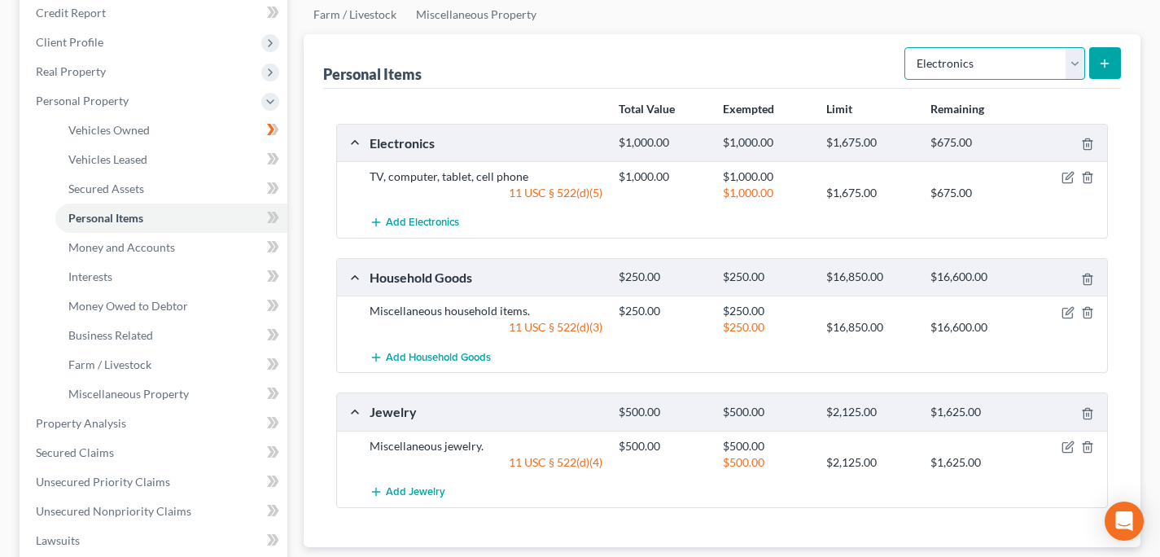
click at [955, 55] on select "Select Item Type Clothing Collectibles Of Value Electronics Firearms Household …" at bounding box center [994, 63] width 181 height 33
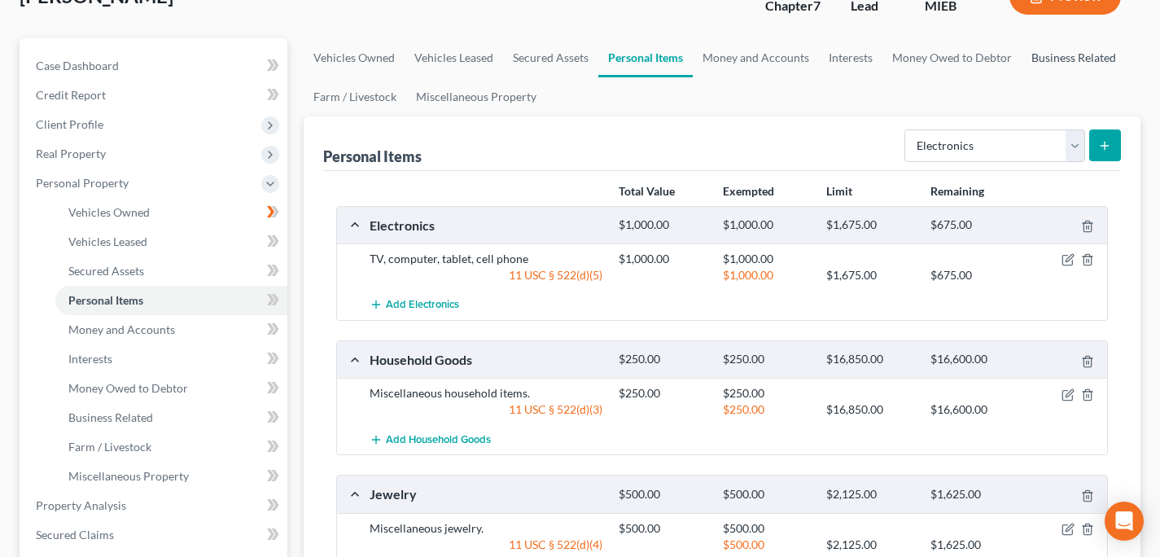
click at [1072, 73] on link "Business Related" at bounding box center [1073, 57] width 104 height 39
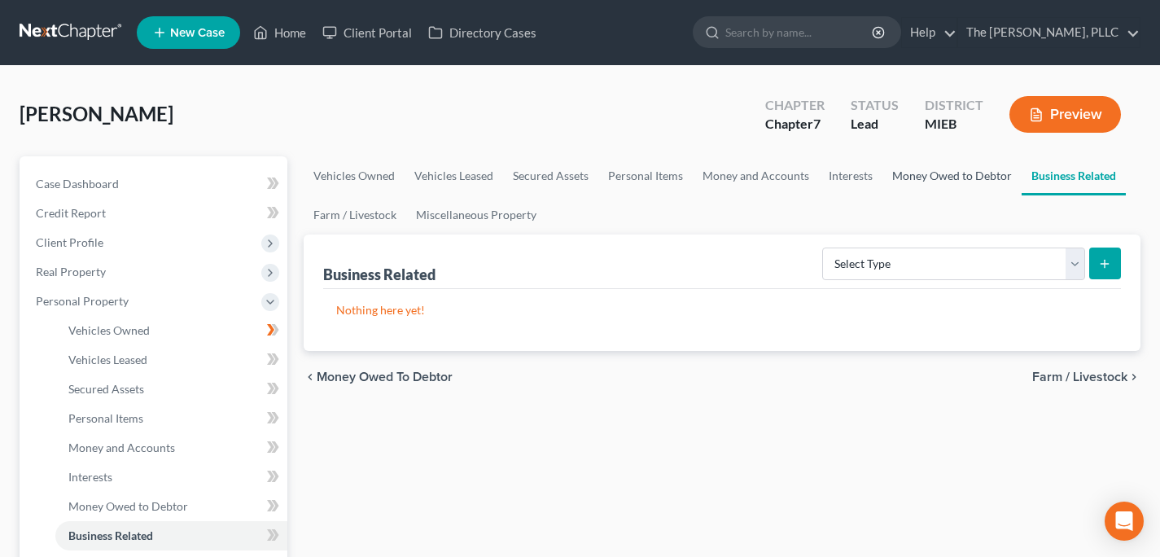
click at [922, 178] on link "Money Owed to Debtor" at bounding box center [951, 175] width 139 height 39
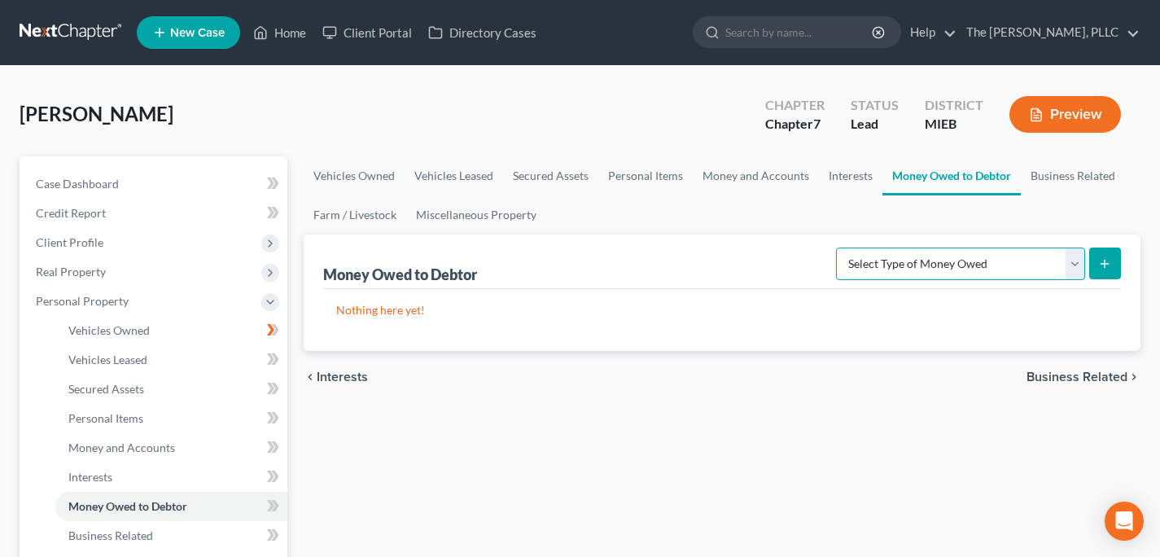
click at [881, 265] on select "Select Type of Money Owed Accounts Receivable Alimony Child Support Claims Agai…" at bounding box center [960, 263] width 249 height 33
select select "expected_tax_refund"
click at [839, 247] on select "Select Type of Money Owed Accounts Receivable Alimony Child Support Claims Agai…" at bounding box center [960, 263] width 249 height 33
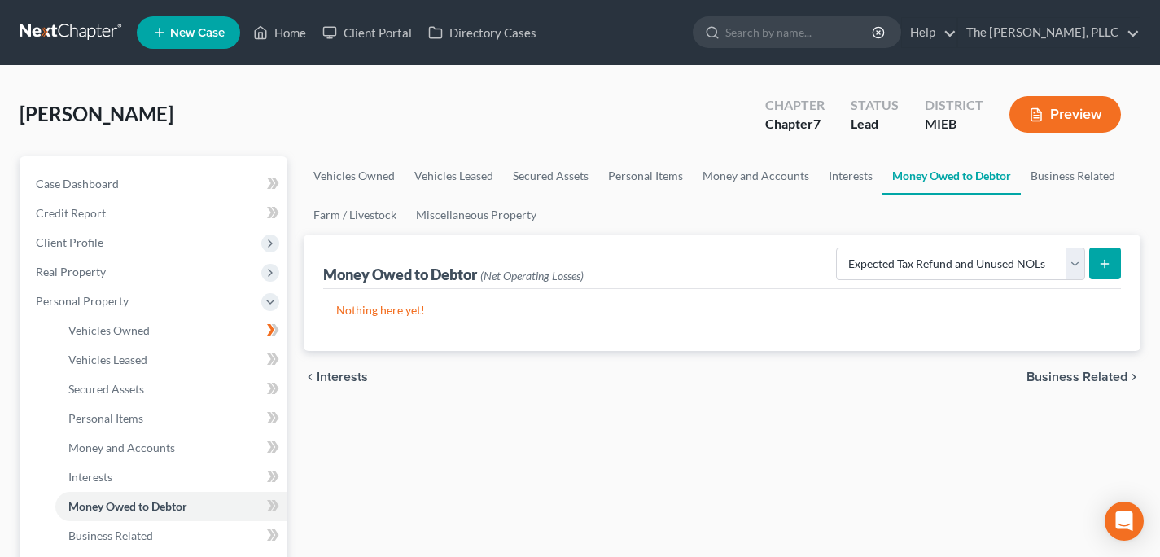
click at [1104, 265] on line "submit" at bounding box center [1104, 263] width 0 height 7
select select "0"
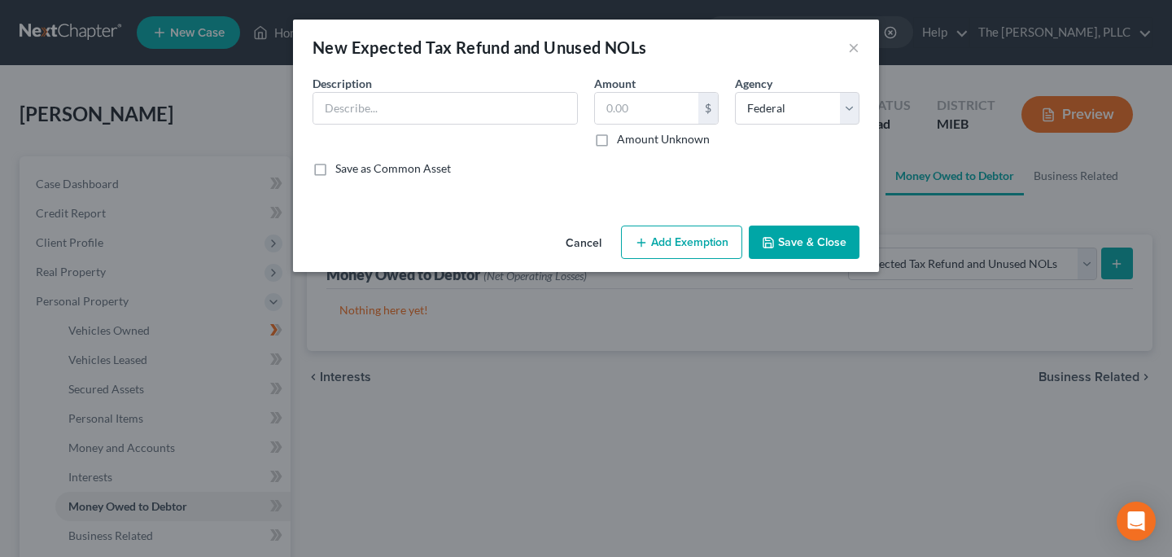
click at [496, 90] on div "Description *" at bounding box center [445, 111] width 282 height 72
click at [496, 106] on input "text" at bounding box center [445, 108] width 264 height 31
type input "F"
type input "2025 Potential Tax Refund"
type input "500"
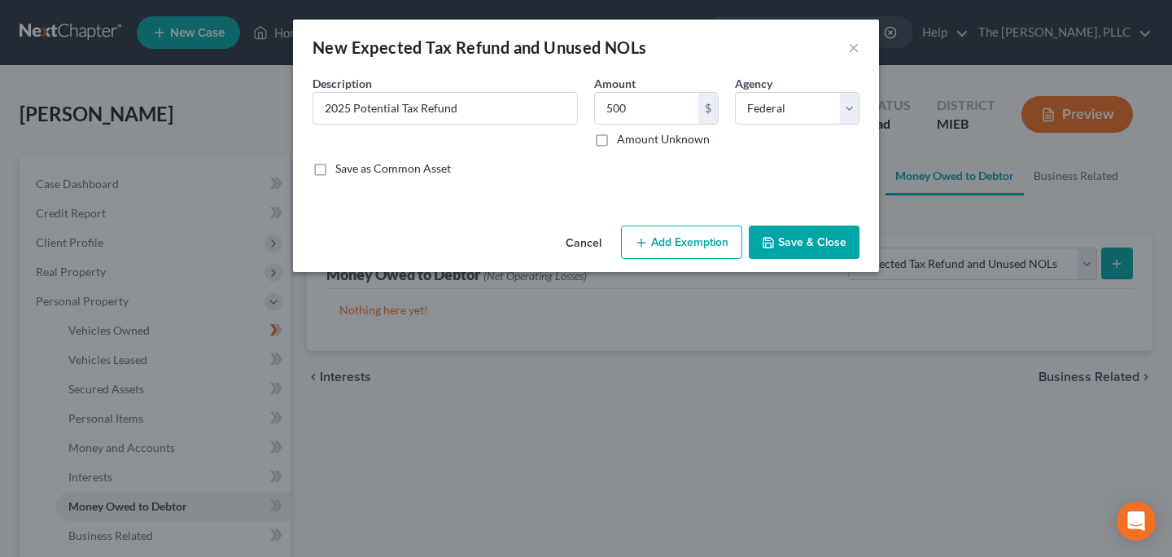
click at [662, 221] on div "Cancel Add Exemption Save & Close" at bounding box center [586, 246] width 586 height 54
click at [662, 238] on button "Add Exemption" at bounding box center [681, 242] width 121 height 34
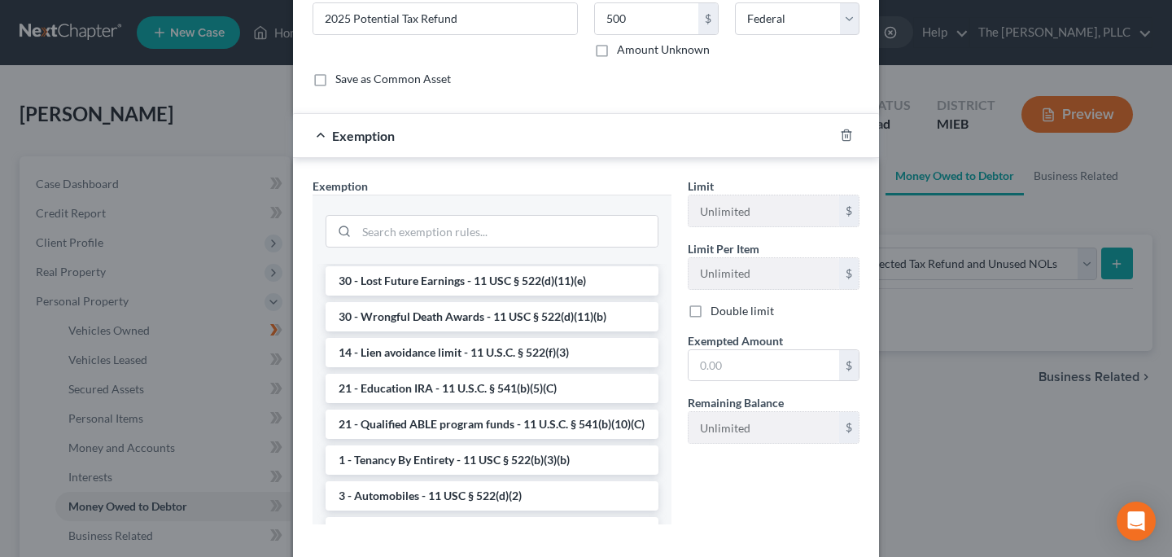
scroll to position [95, 0]
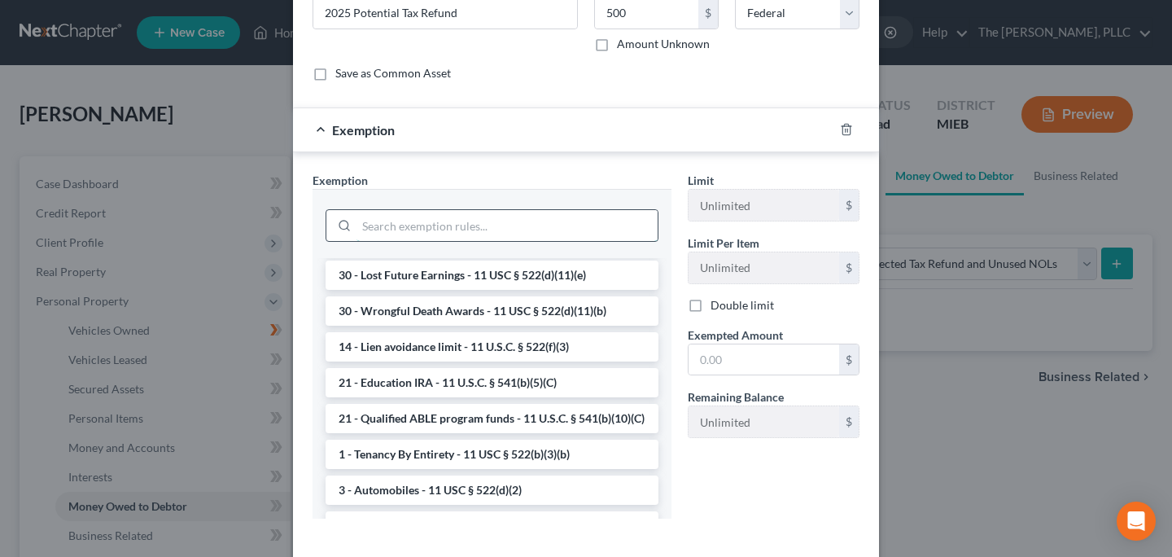
click at [524, 232] on input "search" at bounding box center [506, 225] width 301 height 31
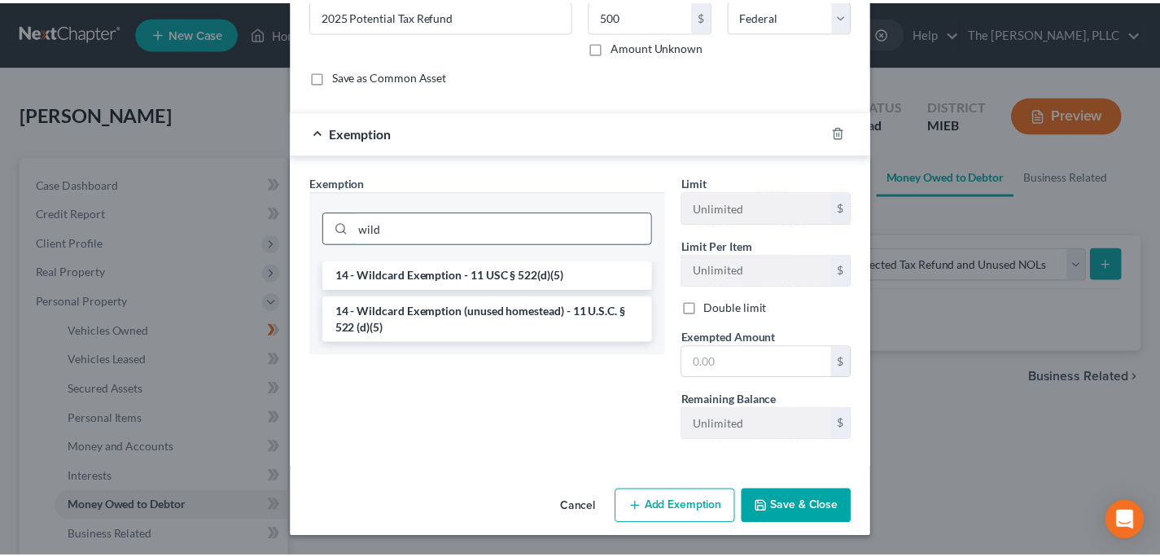
scroll to position [93, 0]
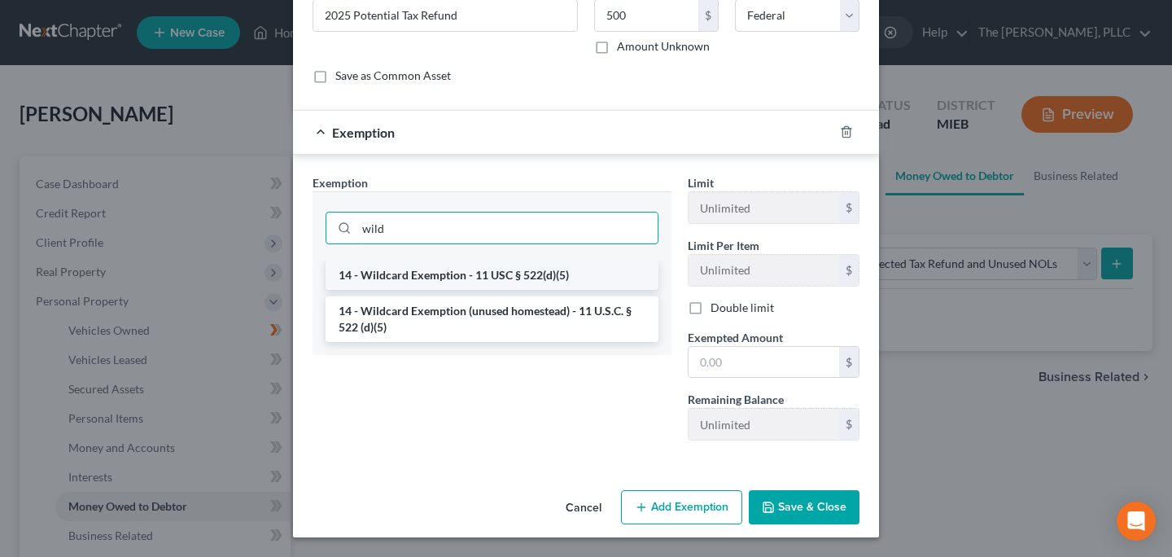
type input "wild"
click at [498, 275] on li "14 - Wildcard Exemption - 11 USC § 522(d)(5)" at bounding box center [492, 274] width 333 height 29
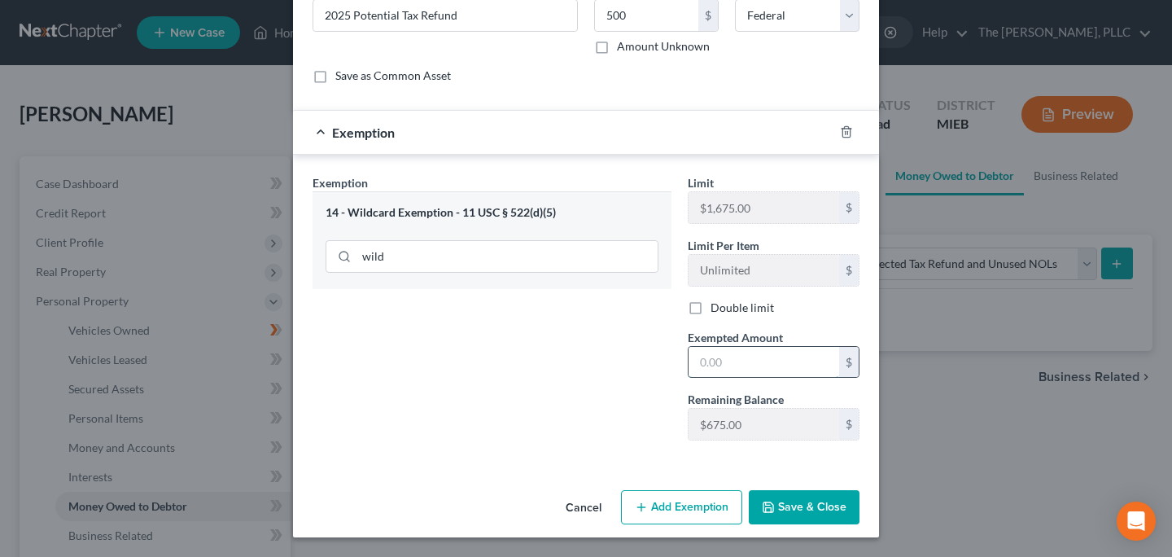
click at [759, 363] on input "text" at bounding box center [764, 362] width 151 height 31
type input "500"
click at [836, 540] on div "New Expected Tax Refund and Unused NOLs × An exemption set must first be select…" at bounding box center [586, 278] width 1172 height 557
click at [836, 524] on div "Cancel Add Exemption Save & Close" at bounding box center [586, 510] width 586 height 54
click at [835, 518] on button "Save & Close" at bounding box center [804, 507] width 111 height 34
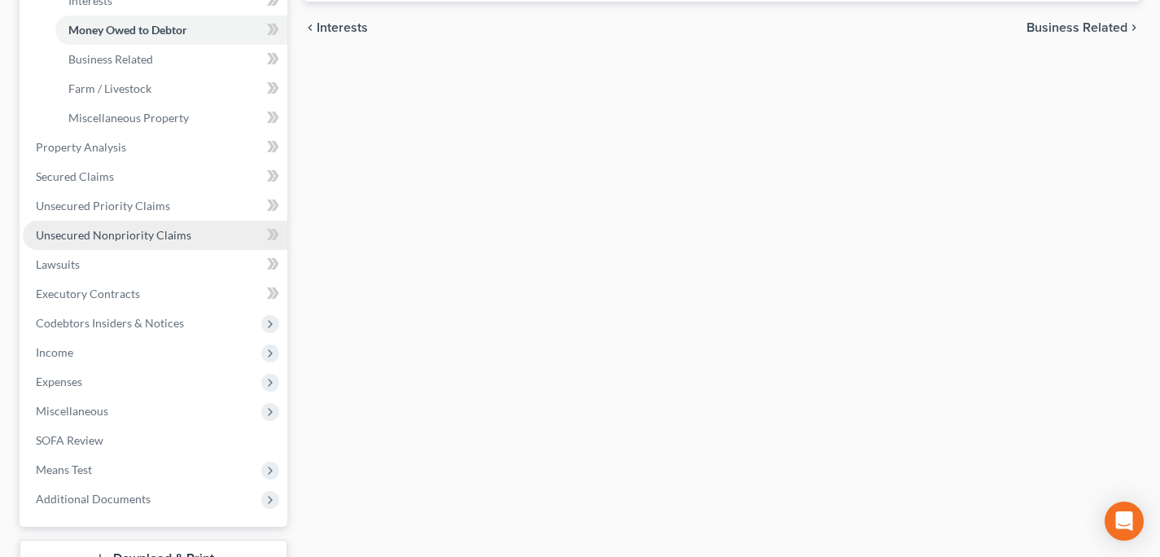
scroll to position [474, 0]
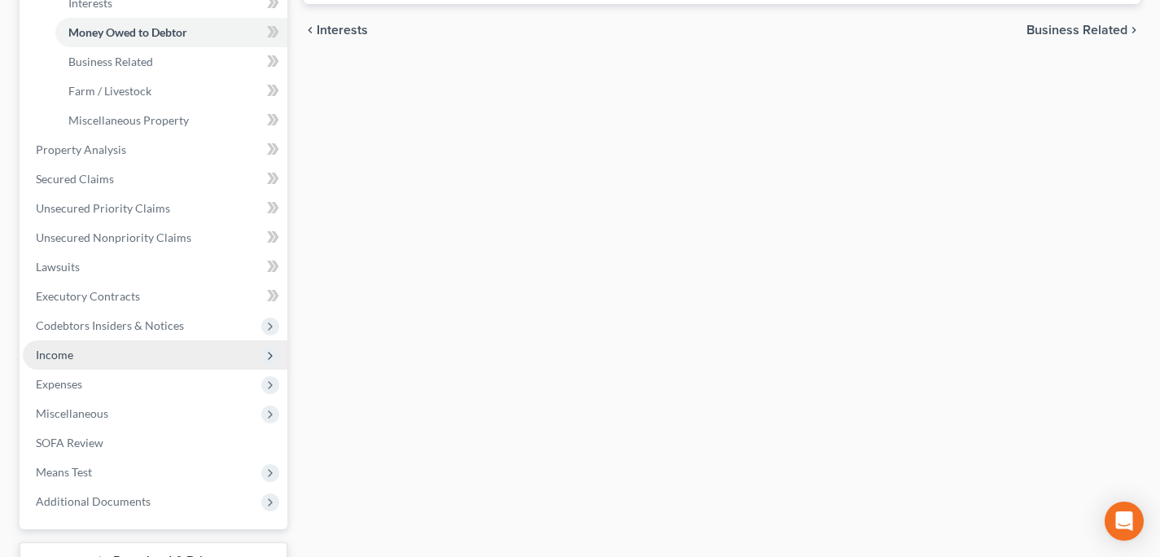
click at [103, 351] on span "Income" at bounding box center [155, 354] width 265 height 29
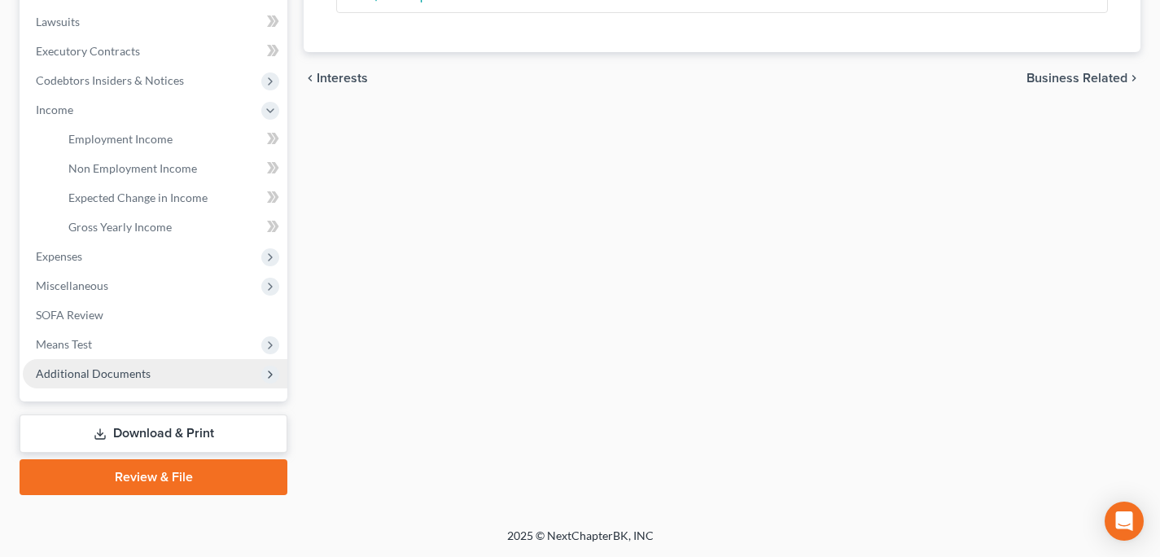
scroll to position [424, 0]
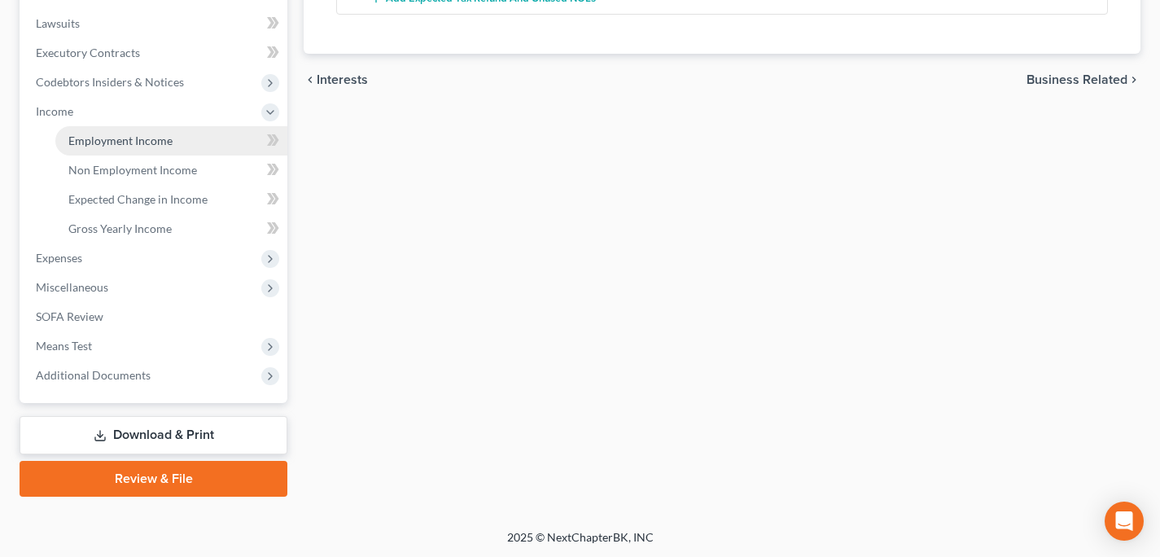
click at [130, 135] on span "Employment Income" at bounding box center [120, 140] width 104 height 14
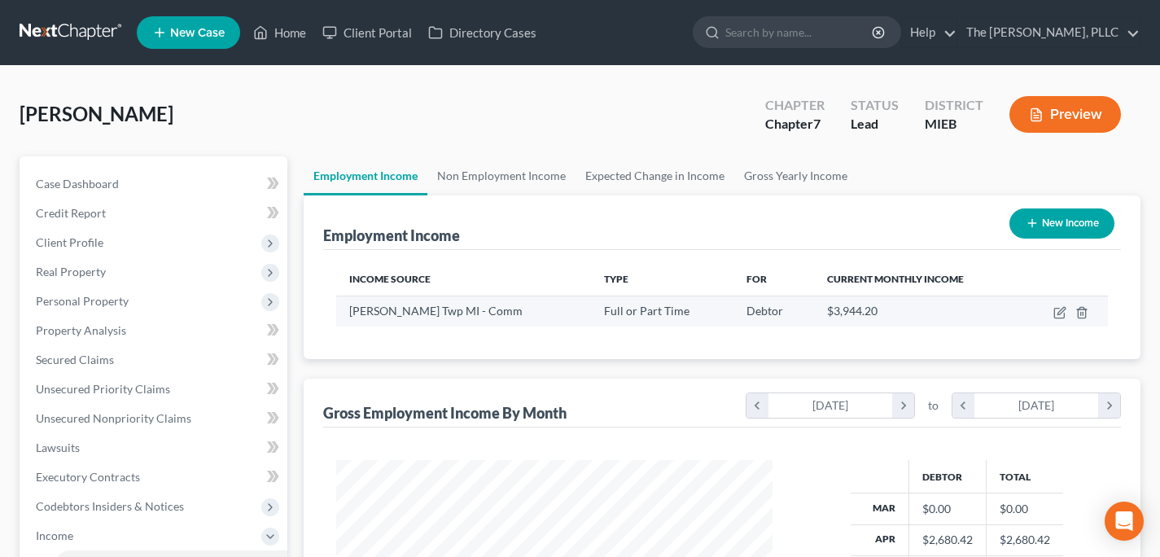
click at [1051, 312] on td at bounding box center [1064, 310] width 86 height 31
click at [1054, 312] on icon "button" at bounding box center [1059, 313] width 10 height 10
select select "0"
select select "23"
select select "2"
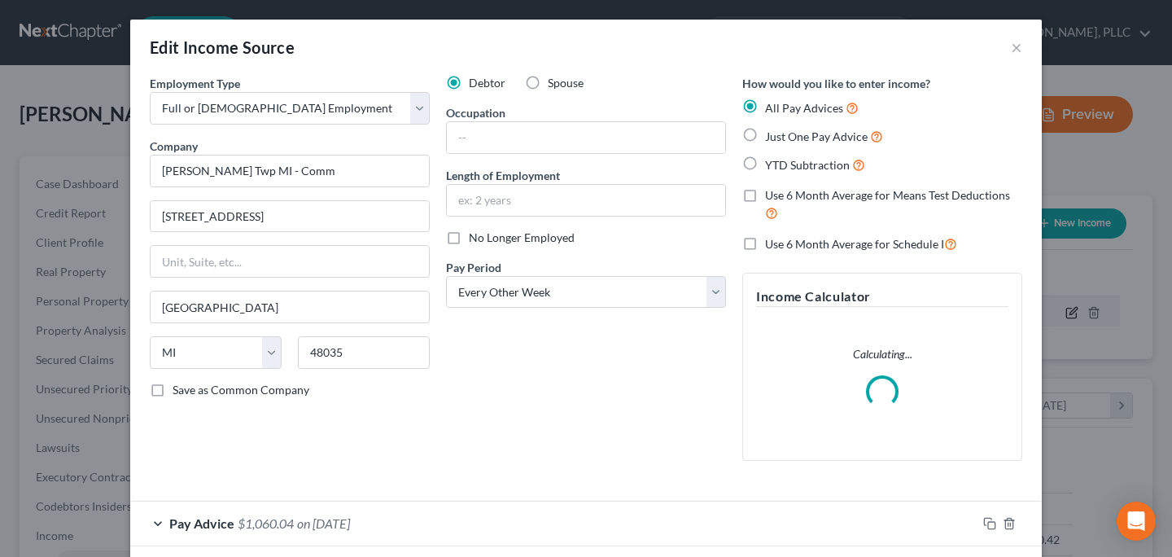
scroll to position [291, 474]
click at [268, 87] on div "Employment Type * Select Full or Part Time Employment Self Employment" at bounding box center [290, 100] width 280 height 50
click at [274, 183] on input "Clinton Twp MI - Comm" at bounding box center [290, 171] width 280 height 33
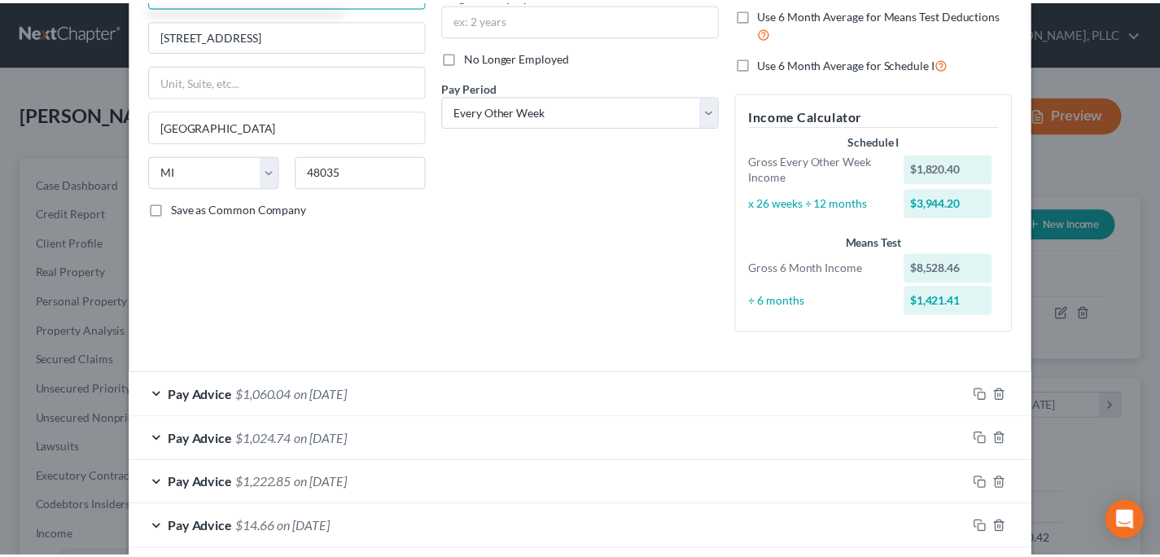
scroll to position [352, 0]
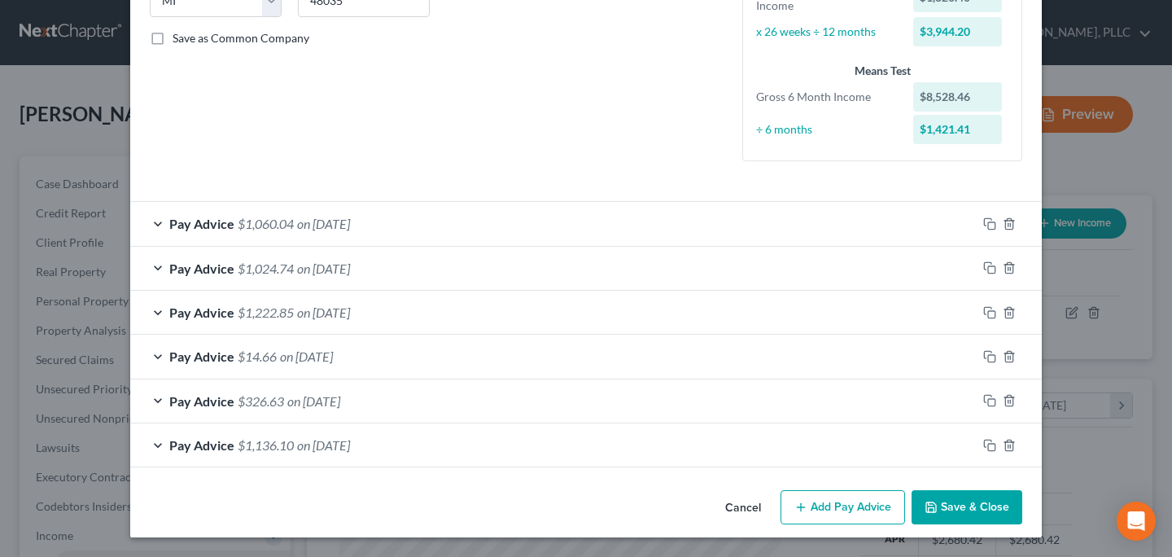
type input "Nesco - Clinton Township"
click at [944, 515] on button "Save & Close" at bounding box center [967, 507] width 111 height 34
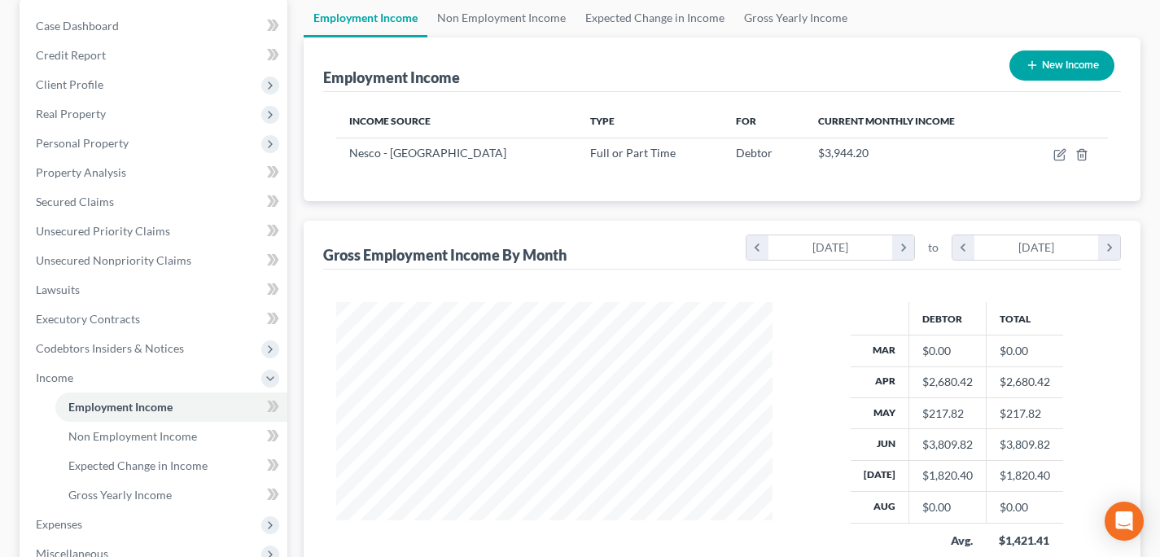
scroll to position [292, 469]
click at [120, 55] on link "Credit Report" at bounding box center [155, 55] width 265 height 29
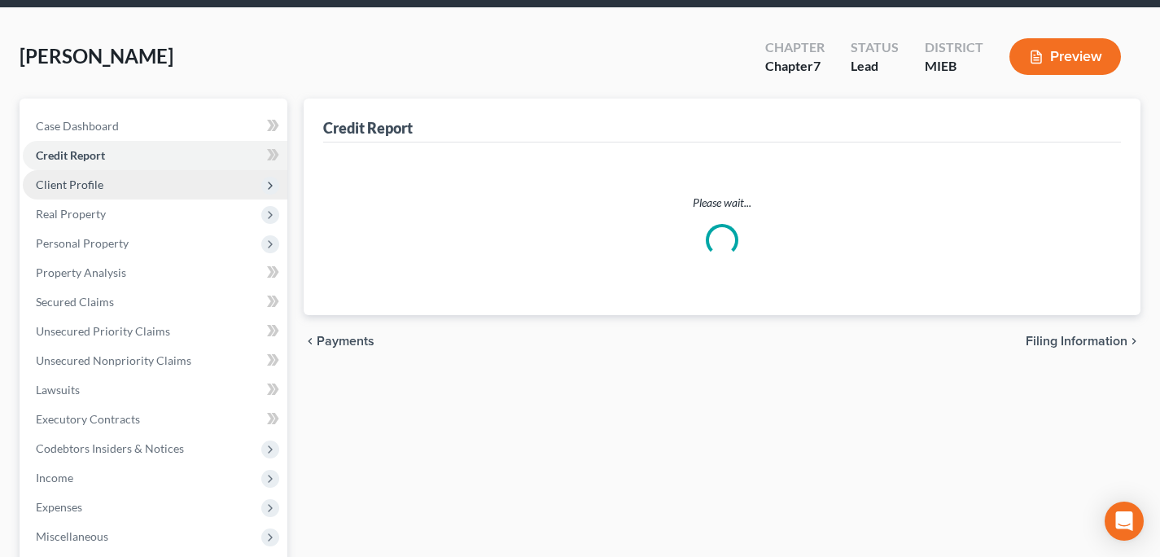
click at [119, 88] on div "Bell, Jasmine Upgraded Chapter Chapter 7 Status Lead District MIEB Preview Peti…" at bounding box center [580, 393] width 1121 height 731
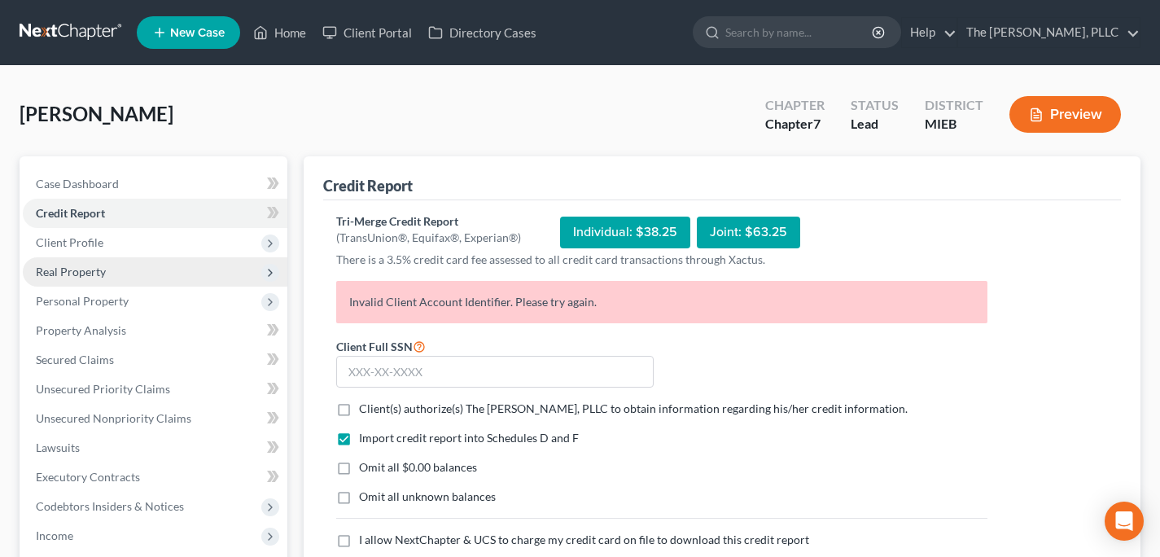
click at [138, 263] on span "Real Property" at bounding box center [155, 271] width 265 height 29
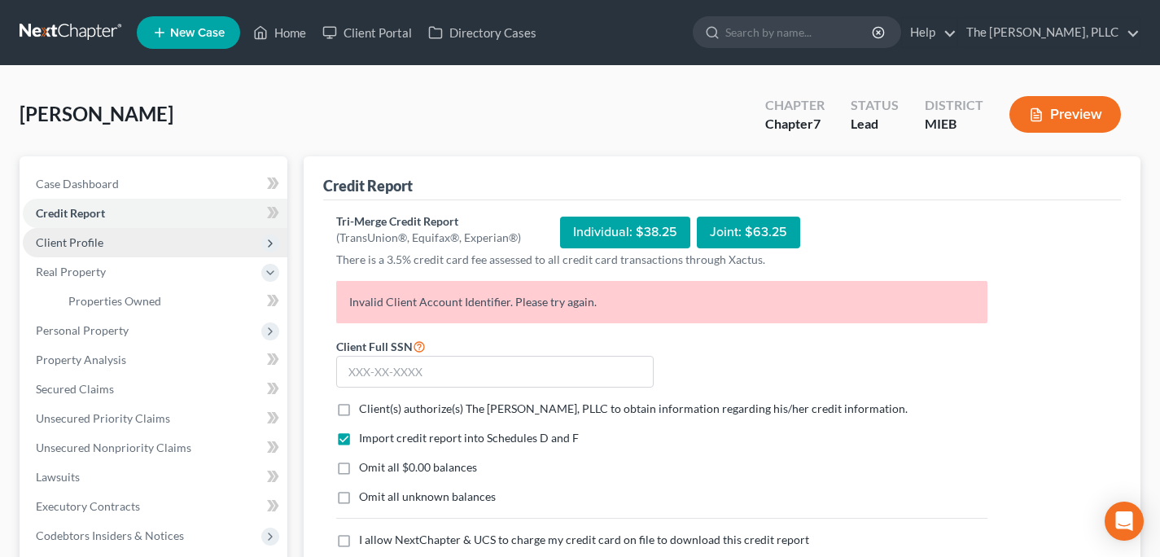
click at [142, 245] on span "Client Profile" at bounding box center [155, 242] width 265 height 29
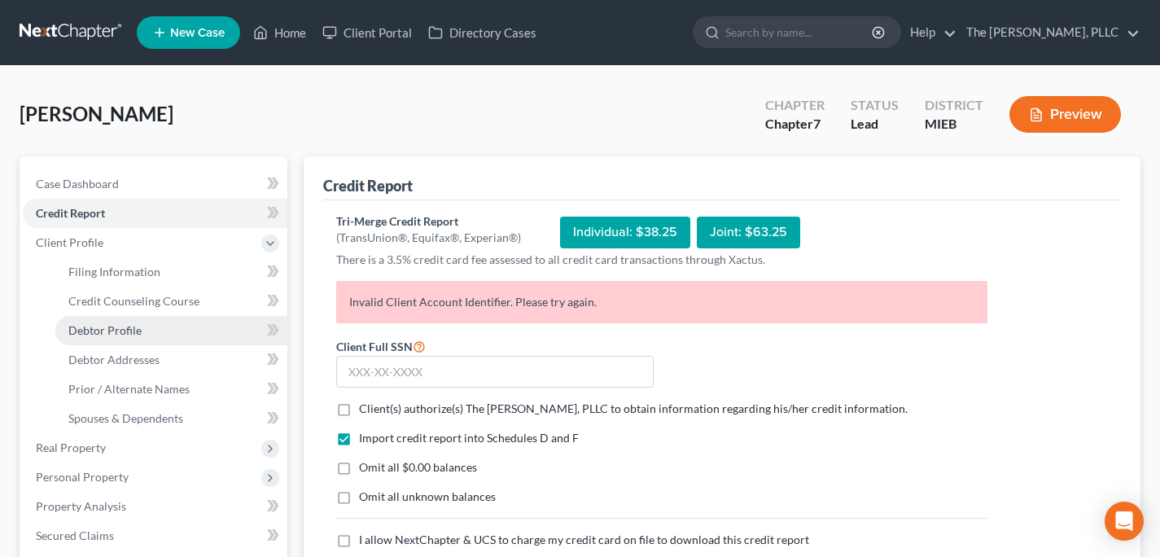
click at [177, 332] on link "Debtor Profile" at bounding box center [171, 330] width 232 height 29
select select "0"
select select "1"
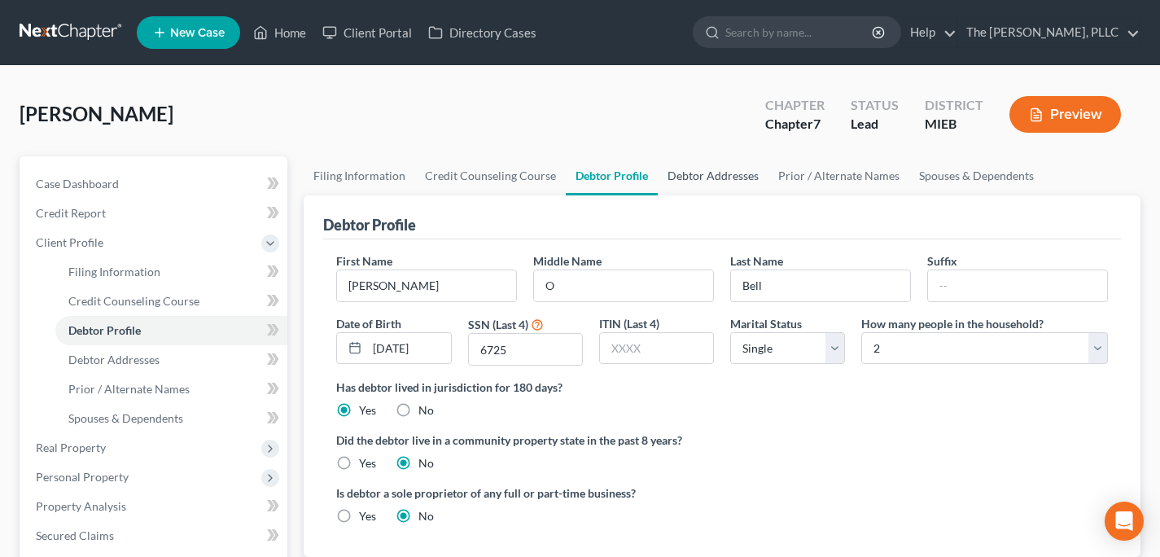
click at [721, 164] on link "Debtor Addresses" at bounding box center [713, 175] width 111 height 39
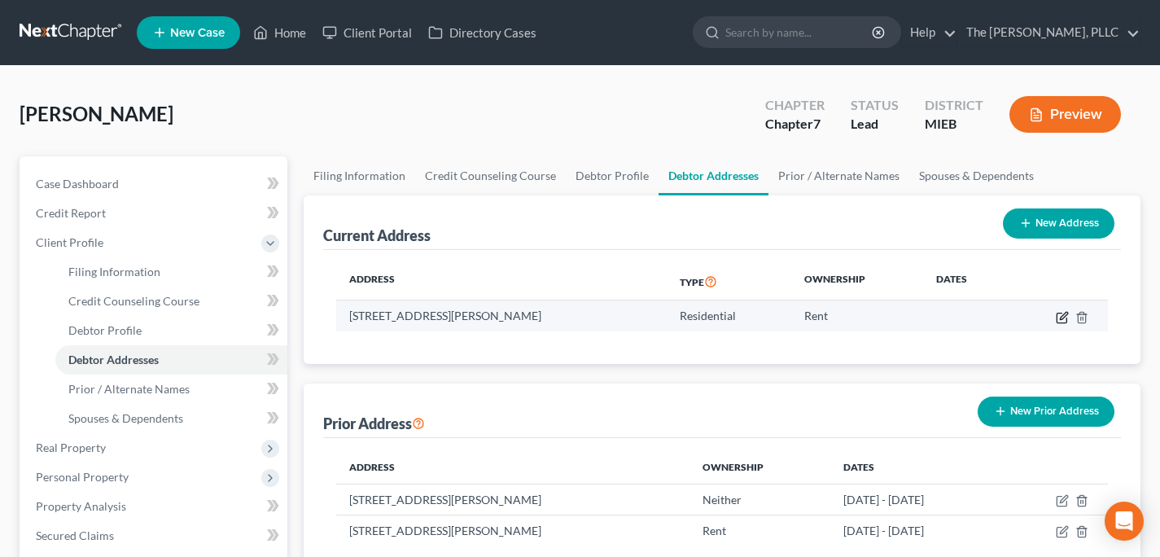
click at [1060, 318] on icon "button" at bounding box center [1063, 315] width 7 height 7
select select "23"
select select "62"
select select "0"
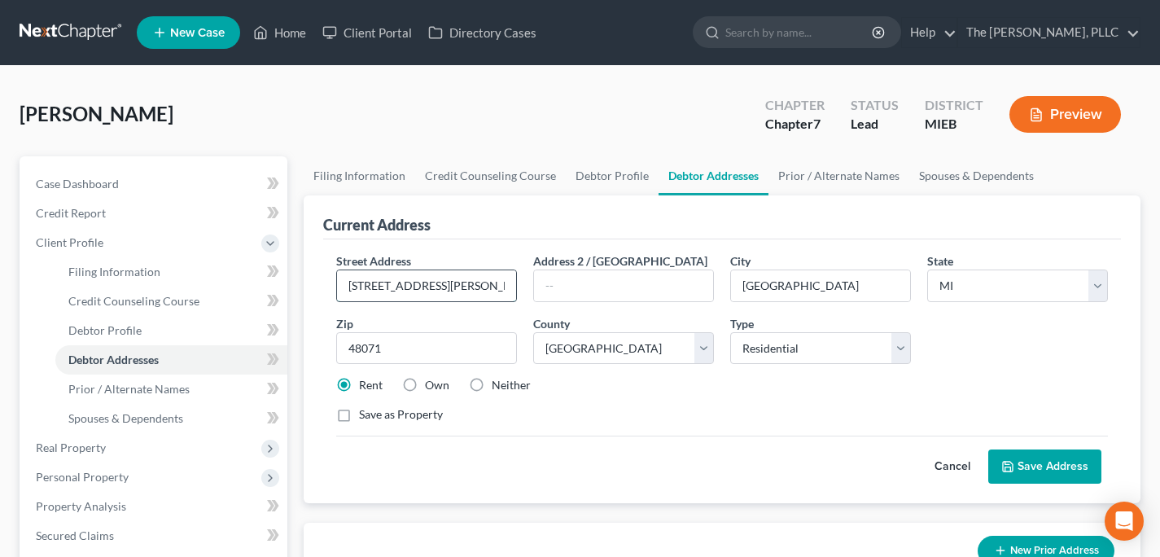
click at [398, 296] on input "[STREET_ADDRESS][PERSON_NAME]" at bounding box center [426, 285] width 179 height 31
type input "9582 [GEOGRAPHIC_DATA]"
click at [772, 286] on input "[GEOGRAPHIC_DATA]" at bounding box center [820, 285] width 179 height 31
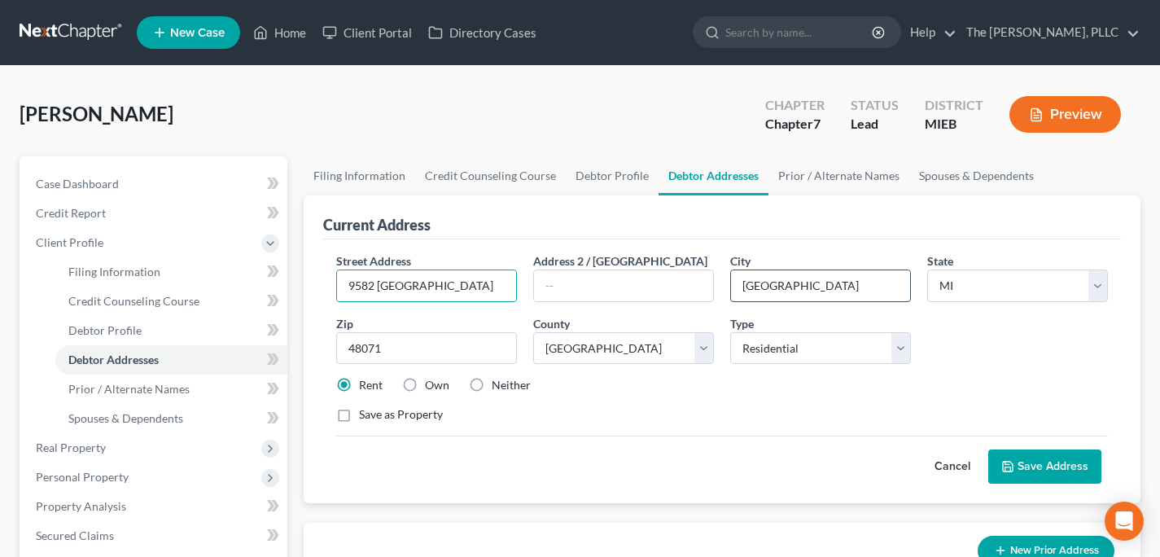
click at [772, 286] on input "[GEOGRAPHIC_DATA]" at bounding box center [820, 285] width 179 height 31
type input "[GEOGRAPHIC_DATA]"
type input "48227"
select select "81"
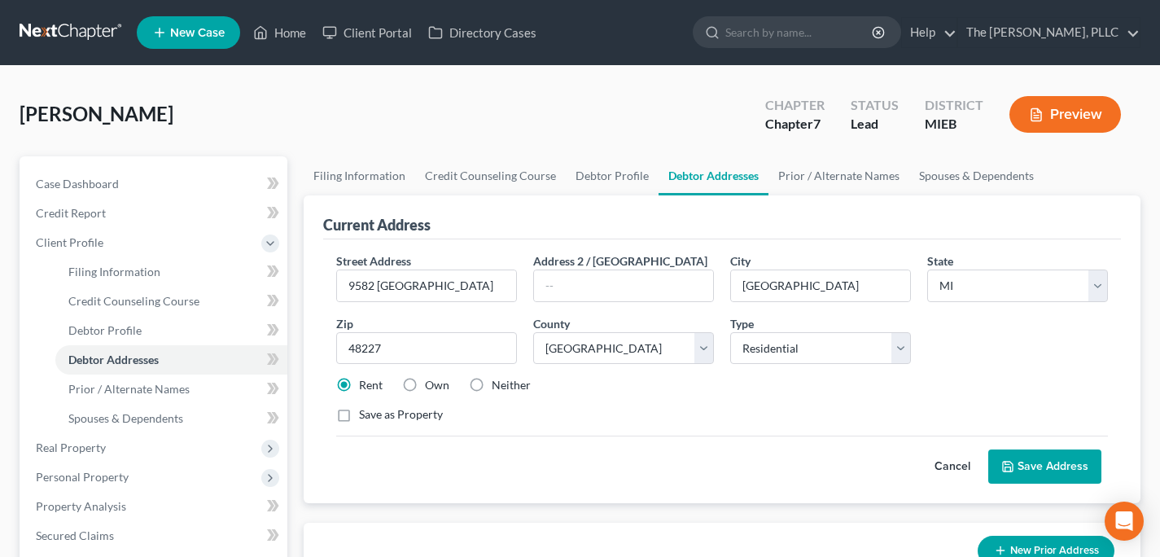
click at [1073, 467] on button "Save Address" at bounding box center [1044, 466] width 113 height 34
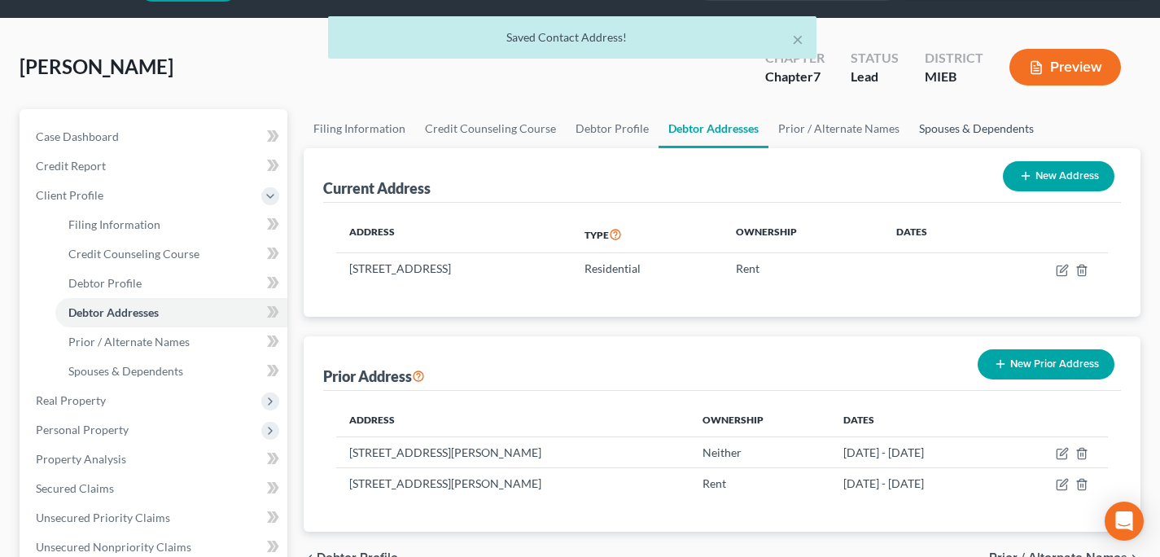
click at [988, 120] on link "Spouses & Dependents" at bounding box center [976, 128] width 134 height 39
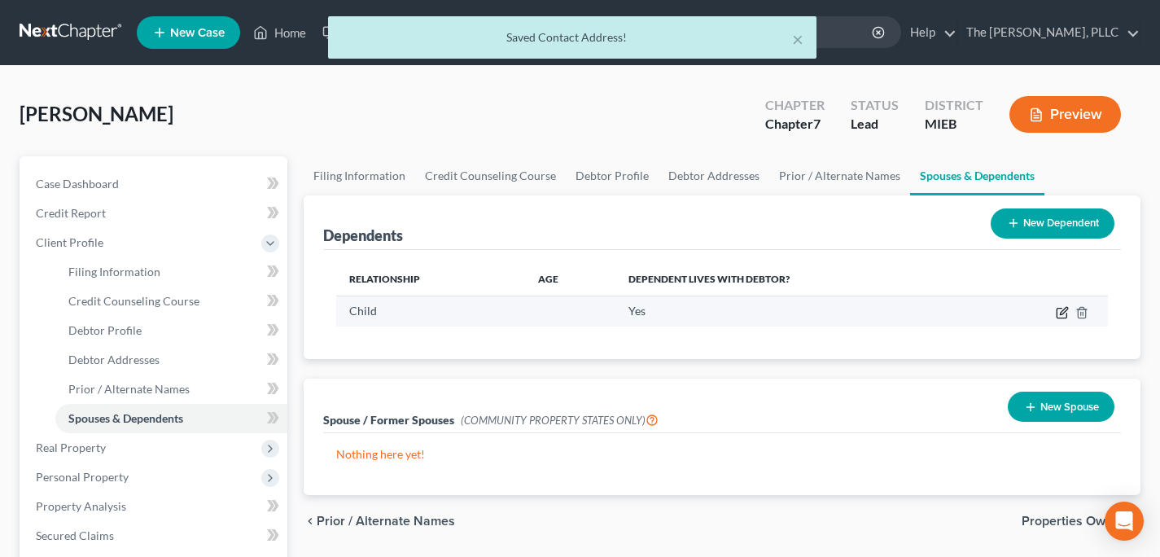
click at [1060, 318] on icon "button" at bounding box center [1061, 313] width 10 height 10
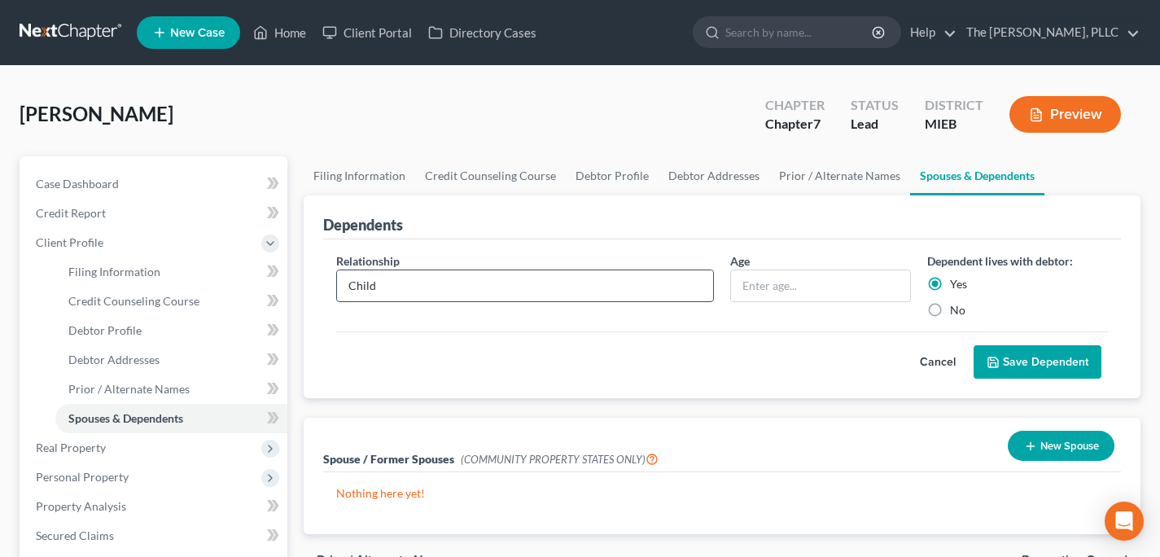
click at [384, 282] on input "Child" at bounding box center [525, 285] width 376 height 31
type input "Son"
type input "9"
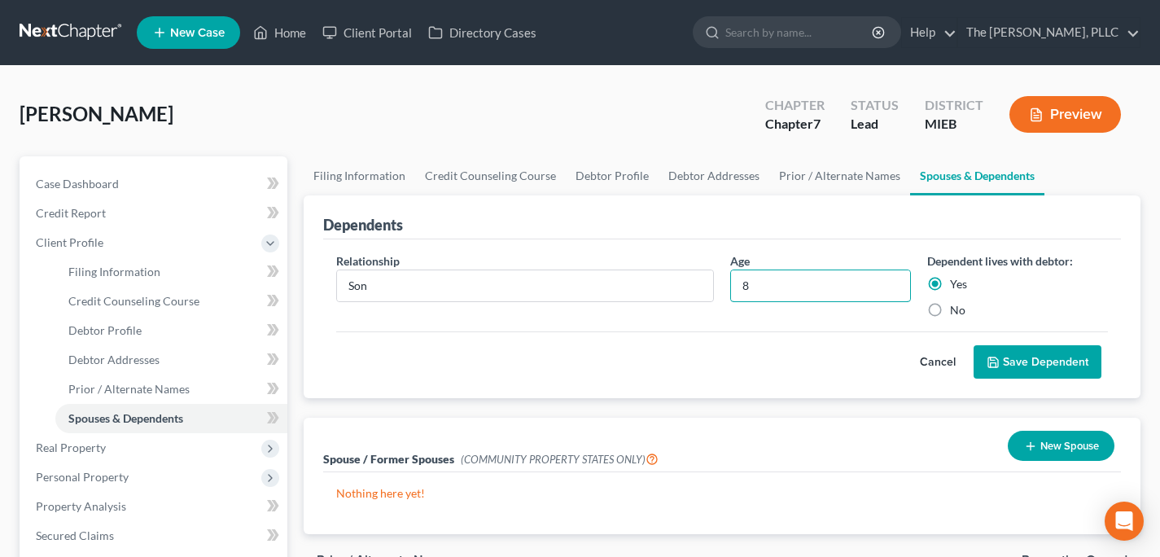
type input "8"
click at [1066, 367] on button "Save Dependent" at bounding box center [1037, 362] width 128 height 34
